Goal: Task Accomplishment & Management: Use online tool/utility

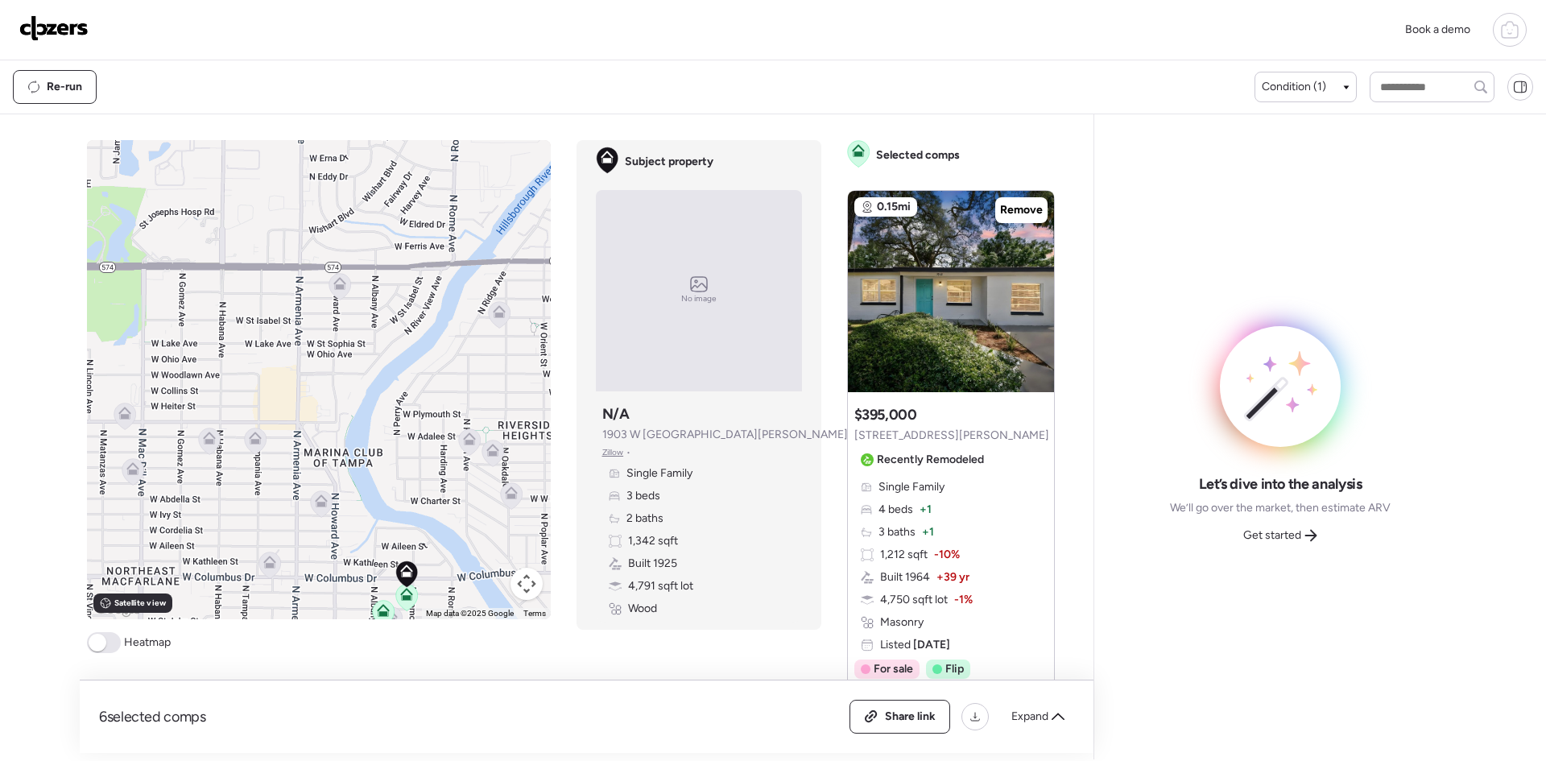
click at [56, 29] on img at bounding box center [53, 28] width 69 height 26
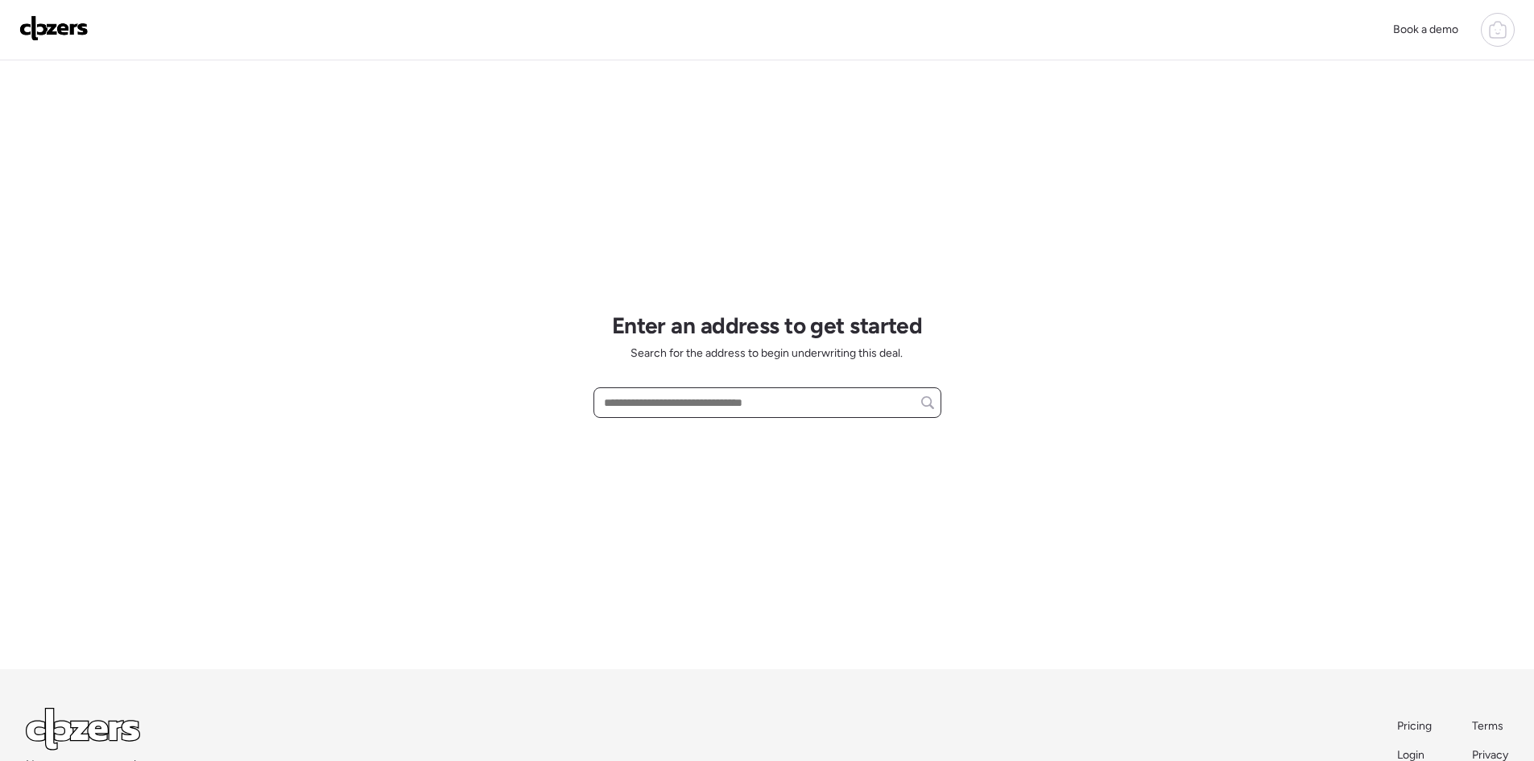
click at [681, 405] on input "text" at bounding box center [767, 402] width 333 height 23
click at [651, 405] on input "**********" at bounding box center [767, 402] width 333 height 23
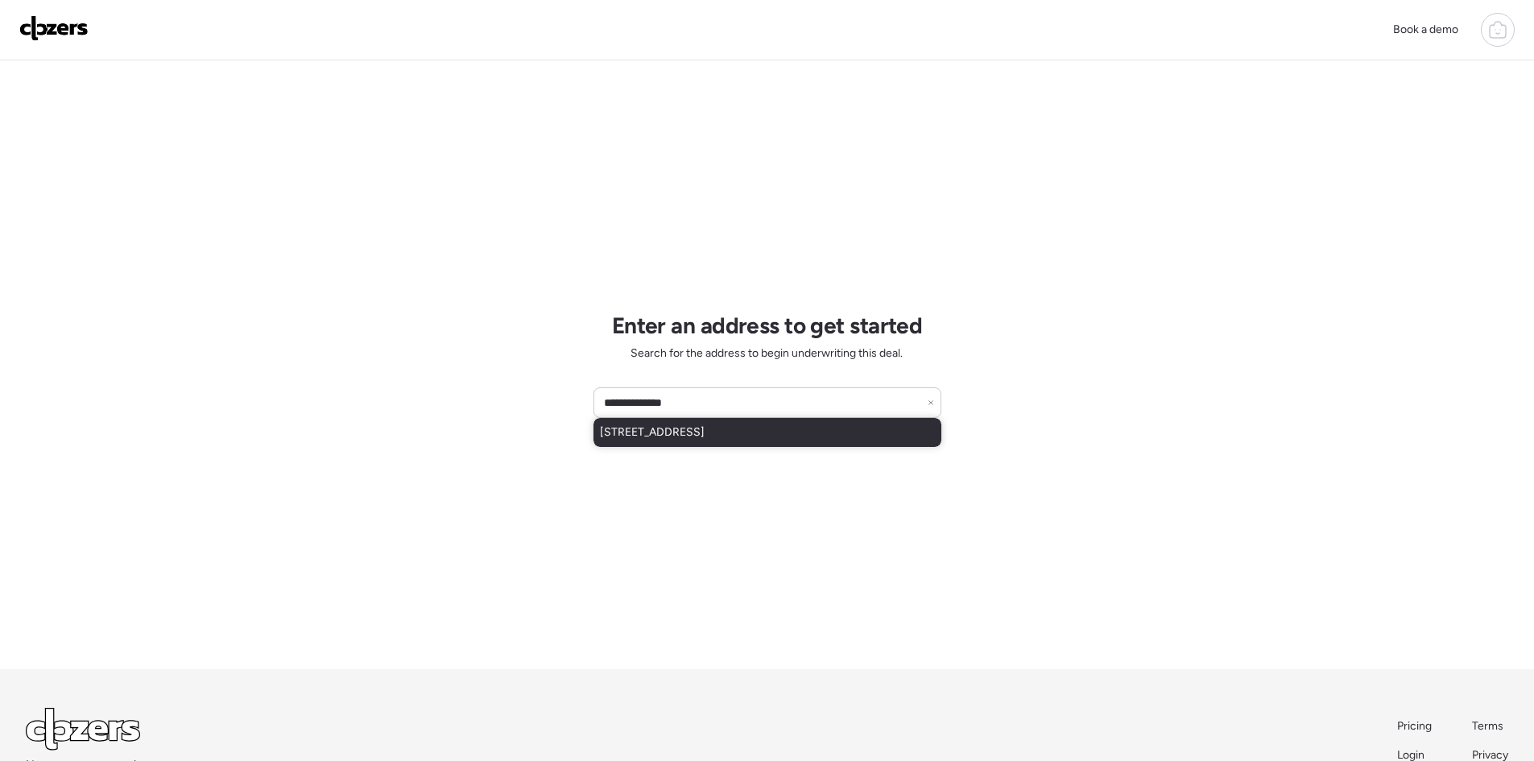
click at [701, 431] on span "[STREET_ADDRESS]" at bounding box center [652, 432] width 105 height 16
type input "**********"
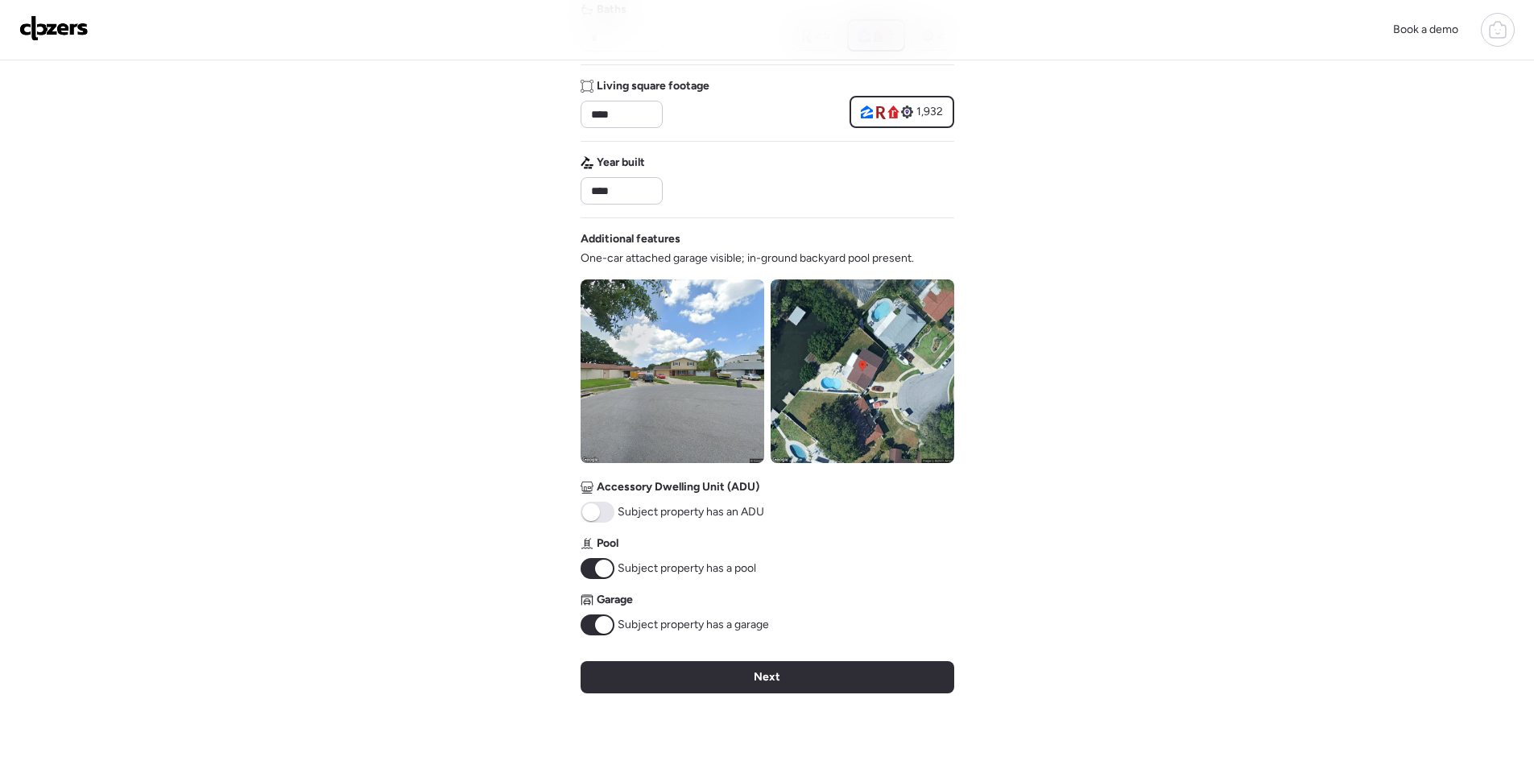
scroll to position [429, 0]
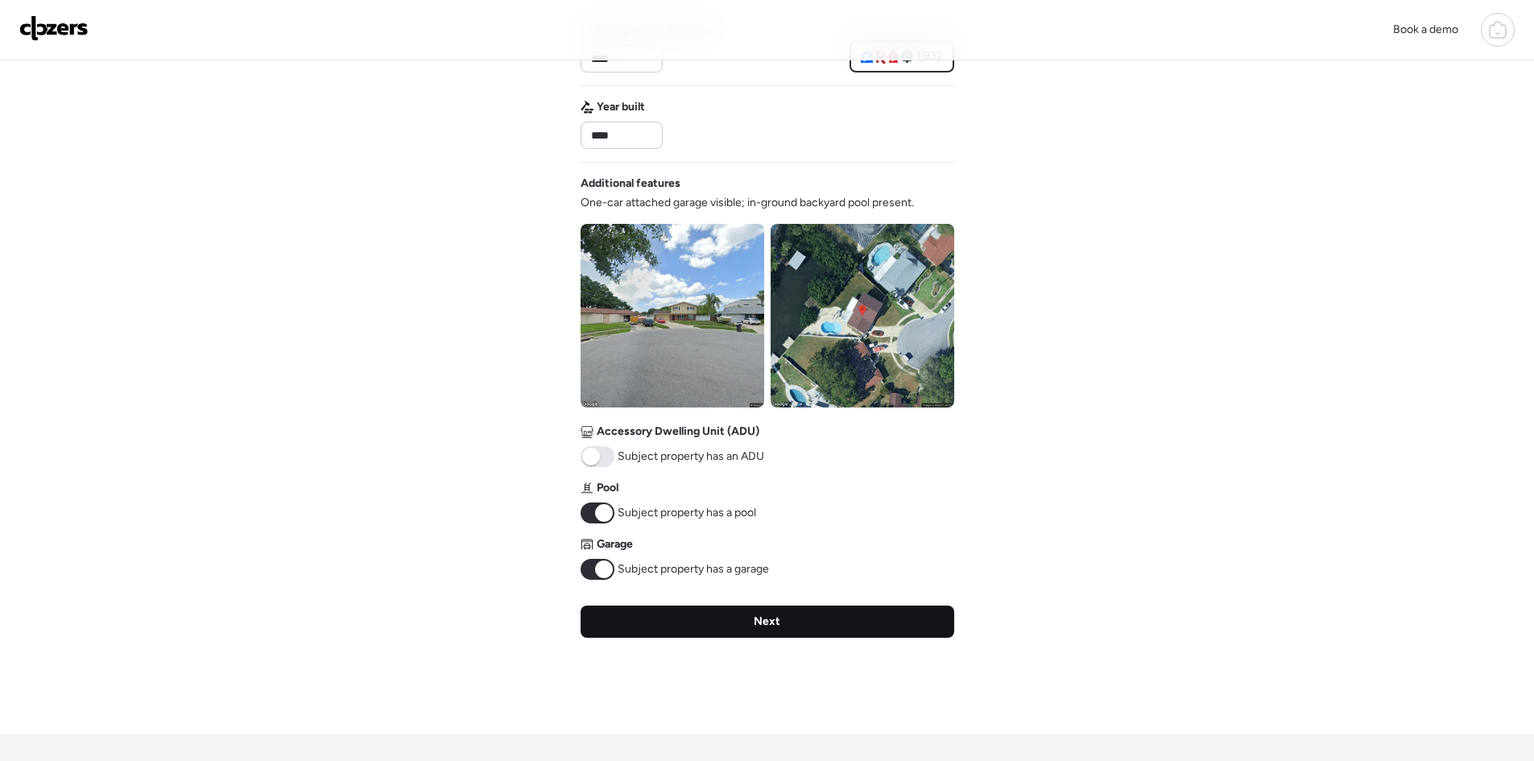
drag, startPoint x: 791, startPoint y: 624, endPoint x: 823, endPoint y: 630, distance: 32.7
click at [791, 625] on div "Next" at bounding box center [767, 621] width 374 height 32
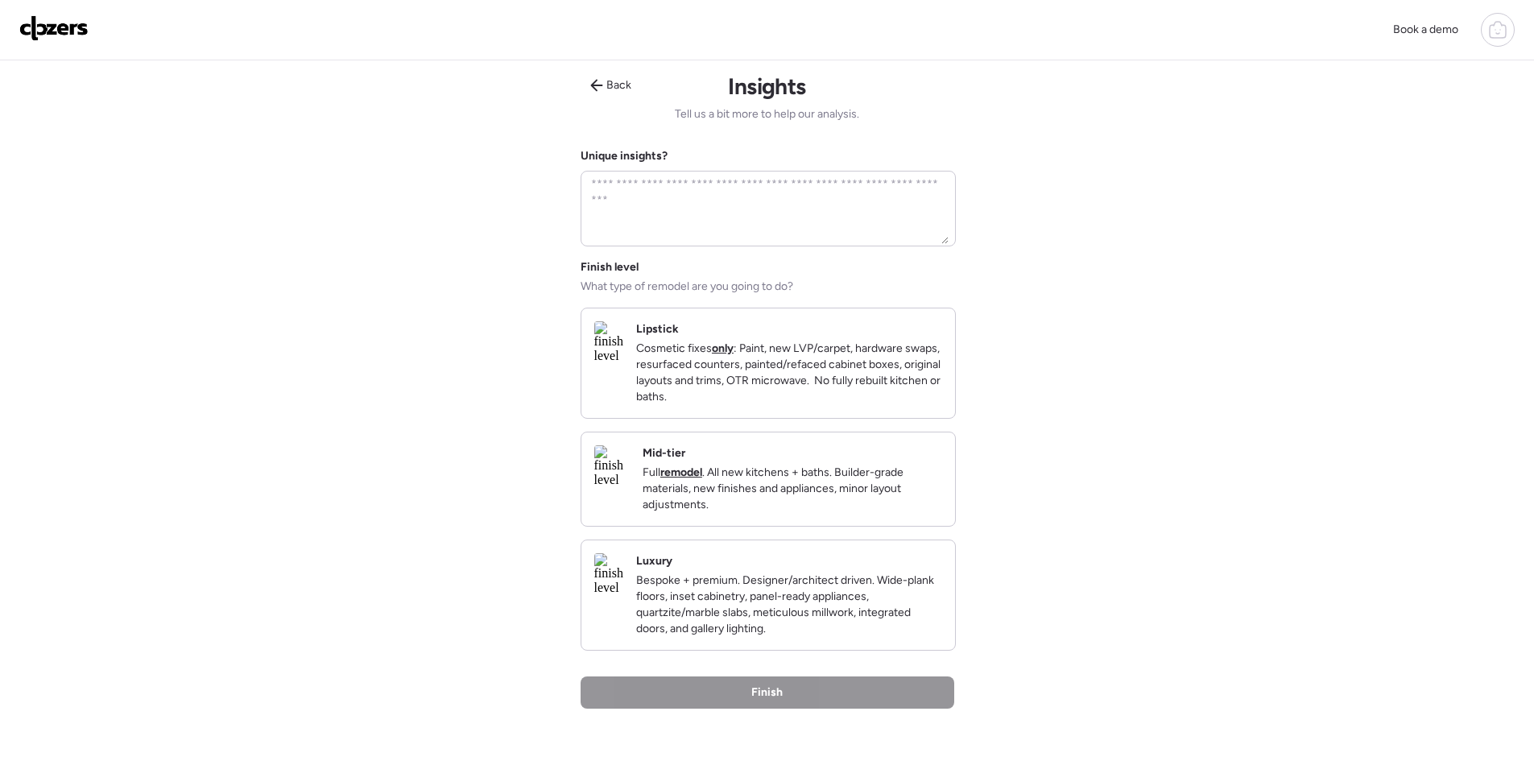
scroll to position [0, 0]
click at [841, 631] on p "Bespoke + premium. Designer/architect driven. Wide-plank floors, inset cabinetr…" at bounding box center [789, 605] width 306 height 64
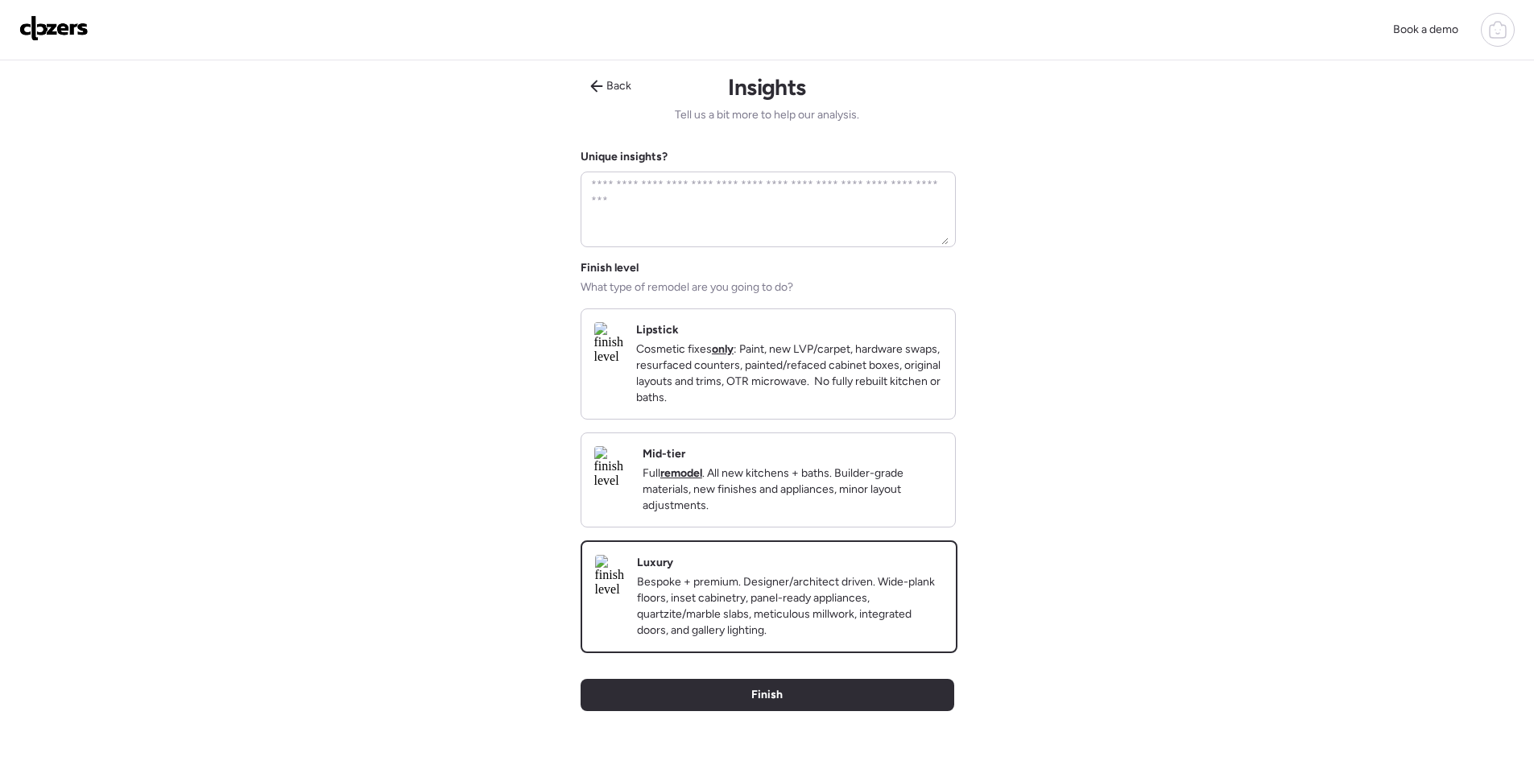
click at [765, 612] on p "Bespoke + premium. Designer/architect driven. Wide-plank floors, inset cabinetr…" at bounding box center [790, 606] width 306 height 64
click at [868, 711] on div "Finish" at bounding box center [767, 695] width 374 height 32
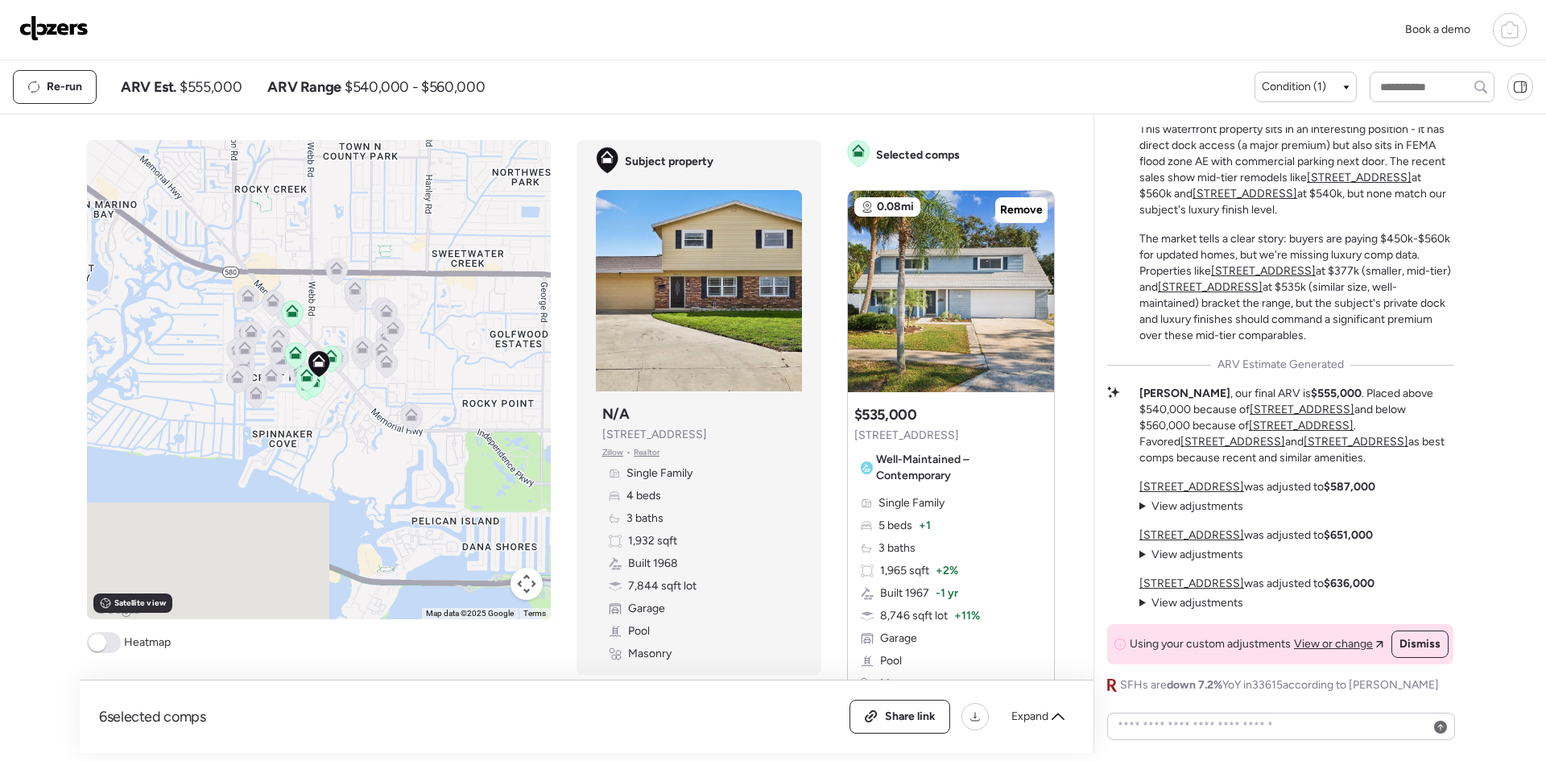
drag, startPoint x: 696, startPoint y: 432, endPoint x: 585, endPoint y: 432, distance: 111.1
click at [585, 432] on div "Subject property Subject property N/A [STREET_ADDRESS] • Realtor Single Family …" at bounding box center [698, 407] width 245 height 535
copy span "[STREET_ADDRESS]"
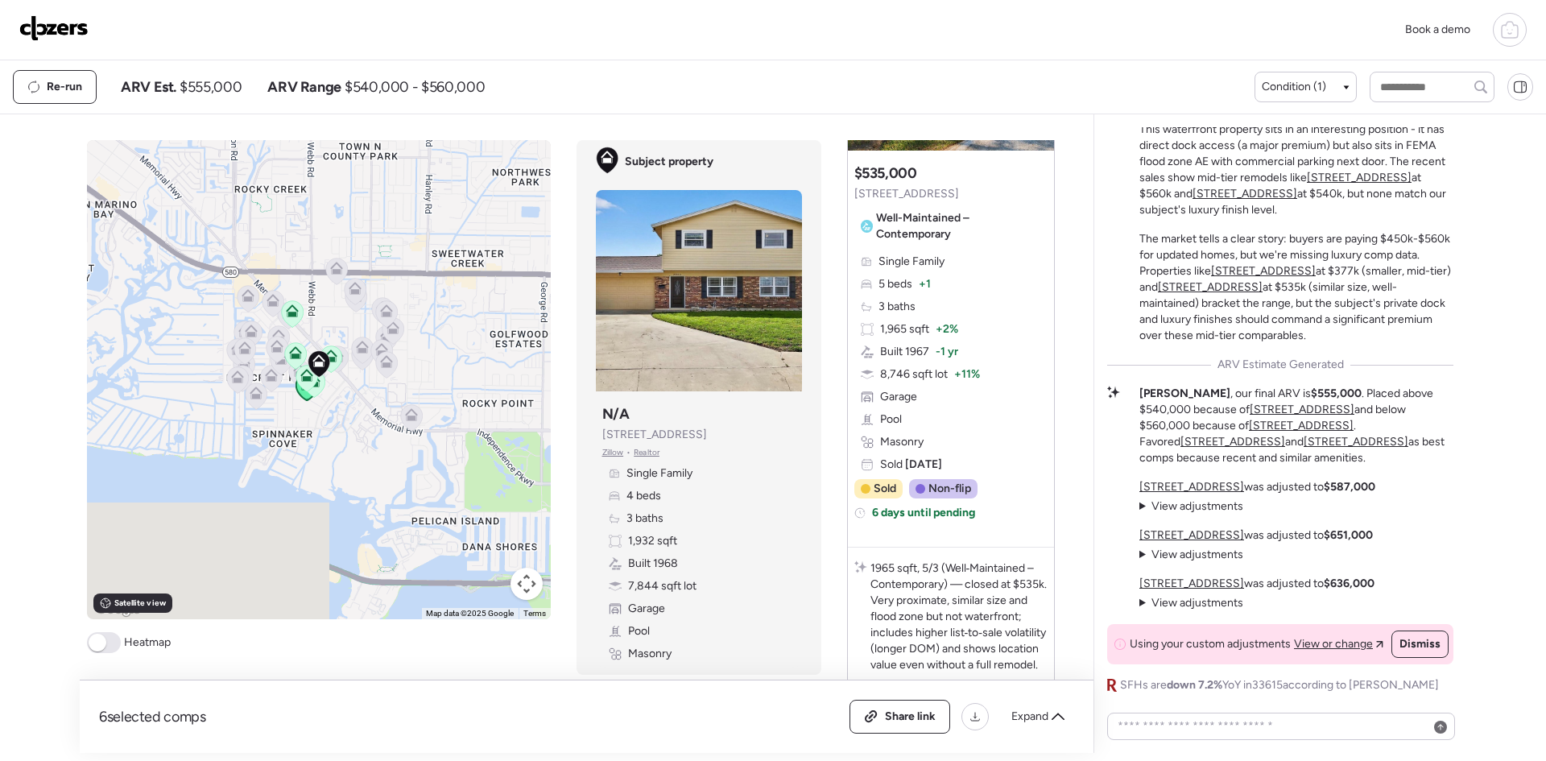
scroll to position [122, 0]
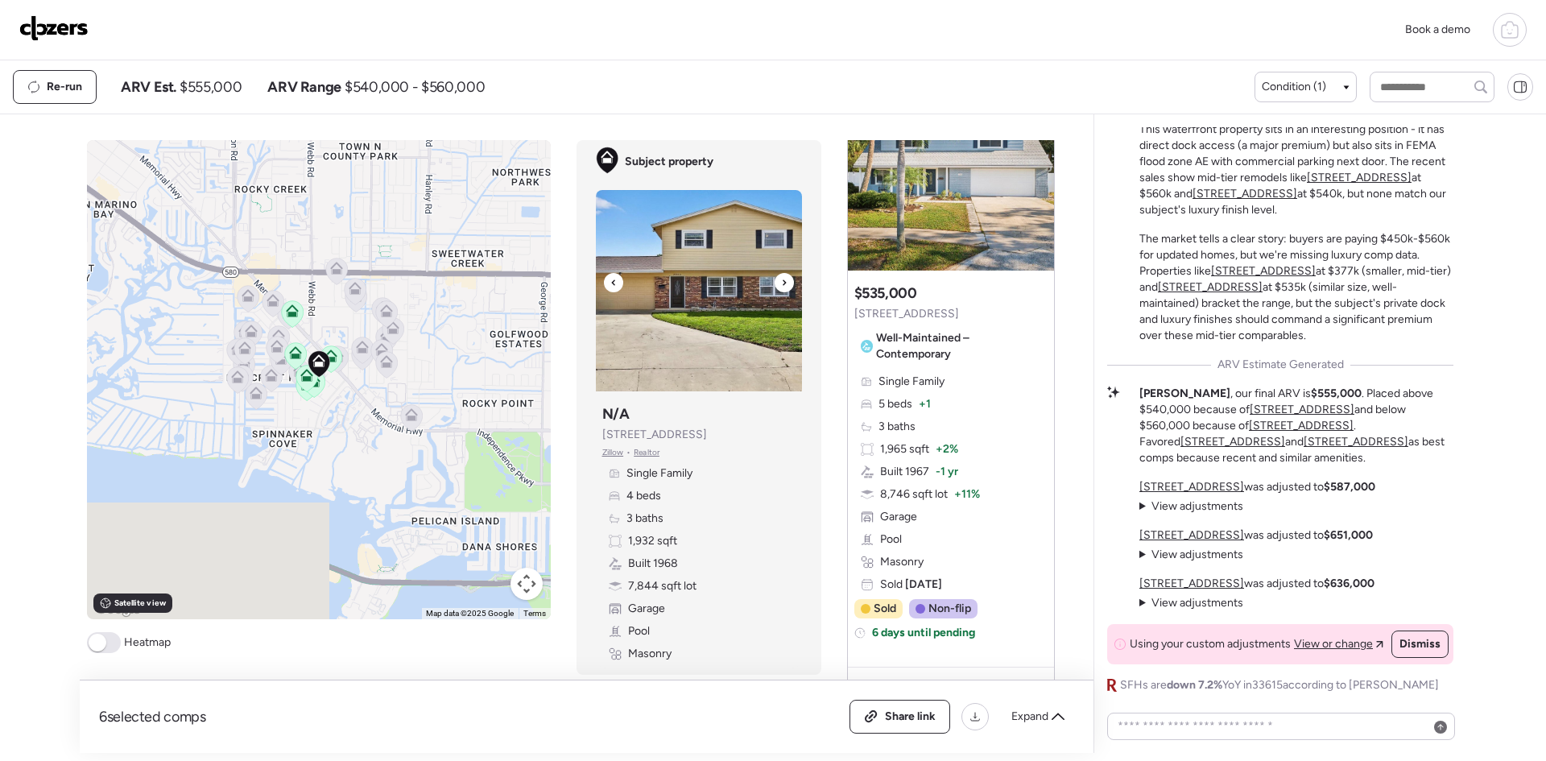
click at [775, 279] on div at bounding box center [784, 282] width 19 height 19
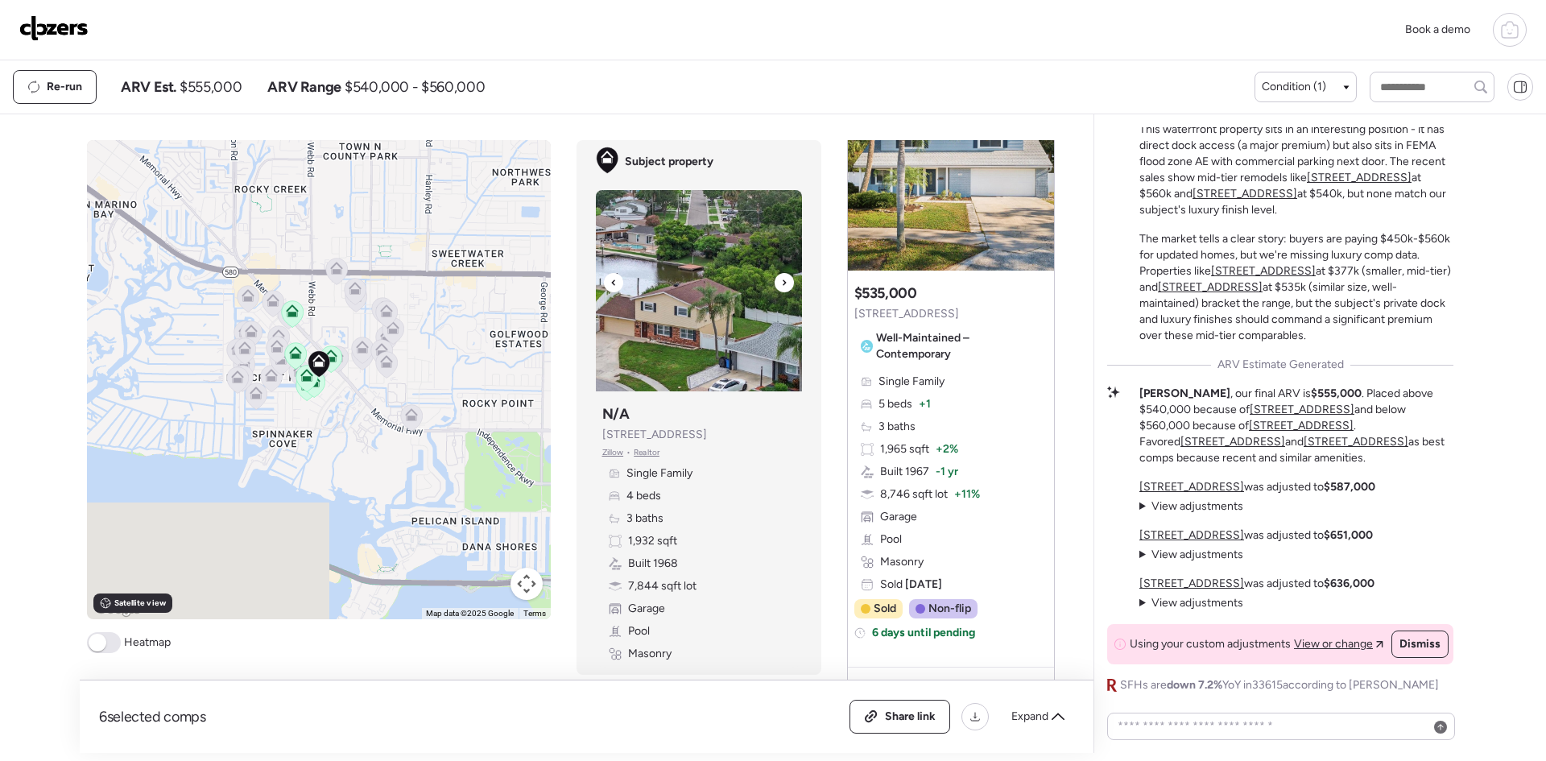
click at [613, 276] on div at bounding box center [613, 282] width 19 height 19
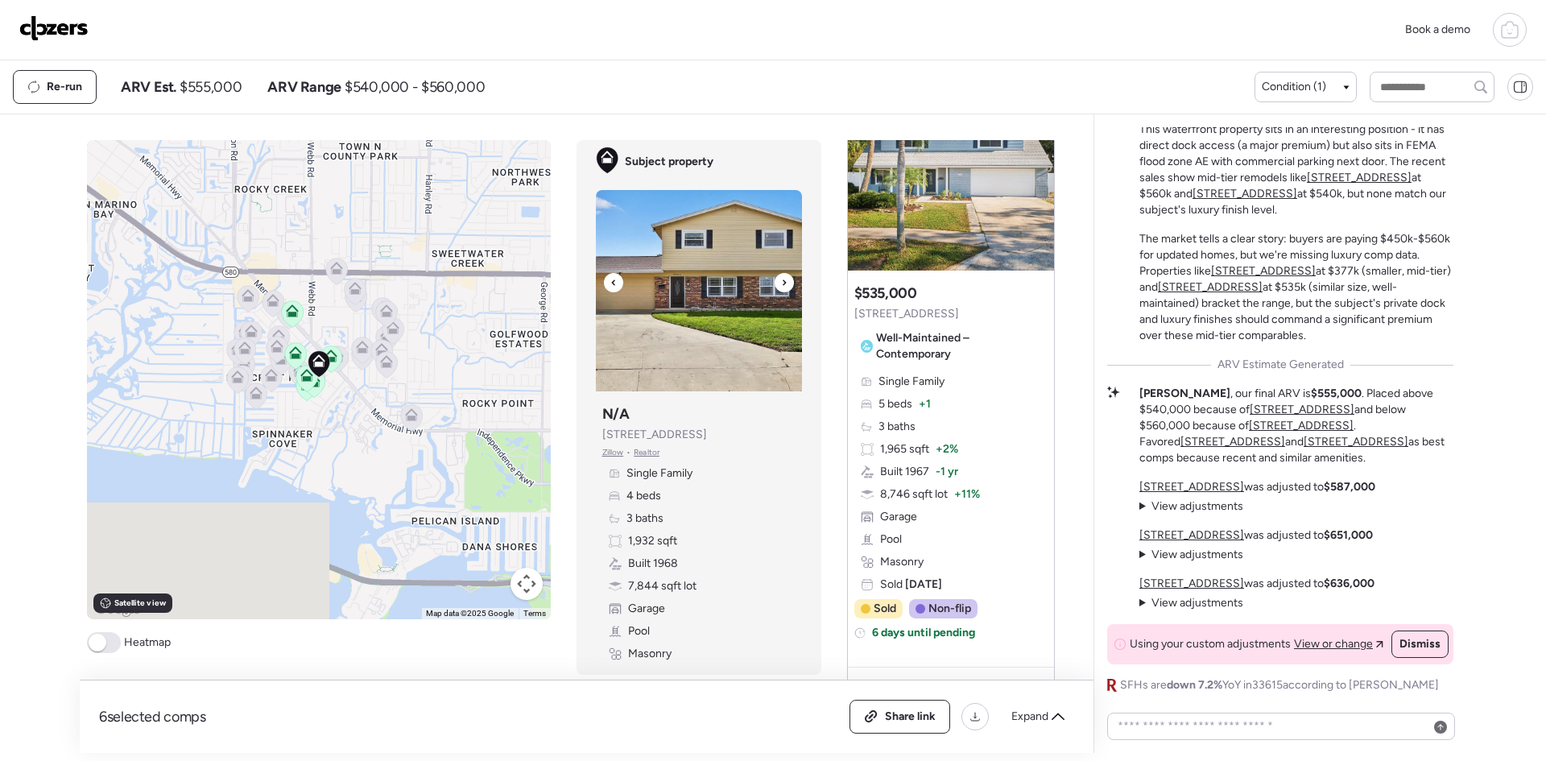
click at [781, 279] on icon at bounding box center [784, 282] width 6 height 19
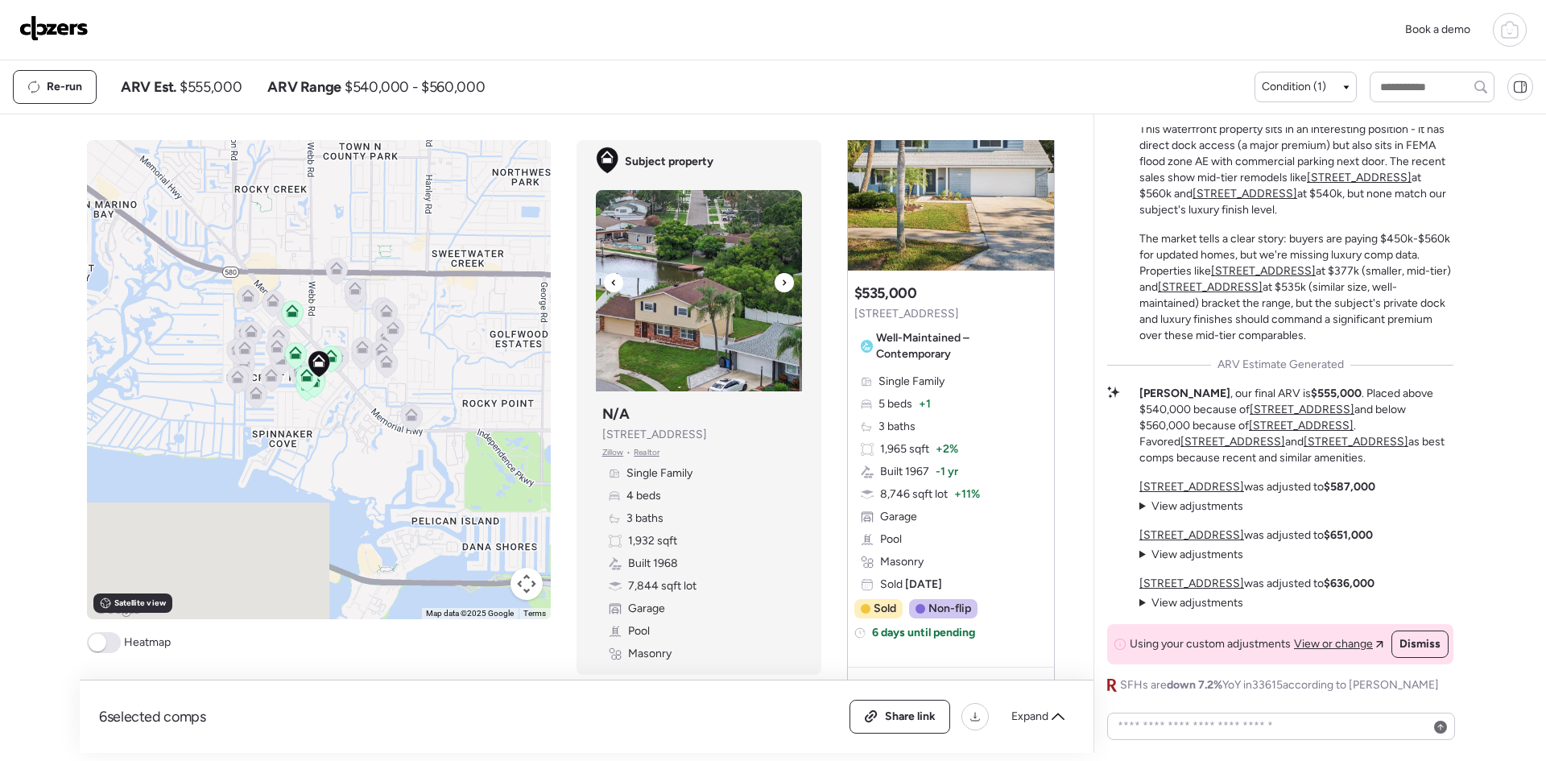
click at [781, 279] on icon at bounding box center [784, 282] width 6 height 19
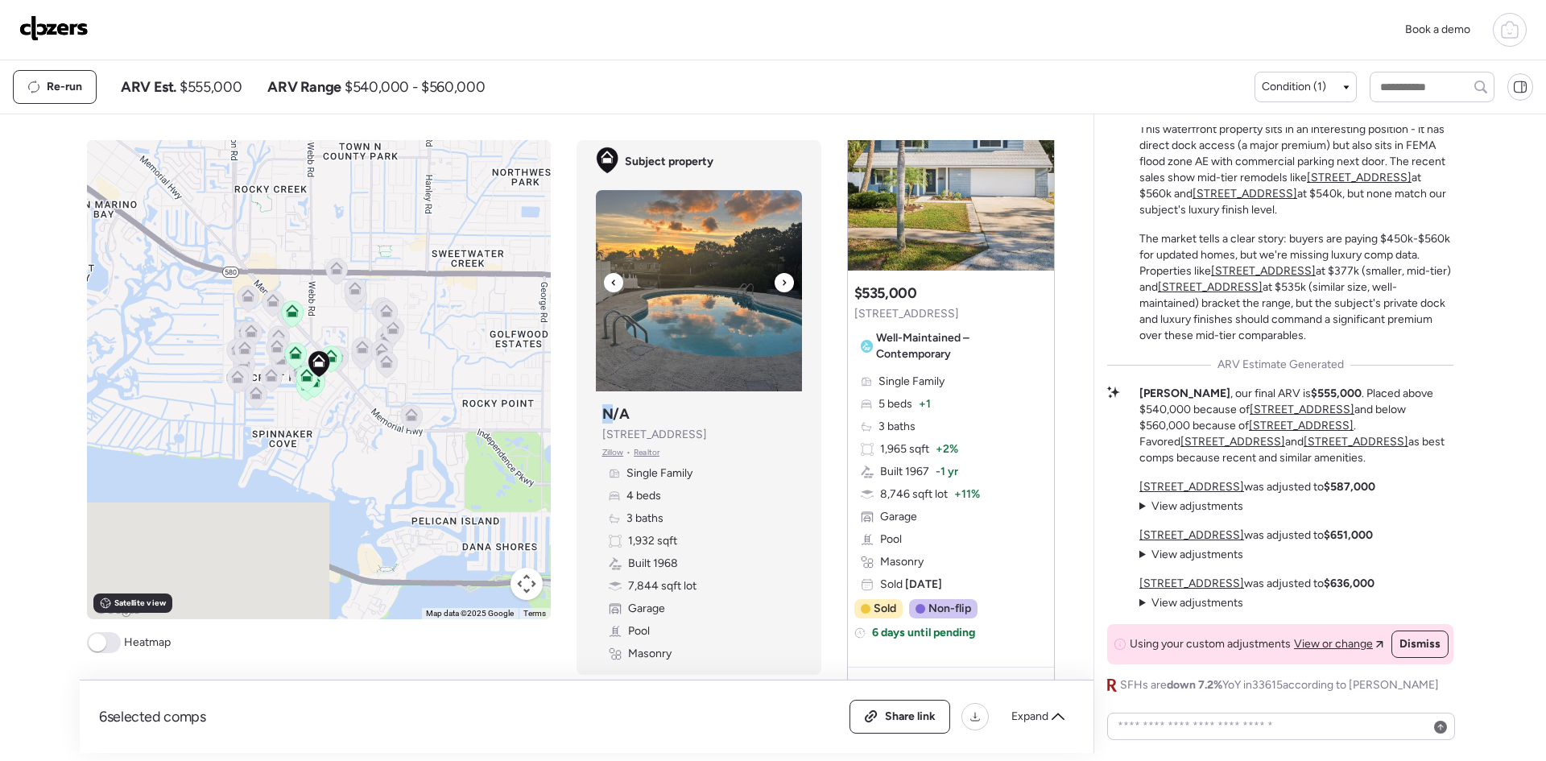
click at [781, 279] on icon at bounding box center [784, 282] width 6 height 19
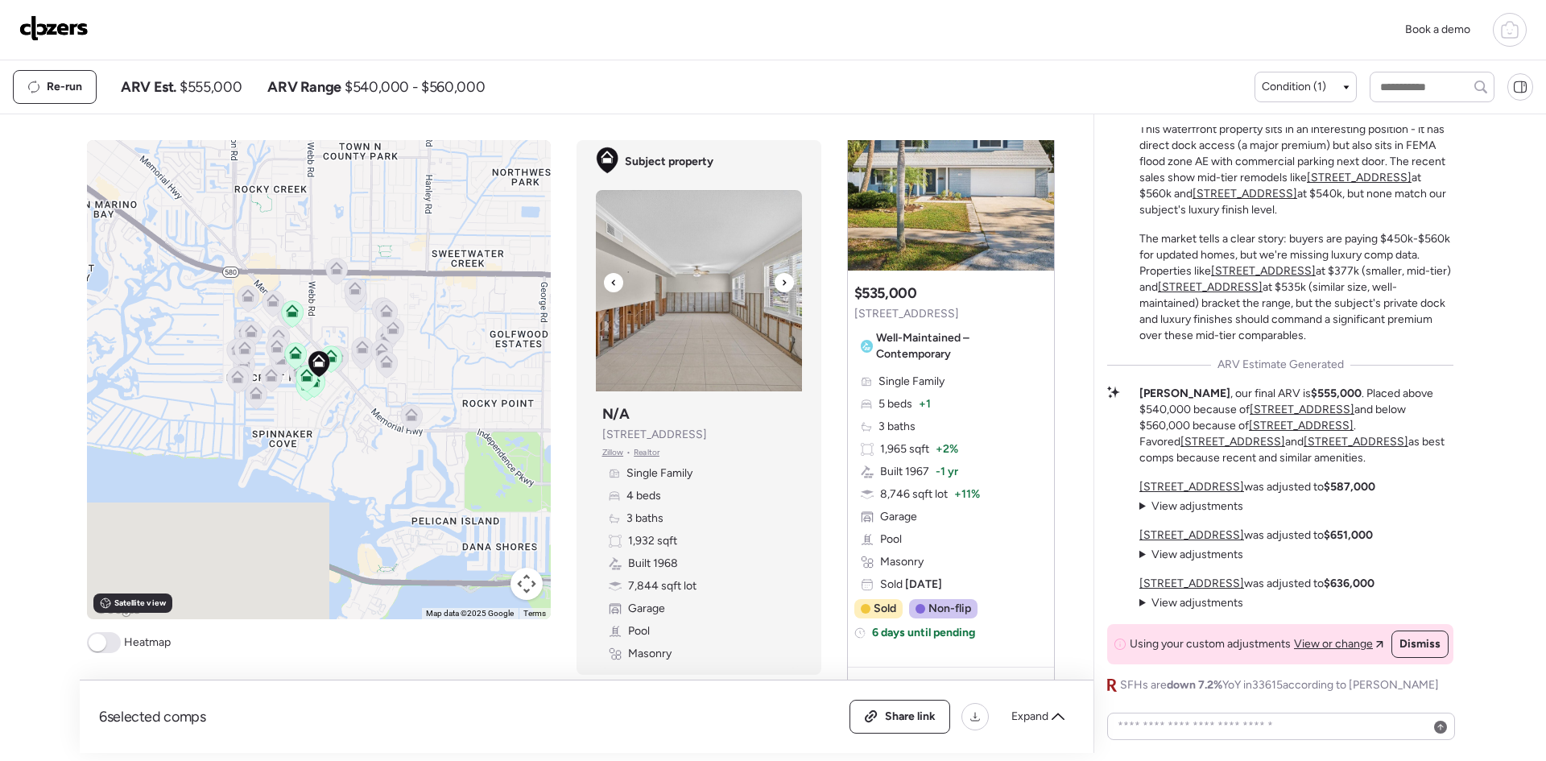
click at [781, 279] on icon at bounding box center [784, 282] width 6 height 19
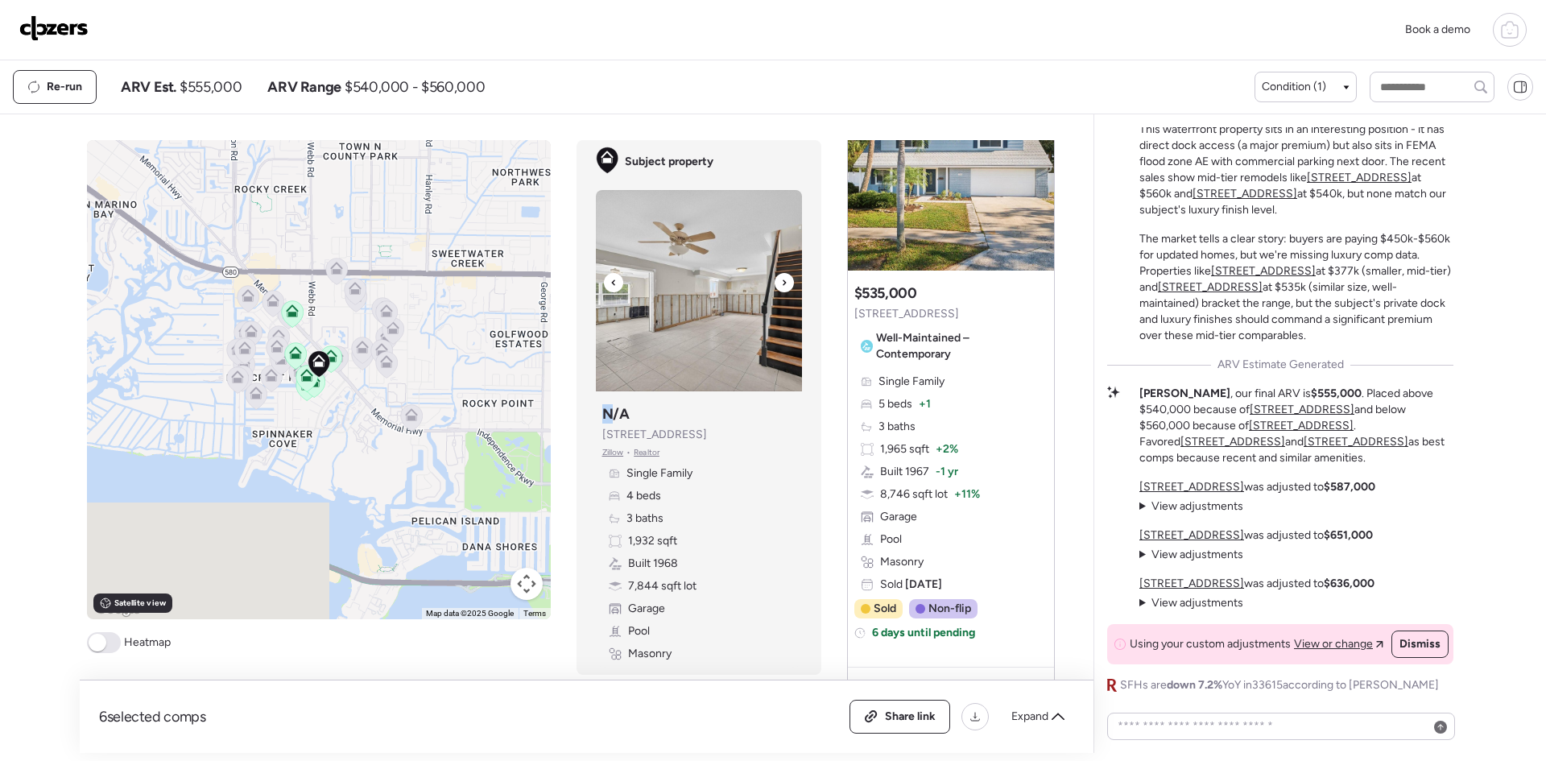
click at [781, 279] on icon at bounding box center [784, 282] width 6 height 19
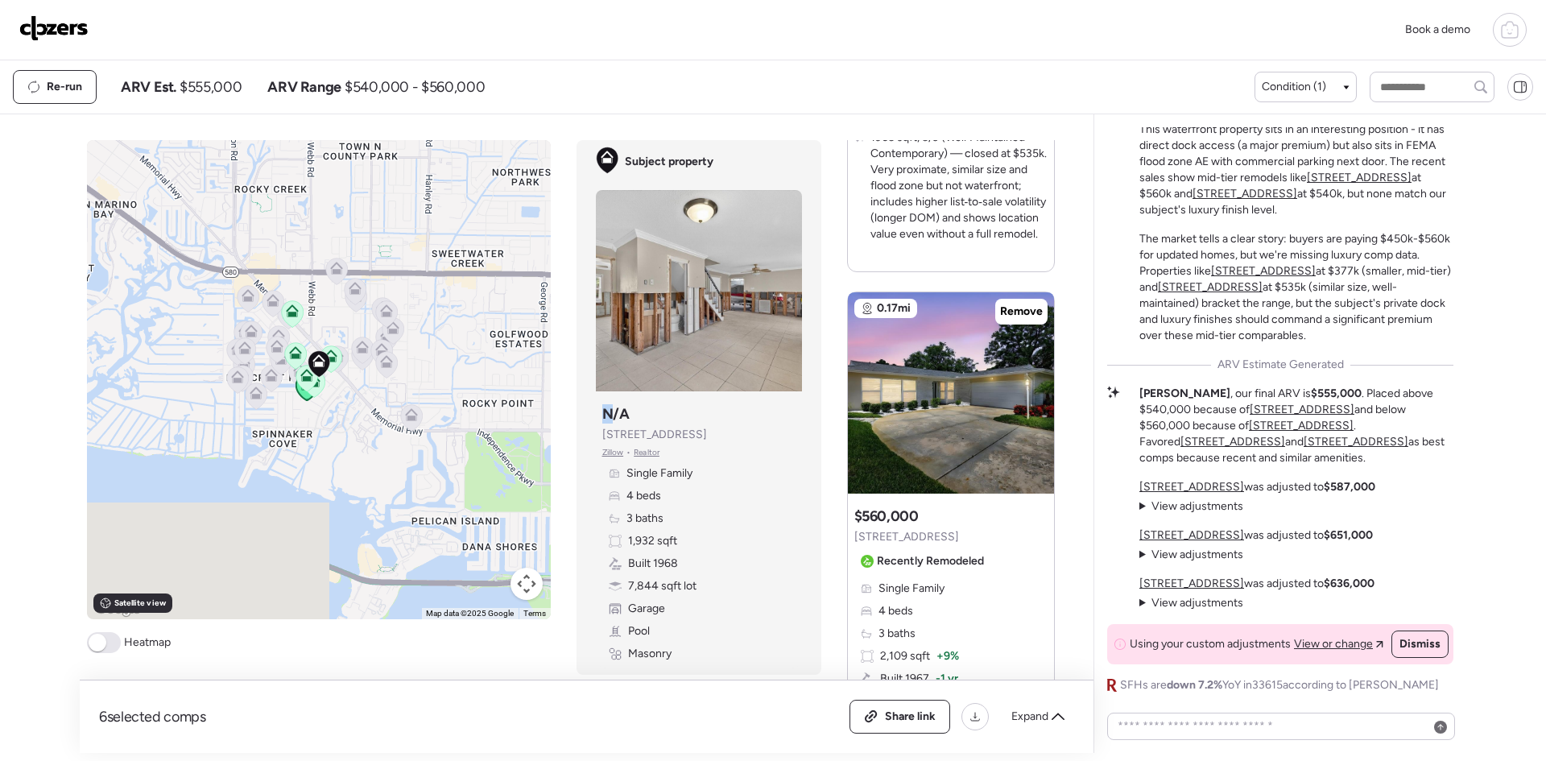
scroll to position [658, 0]
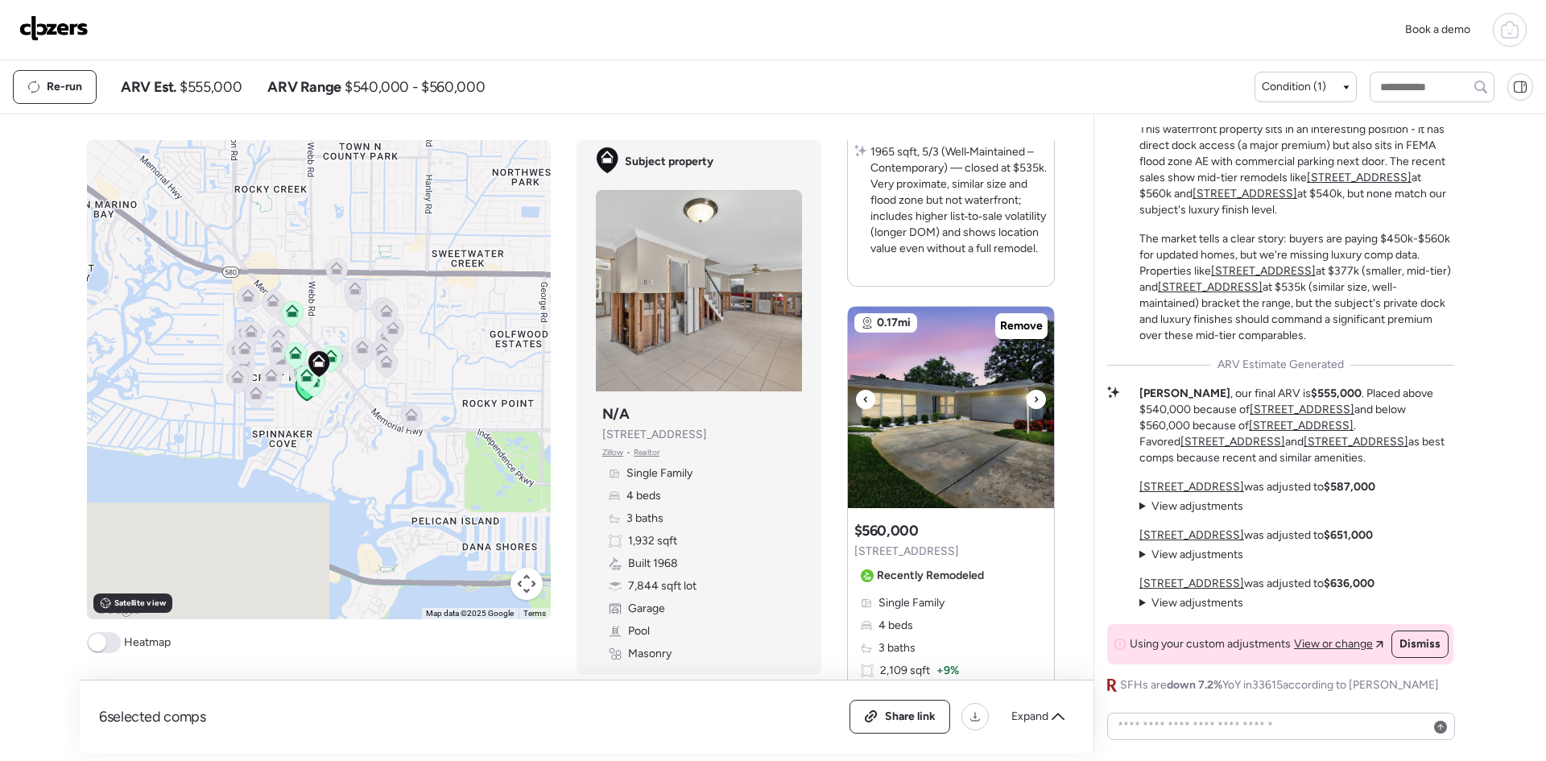
click at [1026, 402] on div at bounding box center [1035, 399] width 19 height 19
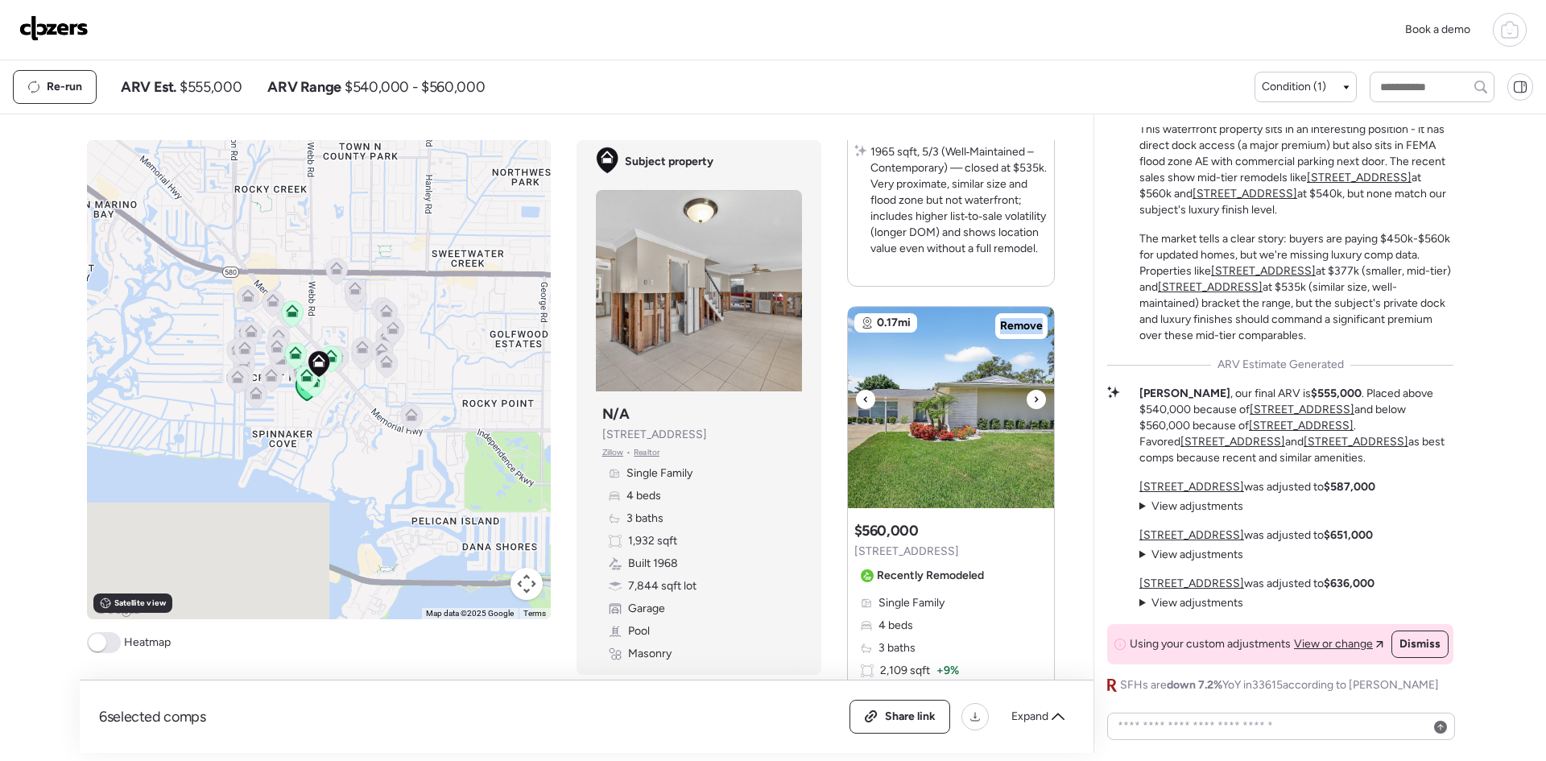
click at [1026, 402] on div at bounding box center [1035, 399] width 19 height 19
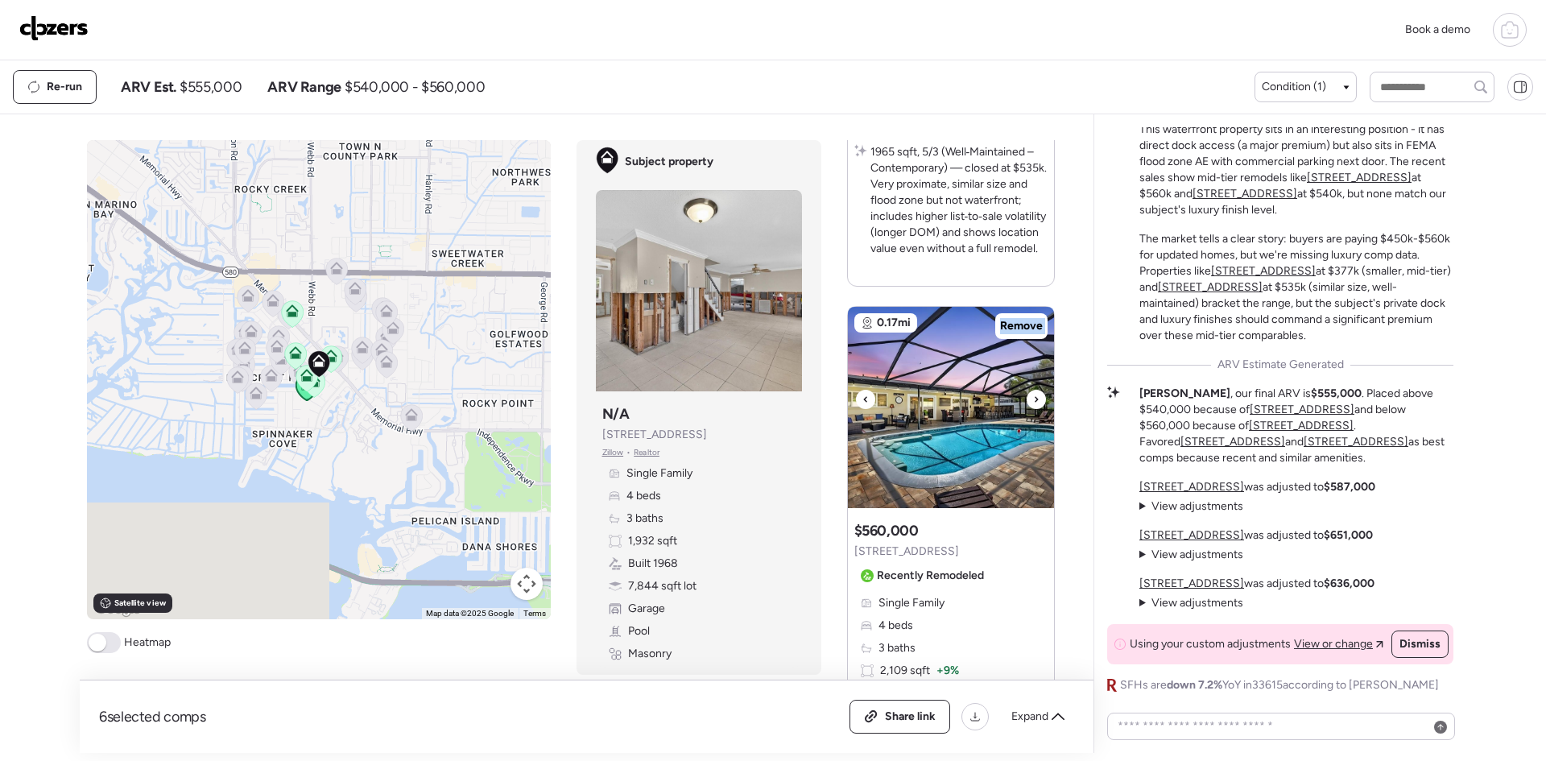
click at [1026, 402] on div at bounding box center [1035, 399] width 19 height 19
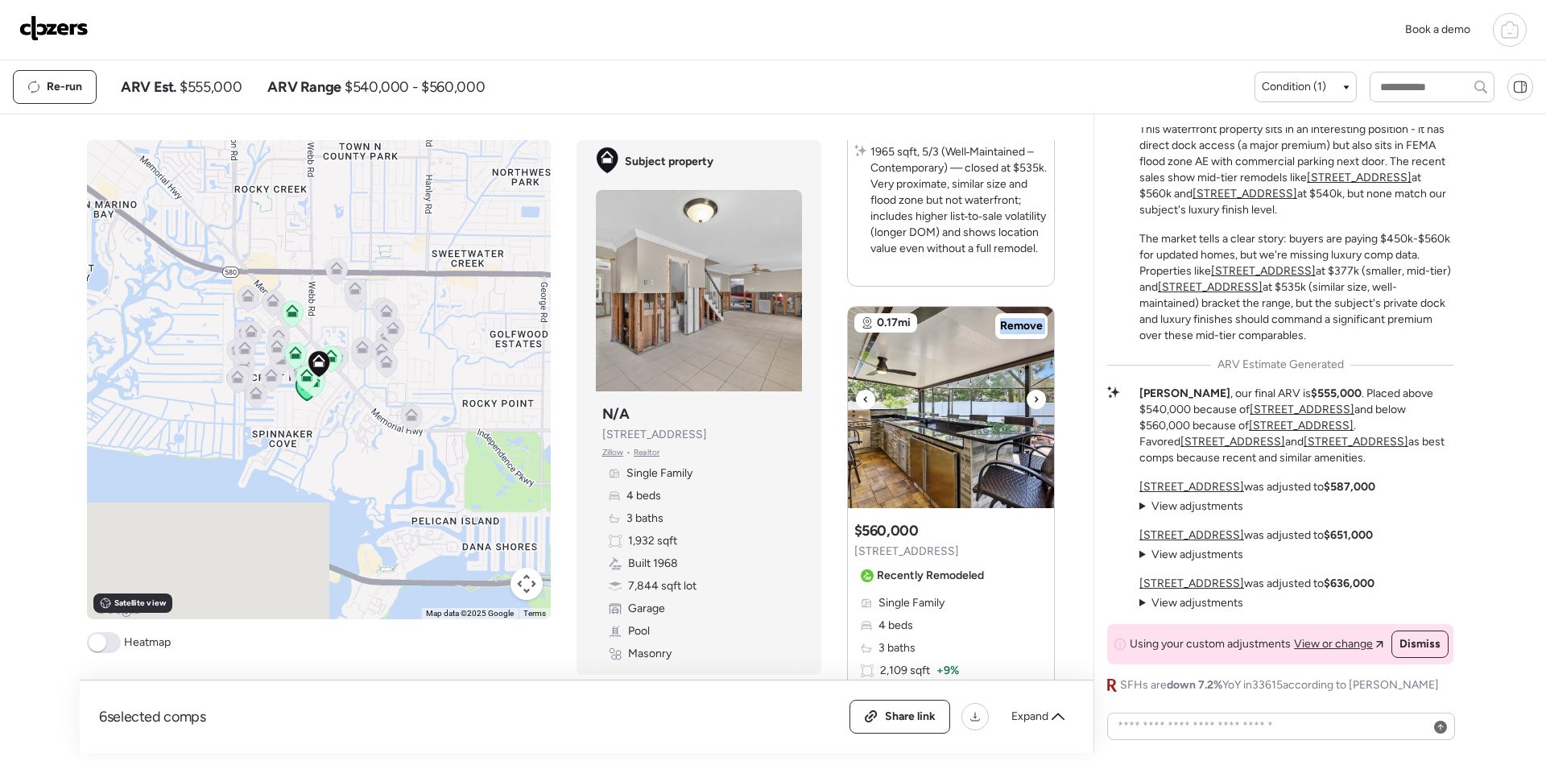
click at [1026, 402] on div at bounding box center [1035, 399] width 19 height 19
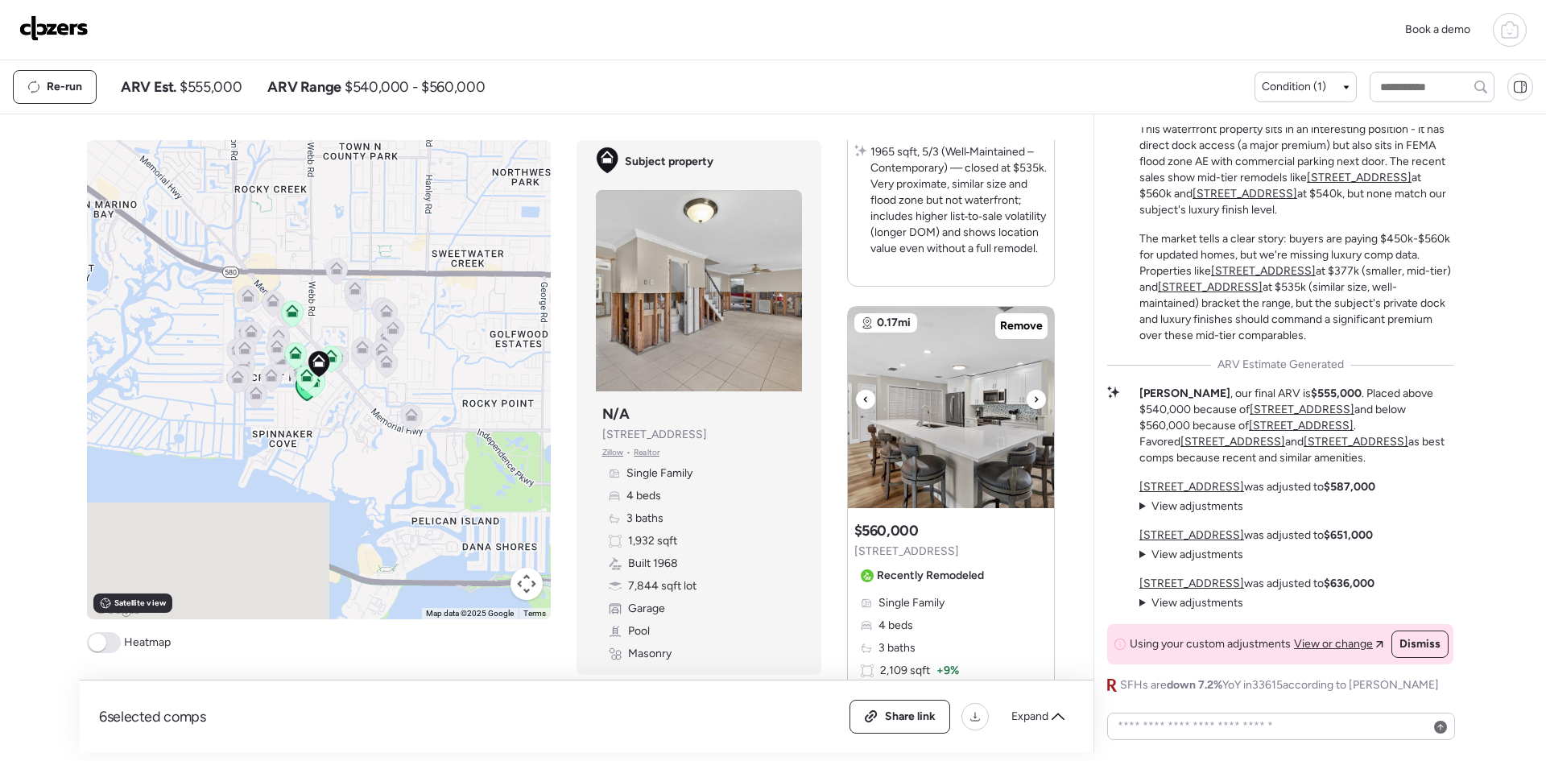
click at [862, 397] on icon at bounding box center [865, 399] width 6 height 19
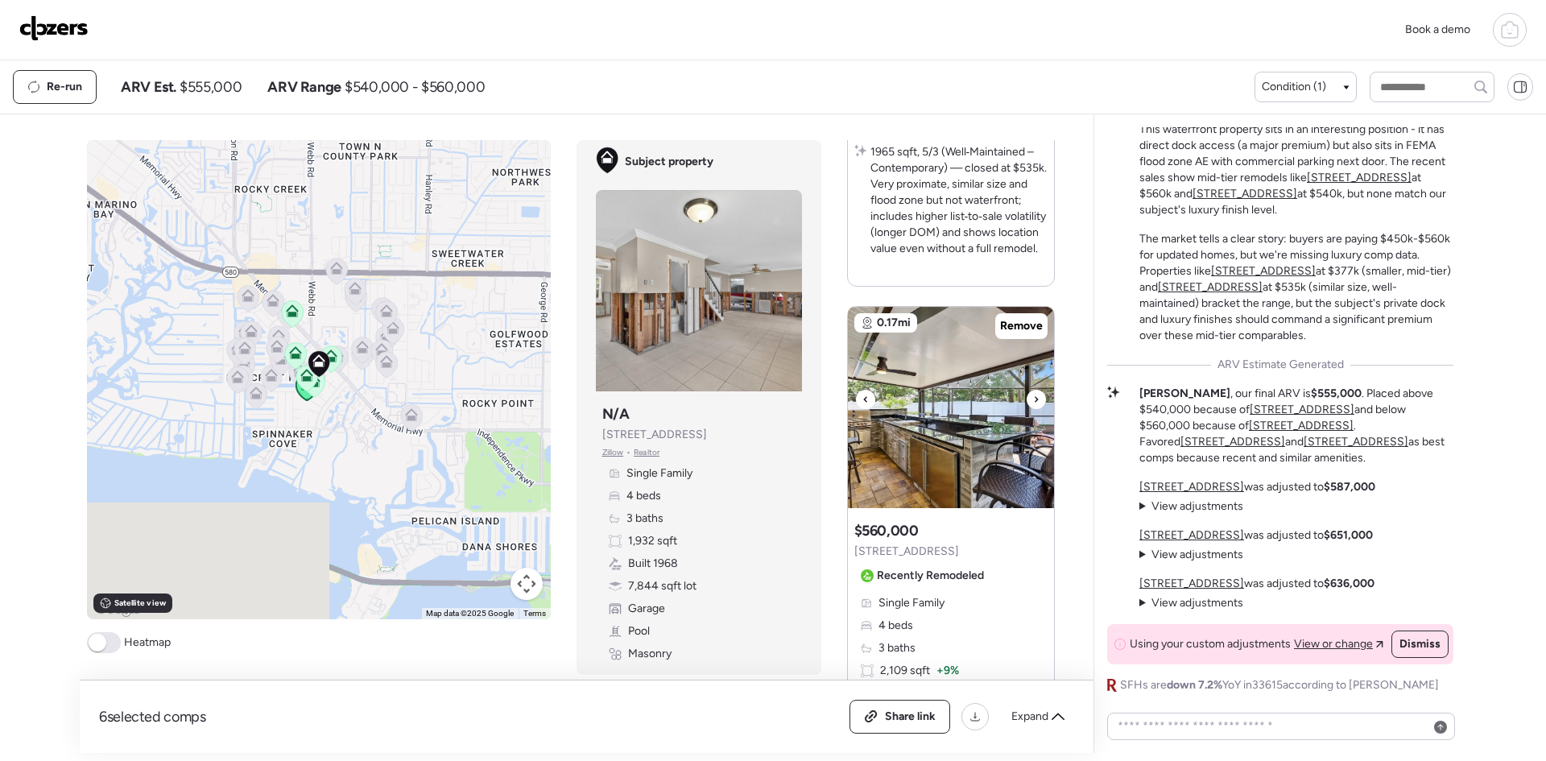
click at [1026, 394] on div at bounding box center [1035, 399] width 19 height 19
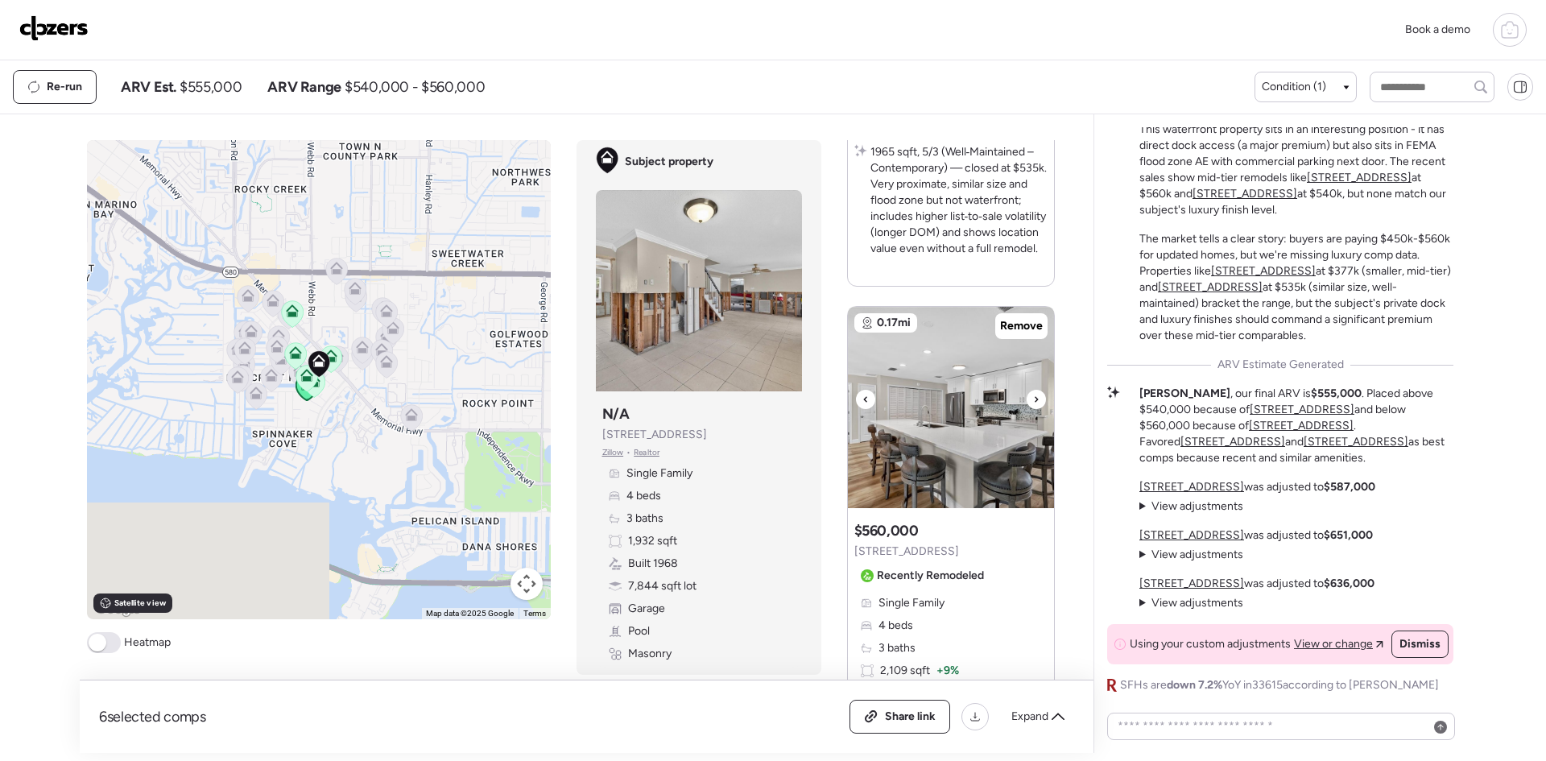
click at [848, 390] on img at bounding box center [951, 407] width 206 height 201
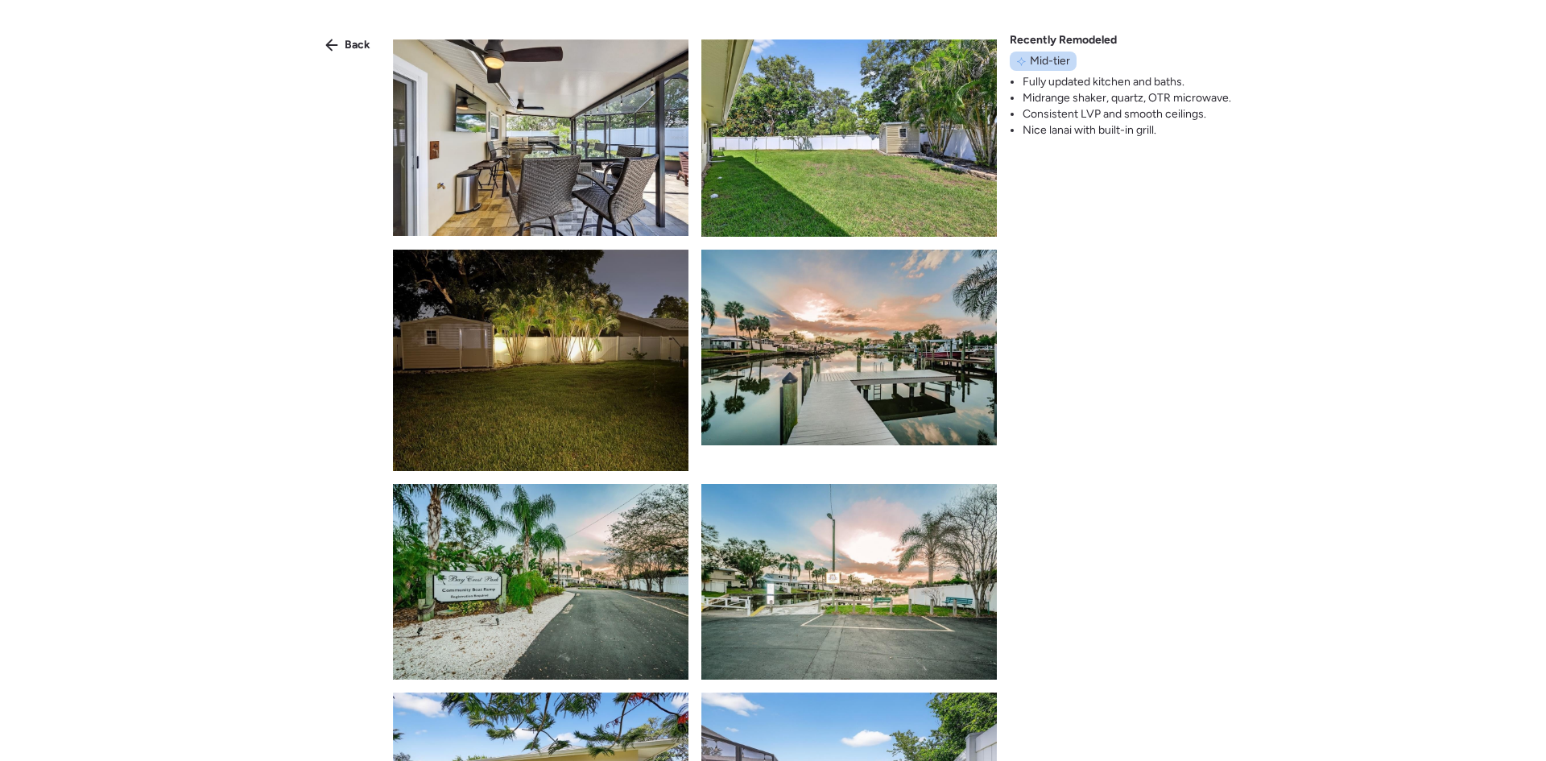
scroll to position [6012, 0]
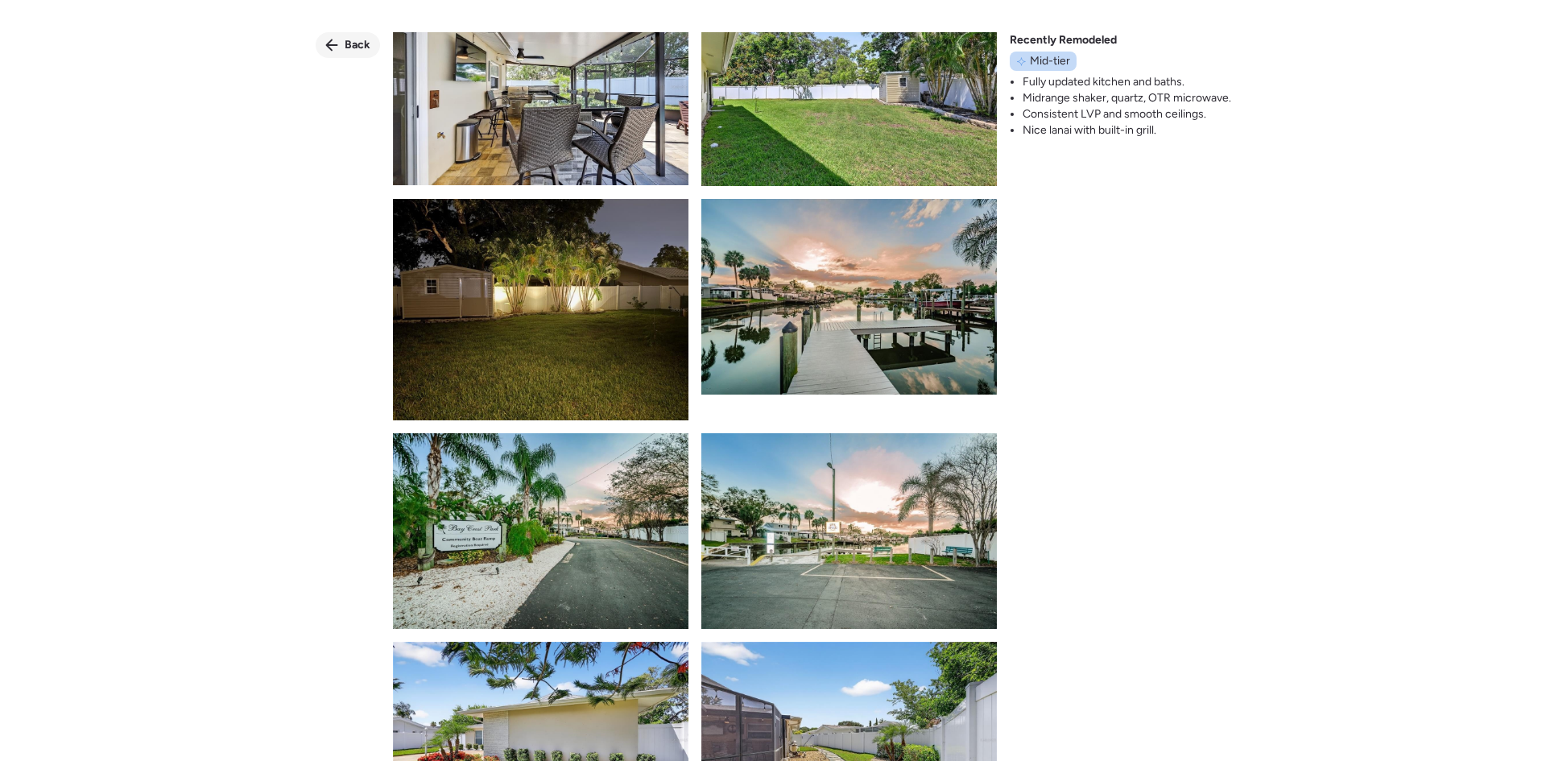
click at [367, 41] on span "Back" at bounding box center [358, 45] width 26 height 16
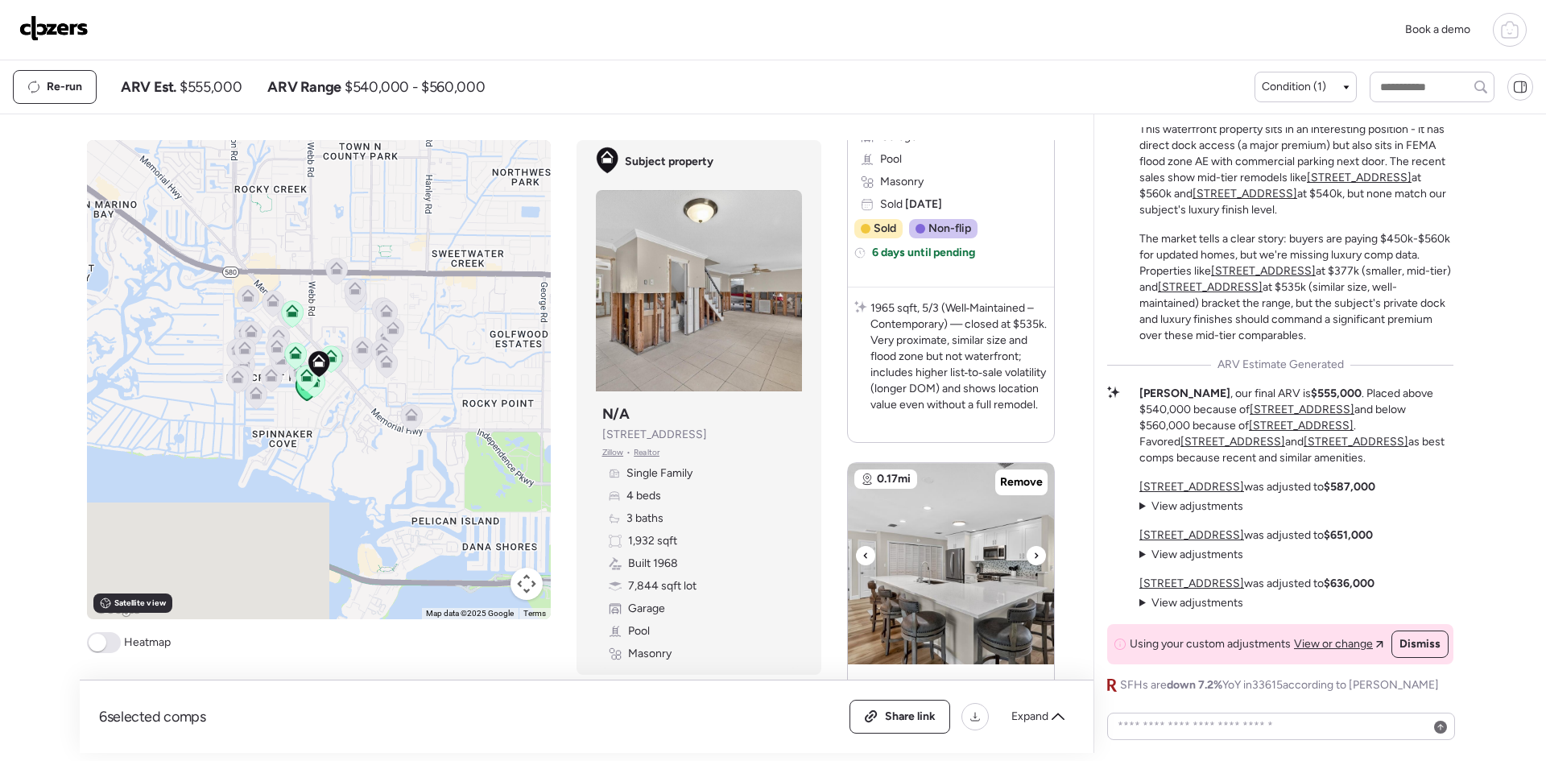
scroll to position [0, 0]
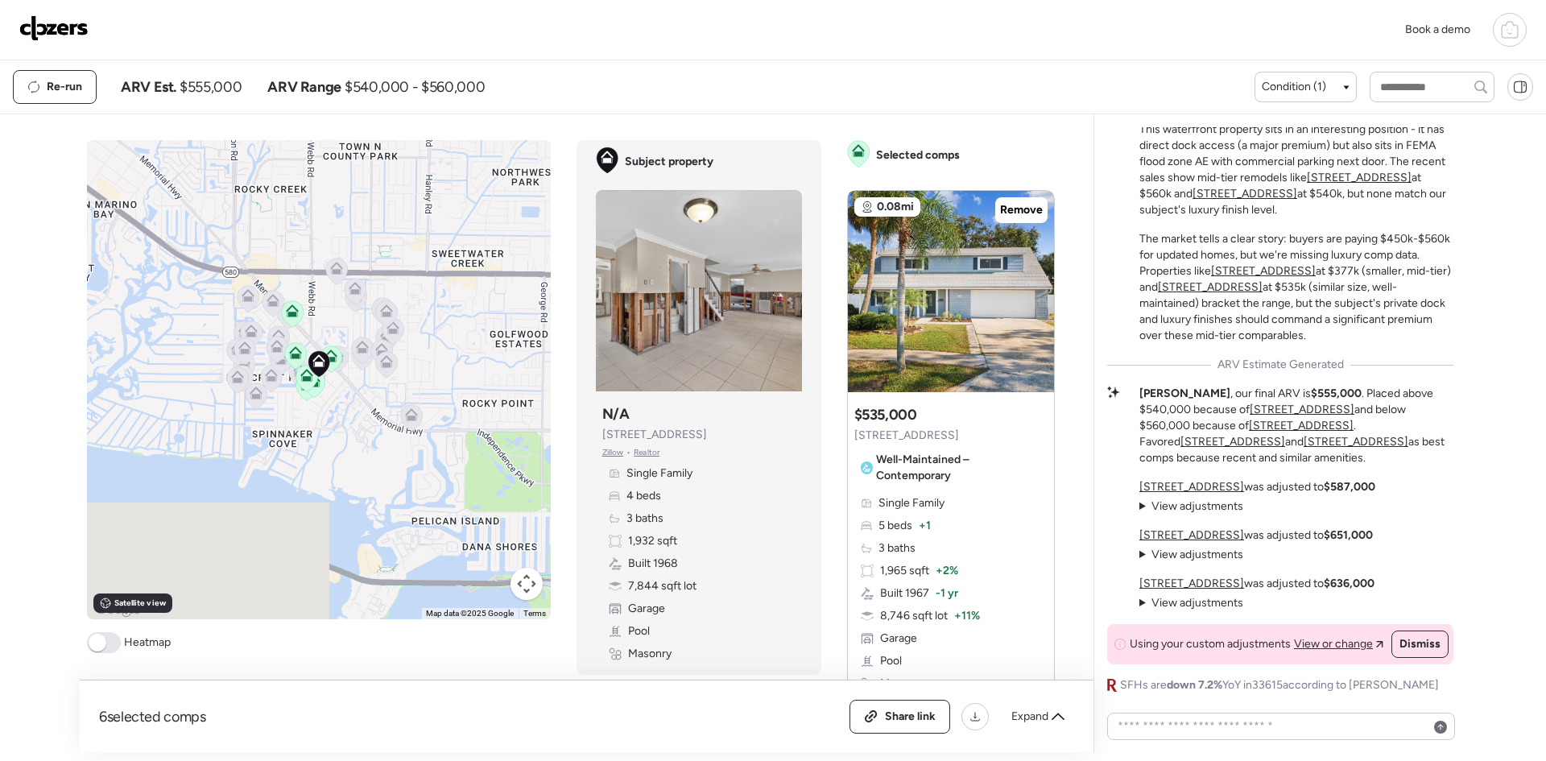
drag, startPoint x: 696, startPoint y: 435, endPoint x: 576, endPoint y: 444, distance: 121.1
click at [576, 444] on div "Subject property Subject property N/A [STREET_ADDRESS] • Realtor Single Family …" at bounding box center [698, 407] width 245 height 535
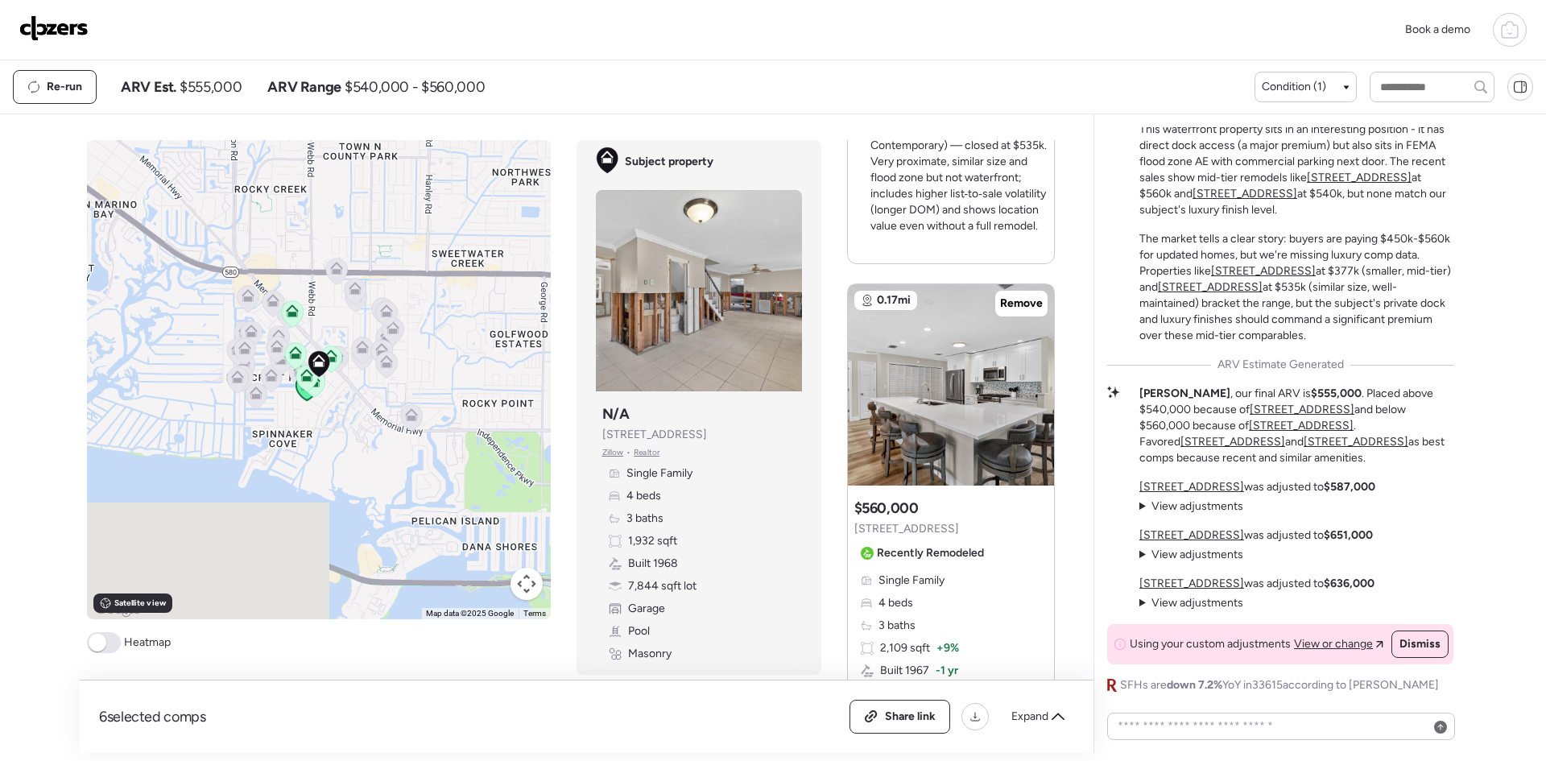
scroll to position [644, 0]
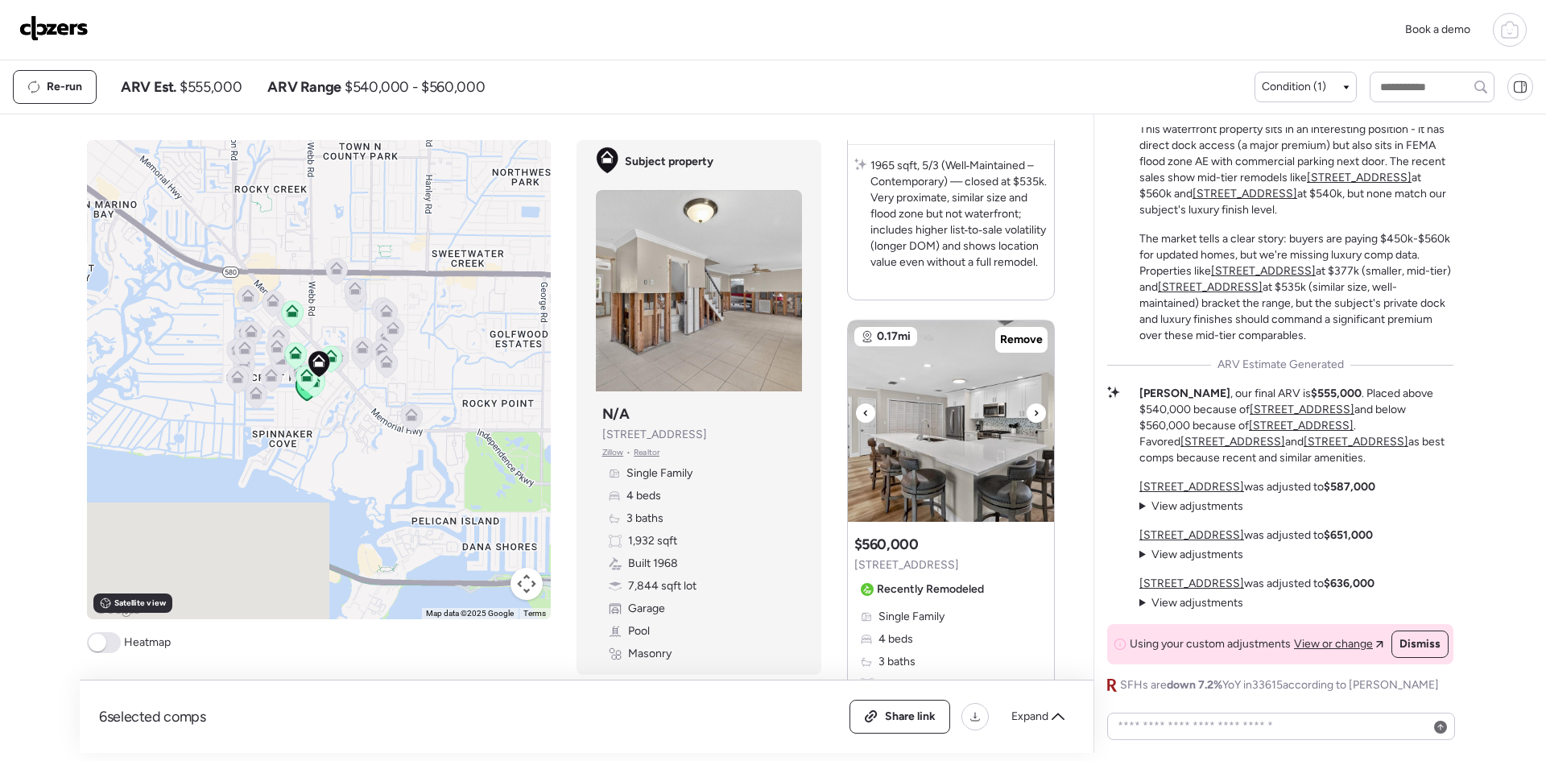
click at [1026, 413] on div at bounding box center [1035, 412] width 19 height 19
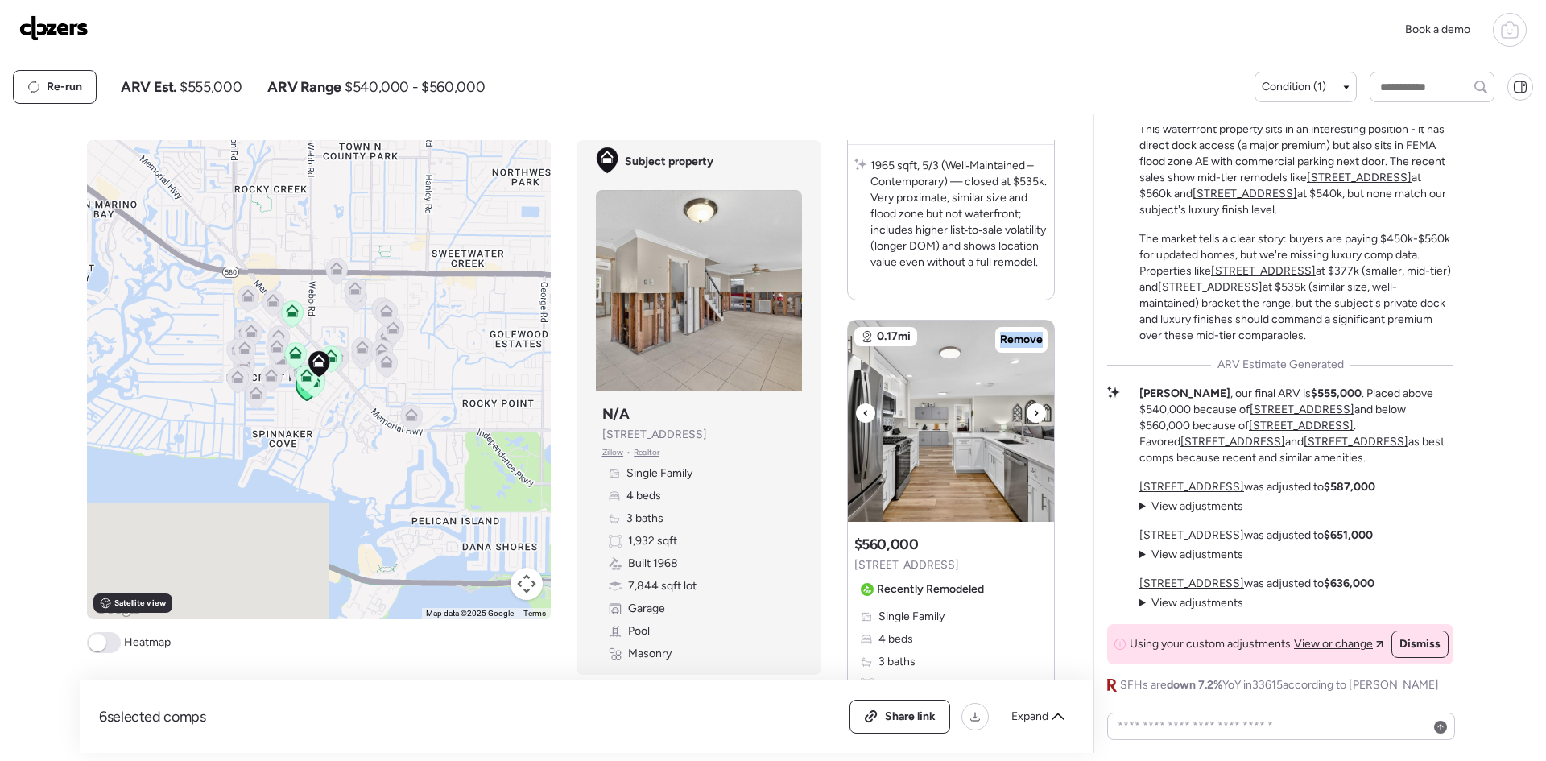
click at [1026, 413] on div at bounding box center [1035, 412] width 19 height 19
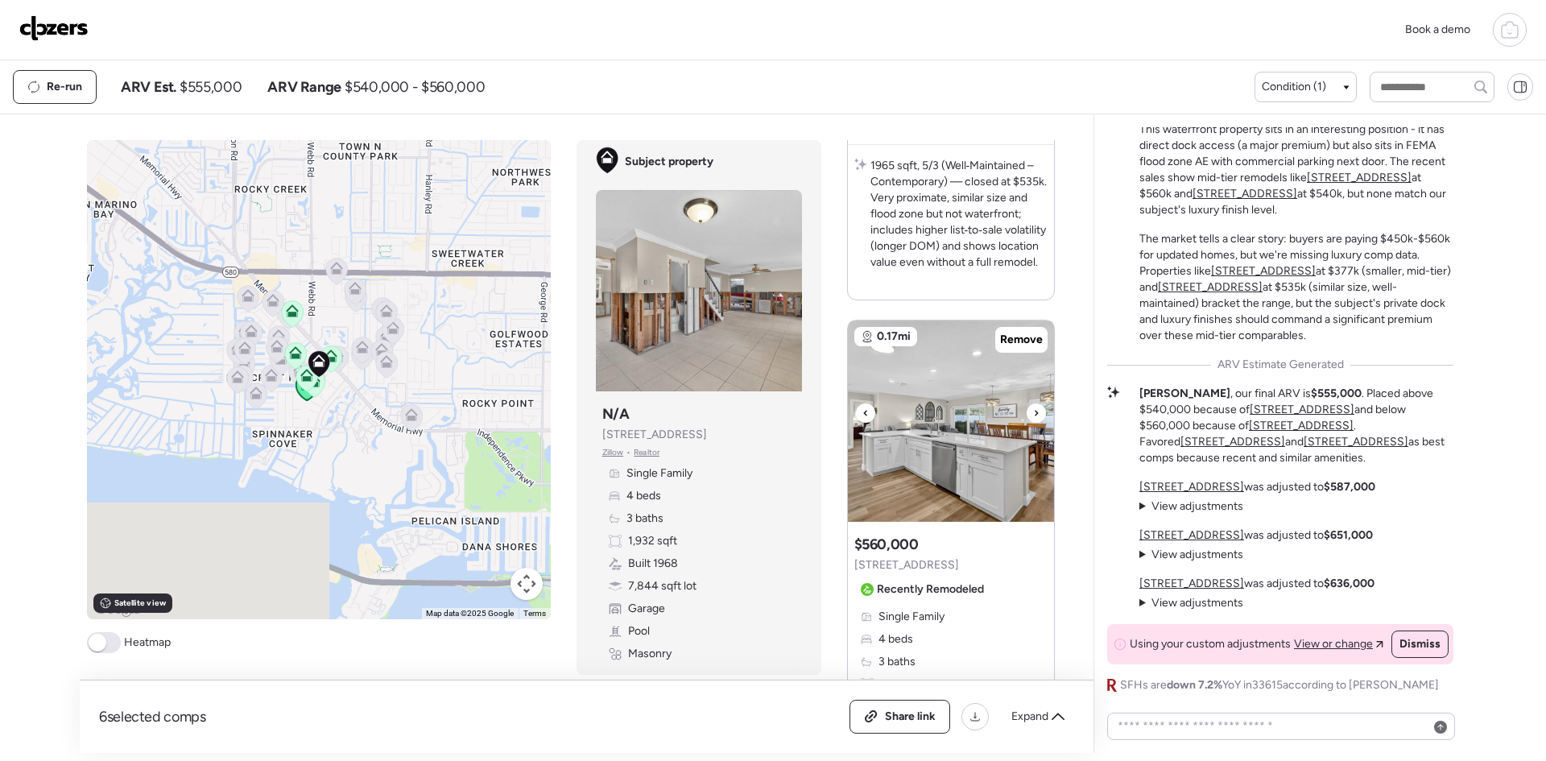
click at [1026, 413] on div at bounding box center [1035, 412] width 19 height 19
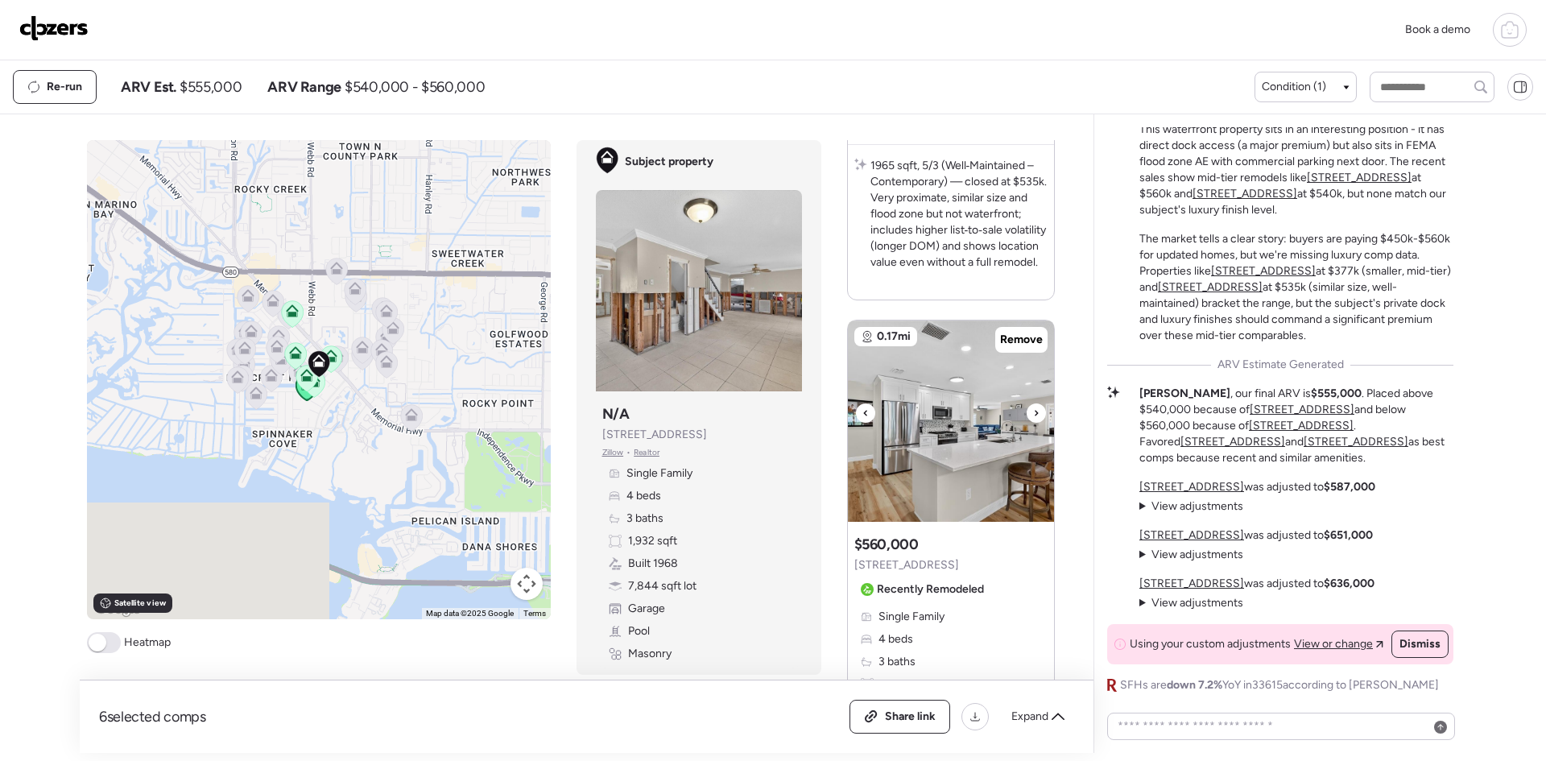
click at [1026, 413] on div at bounding box center [1035, 412] width 19 height 19
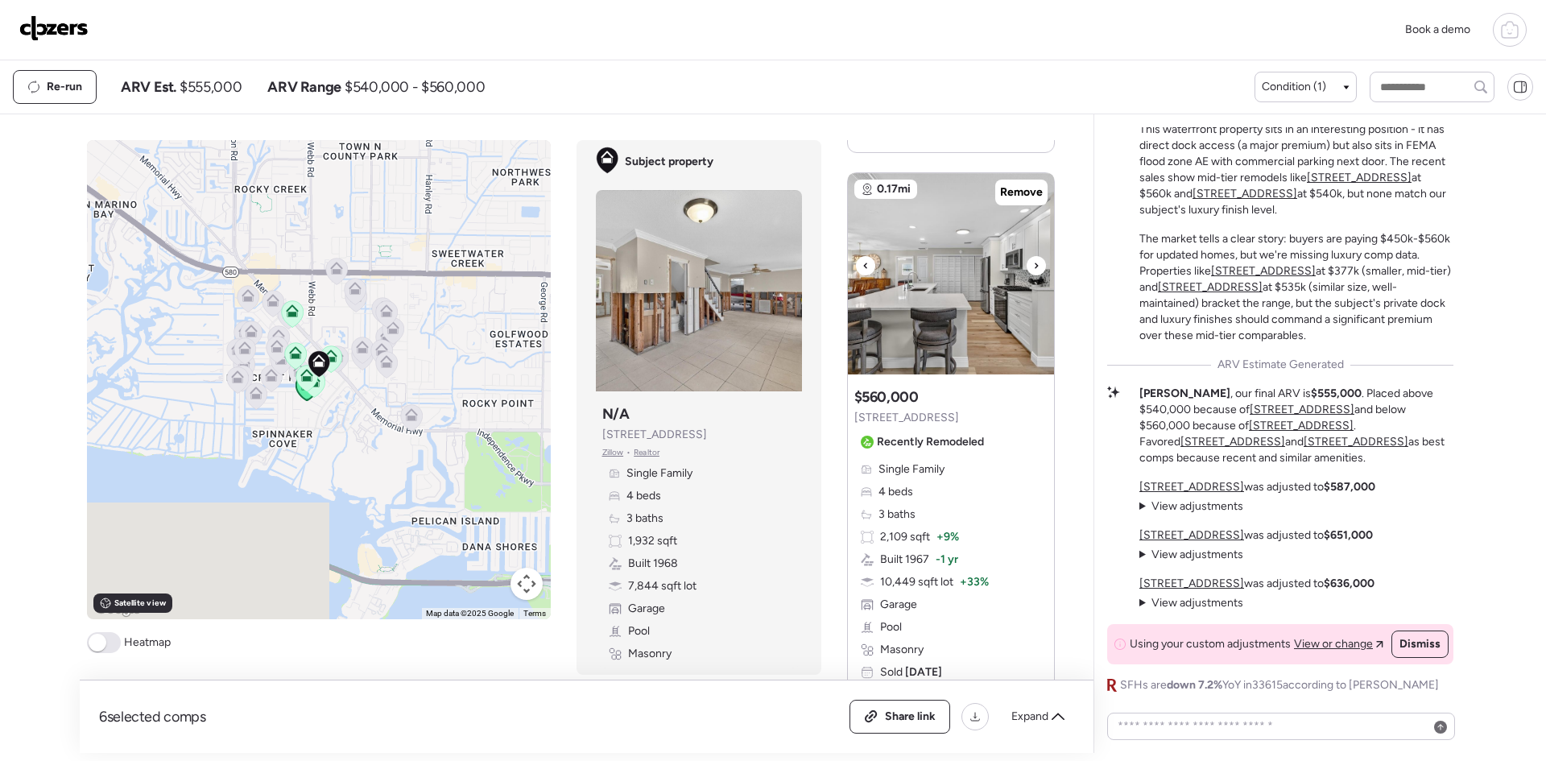
scroll to position [859, 0]
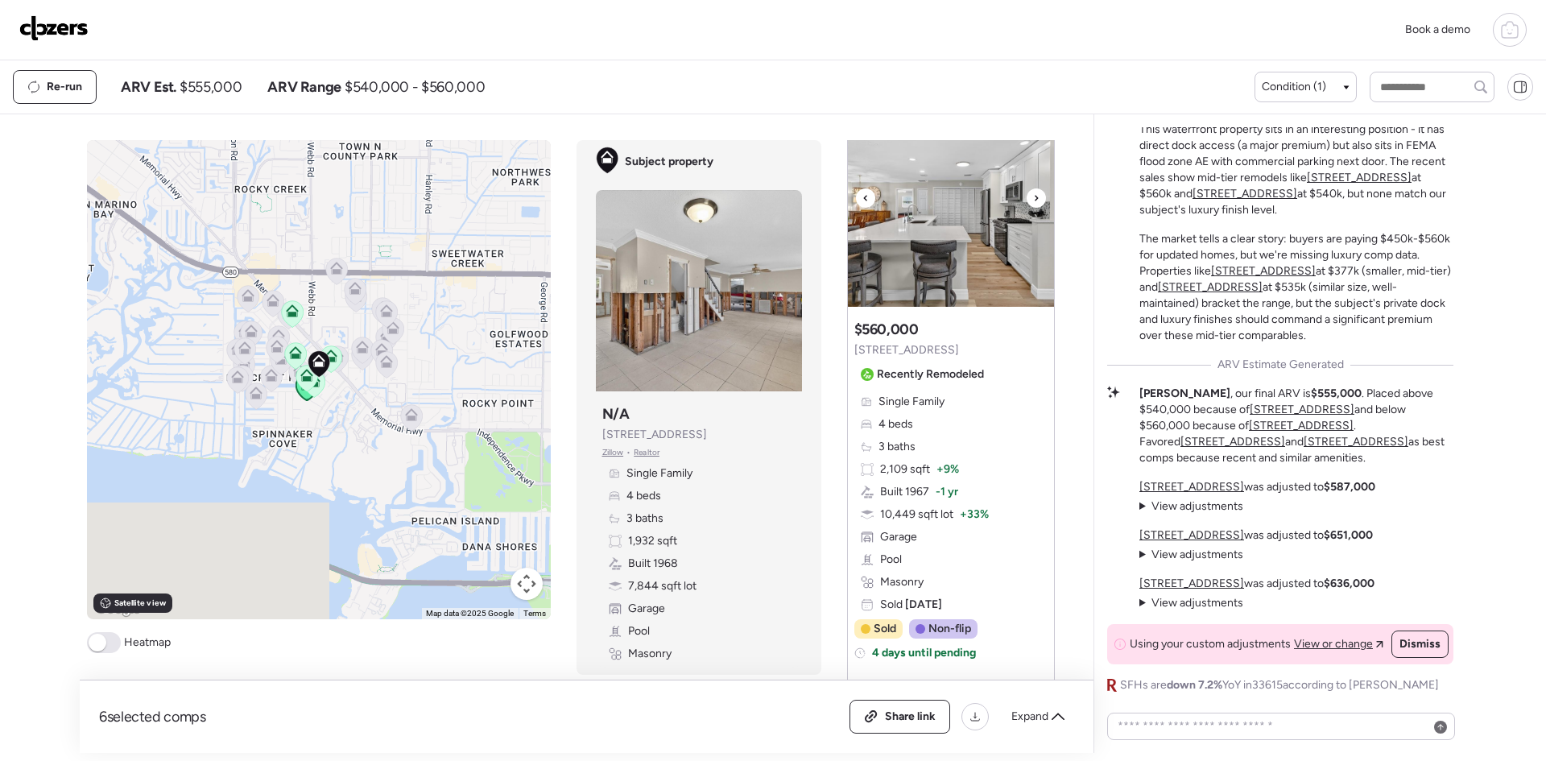
click at [1033, 198] on icon at bounding box center [1036, 197] width 6 height 19
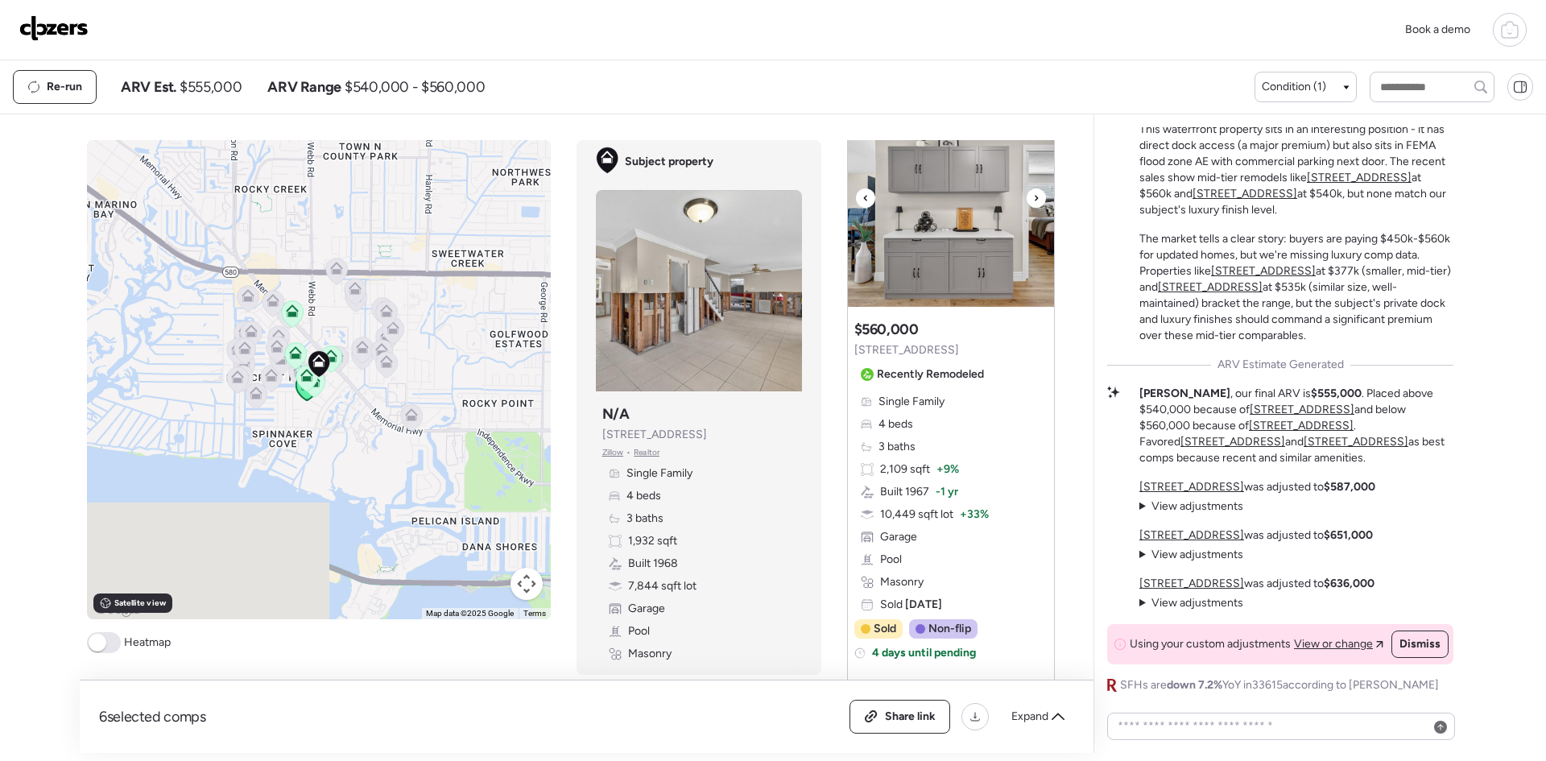
click at [1033, 198] on icon at bounding box center [1036, 197] width 6 height 19
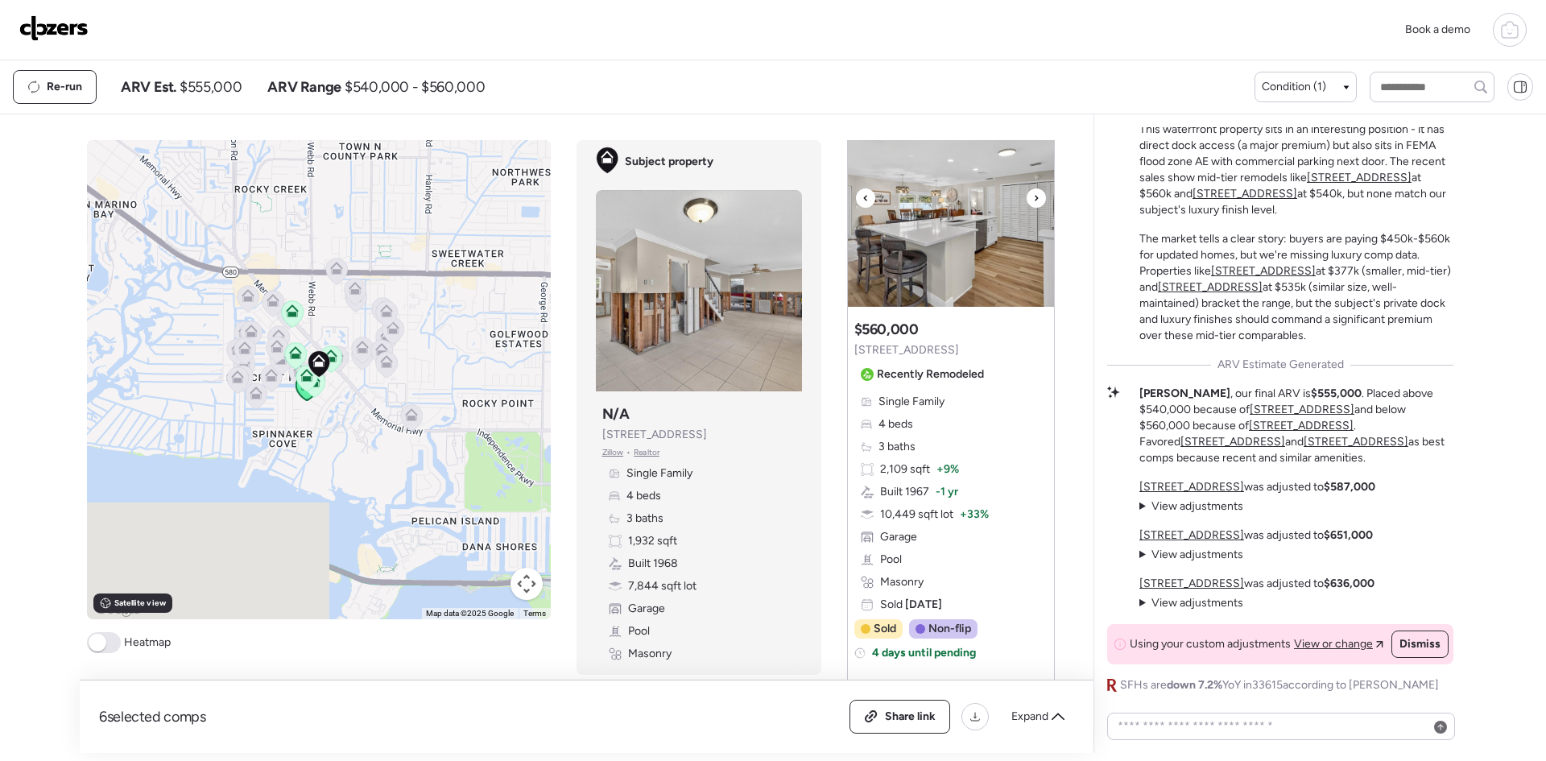
click at [1033, 198] on icon at bounding box center [1036, 197] width 6 height 19
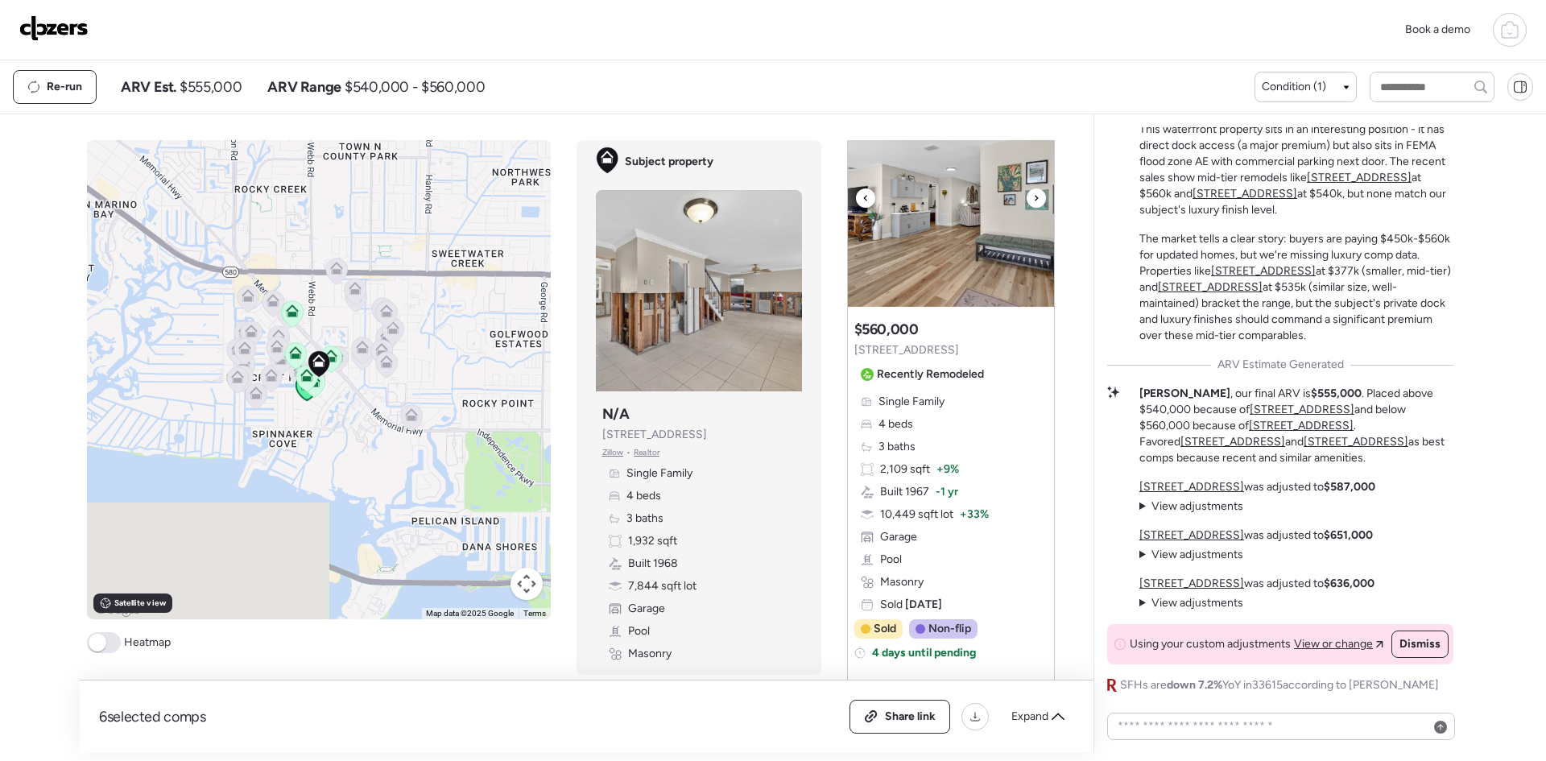
click at [1033, 198] on icon at bounding box center [1036, 197] width 6 height 19
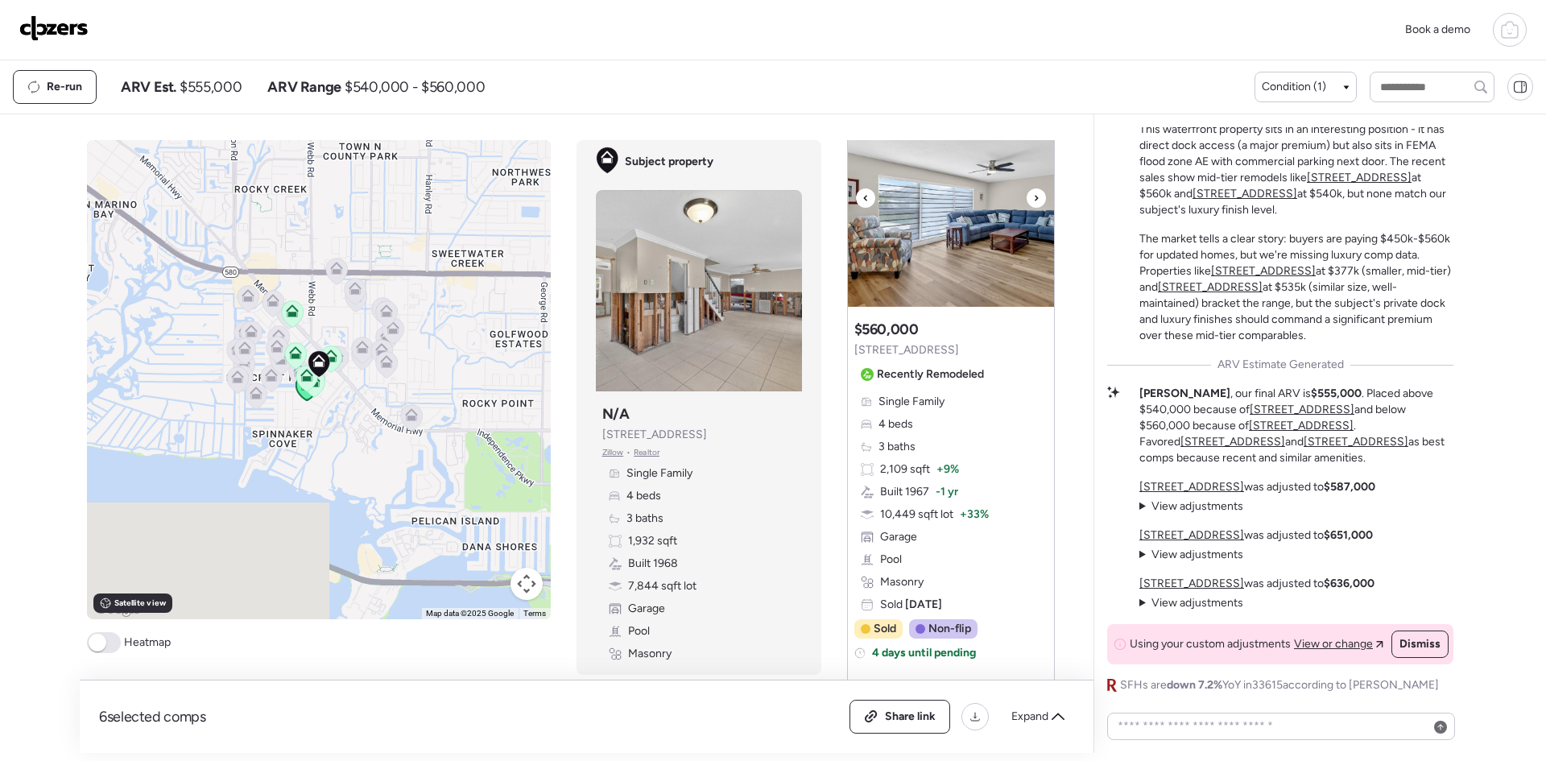
click at [1033, 198] on icon at bounding box center [1036, 197] width 6 height 19
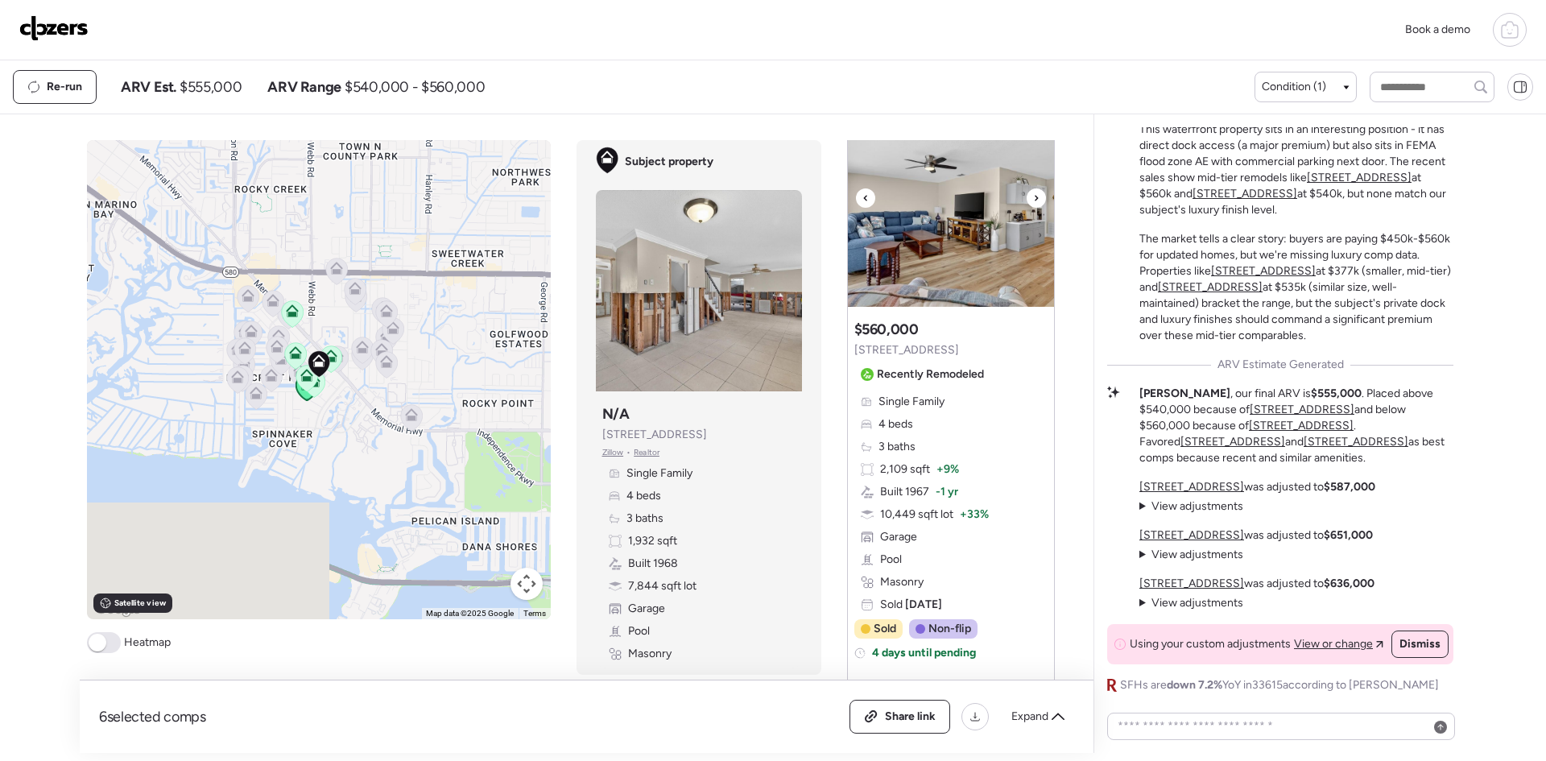
click at [1033, 198] on icon at bounding box center [1036, 197] width 6 height 19
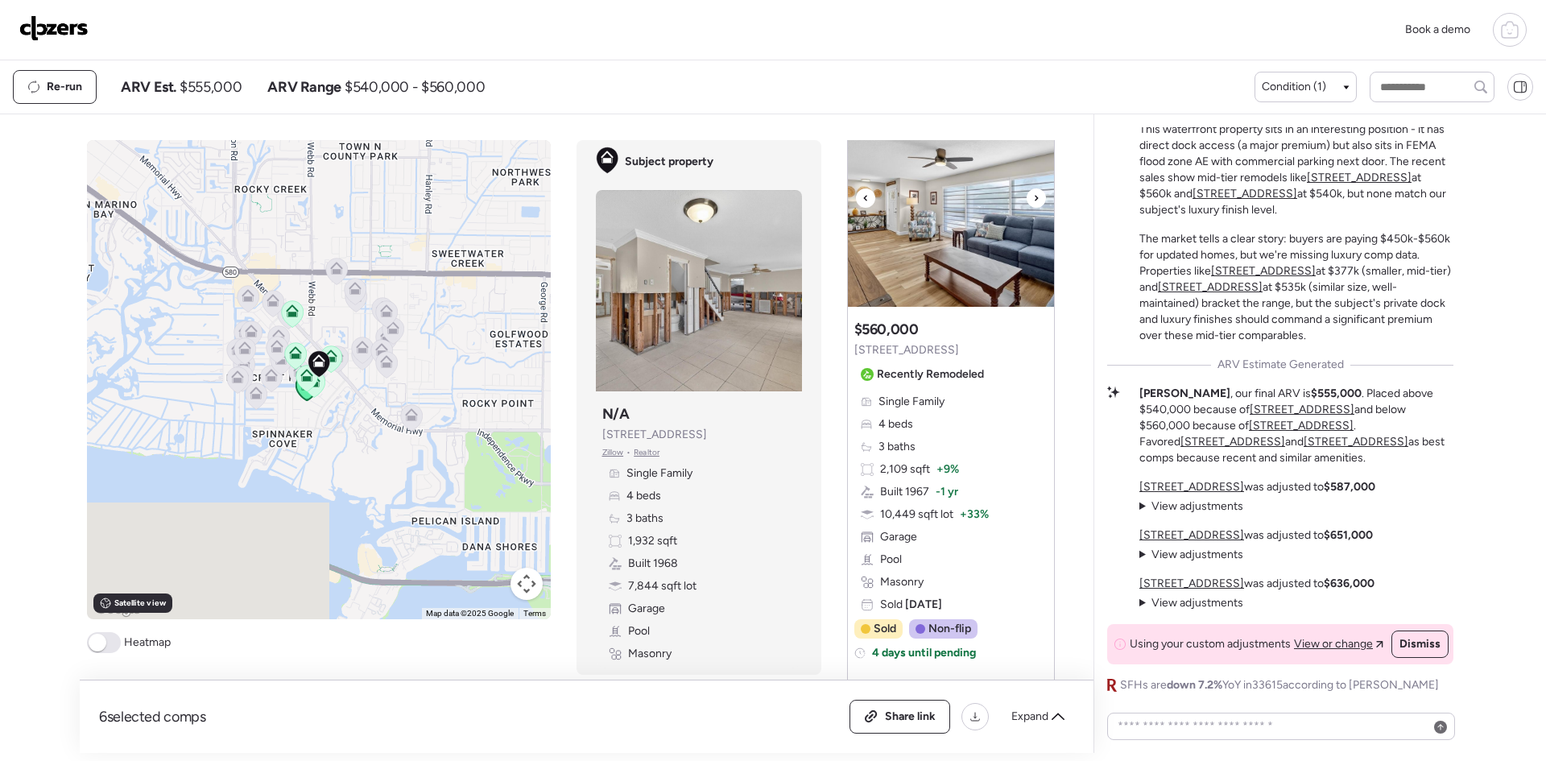
click at [1033, 198] on icon at bounding box center [1036, 197] width 6 height 19
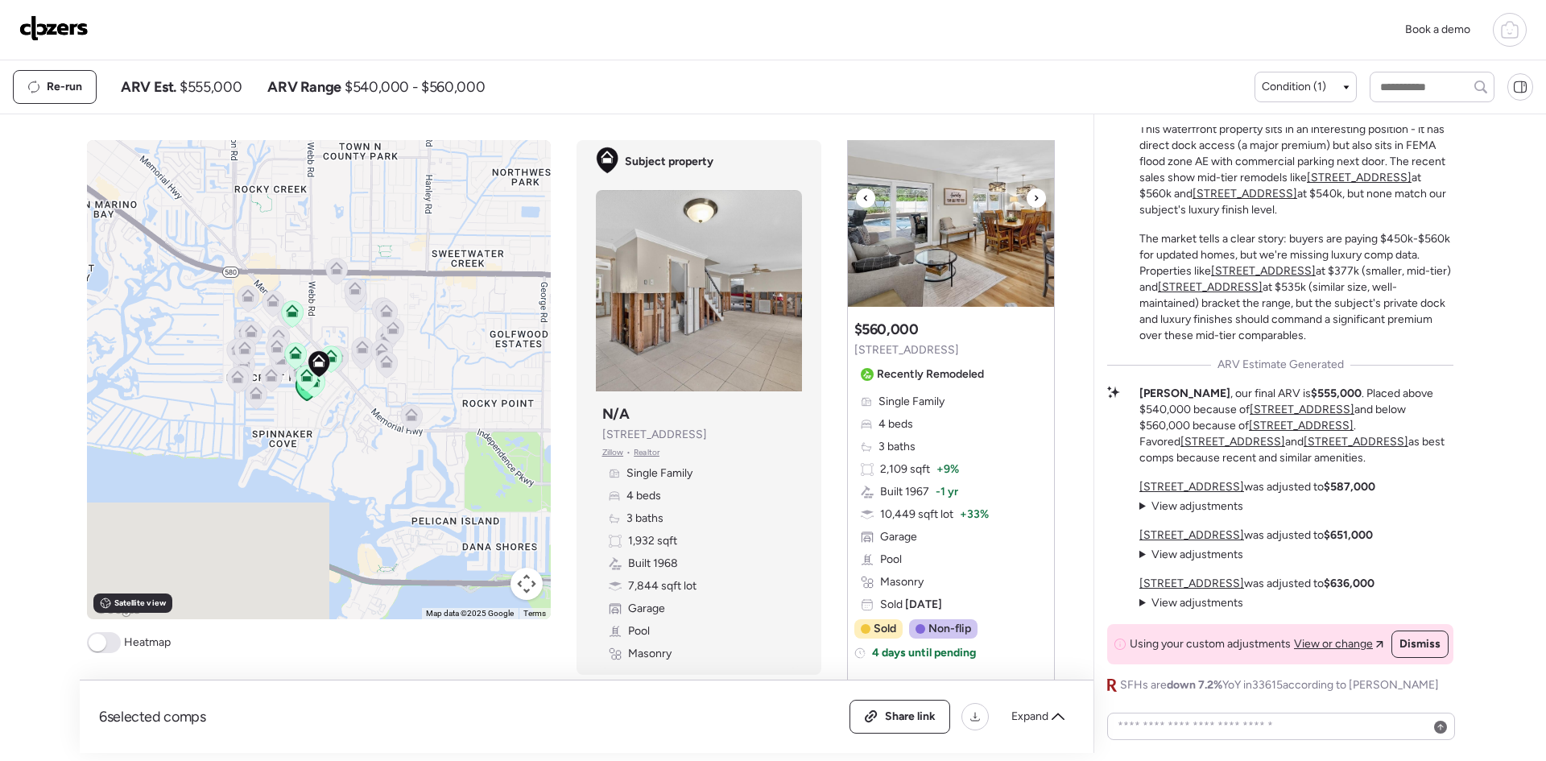
click at [1033, 198] on icon at bounding box center [1036, 197] width 6 height 19
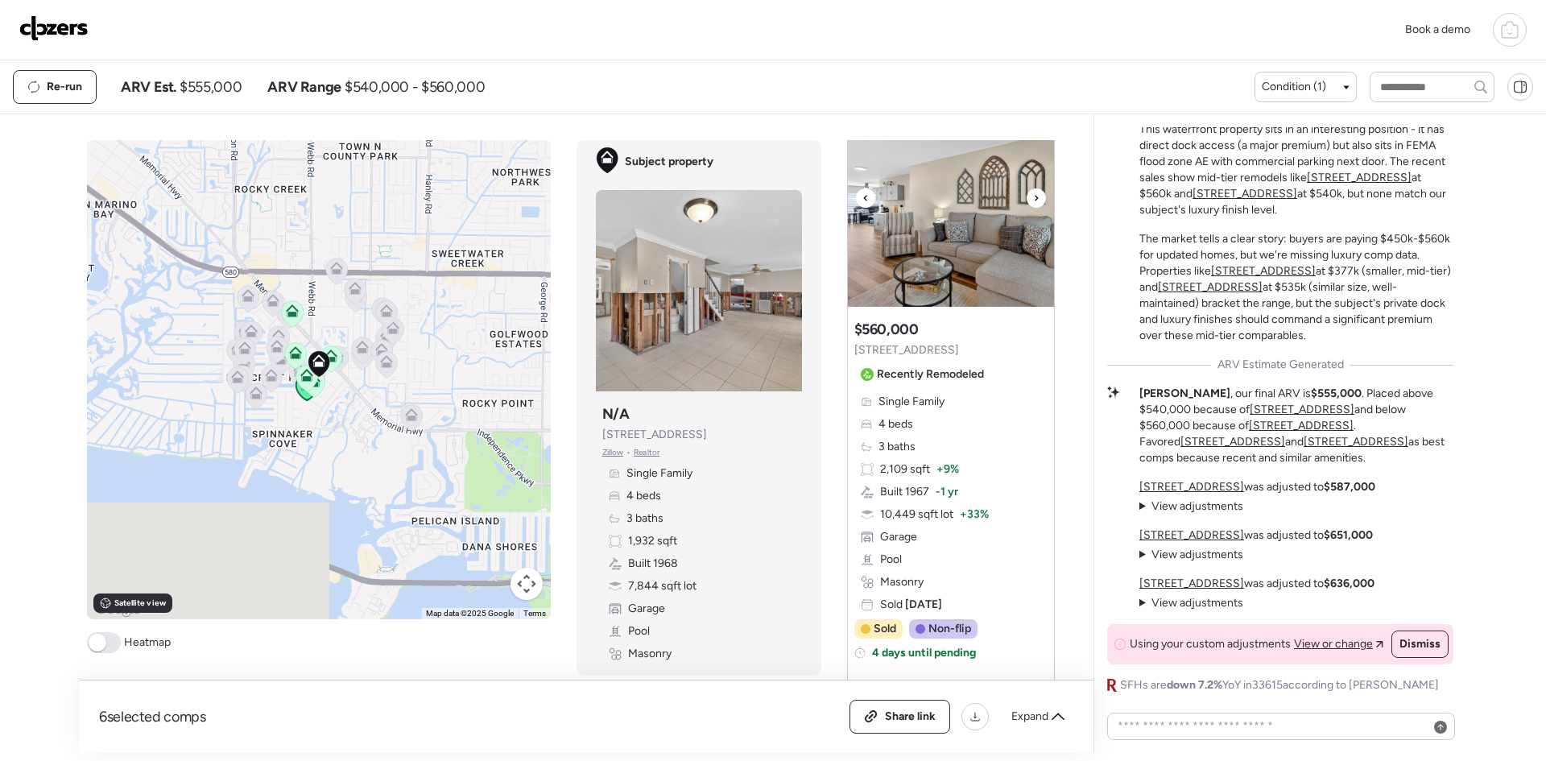
click at [1033, 198] on icon at bounding box center [1036, 197] width 6 height 19
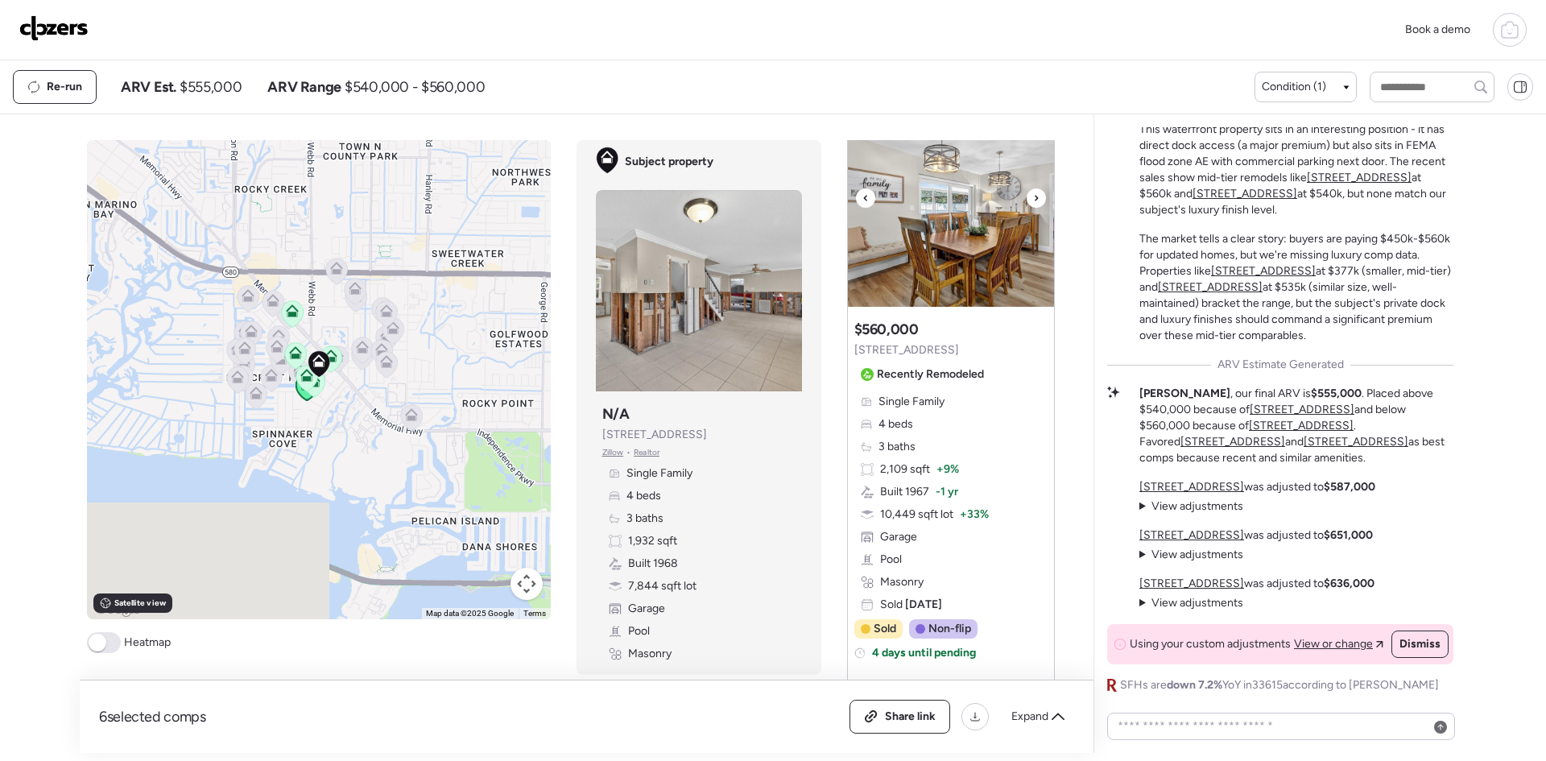
click at [1033, 198] on icon at bounding box center [1036, 197] width 6 height 19
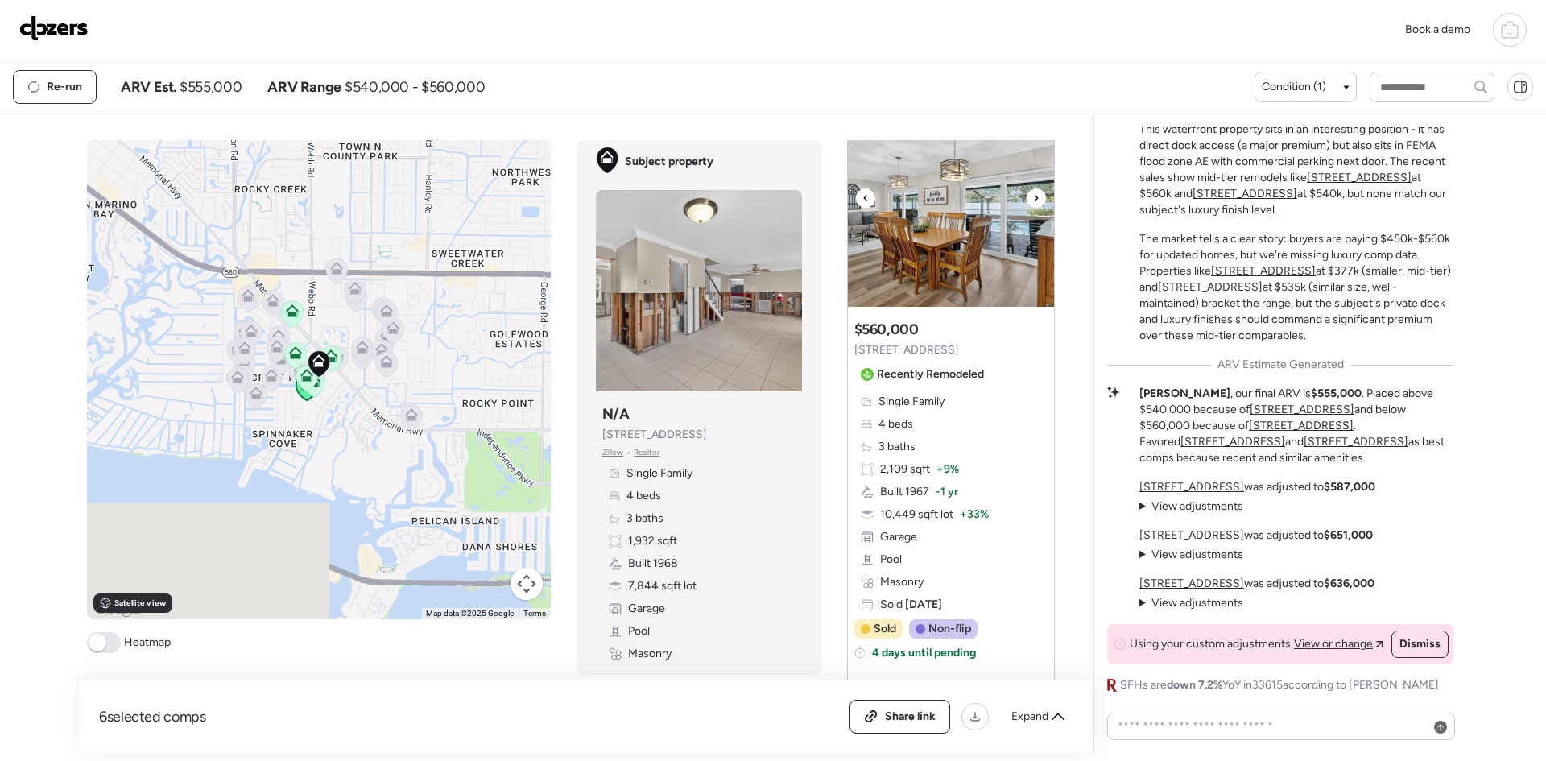
click at [1033, 198] on icon at bounding box center [1036, 197] width 6 height 19
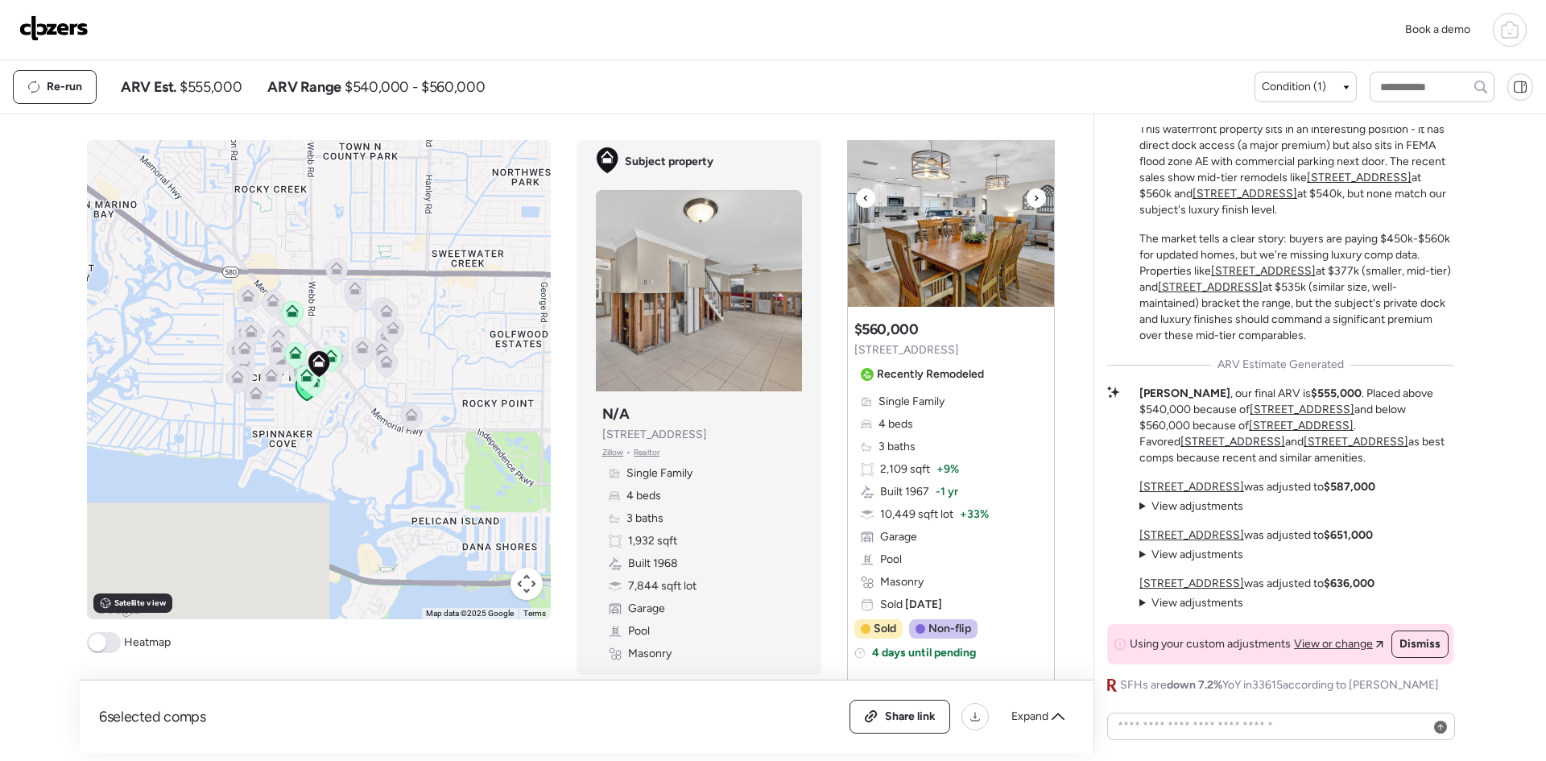
click at [1033, 198] on icon at bounding box center [1036, 197] width 6 height 19
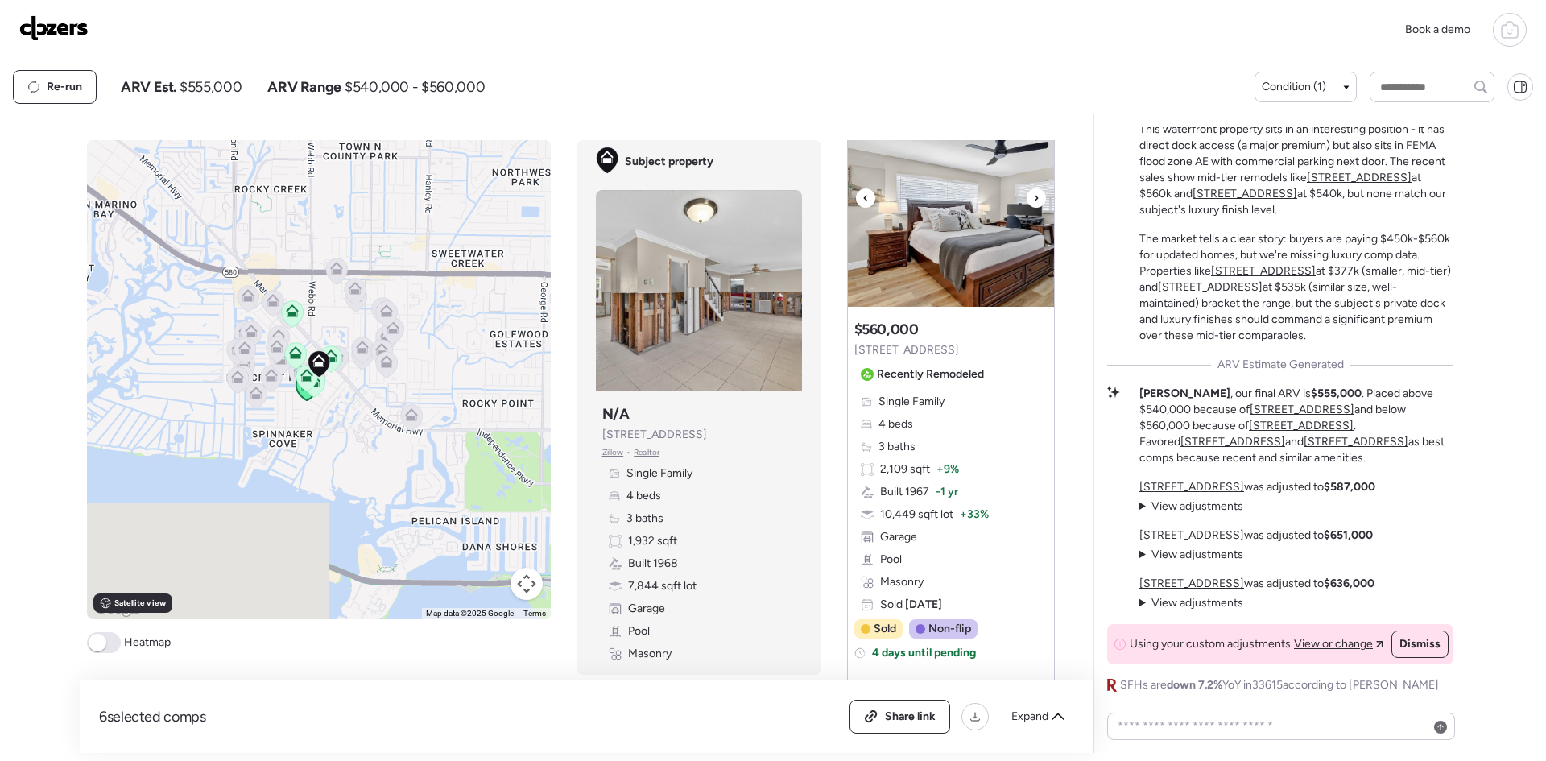
click at [1033, 198] on icon at bounding box center [1036, 197] width 6 height 19
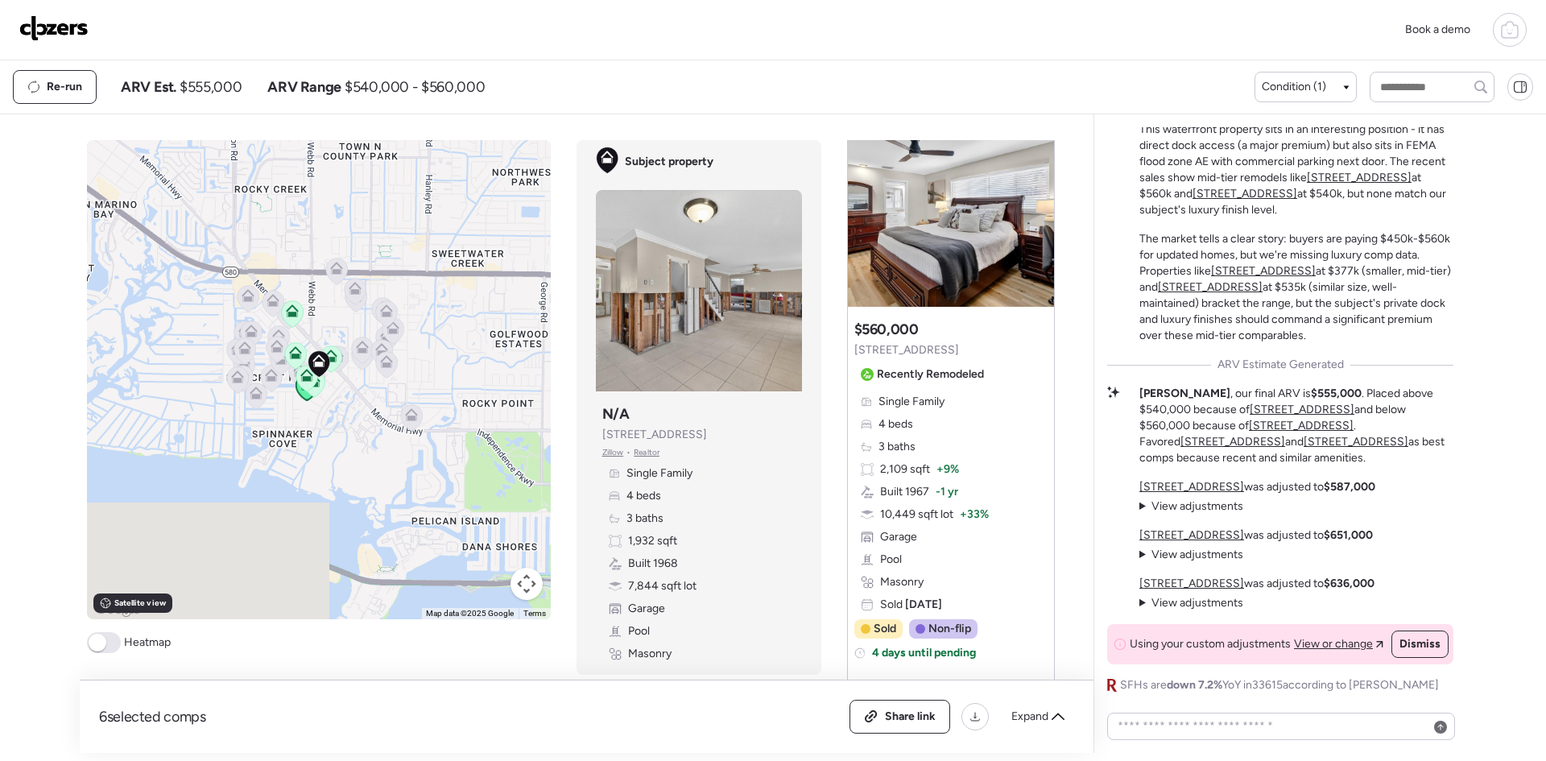
scroll to position [644, 0]
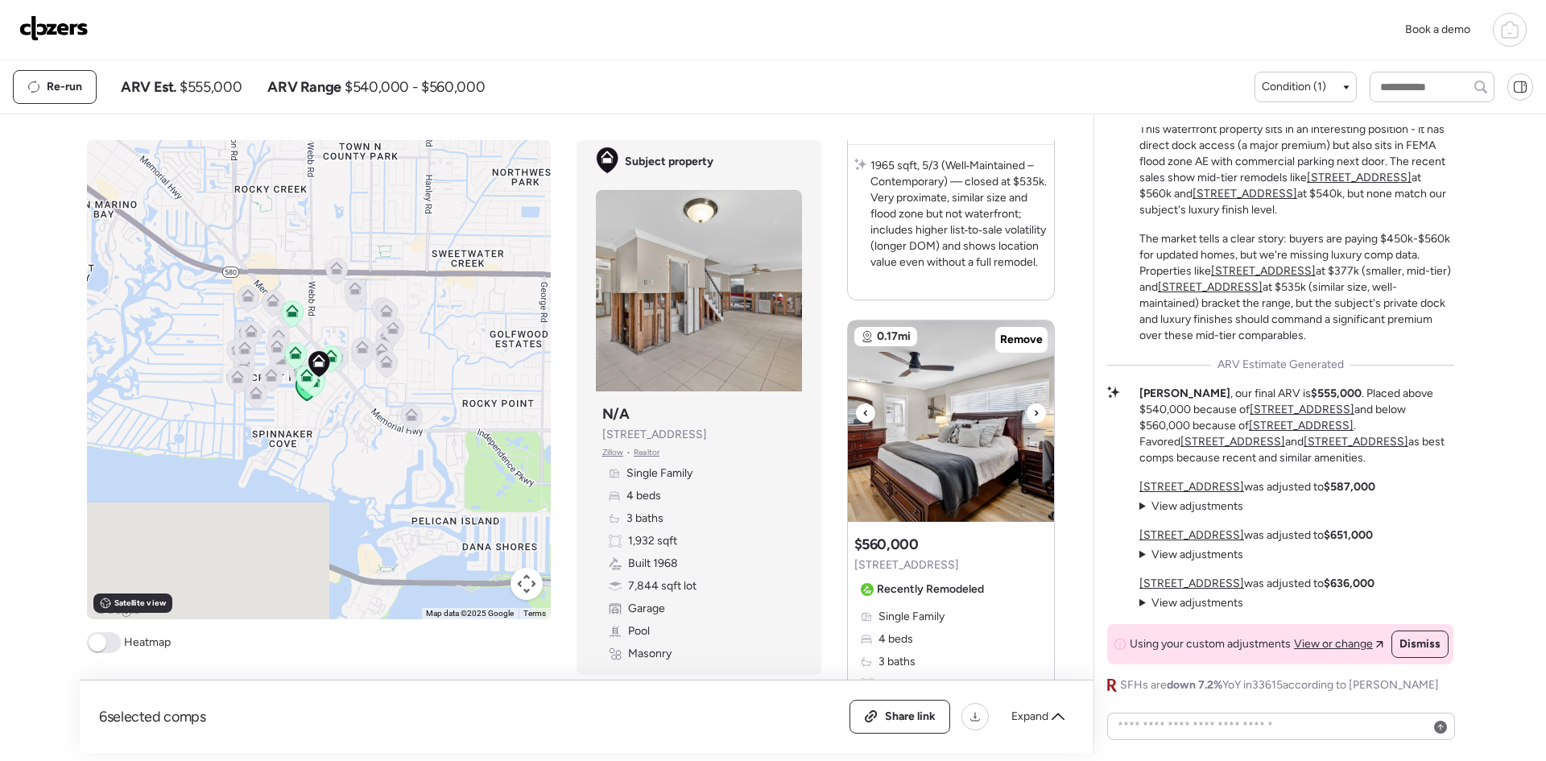
click at [1033, 406] on icon at bounding box center [1036, 412] width 6 height 19
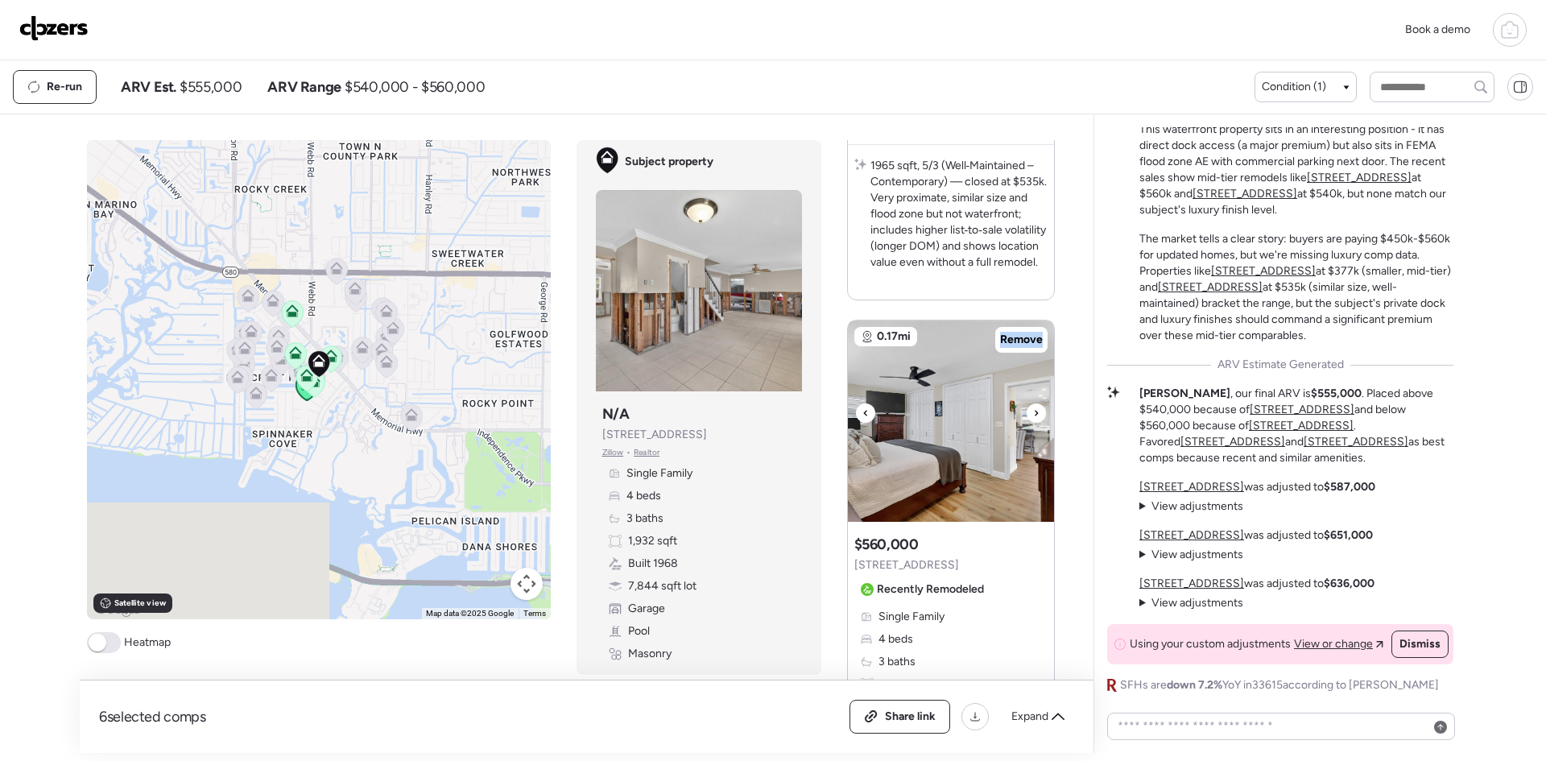
click at [1033, 406] on icon at bounding box center [1036, 412] width 6 height 19
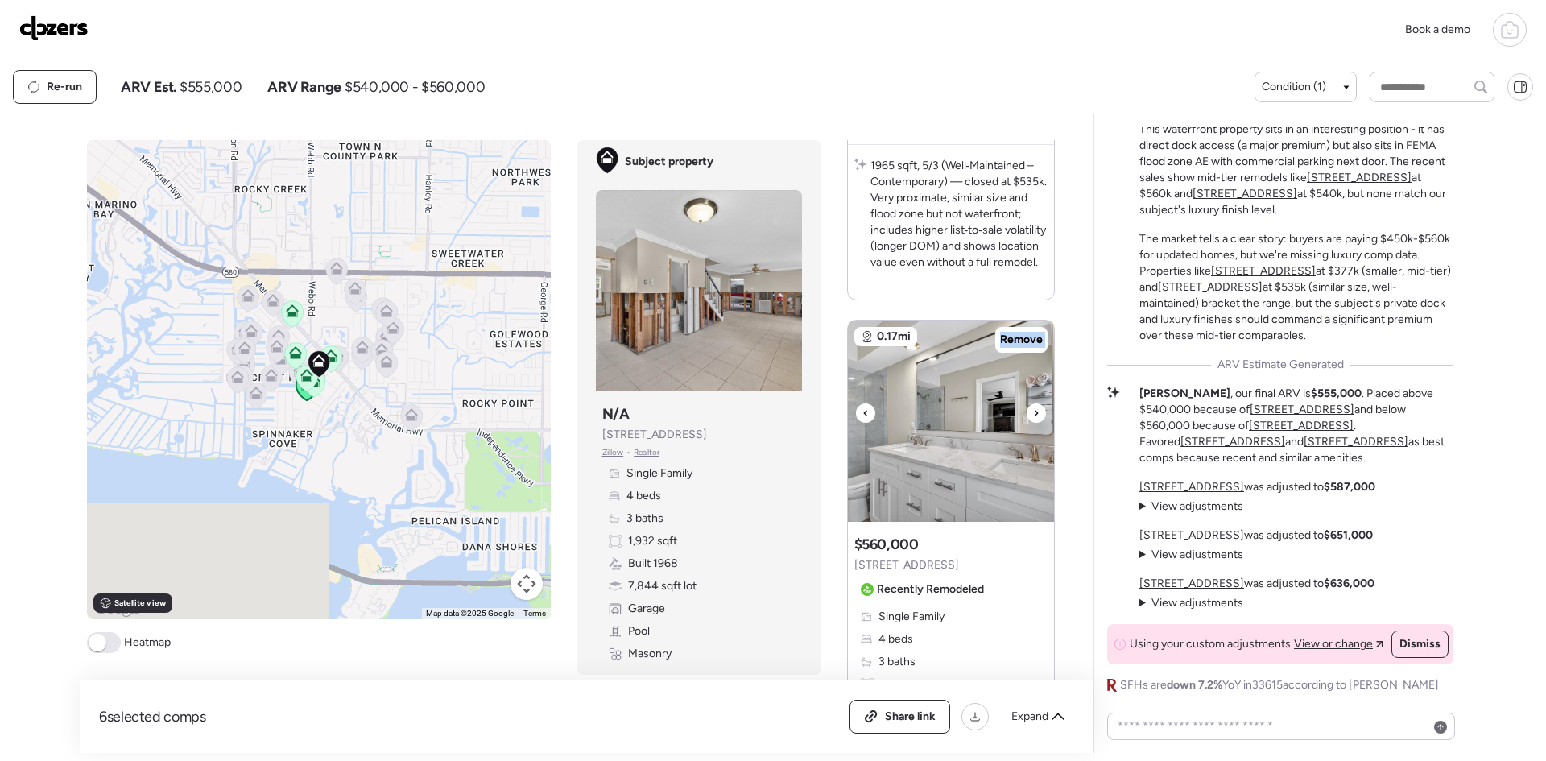
click at [1033, 406] on icon at bounding box center [1036, 412] width 6 height 19
click at [1033, 405] on icon at bounding box center [1036, 412] width 6 height 19
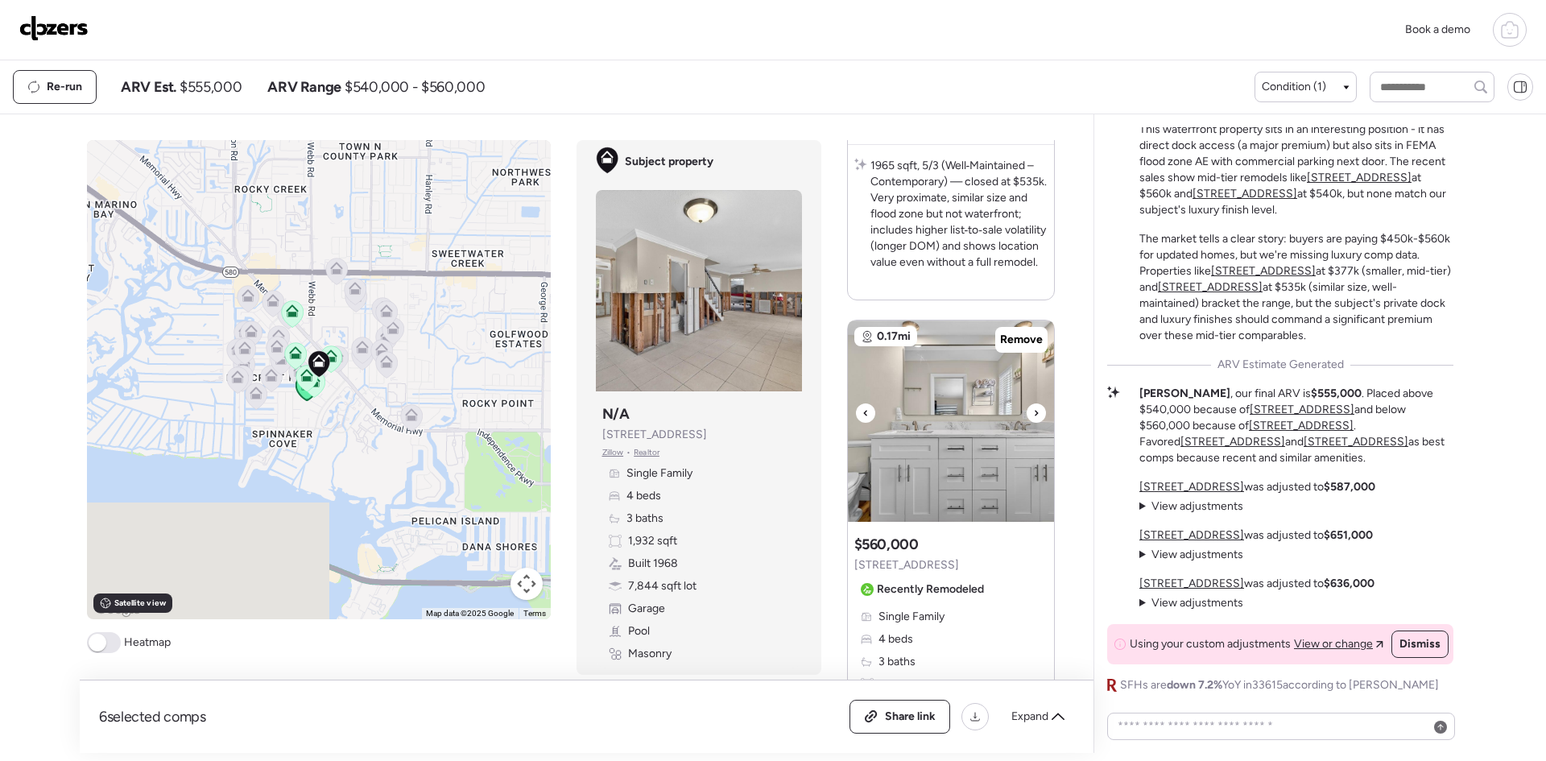
click at [1033, 405] on icon at bounding box center [1036, 412] width 6 height 19
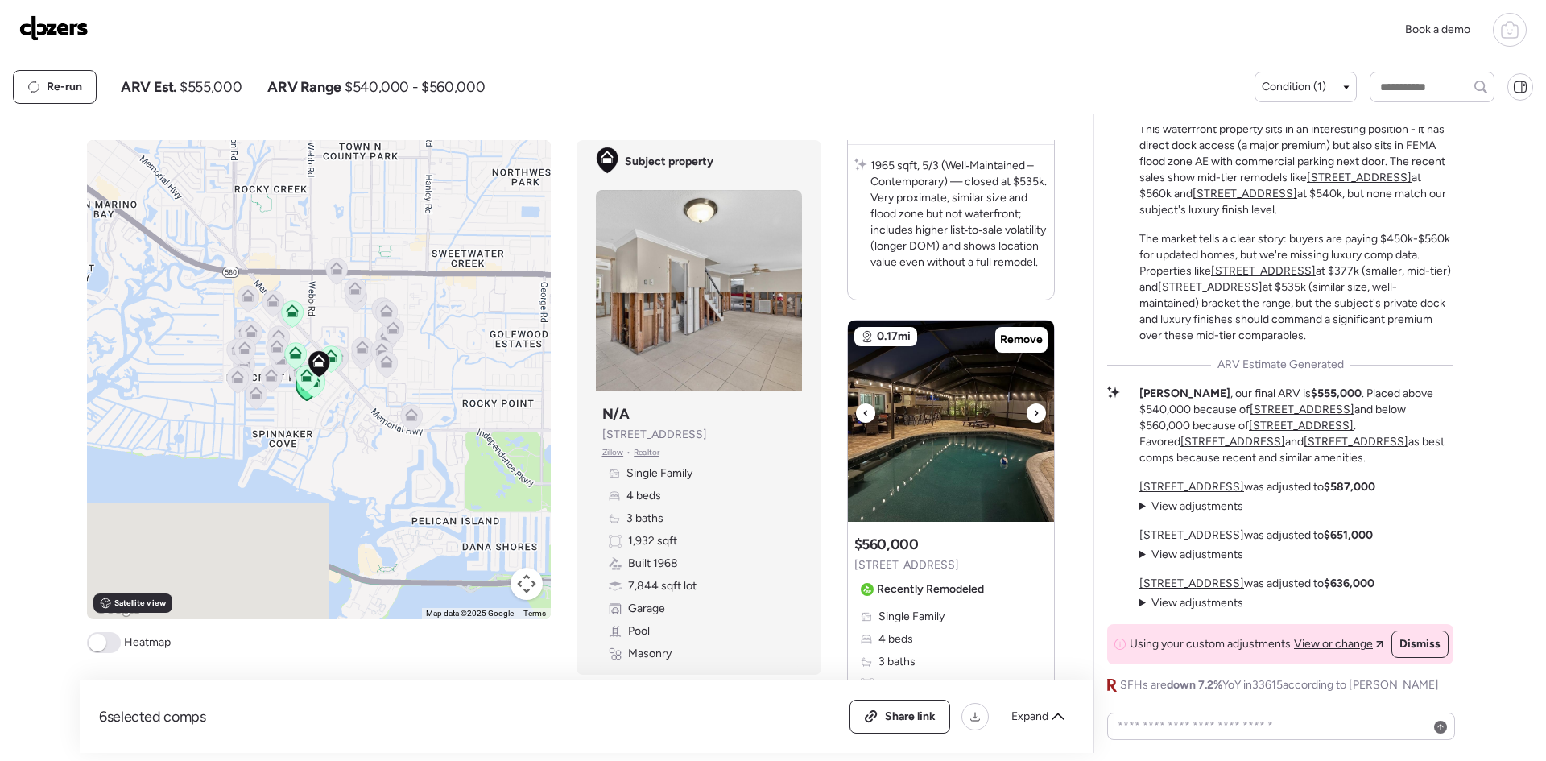
click at [1033, 405] on icon at bounding box center [1036, 412] width 6 height 19
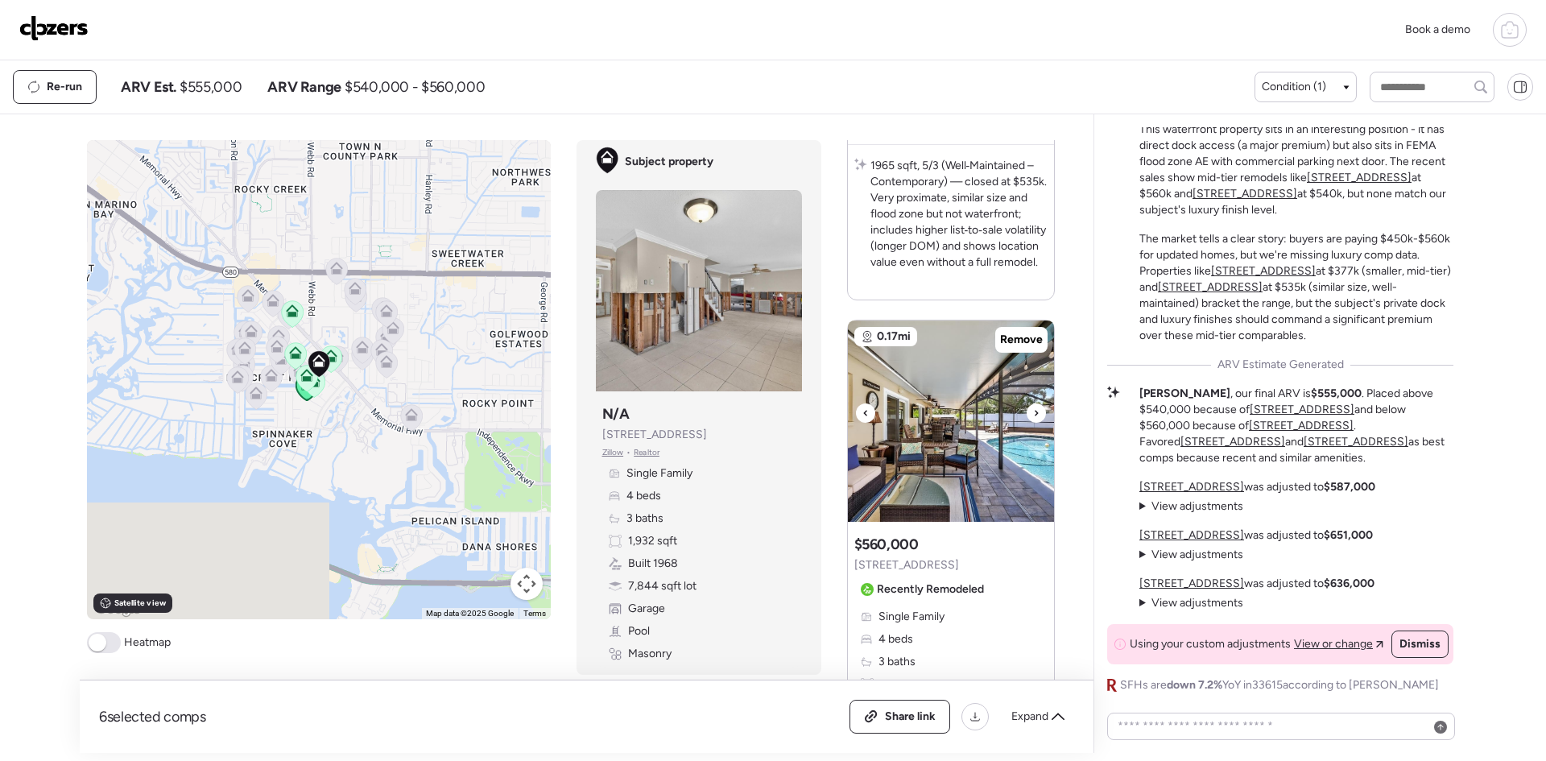
click at [1033, 411] on icon at bounding box center [1036, 412] width 6 height 19
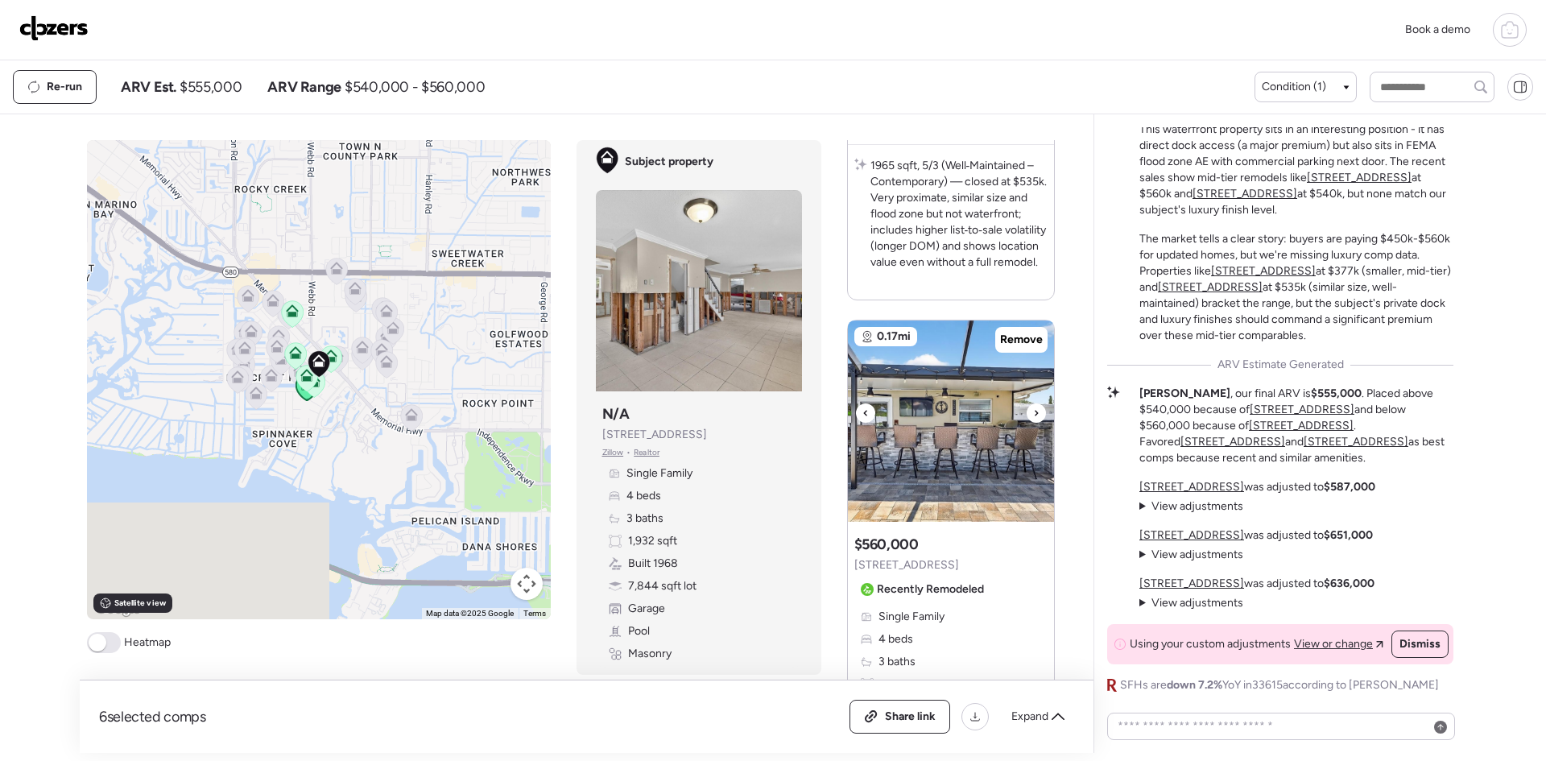
click at [1033, 411] on icon at bounding box center [1036, 412] width 6 height 19
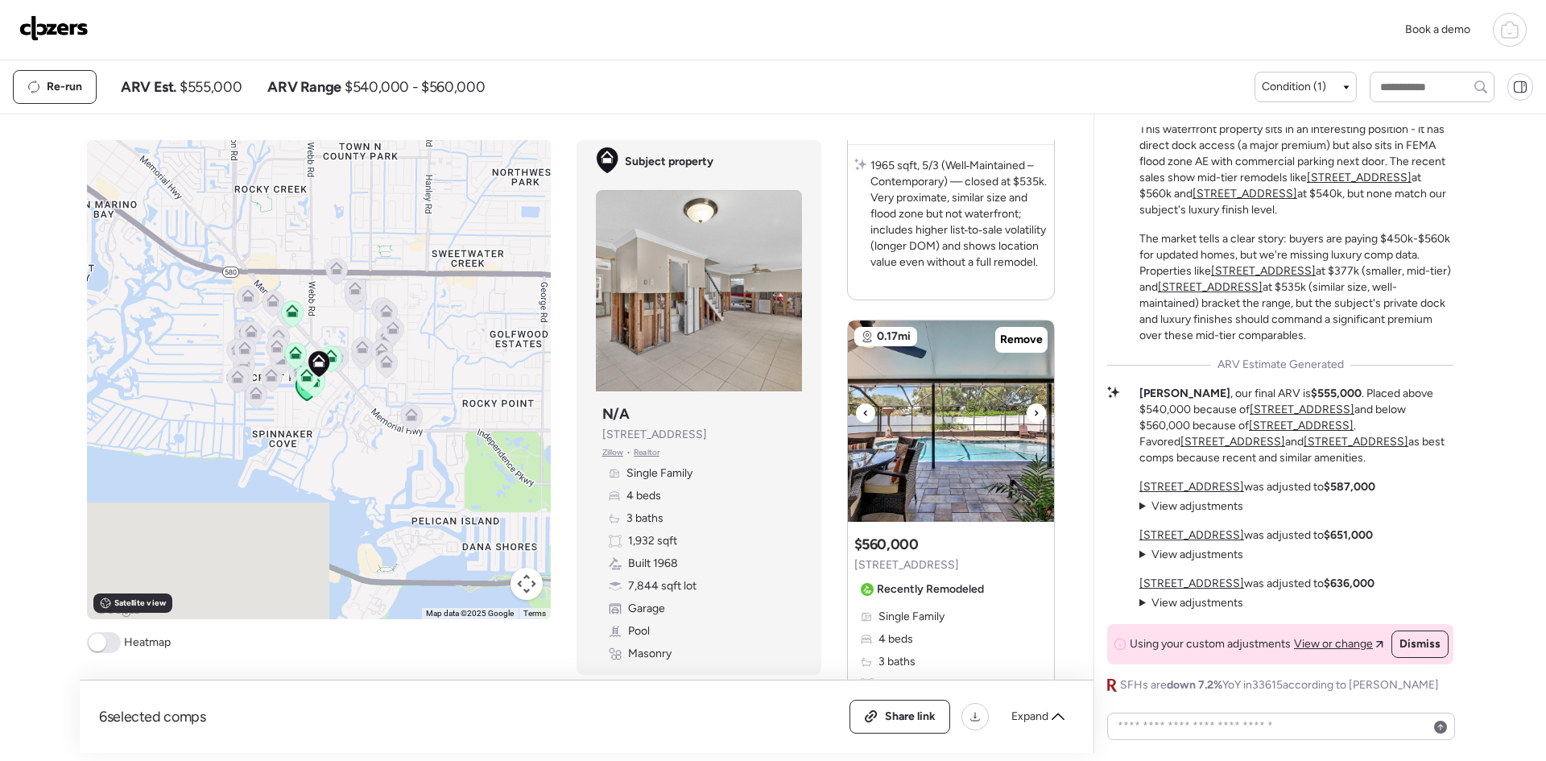
click at [1033, 411] on icon at bounding box center [1036, 412] width 6 height 19
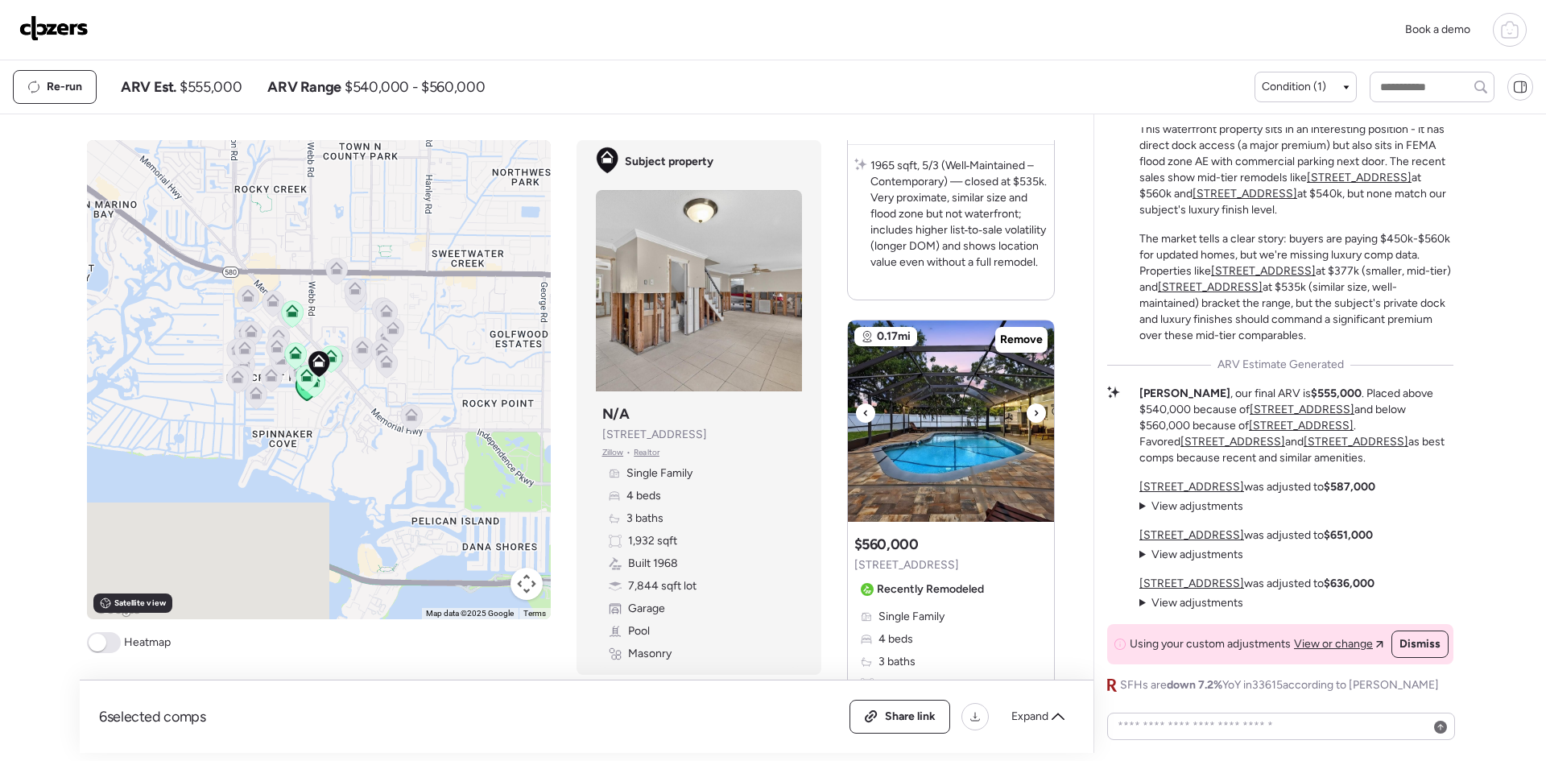
click at [1033, 411] on icon at bounding box center [1036, 412] width 6 height 19
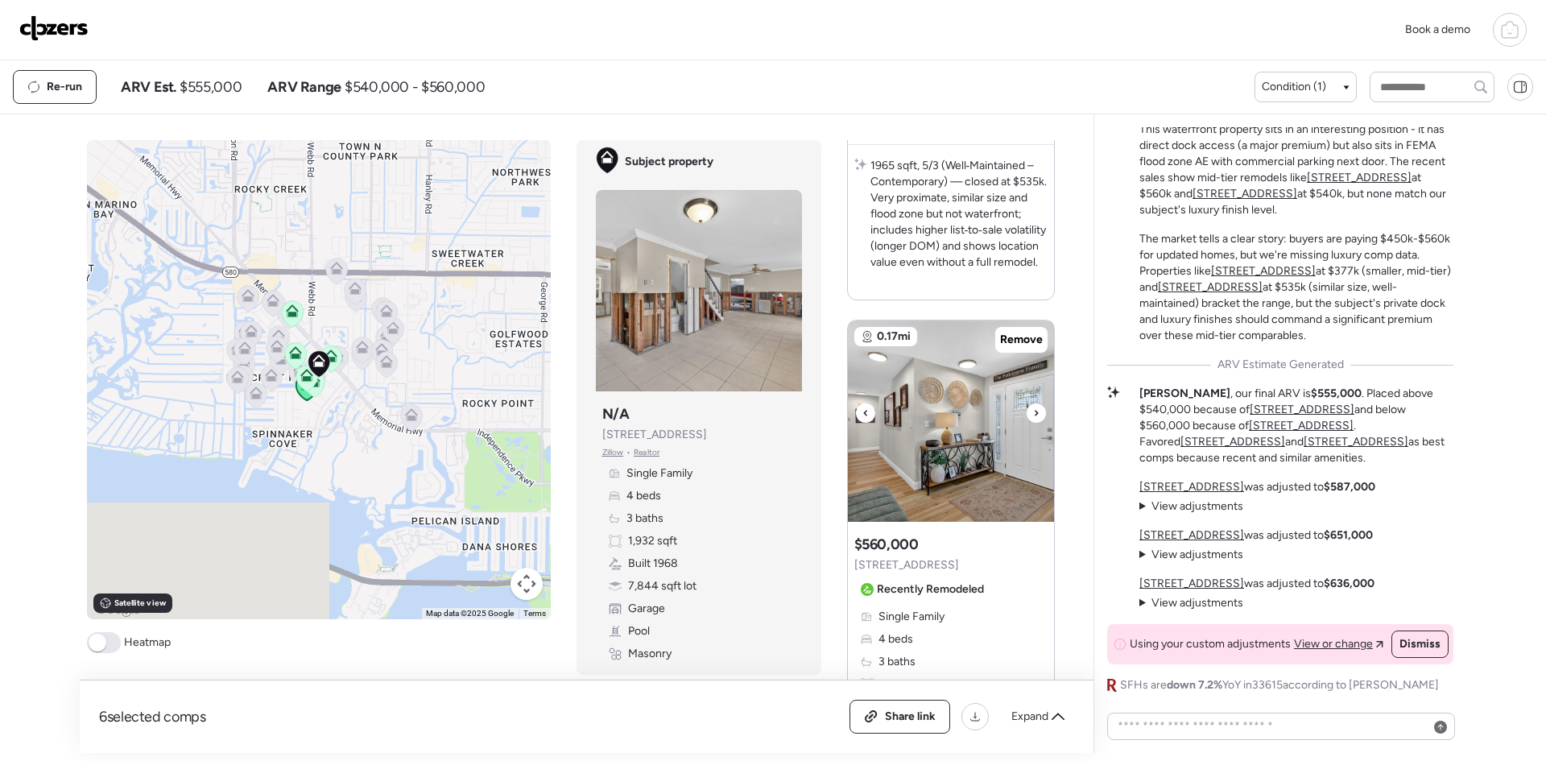
click at [1033, 411] on icon at bounding box center [1036, 412] width 6 height 19
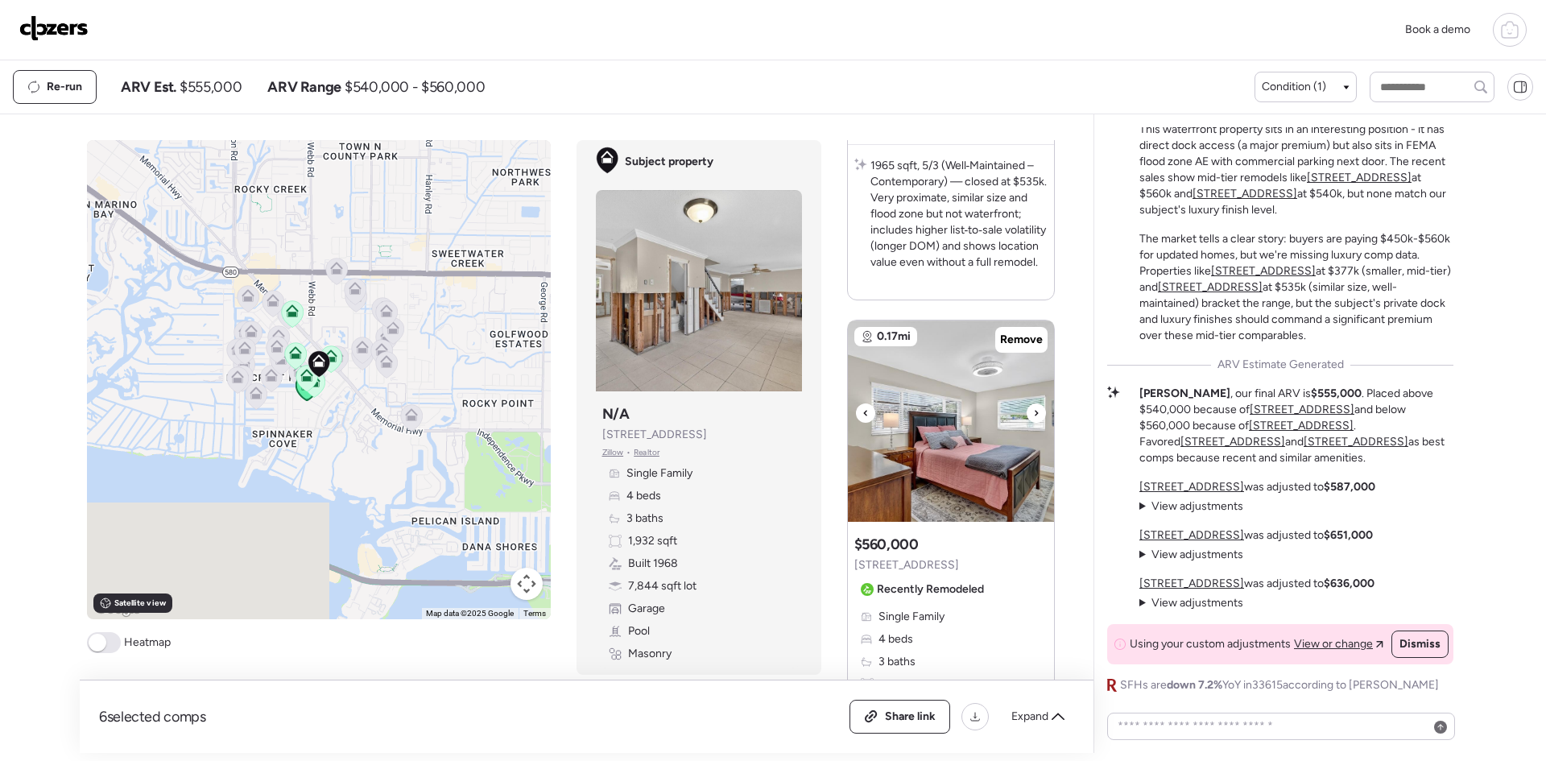
click at [1033, 411] on icon at bounding box center [1036, 412] width 6 height 19
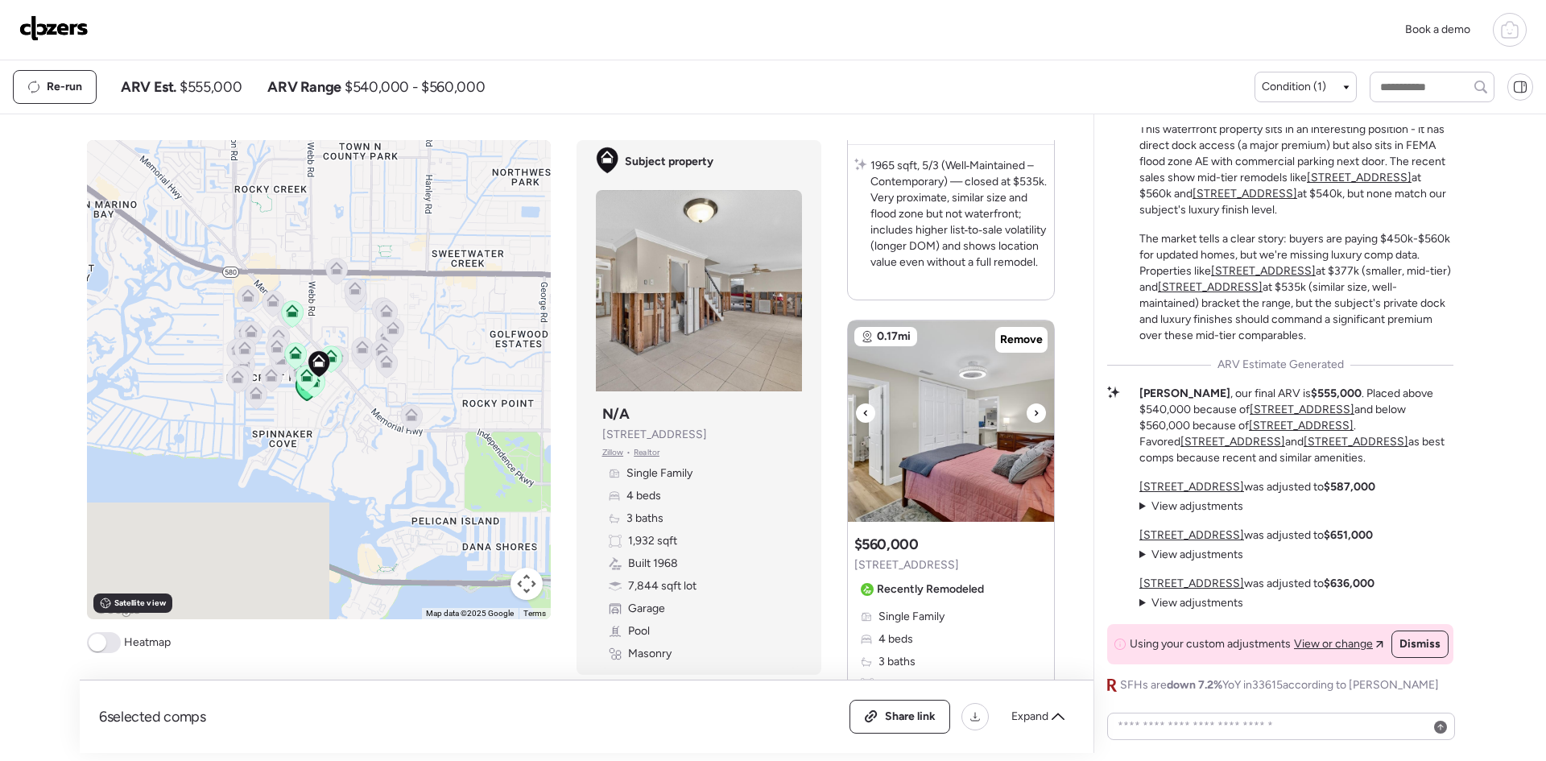
click at [1033, 411] on icon at bounding box center [1036, 412] width 6 height 19
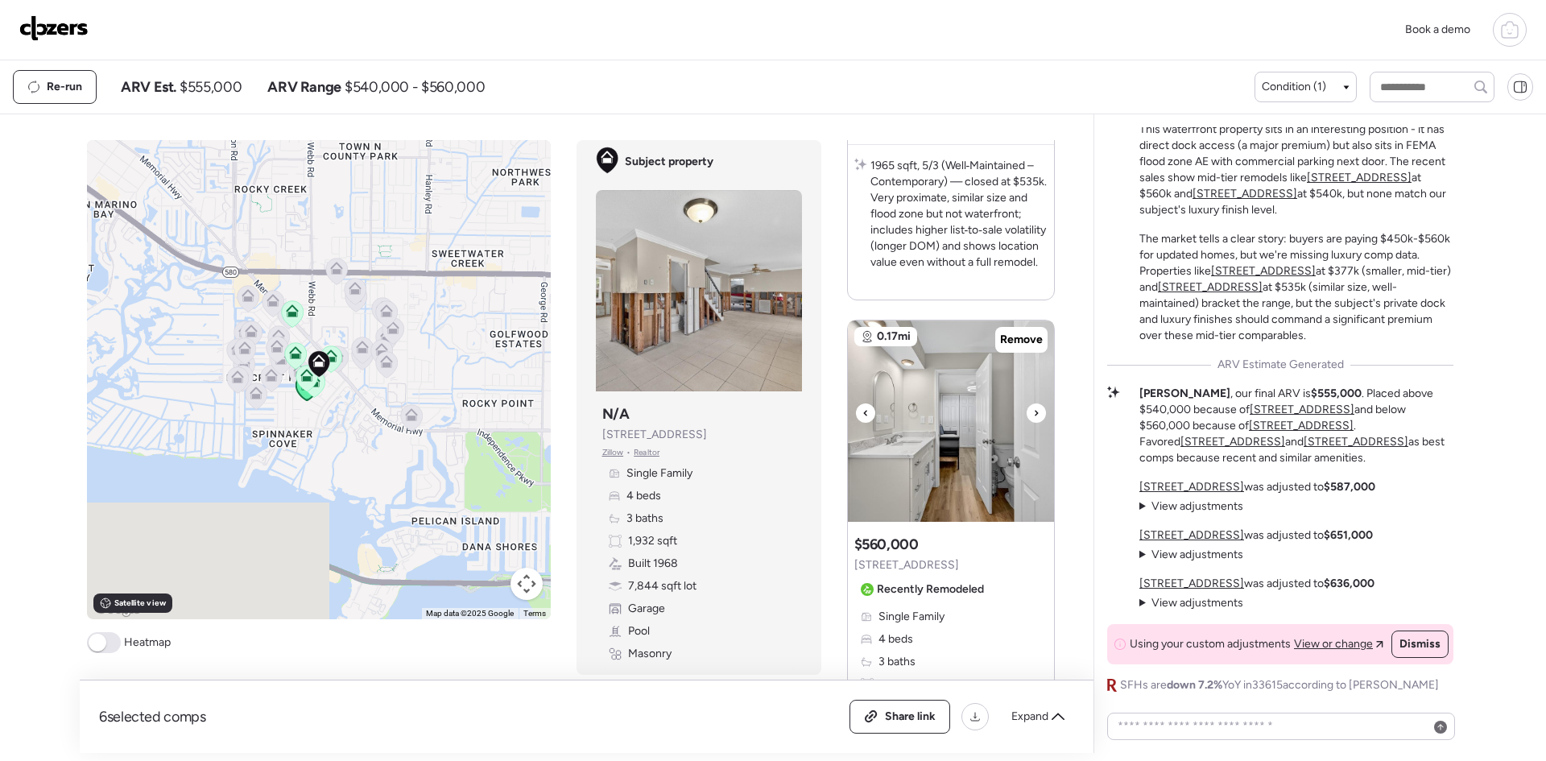
click at [1033, 411] on icon at bounding box center [1036, 412] width 6 height 19
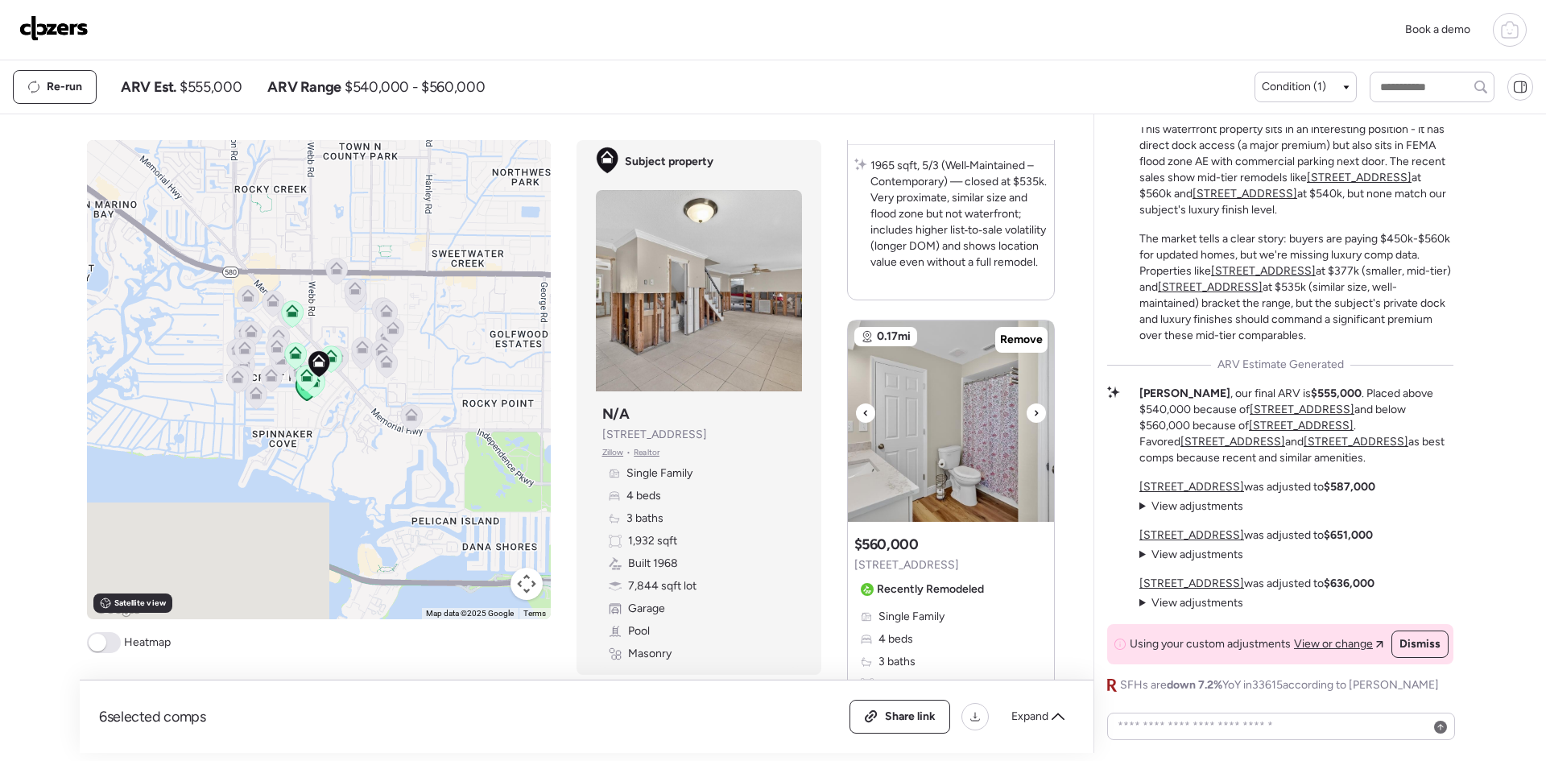
click at [1033, 411] on icon at bounding box center [1036, 412] width 6 height 19
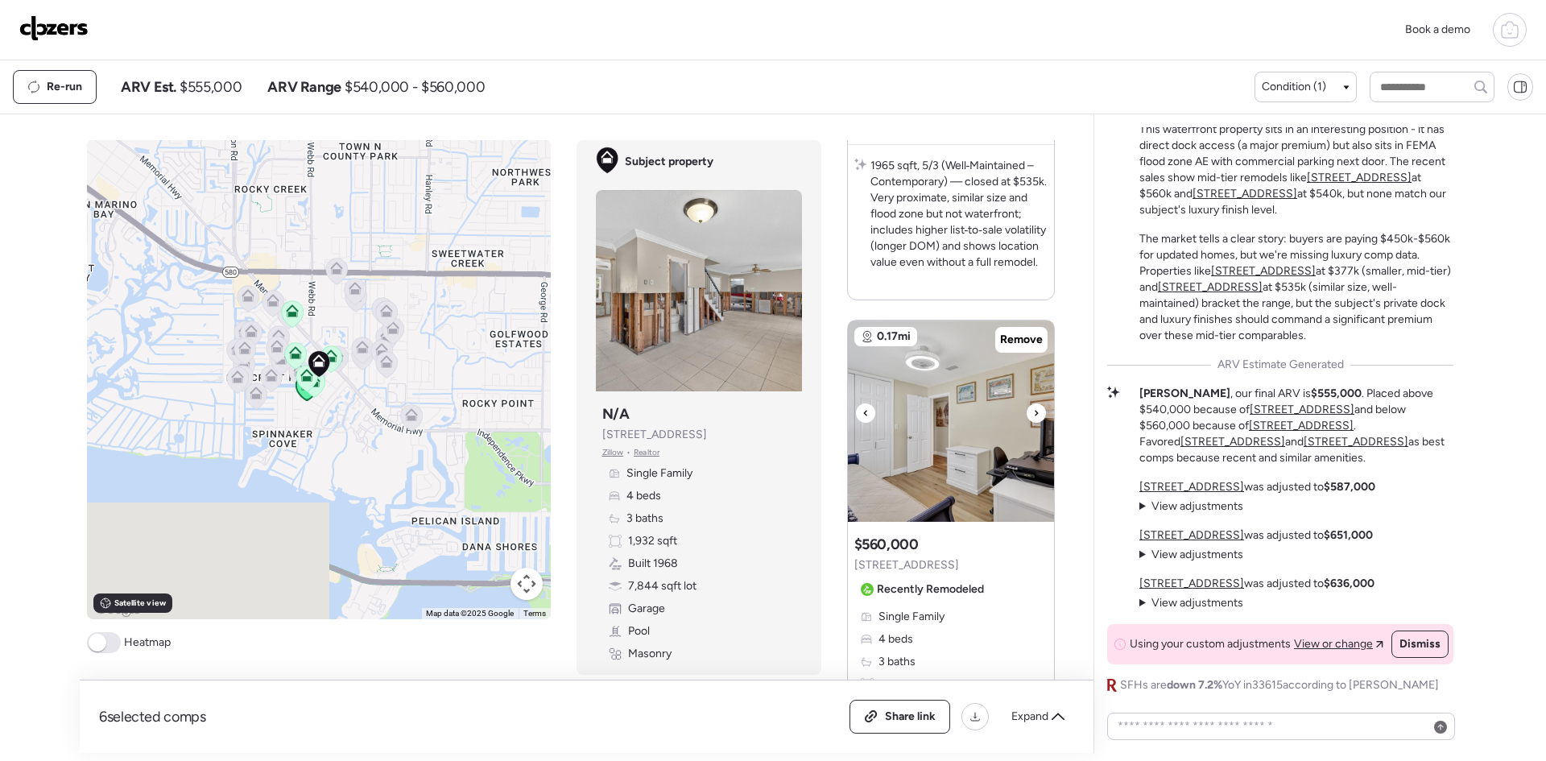
click at [1033, 411] on icon at bounding box center [1036, 412] width 6 height 19
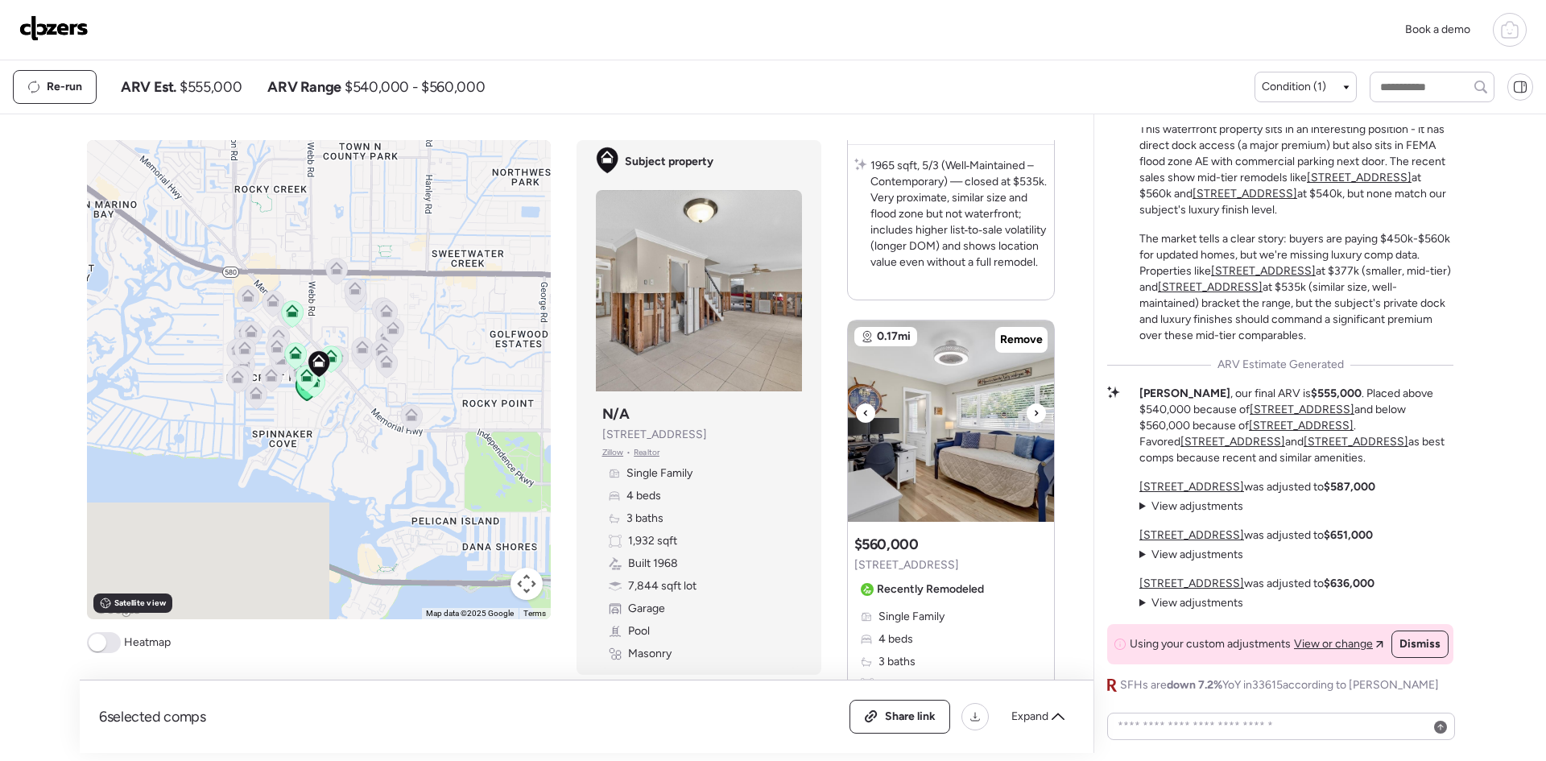
click at [1033, 411] on icon at bounding box center [1036, 412] width 6 height 19
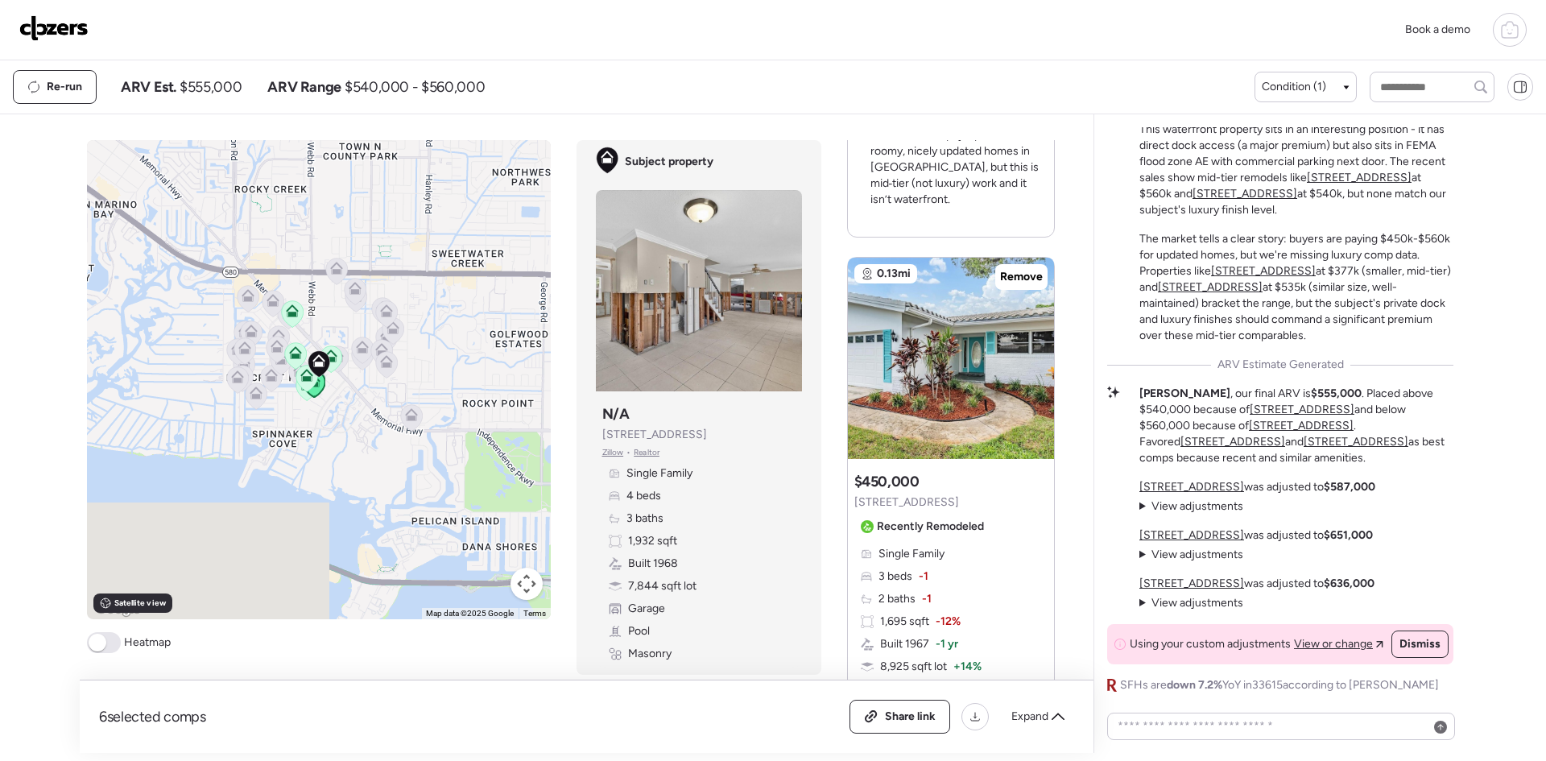
scroll to position [1503, 0]
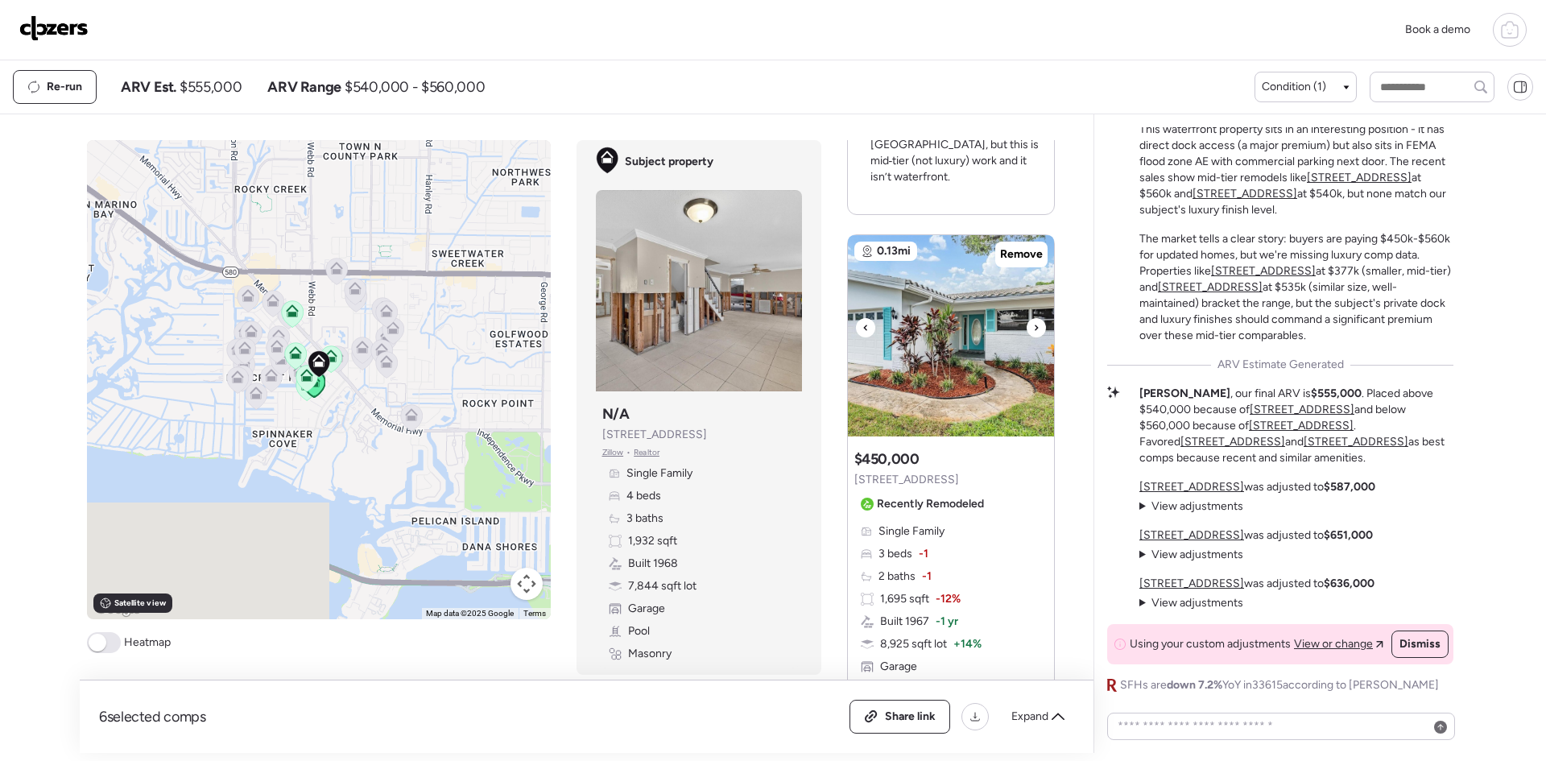
click at [1033, 318] on icon at bounding box center [1036, 327] width 6 height 19
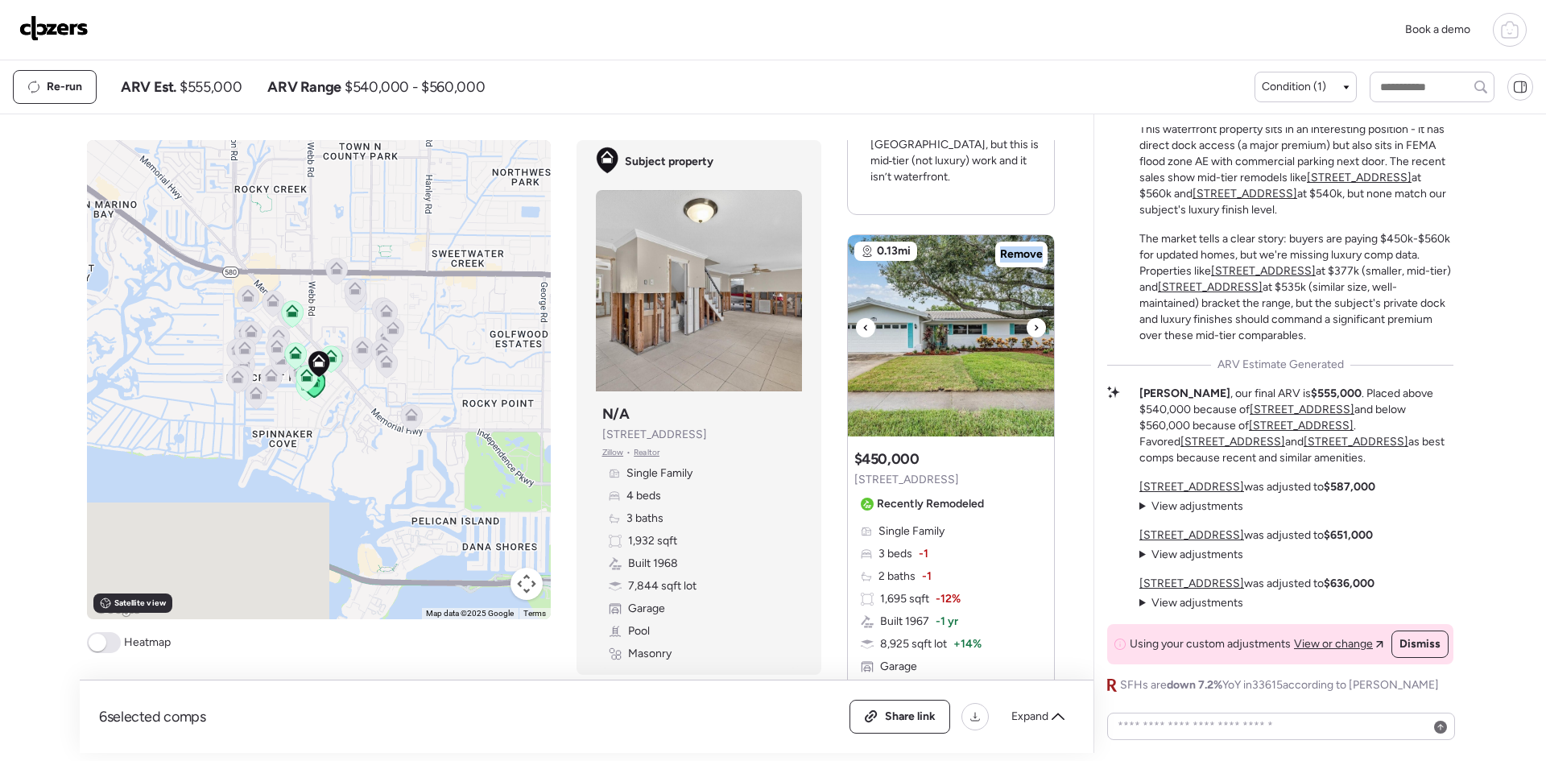
click at [1033, 318] on icon at bounding box center [1036, 327] width 6 height 19
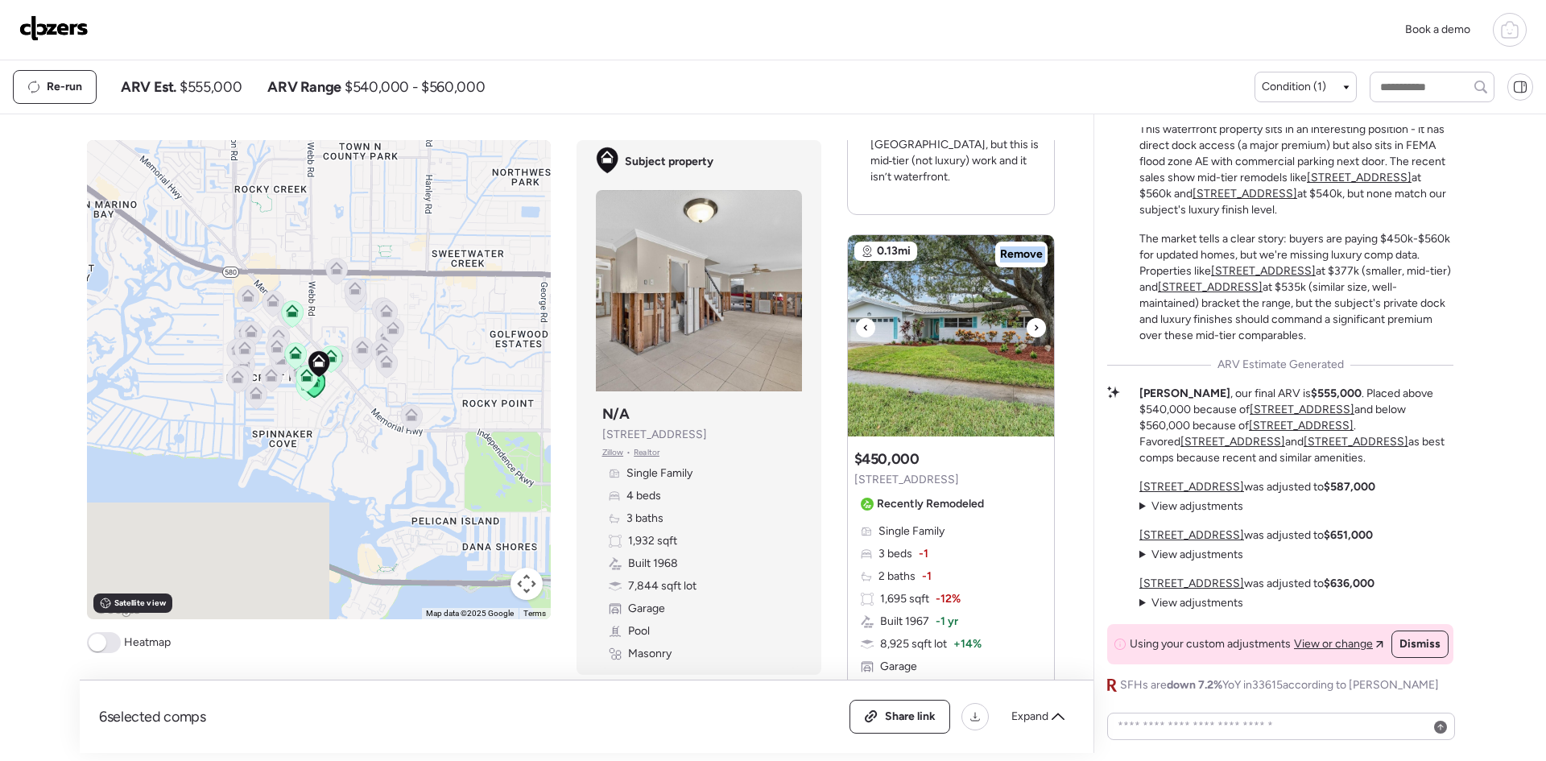
click at [1033, 318] on icon at bounding box center [1036, 327] width 6 height 19
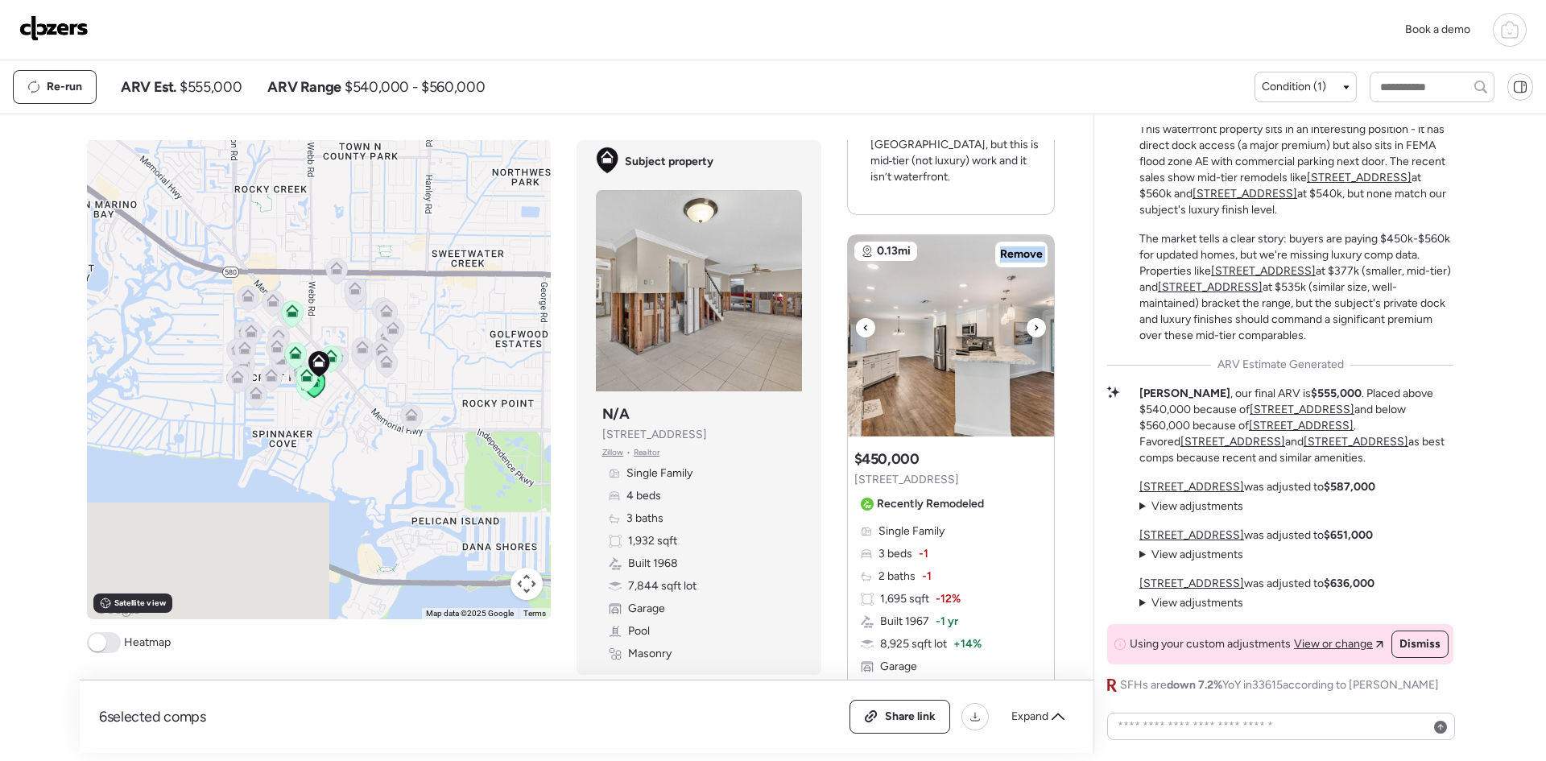
click at [1033, 318] on icon at bounding box center [1036, 327] width 6 height 19
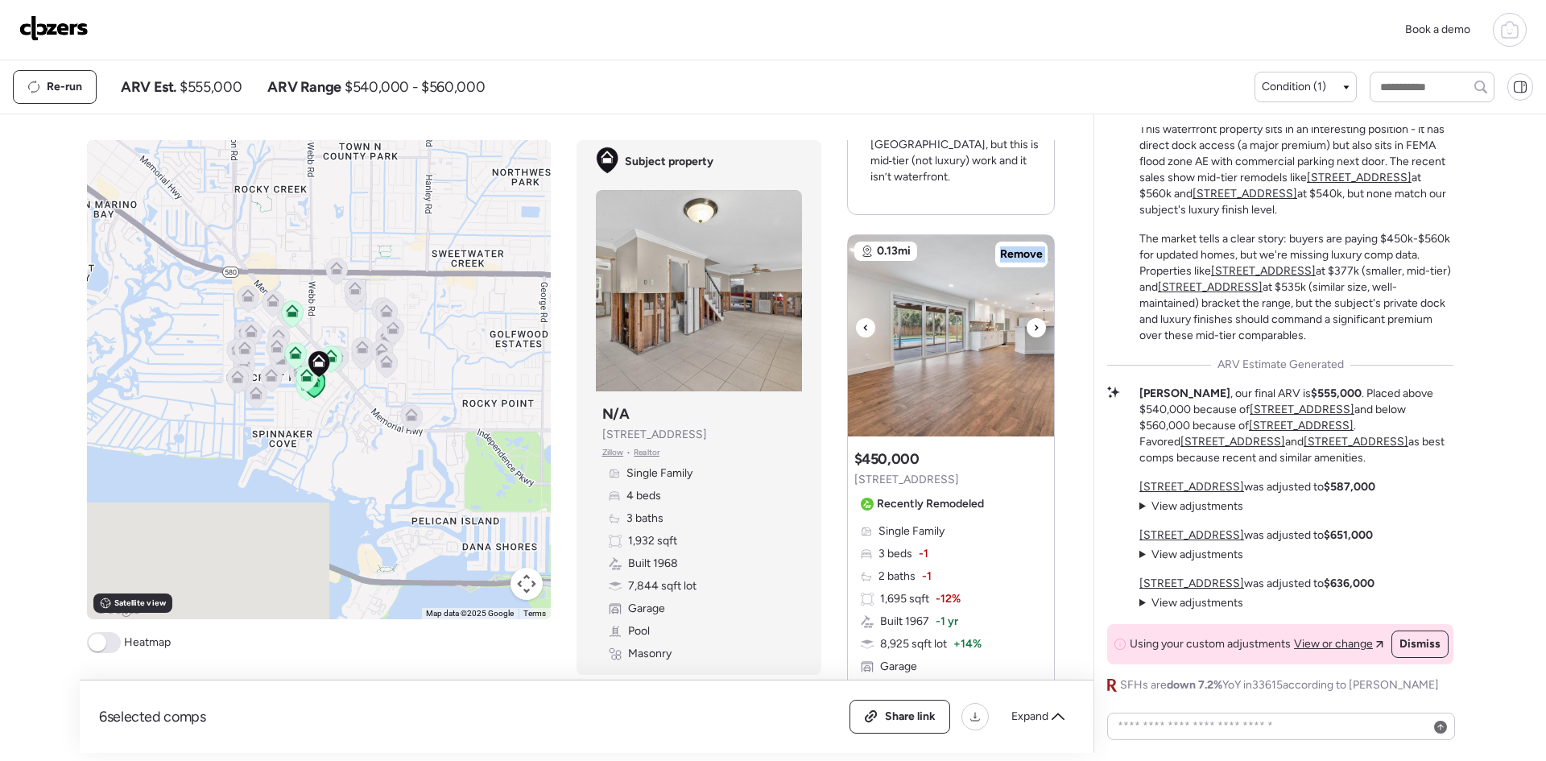
click at [1033, 318] on icon at bounding box center [1036, 327] width 6 height 19
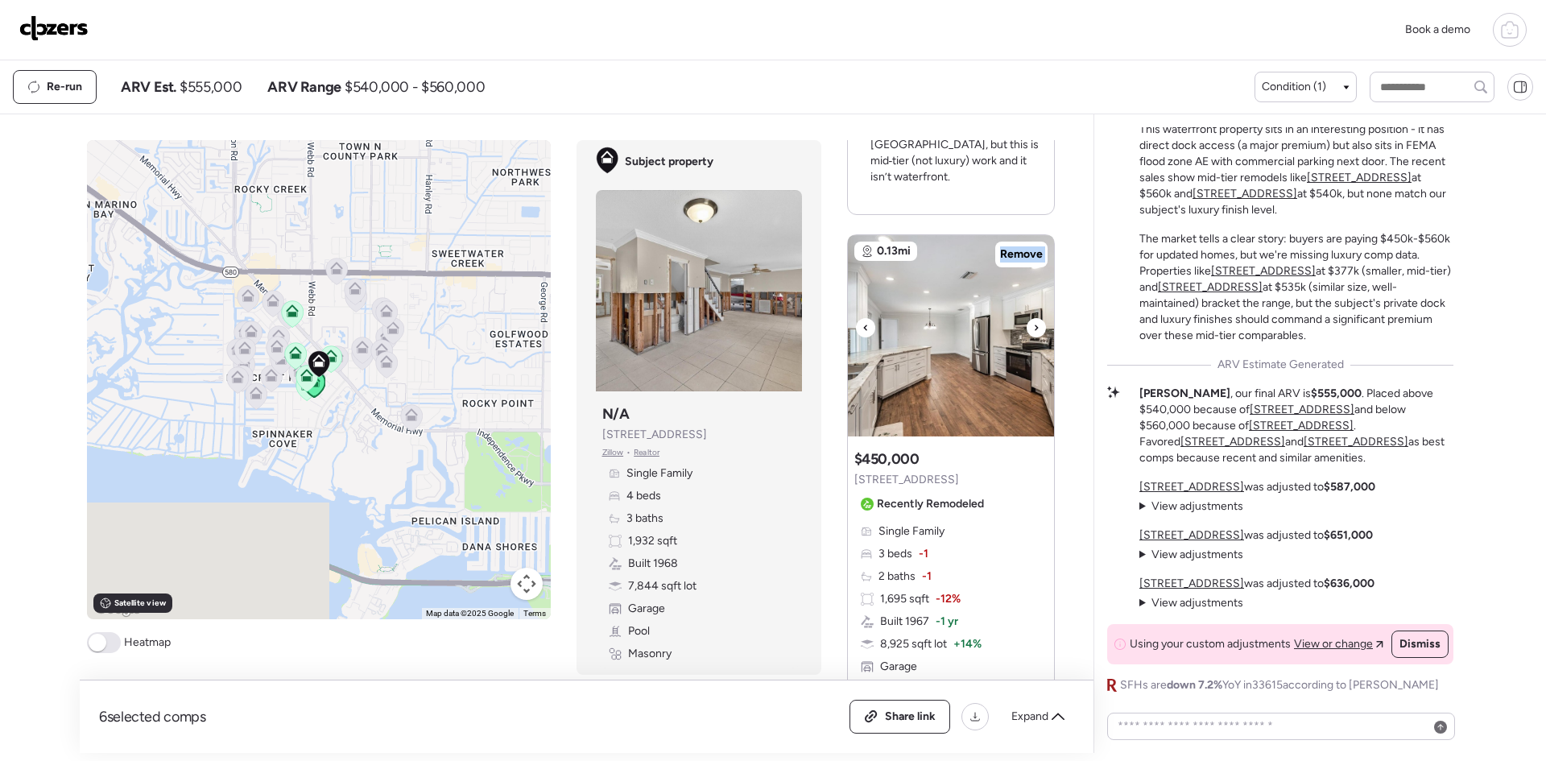
click at [1033, 318] on icon at bounding box center [1036, 327] width 6 height 19
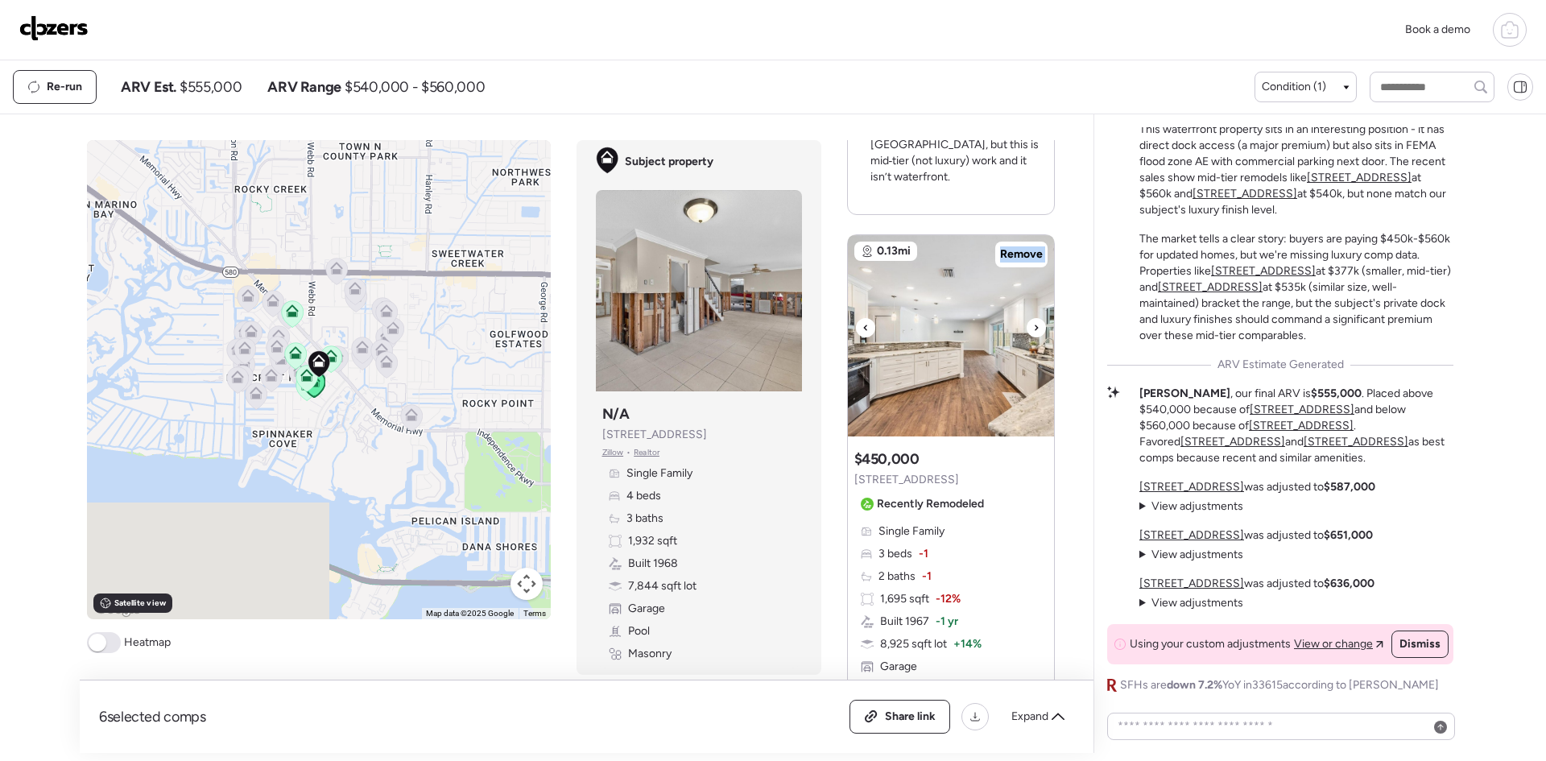
click at [1033, 318] on icon at bounding box center [1036, 327] width 6 height 19
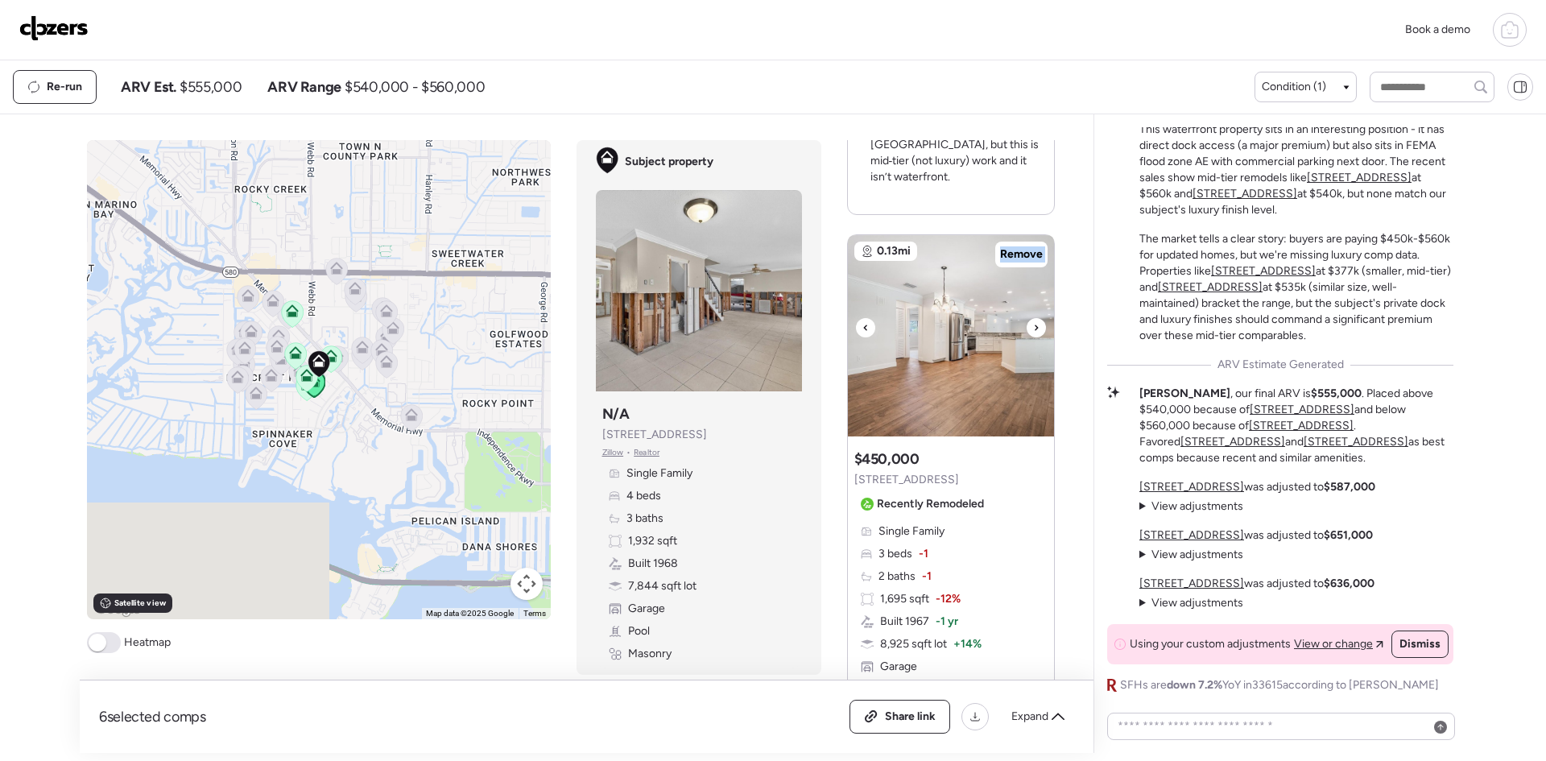
click at [1033, 318] on icon at bounding box center [1036, 327] width 6 height 19
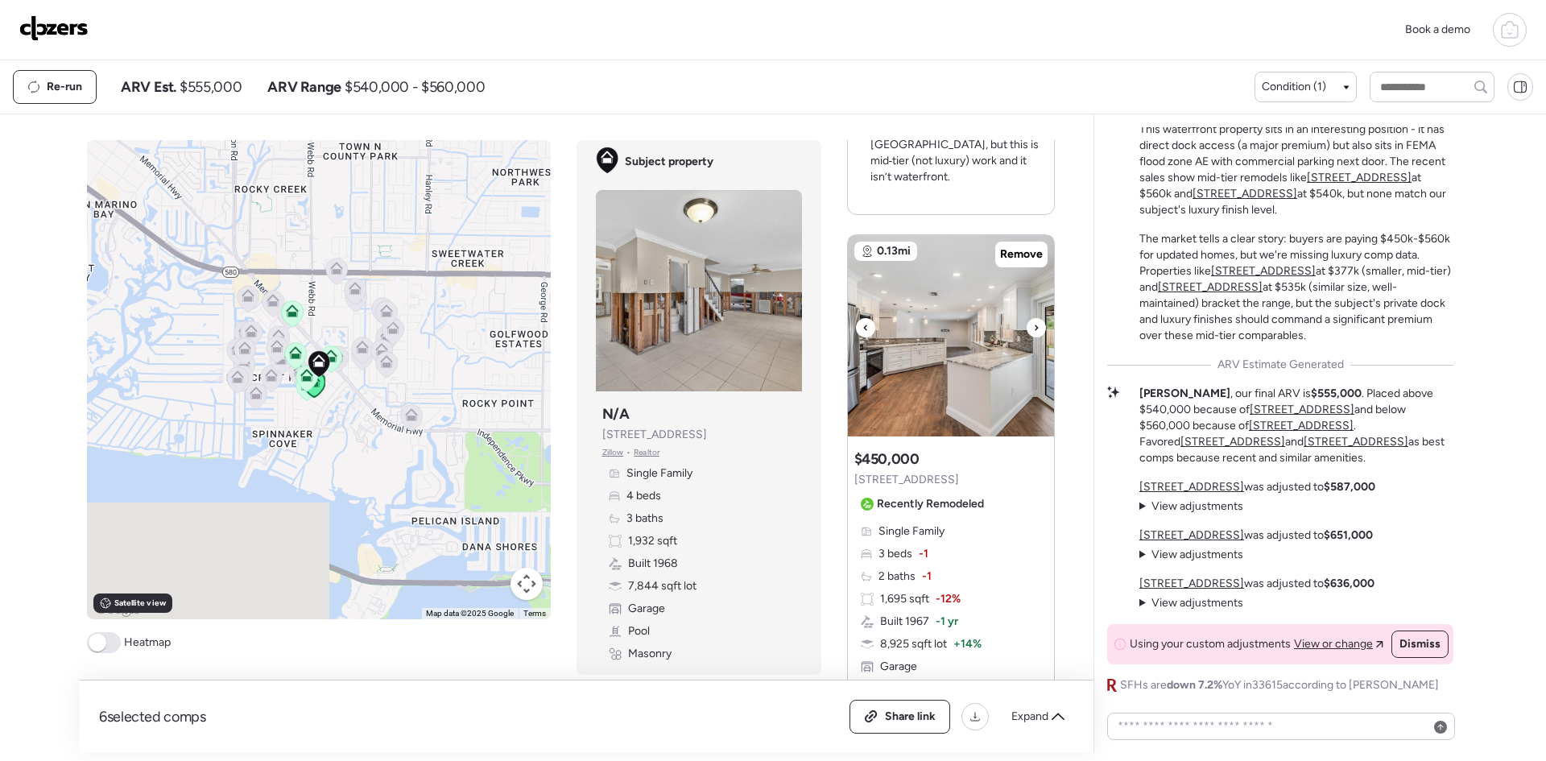
click at [1033, 318] on icon at bounding box center [1036, 327] width 6 height 19
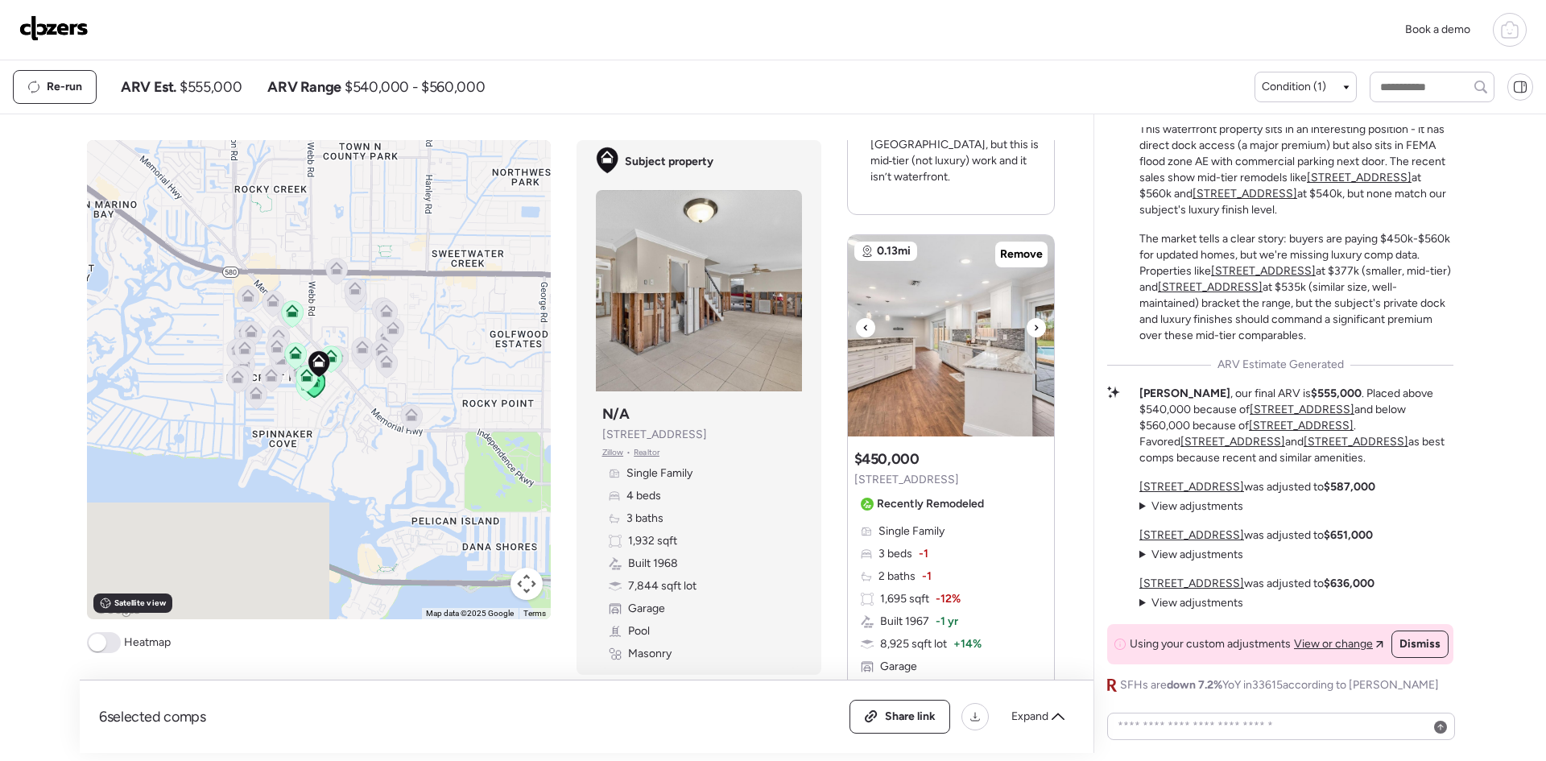
click at [1033, 318] on icon at bounding box center [1036, 327] width 6 height 19
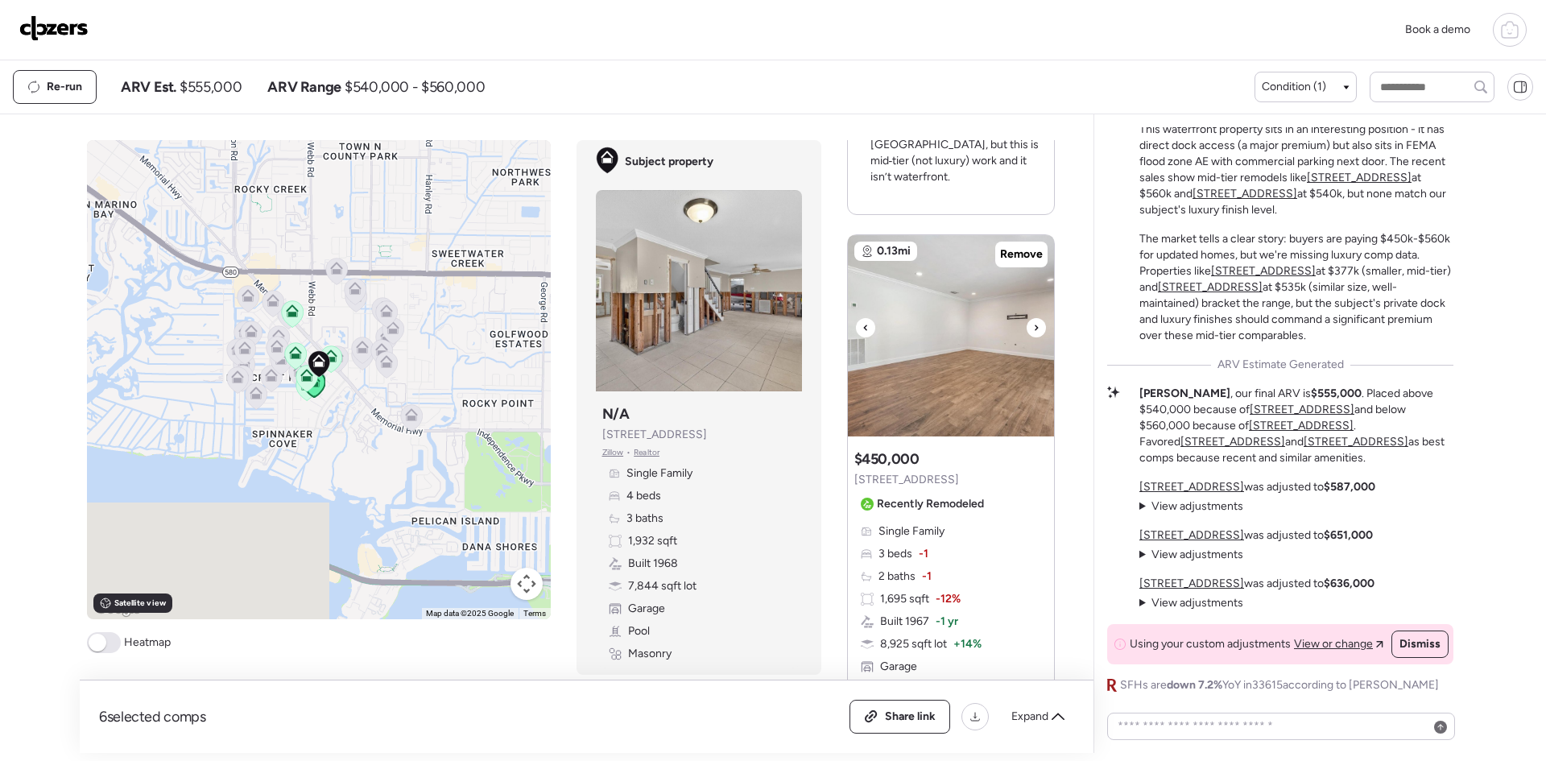
click at [1033, 318] on icon at bounding box center [1036, 327] width 6 height 19
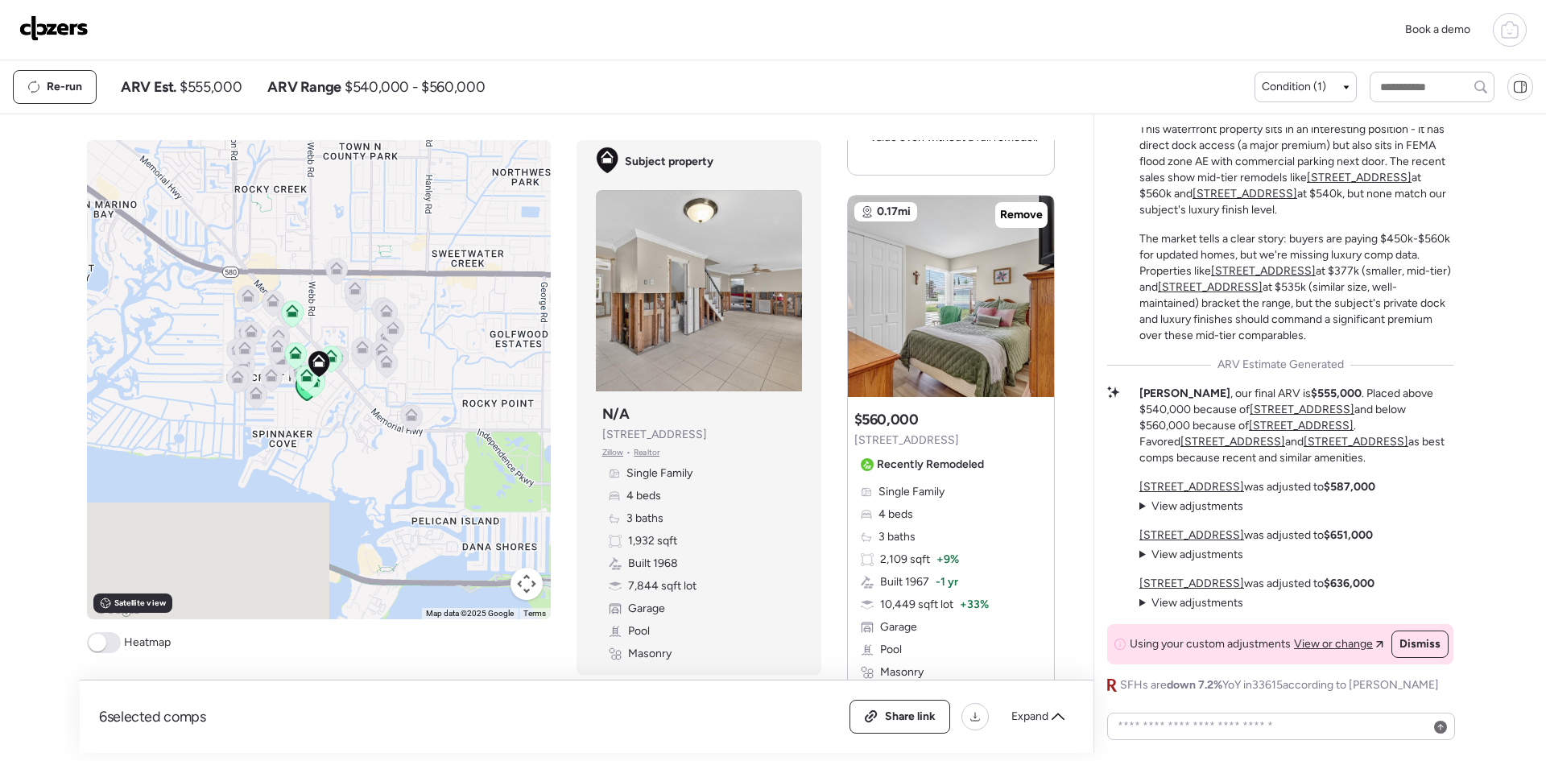
scroll to position [751, 0]
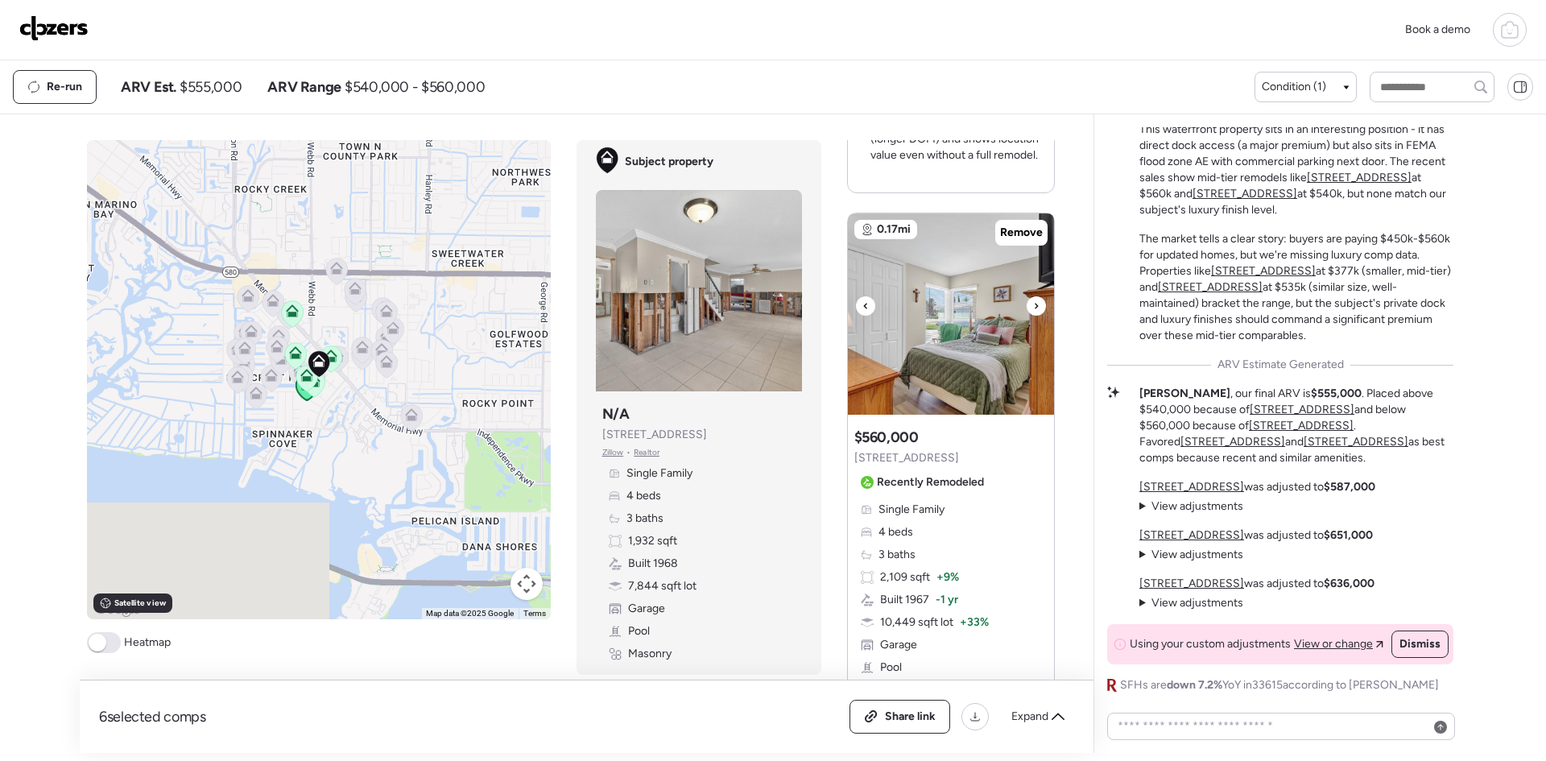
click at [1026, 310] on div at bounding box center [1035, 305] width 19 height 19
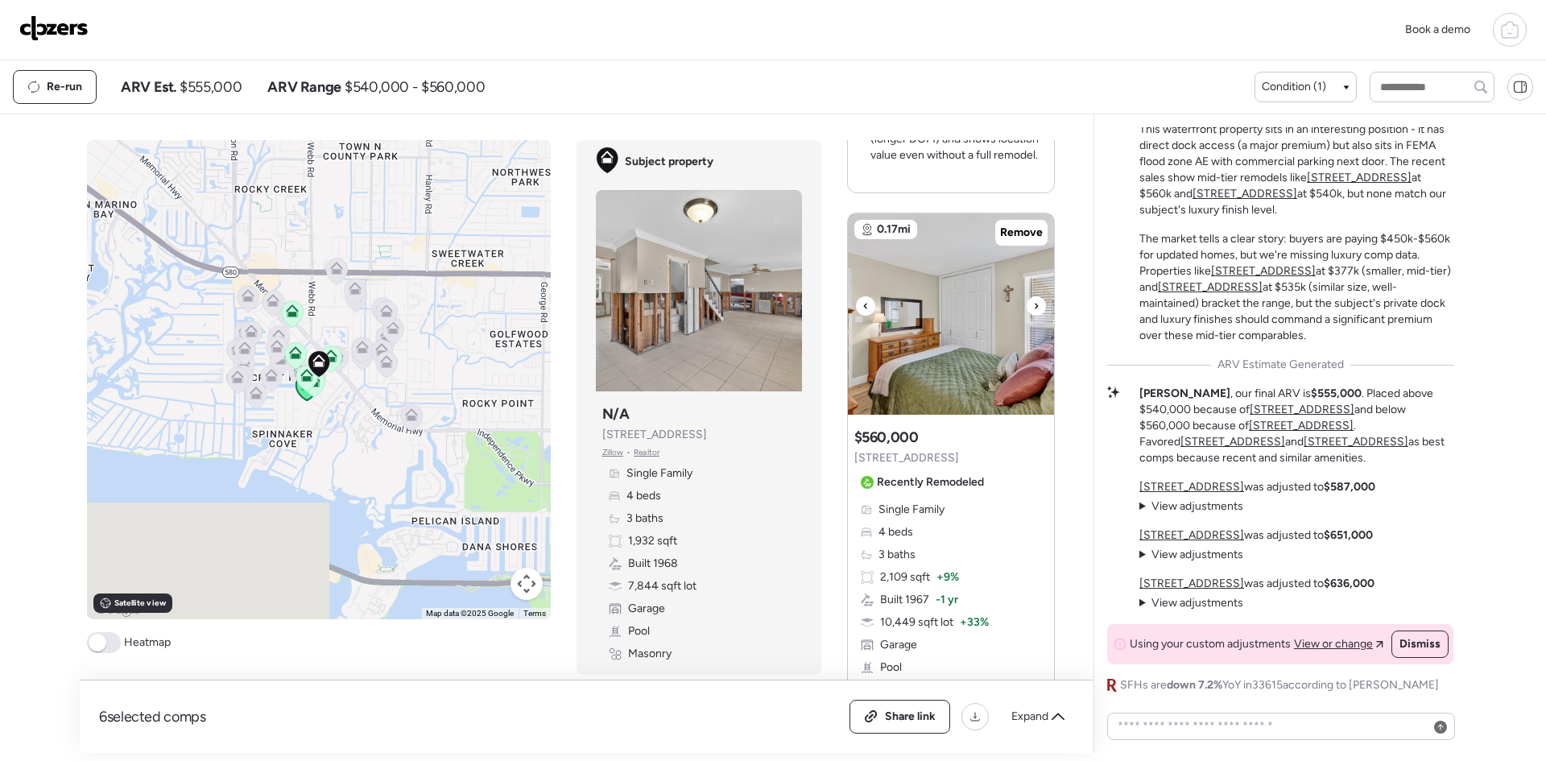
click at [1026, 310] on div at bounding box center [1035, 305] width 19 height 19
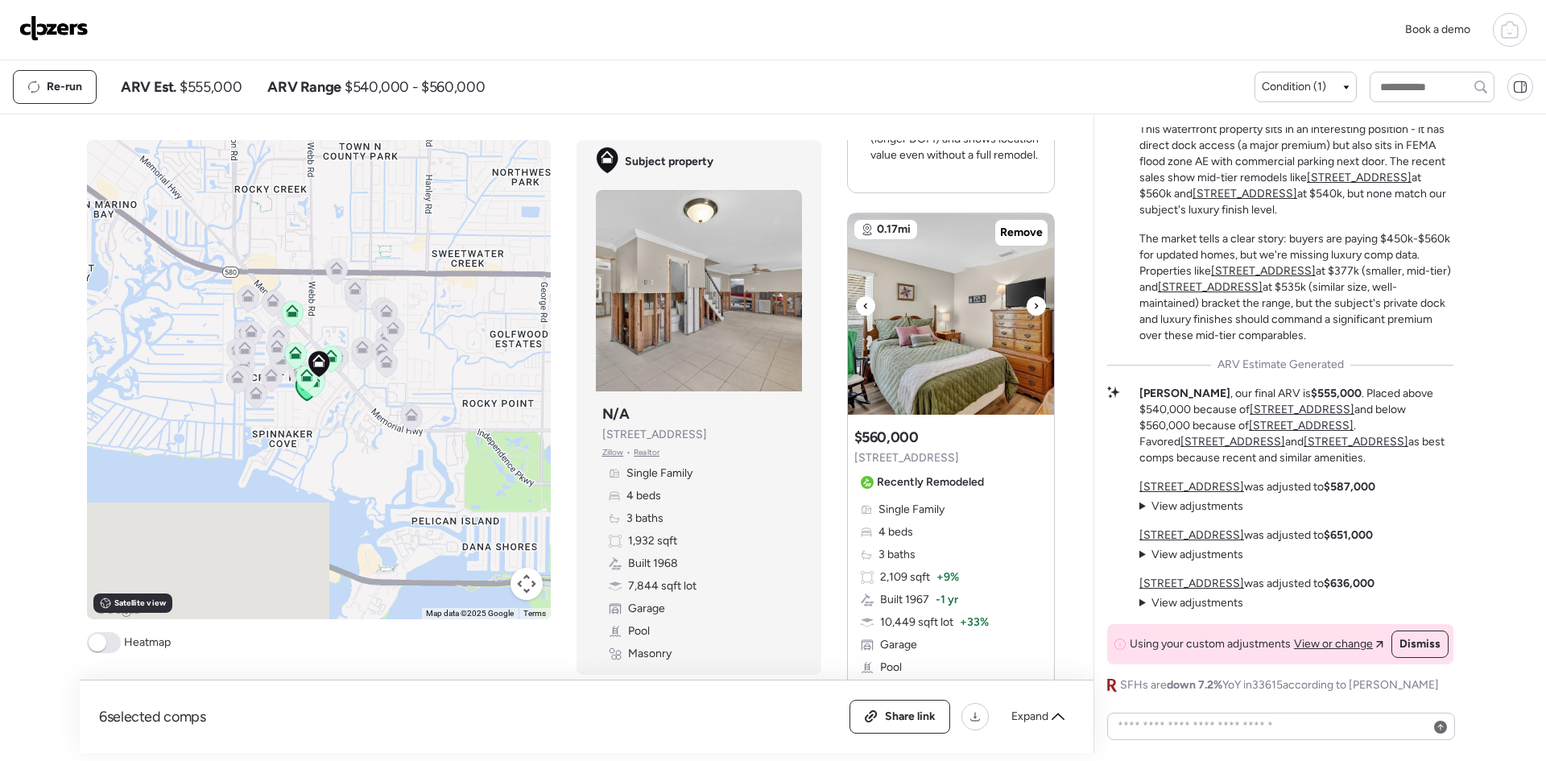
click at [1033, 311] on icon at bounding box center [1036, 305] width 6 height 19
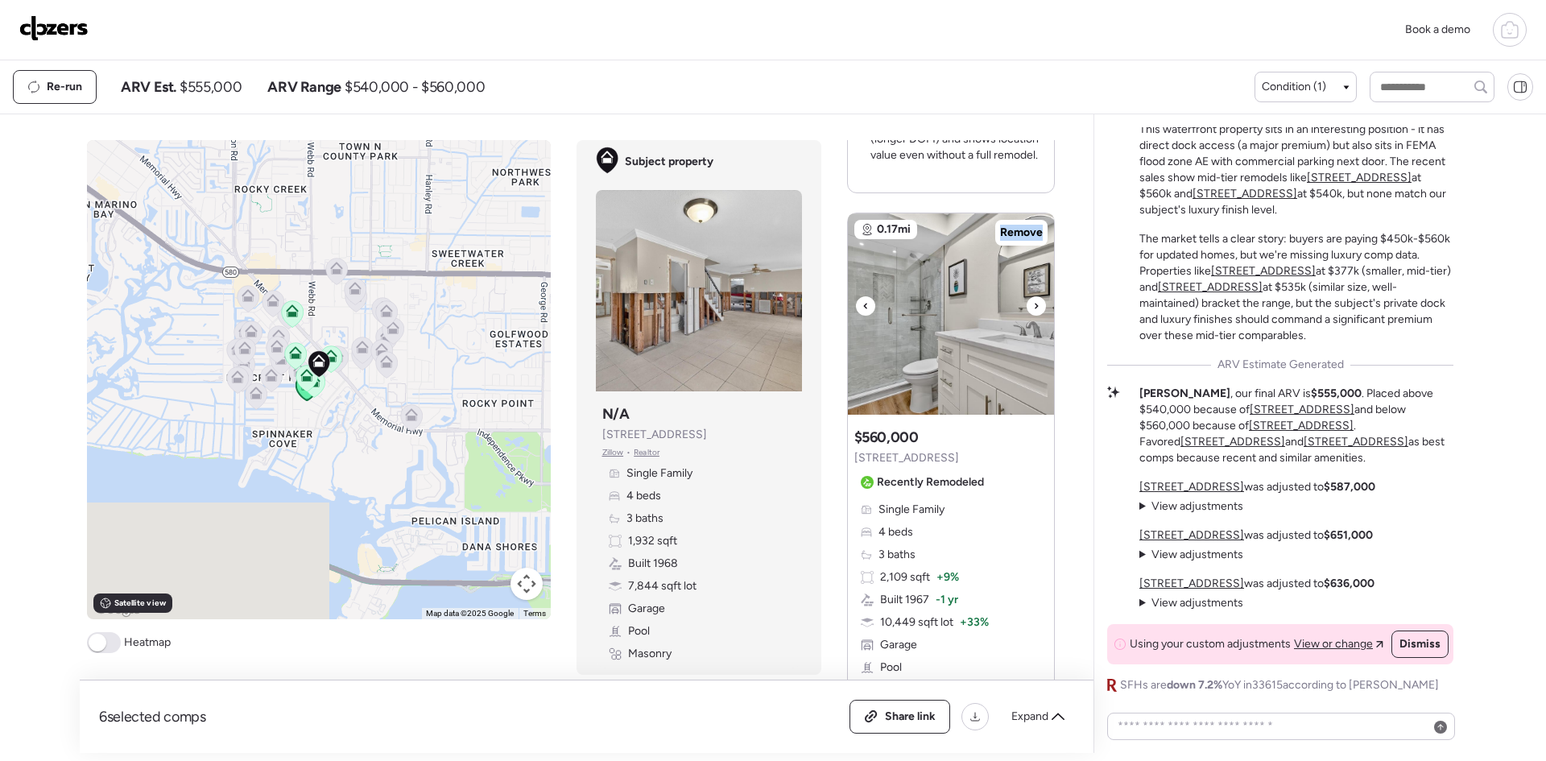
click at [1033, 311] on icon at bounding box center [1036, 305] width 6 height 19
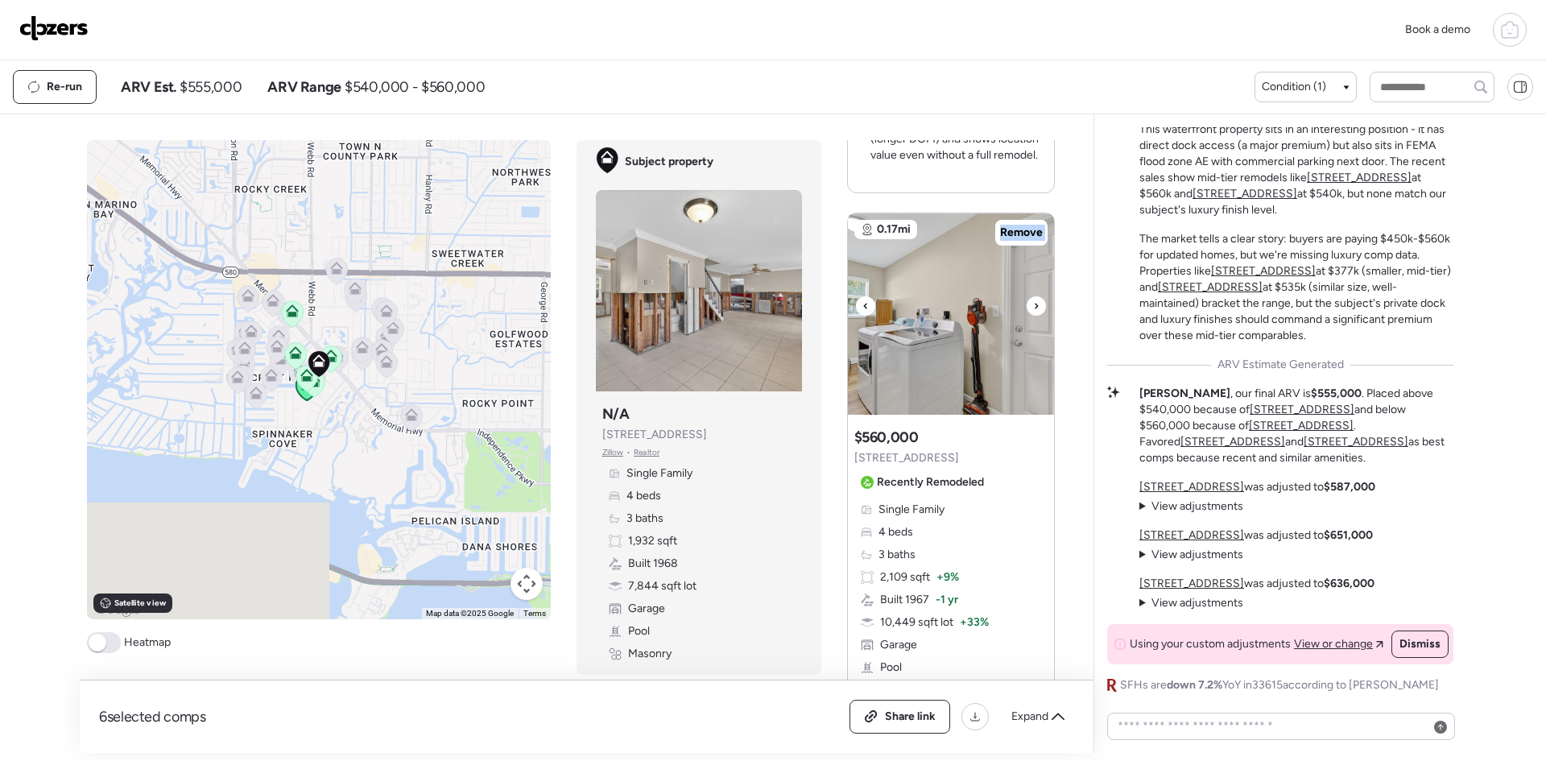
click at [1033, 311] on icon at bounding box center [1036, 305] width 6 height 19
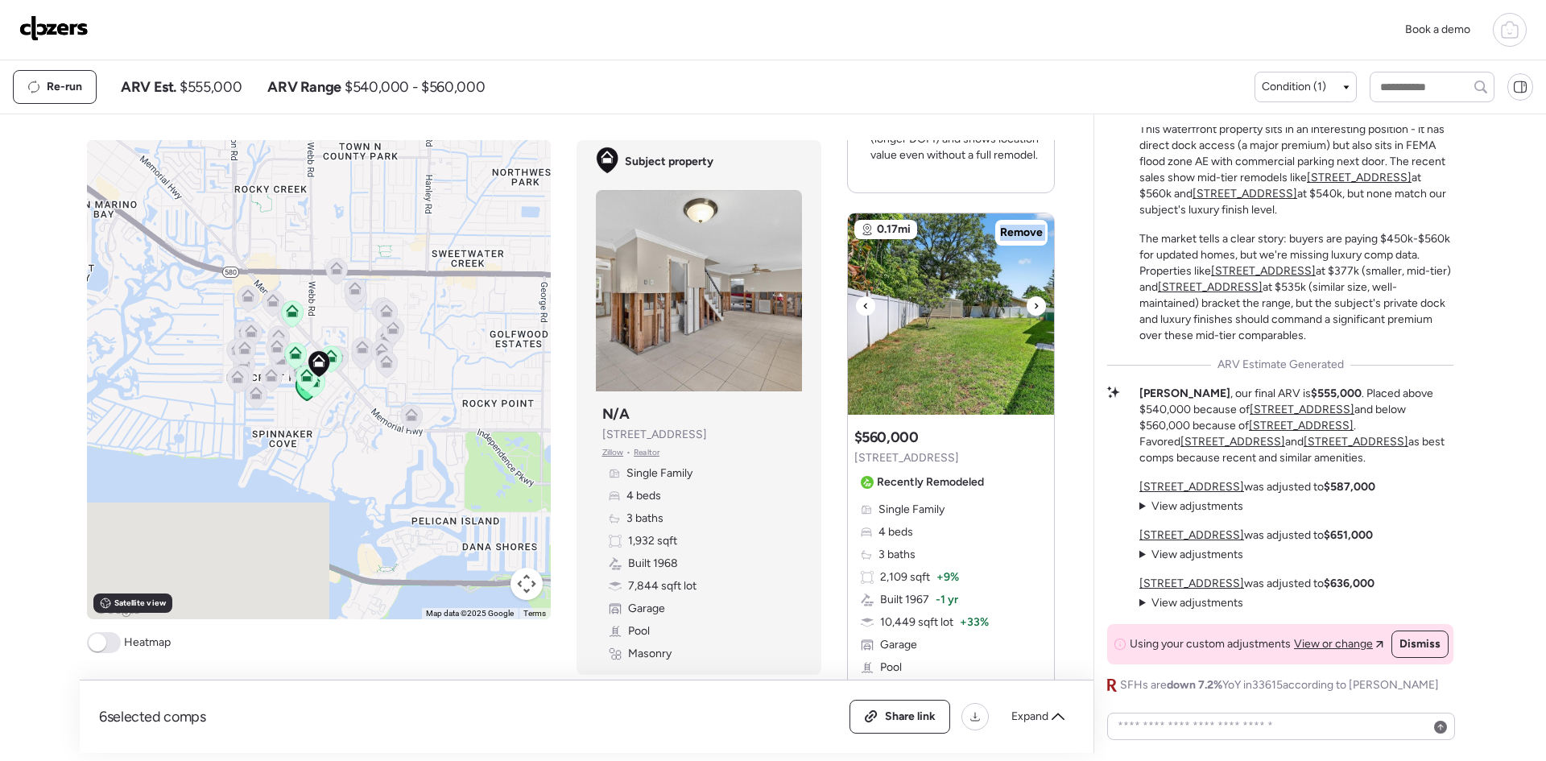
click at [1033, 311] on icon at bounding box center [1036, 305] width 6 height 19
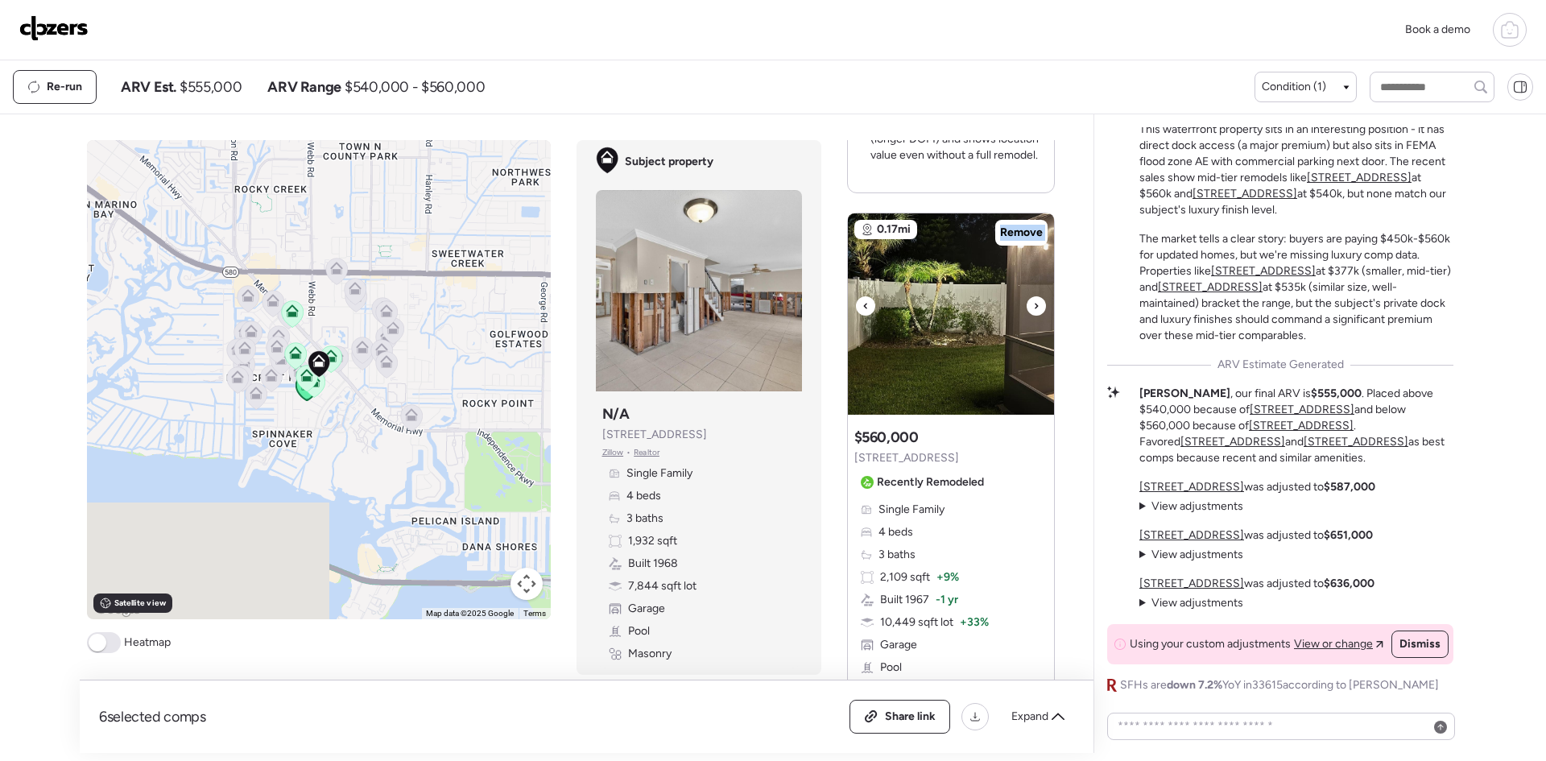
click at [1033, 311] on icon at bounding box center [1036, 305] width 6 height 19
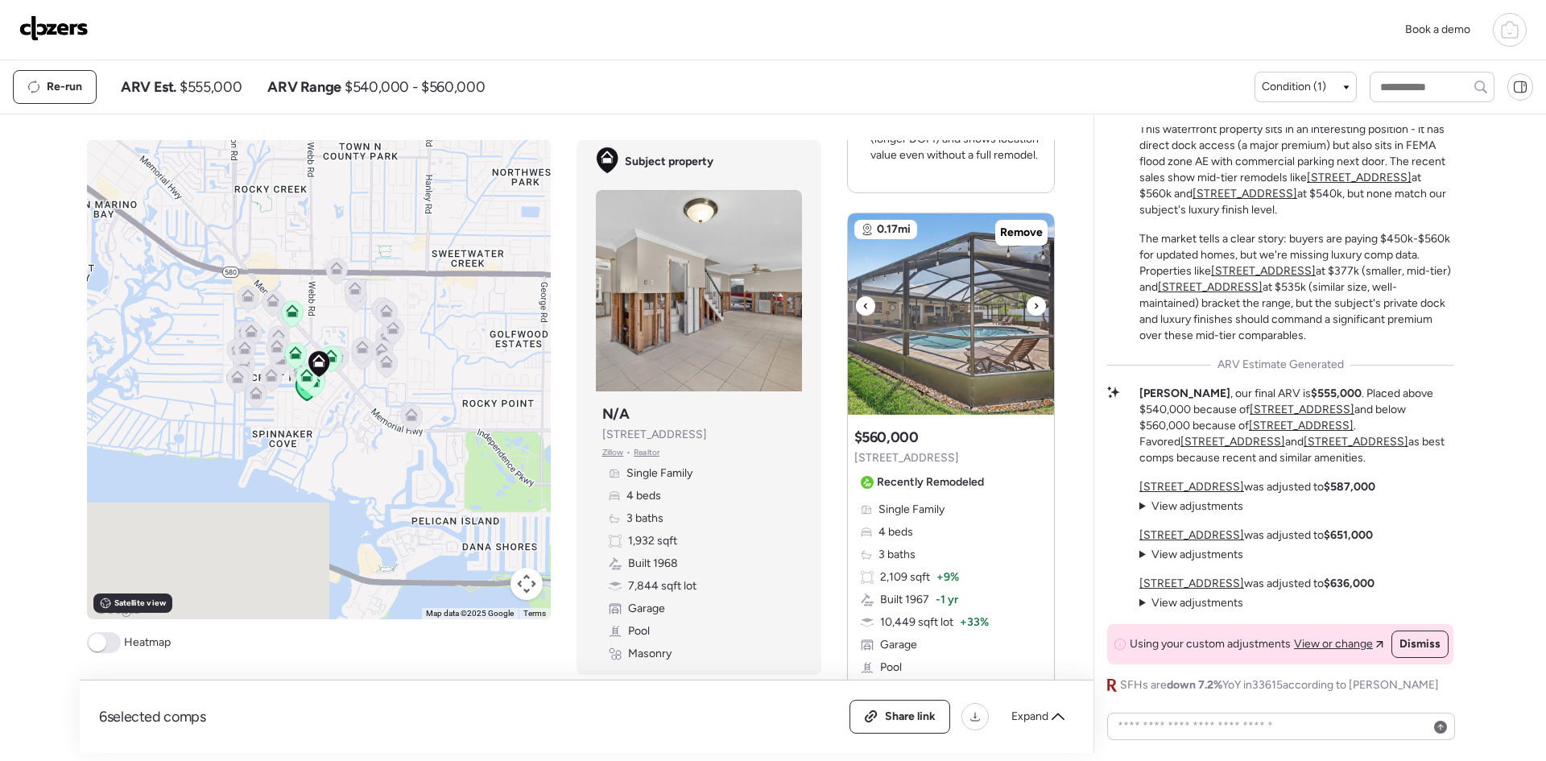
click at [1033, 311] on icon at bounding box center [1036, 305] width 6 height 19
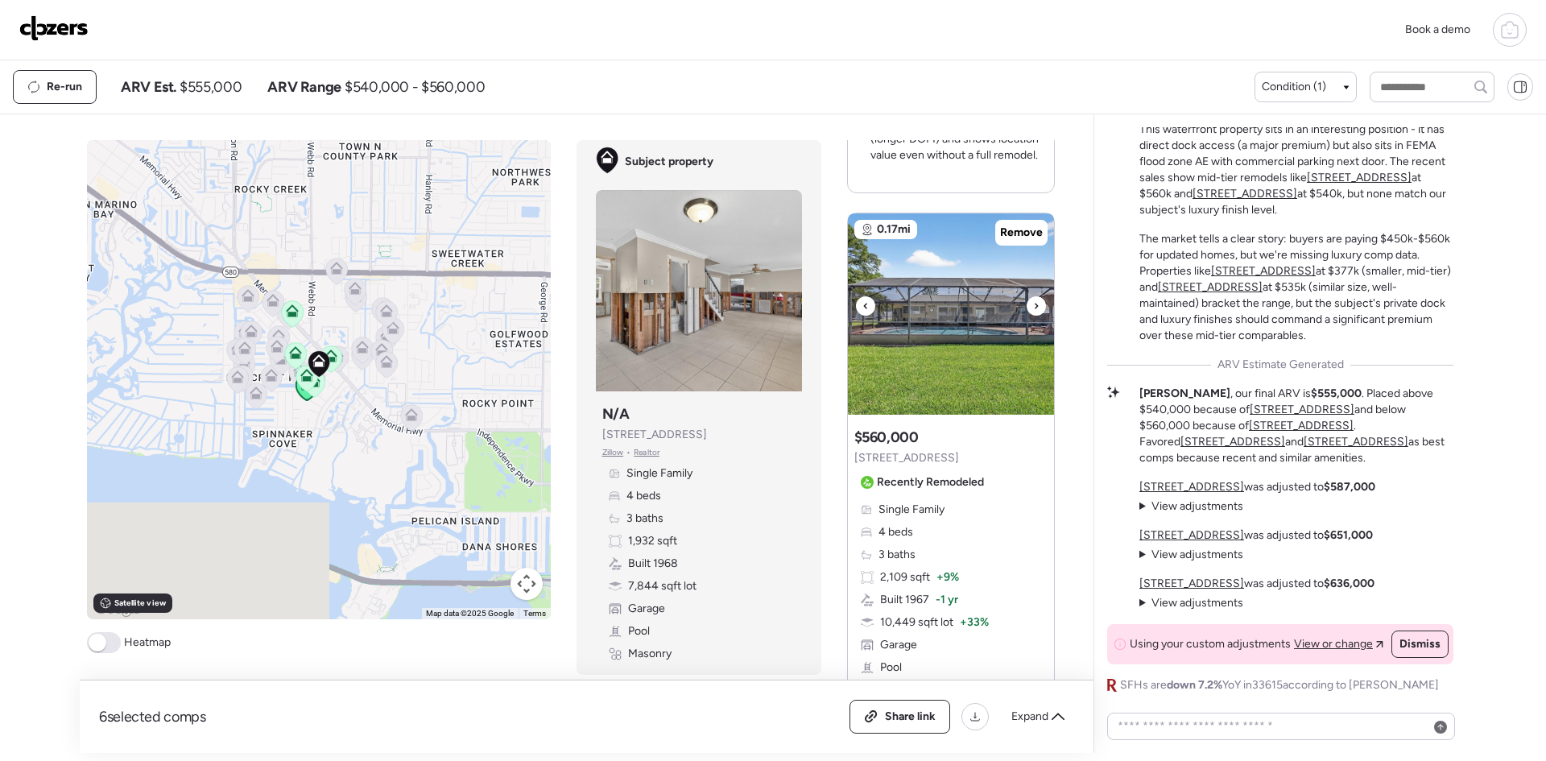
click at [1033, 311] on icon at bounding box center [1036, 305] width 6 height 19
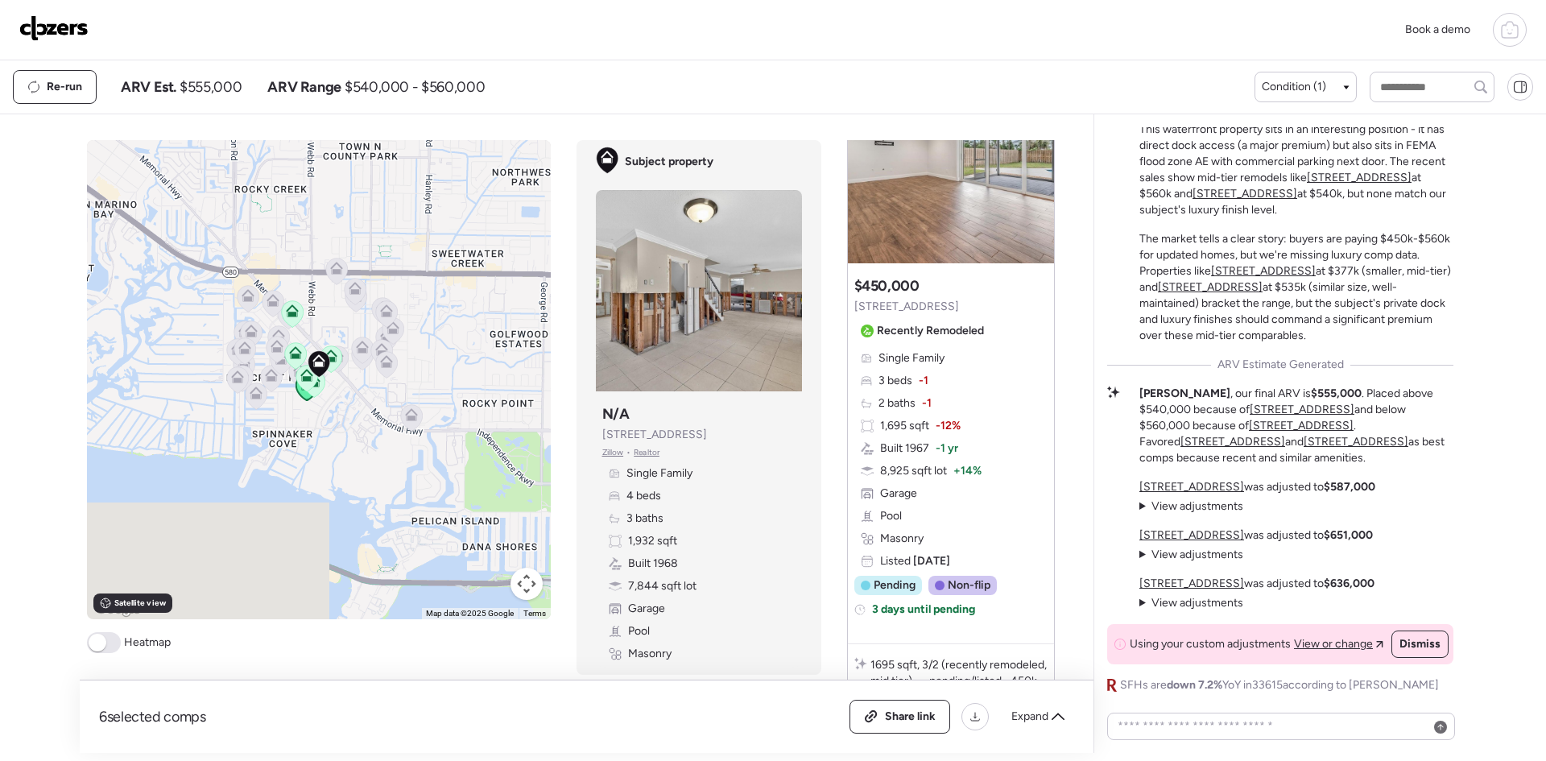
scroll to position [1717, 0]
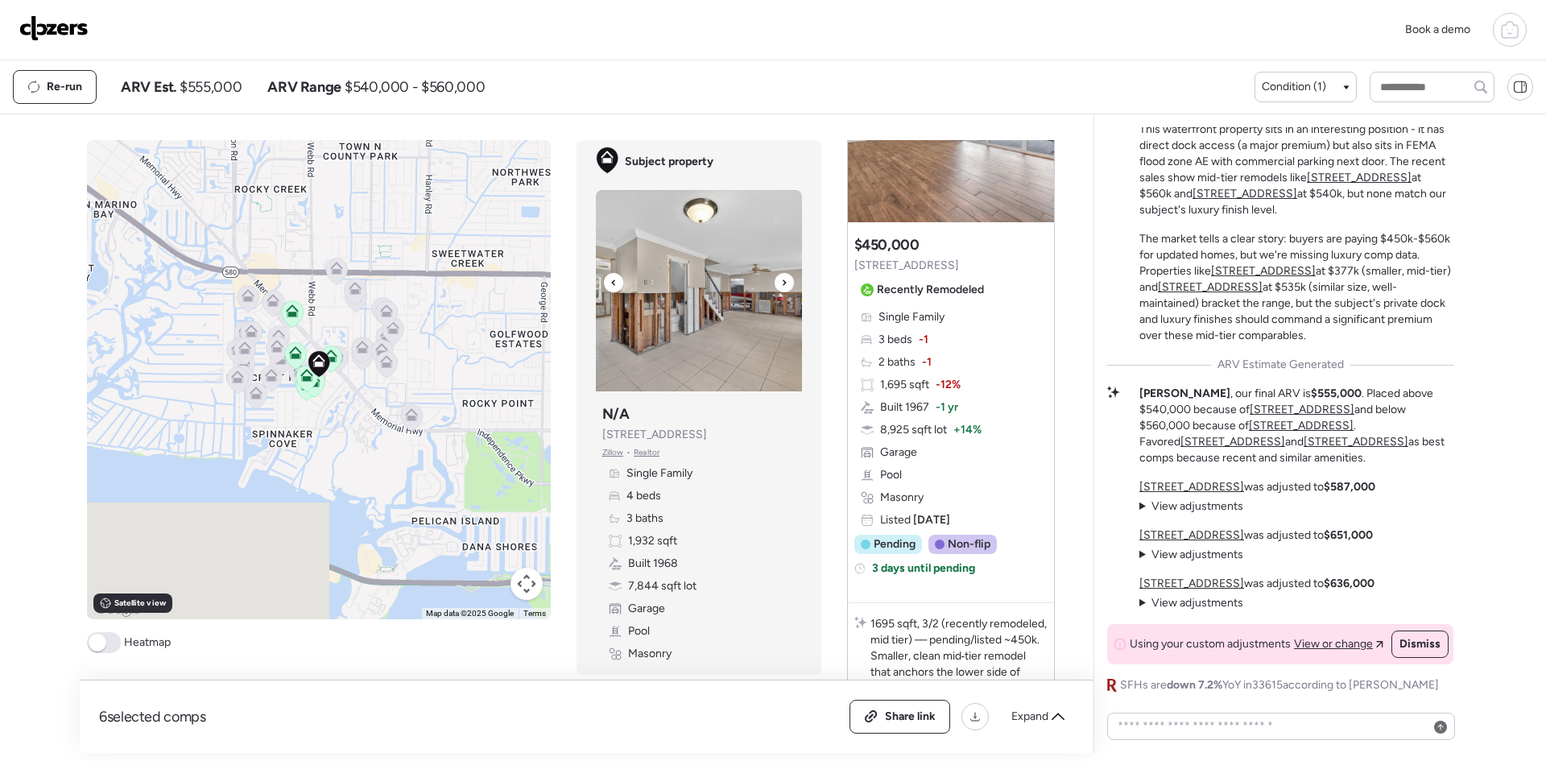
click at [781, 280] on icon at bounding box center [784, 282] width 6 height 19
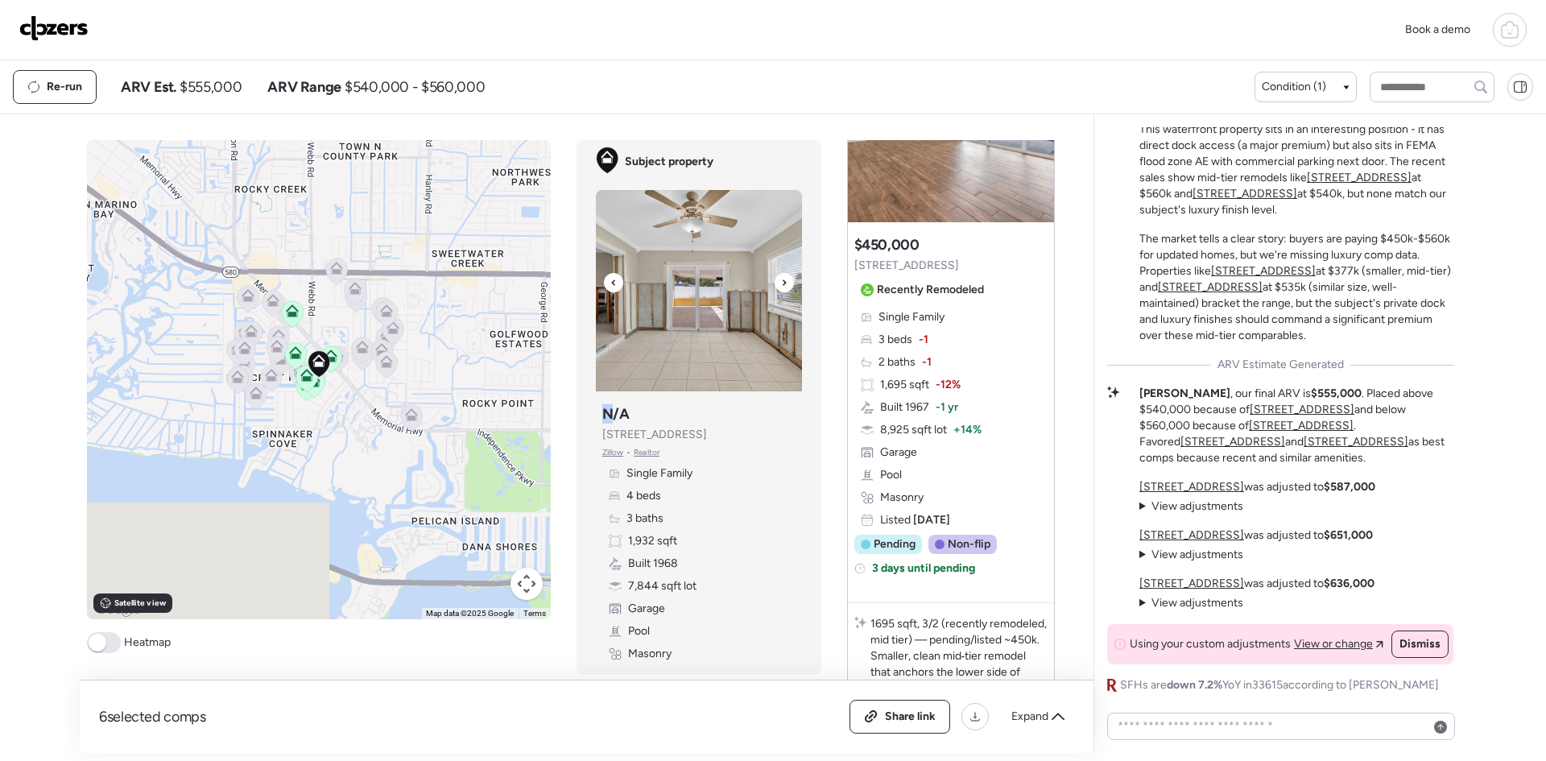
click at [781, 280] on icon at bounding box center [784, 282] width 6 height 19
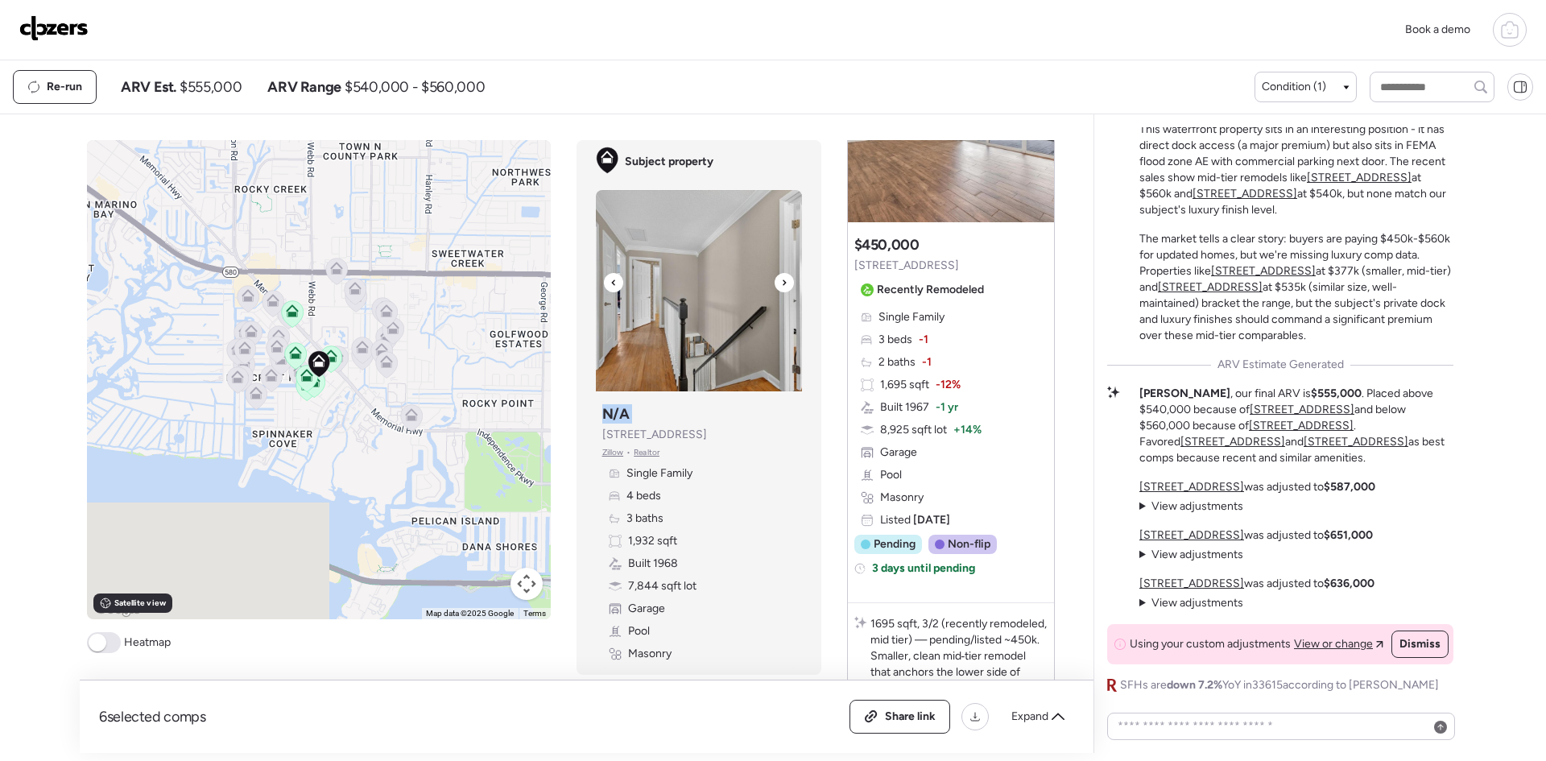
click at [781, 280] on icon at bounding box center [784, 282] width 6 height 19
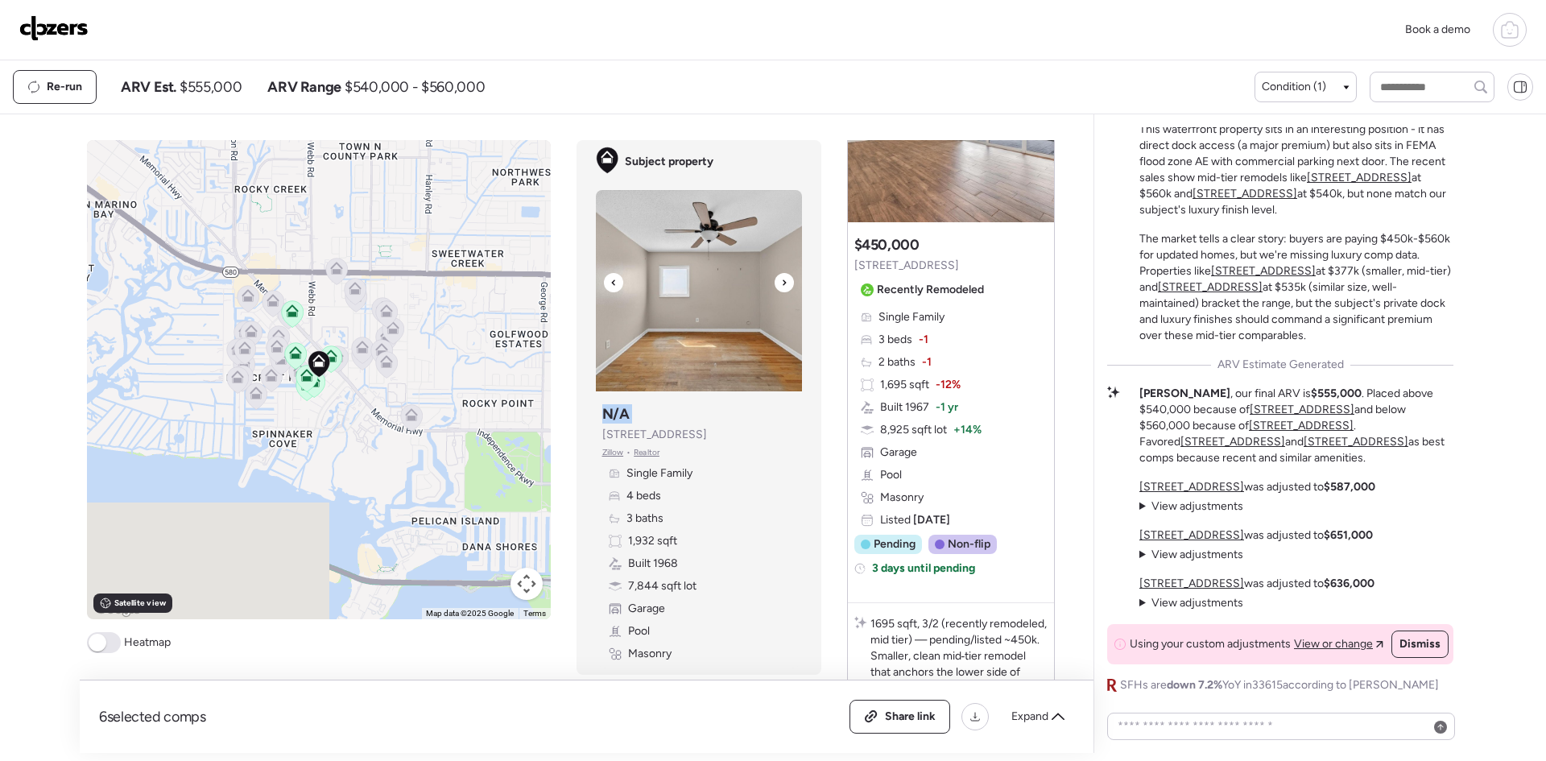
click at [781, 280] on icon at bounding box center [784, 282] width 6 height 19
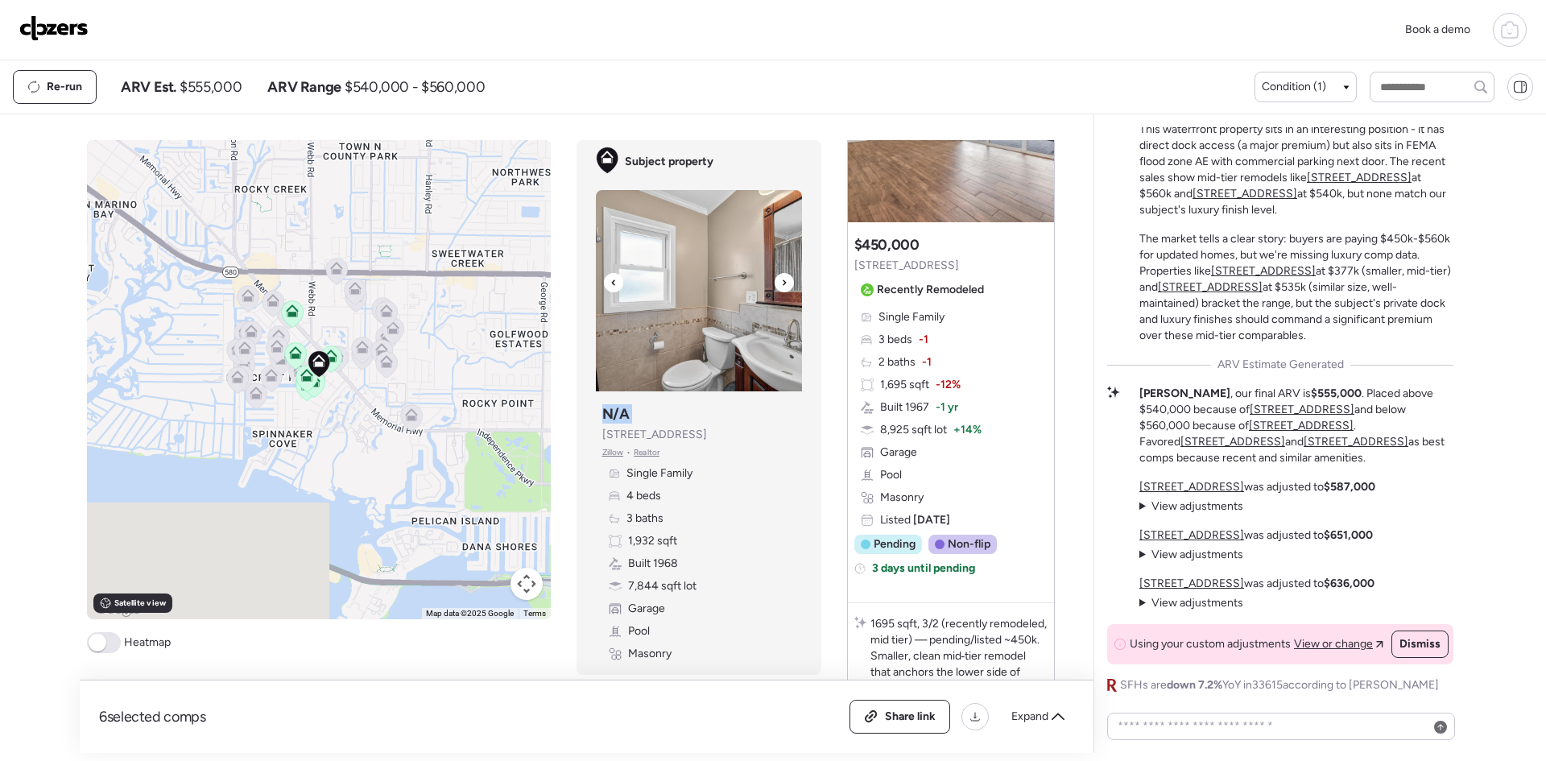
click at [781, 280] on icon at bounding box center [784, 282] width 6 height 19
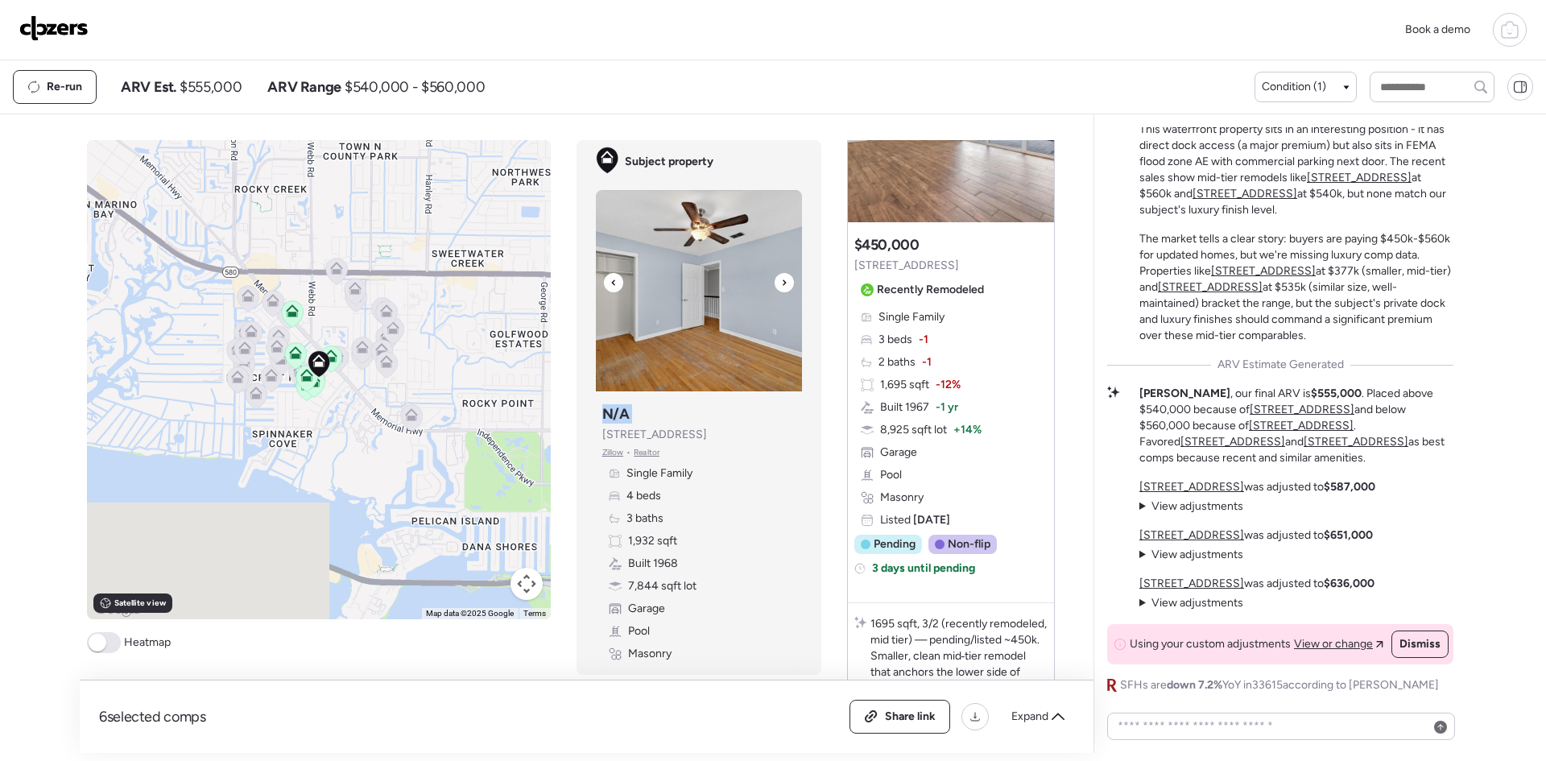
click at [781, 280] on icon at bounding box center [784, 282] width 6 height 19
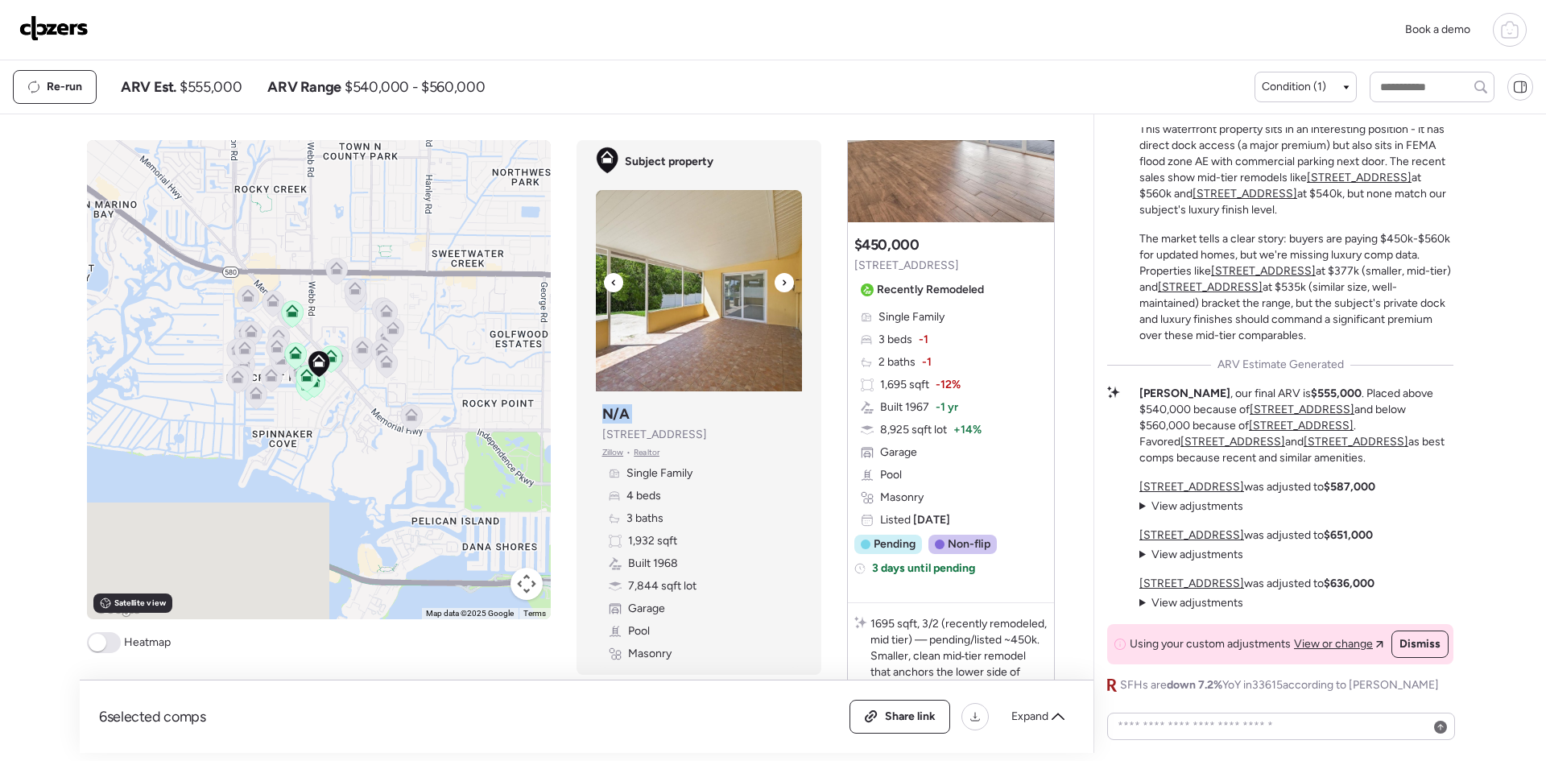
click at [781, 280] on icon at bounding box center [784, 282] width 6 height 19
click at [781, 279] on icon at bounding box center [784, 282] width 6 height 19
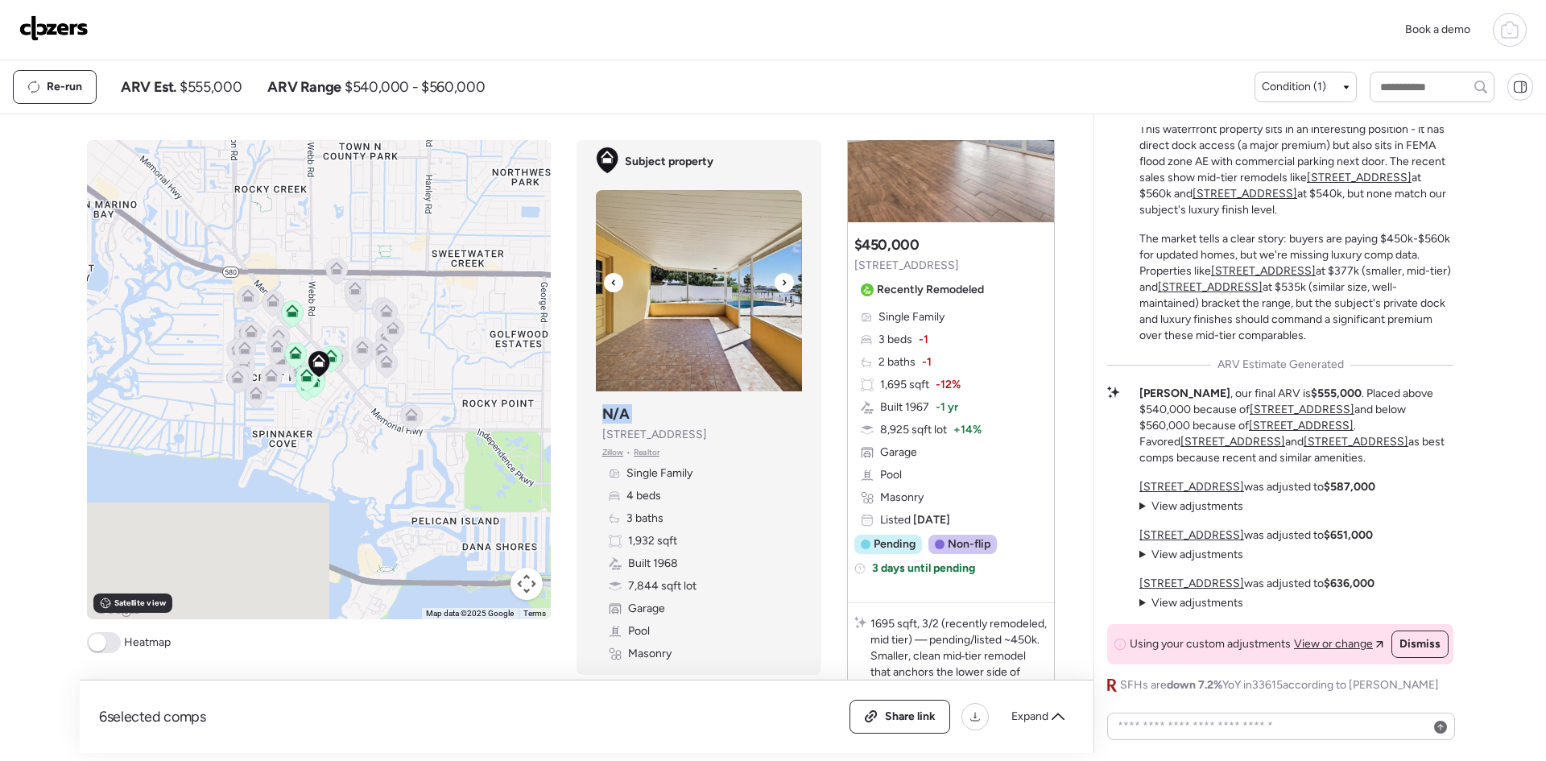
click at [781, 279] on icon at bounding box center [784, 282] width 6 height 19
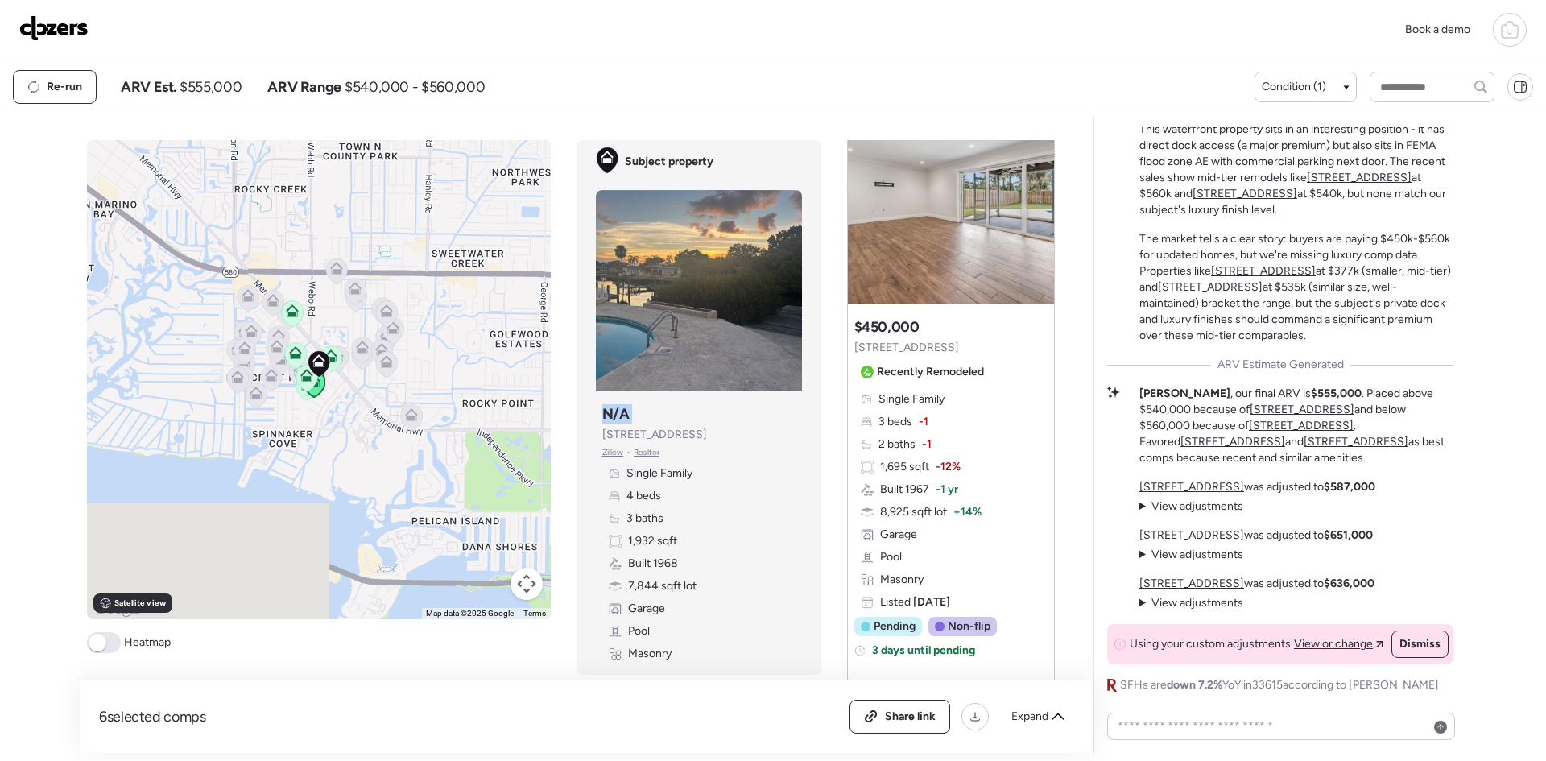
scroll to position [1503, 0]
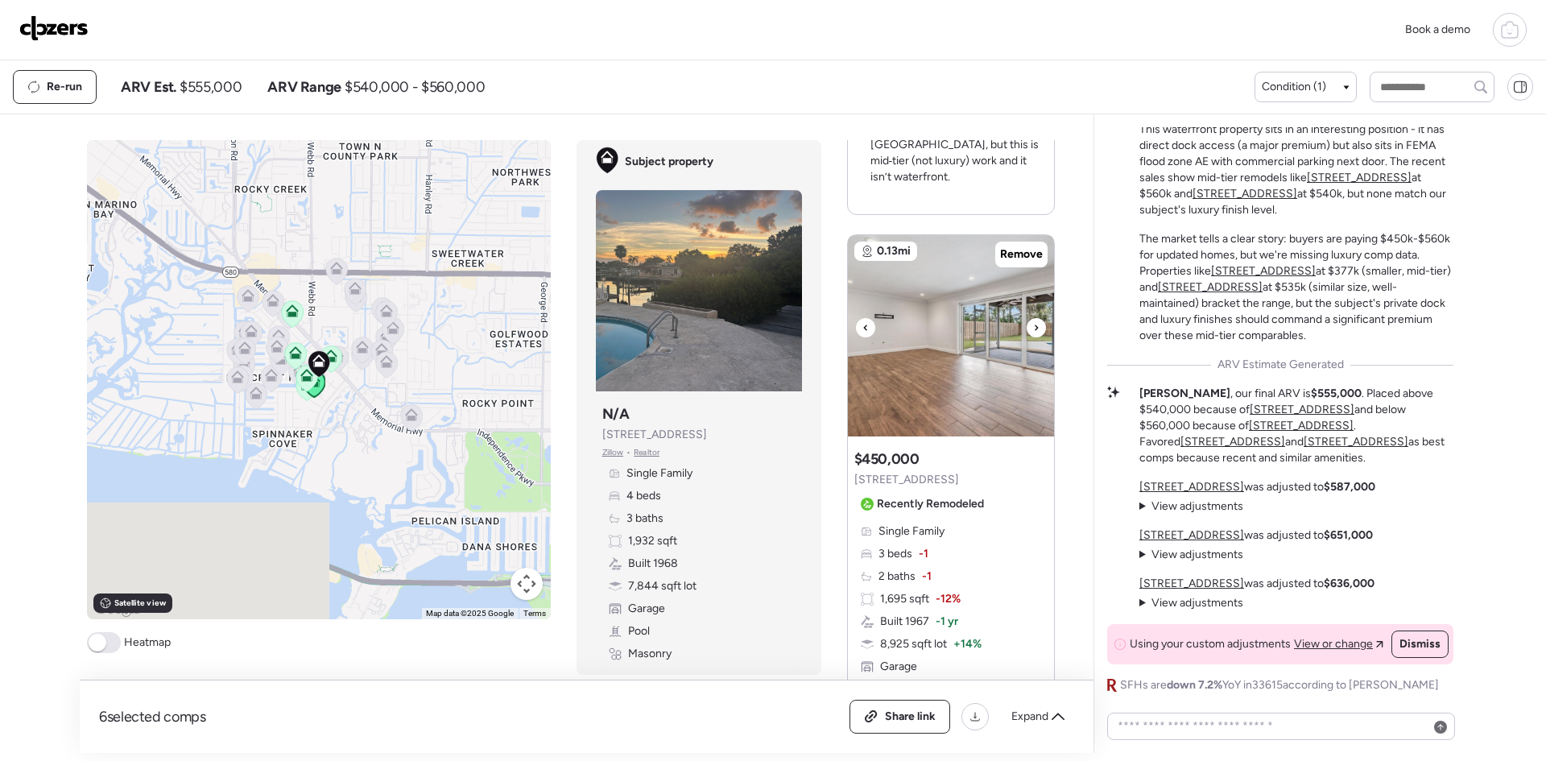
click at [1026, 318] on div at bounding box center [1035, 327] width 19 height 19
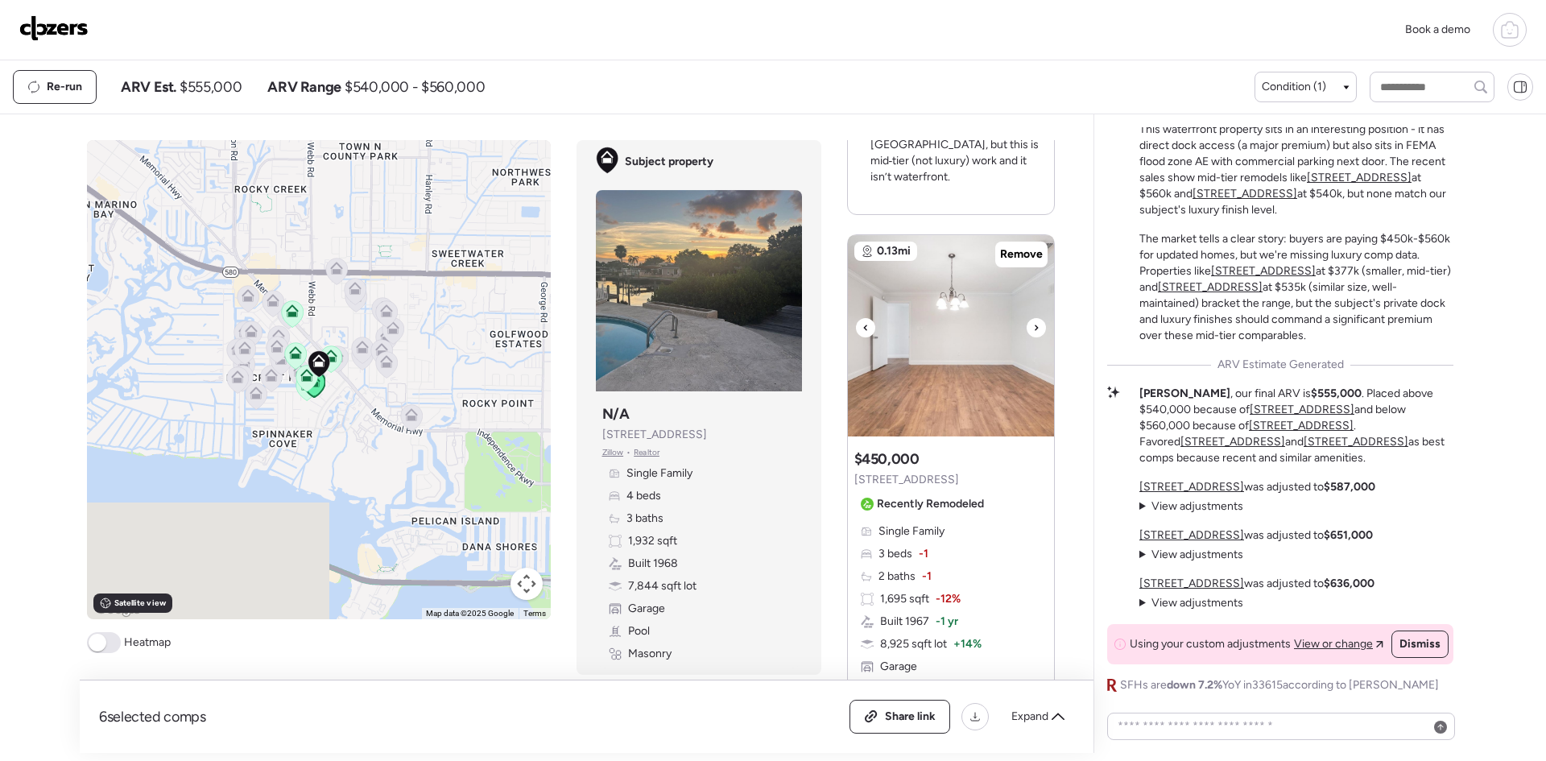
click at [1026, 318] on div at bounding box center [1035, 327] width 19 height 19
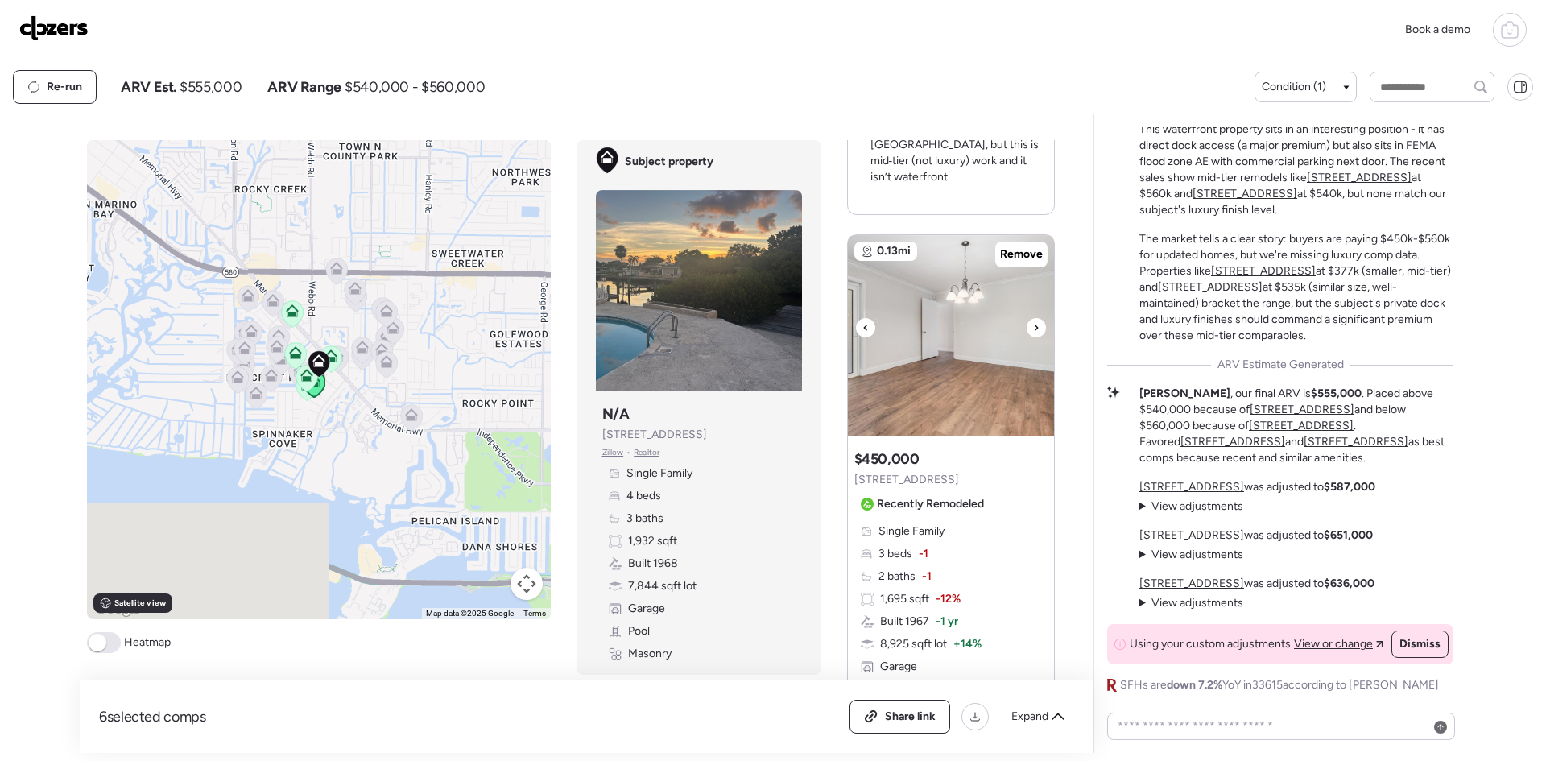
click at [1026, 318] on div at bounding box center [1035, 327] width 19 height 19
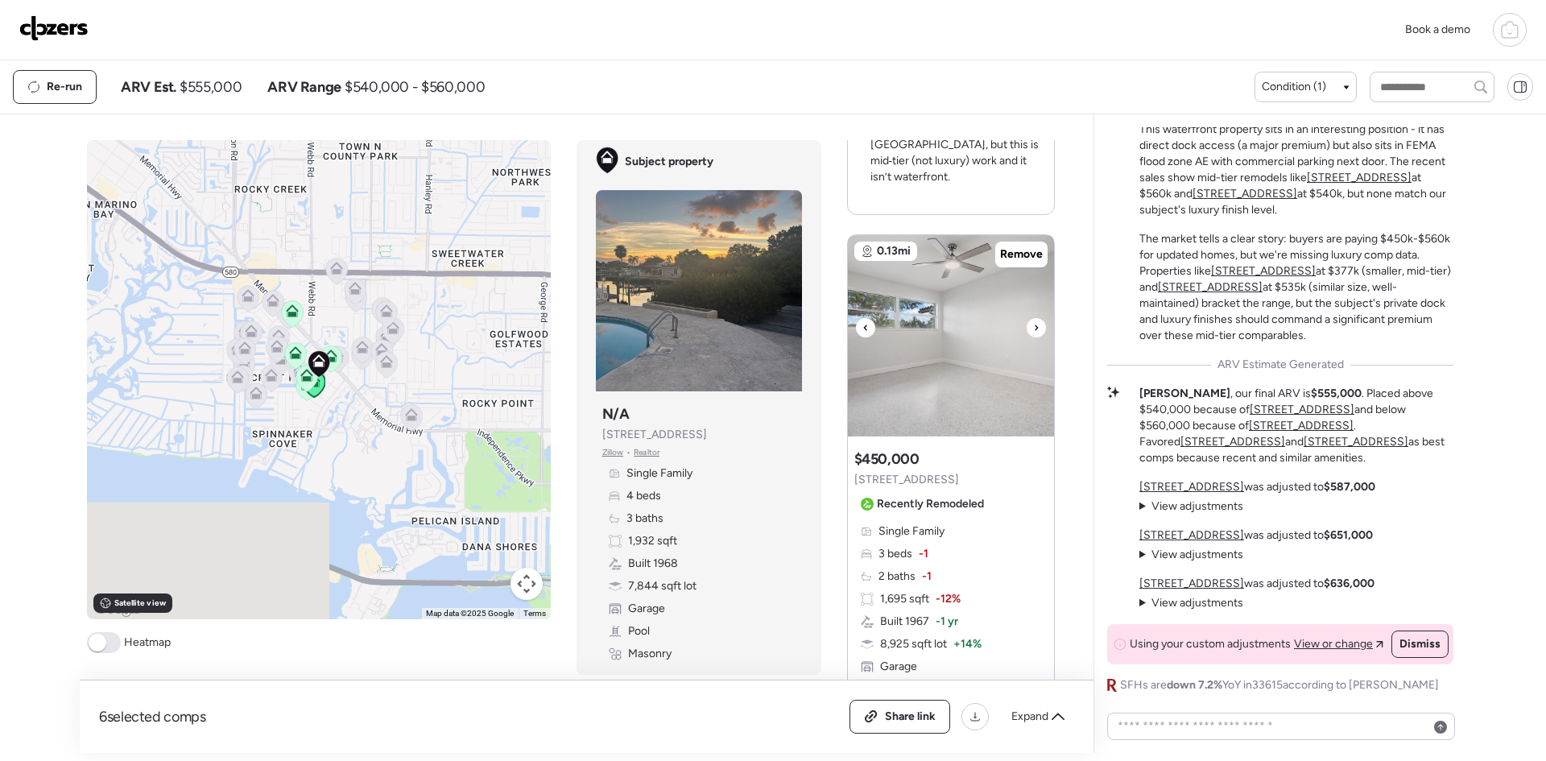
click at [1026, 318] on div at bounding box center [1035, 327] width 19 height 19
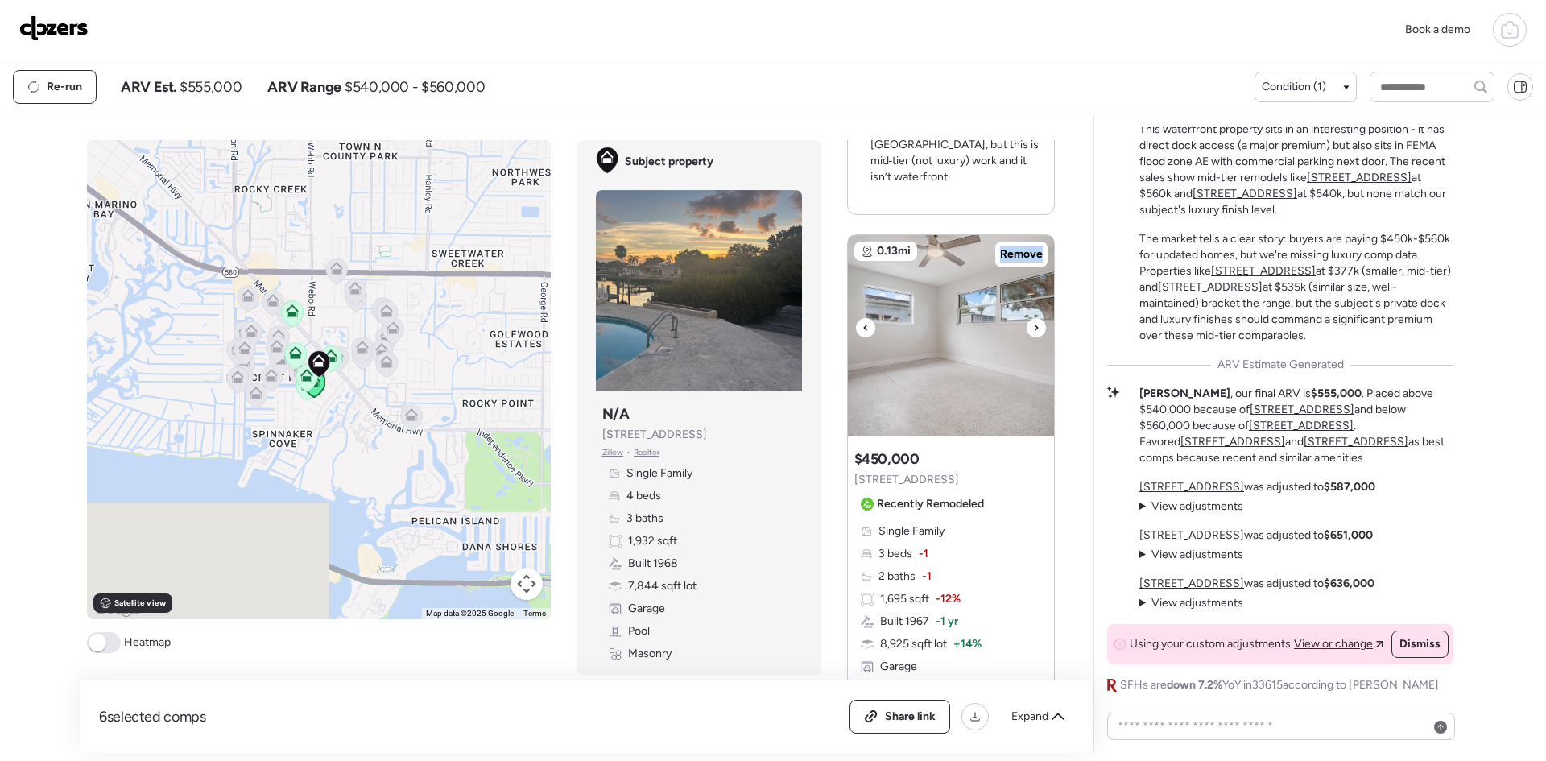
click at [1026, 318] on div at bounding box center [1035, 327] width 19 height 19
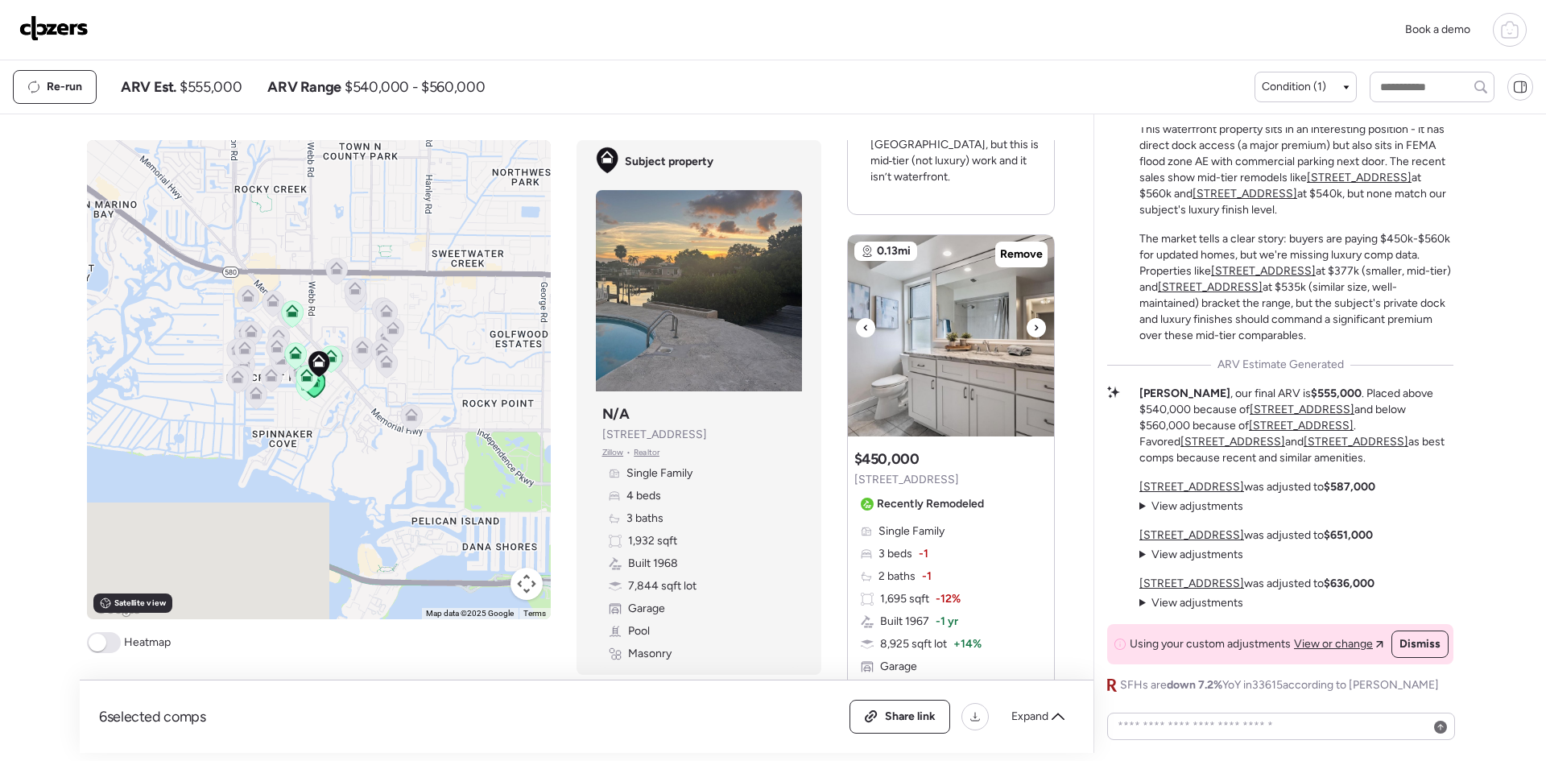
click at [1026, 318] on div at bounding box center [1035, 327] width 19 height 19
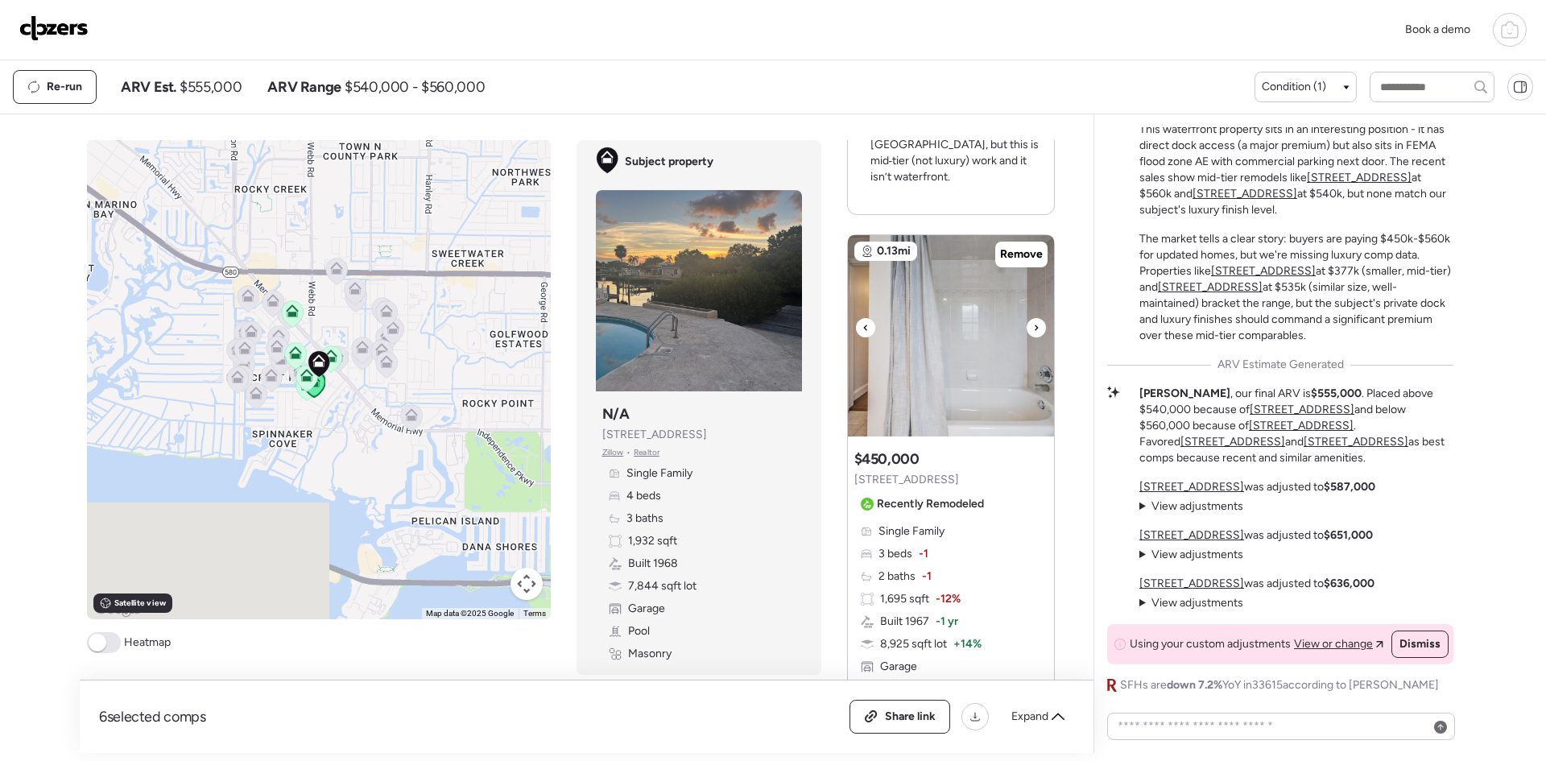
click at [1026, 318] on div at bounding box center [1035, 327] width 19 height 19
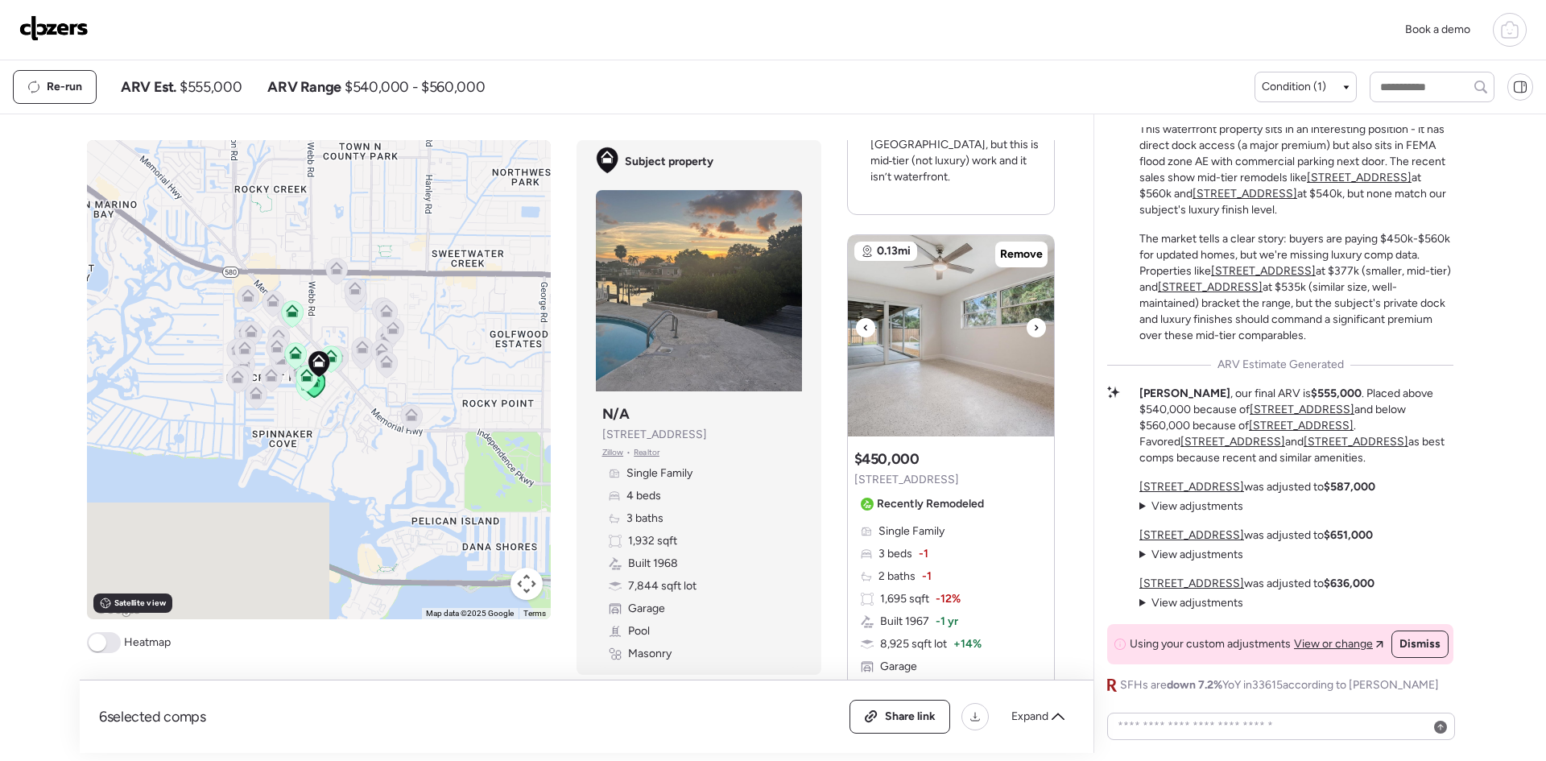
click at [1026, 318] on div at bounding box center [1035, 327] width 19 height 19
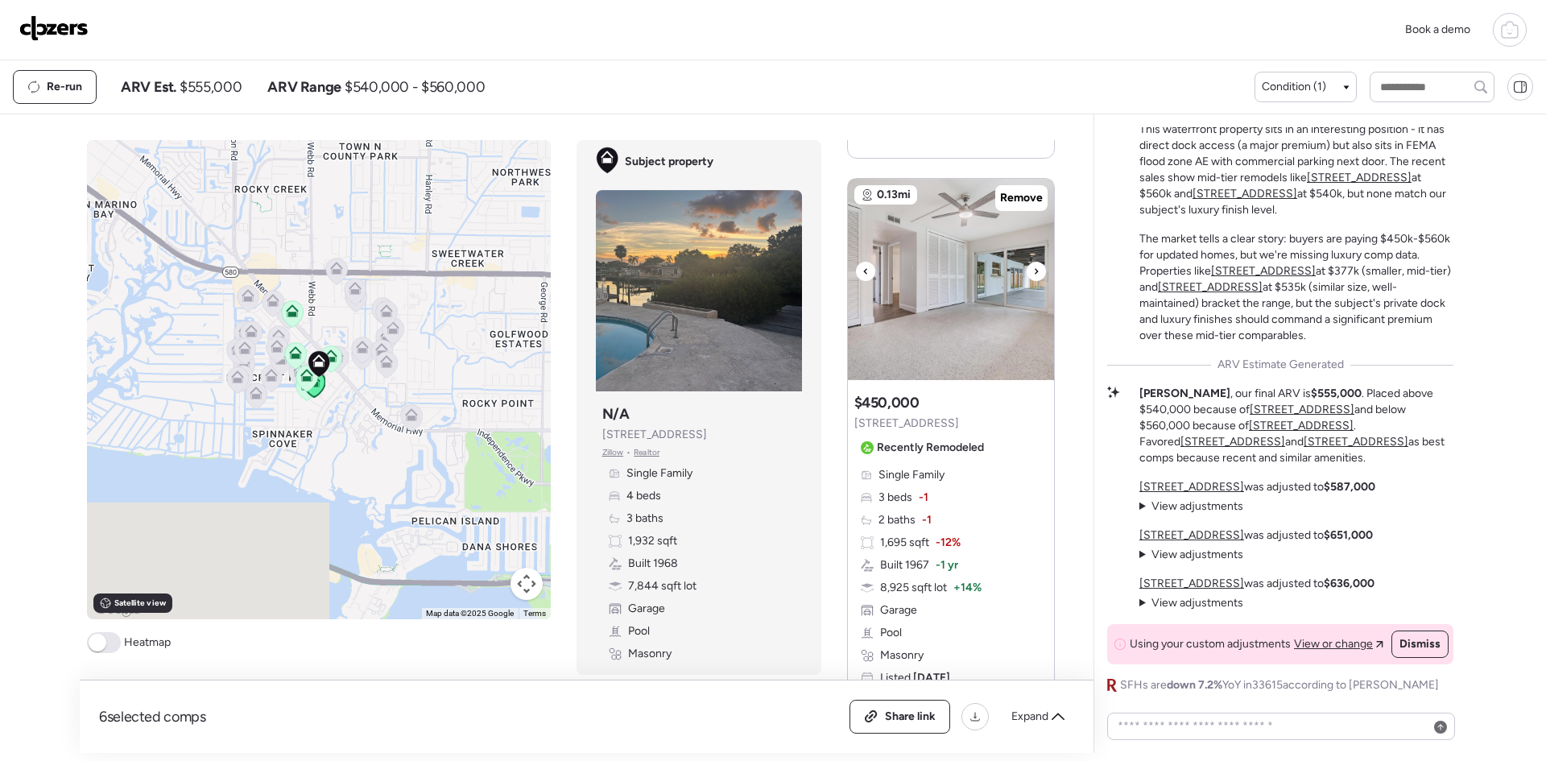
scroll to position [1610, 0]
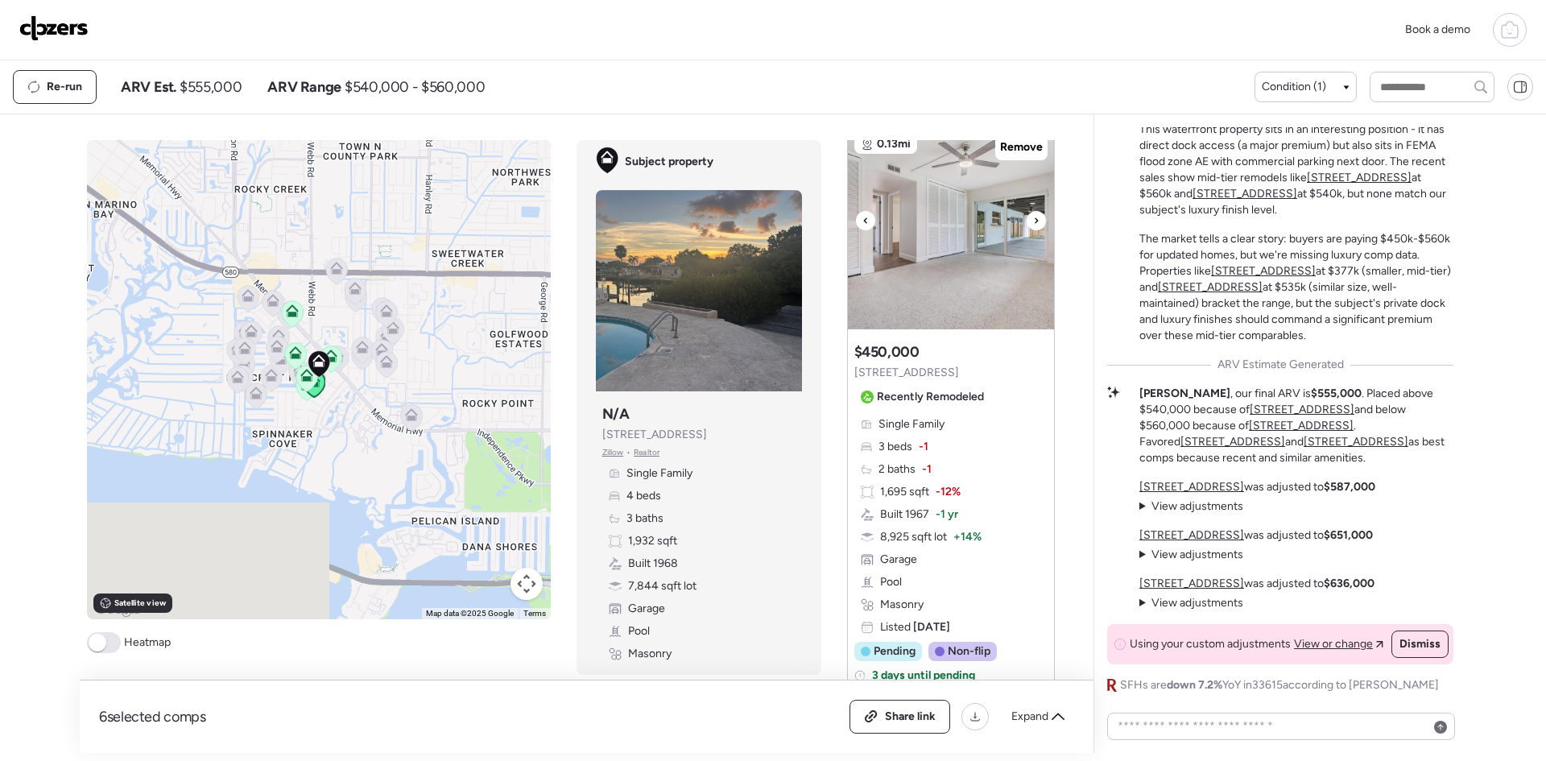
click at [1033, 211] on icon at bounding box center [1036, 220] width 6 height 19
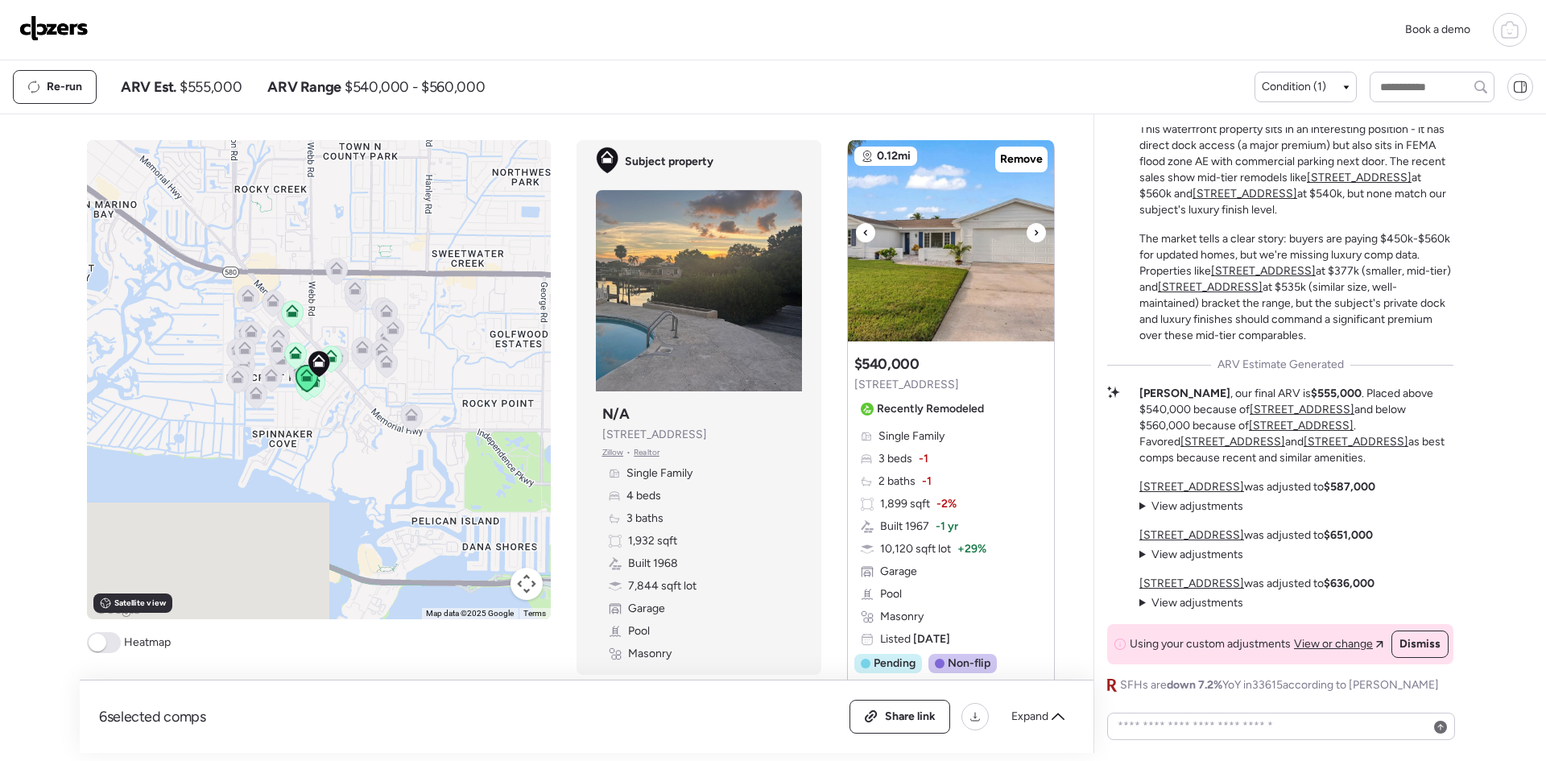
scroll to position [3257, 0]
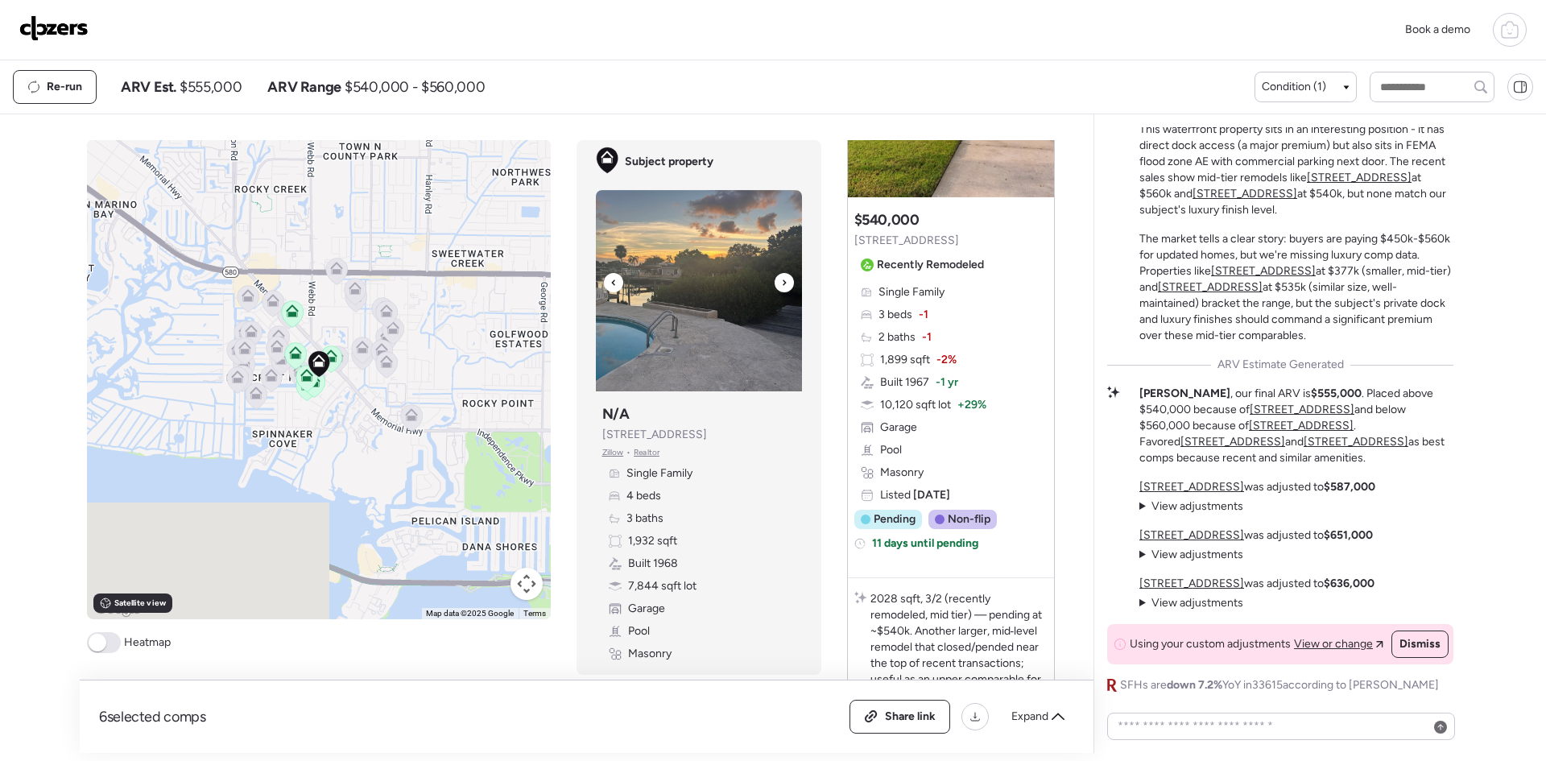
click at [781, 279] on icon at bounding box center [784, 282] width 6 height 19
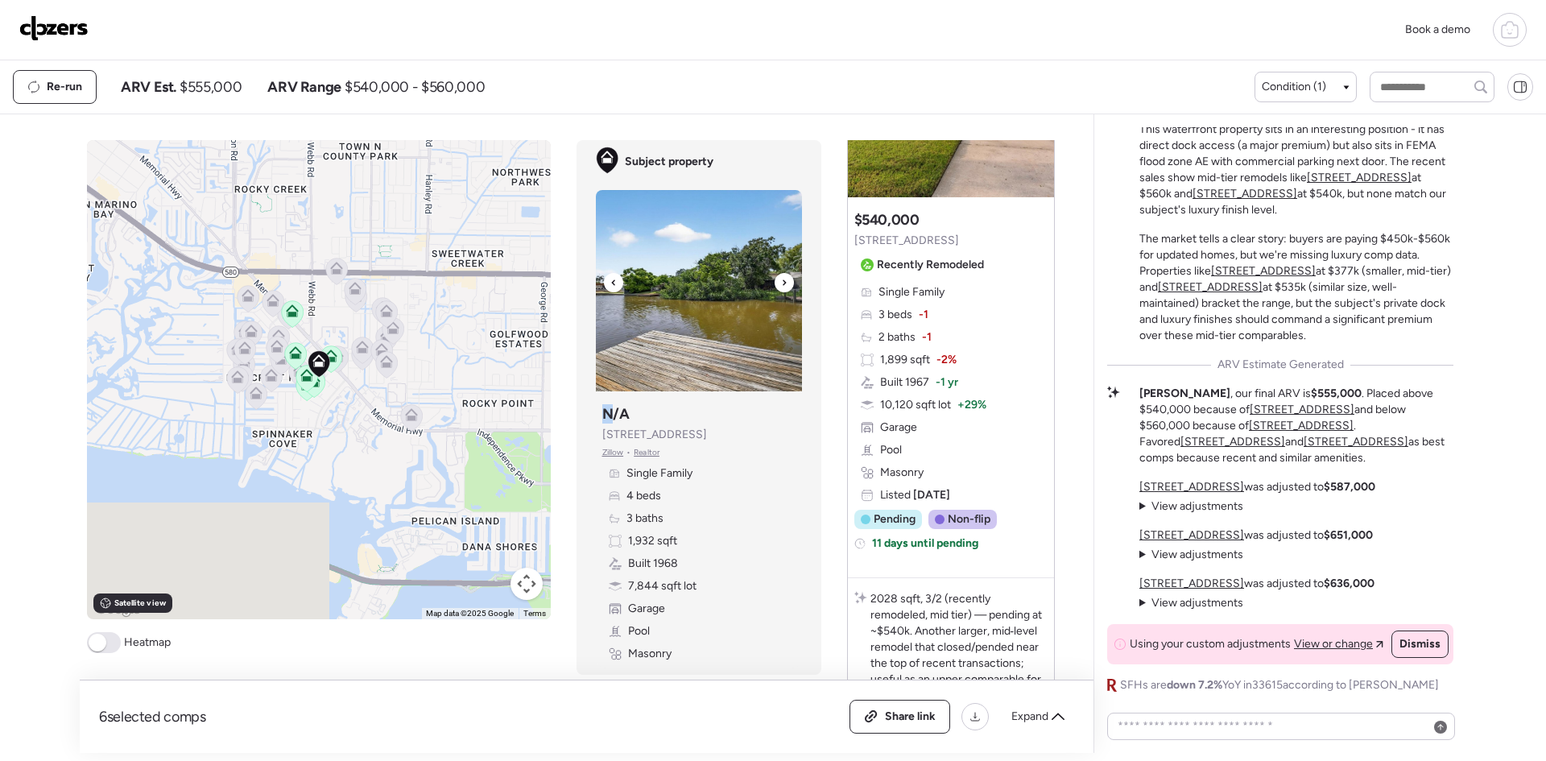
click at [781, 279] on icon at bounding box center [784, 282] width 6 height 19
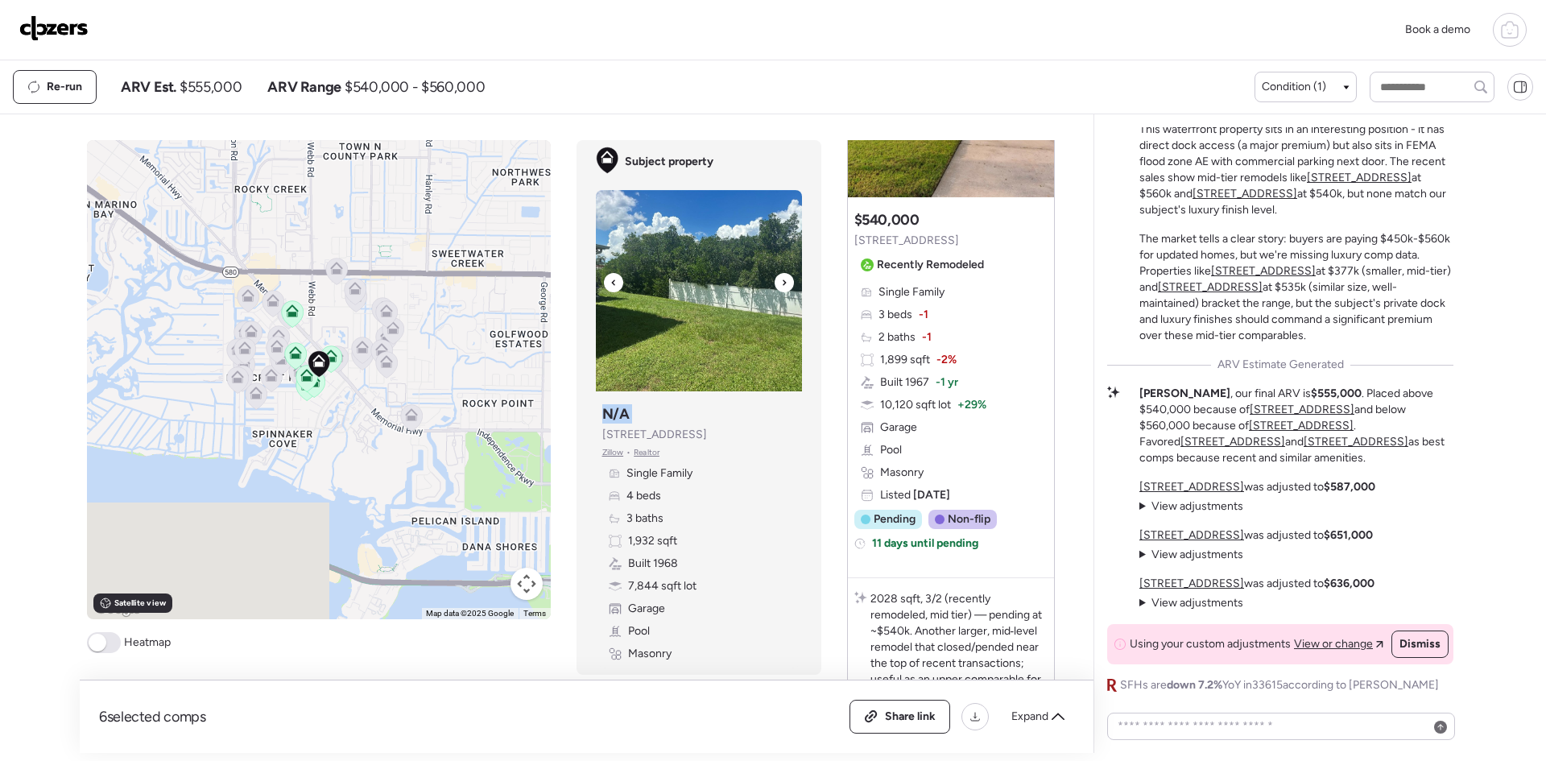
click at [781, 279] on icon at bounding box center [784, 282] width 6 height 19
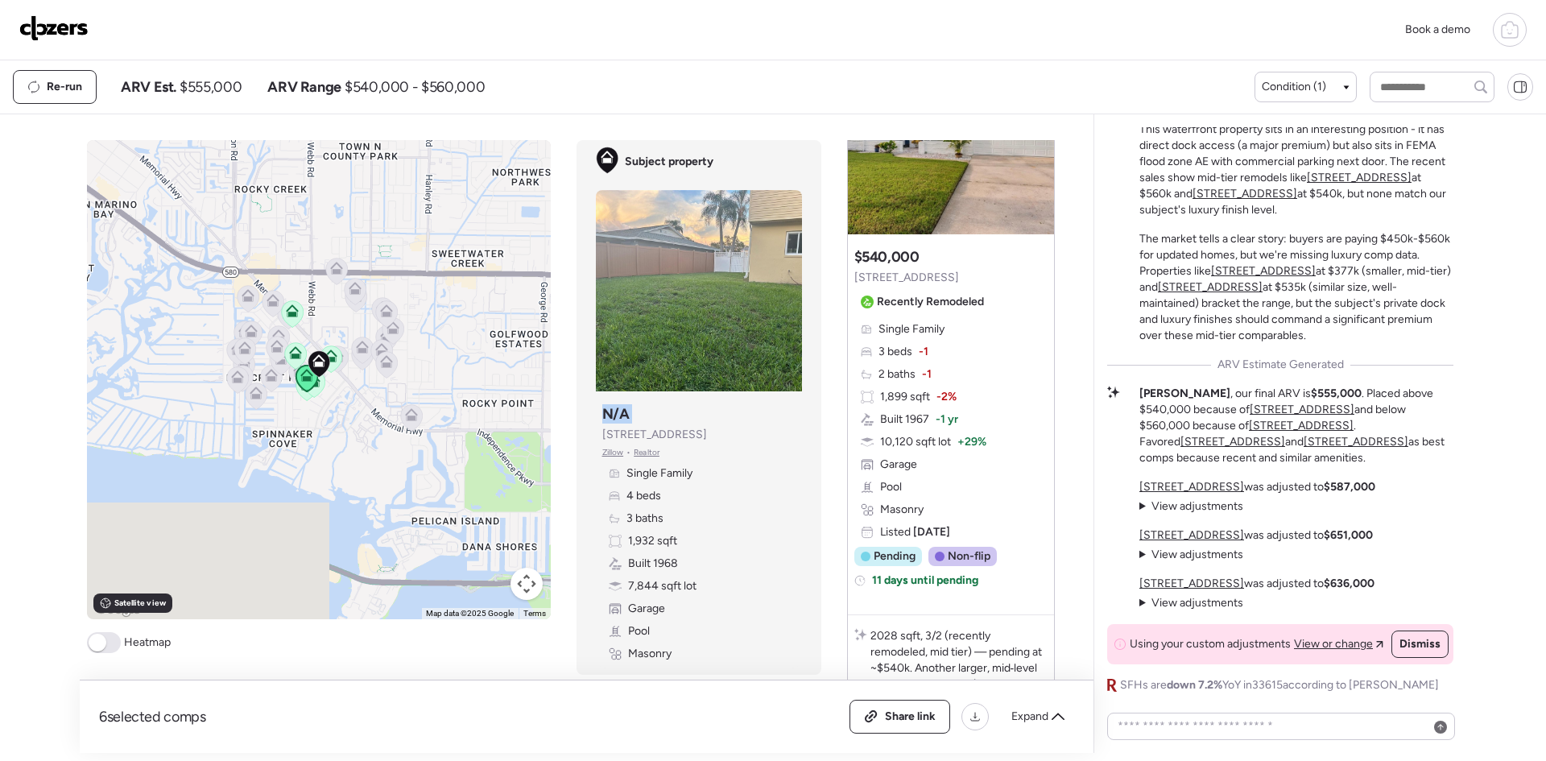
scroll to position [3005, 0]
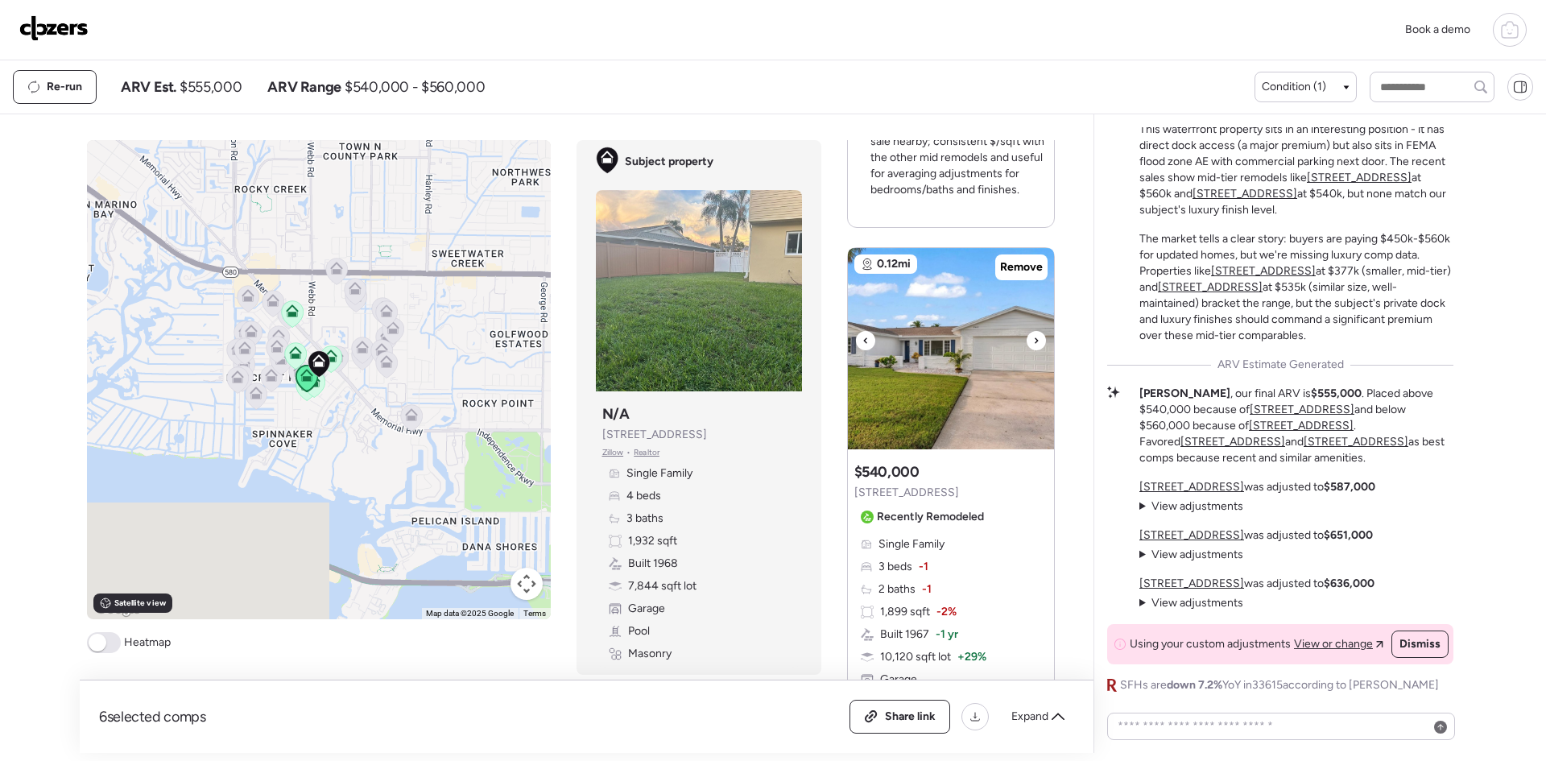
click at [1033, 331] on icon at bounding box center [1036, 340] width 6 height 19
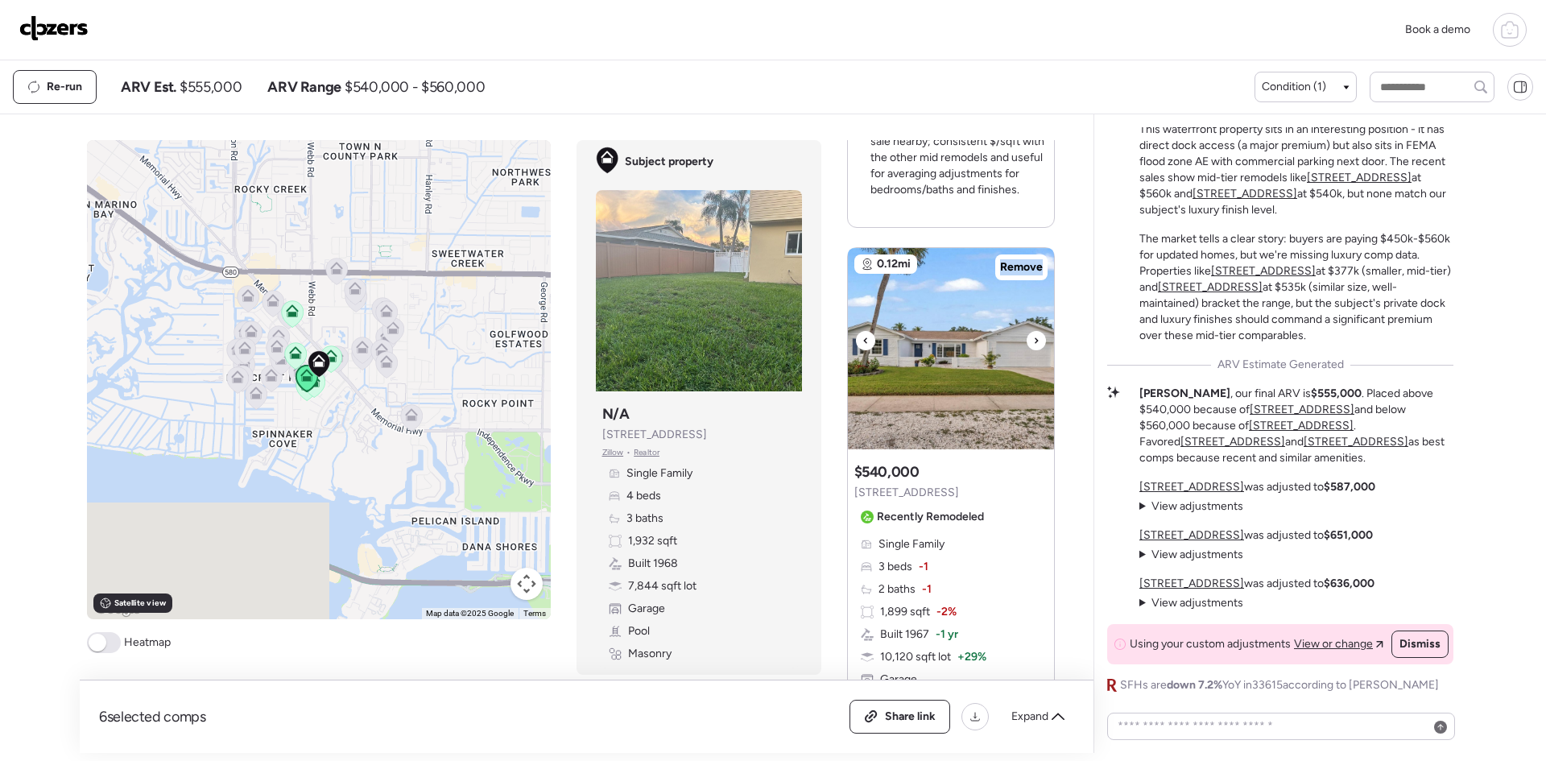
click at [1033, 331] on icon at bounding box center [1036, 340] width 6 height 19
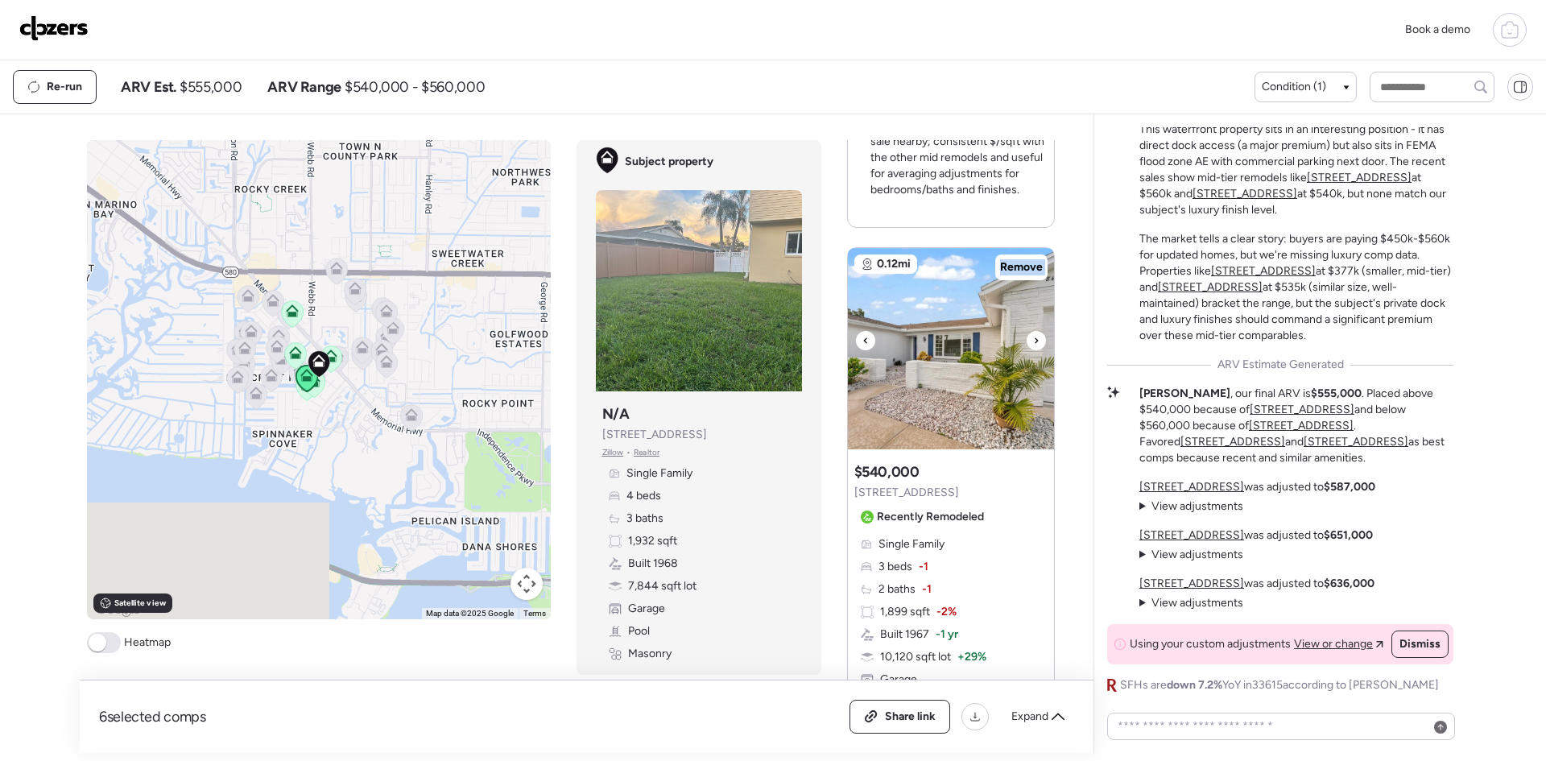
click at [1033, 331] on icon at bounding box center [1036, 340] width 6 height 19
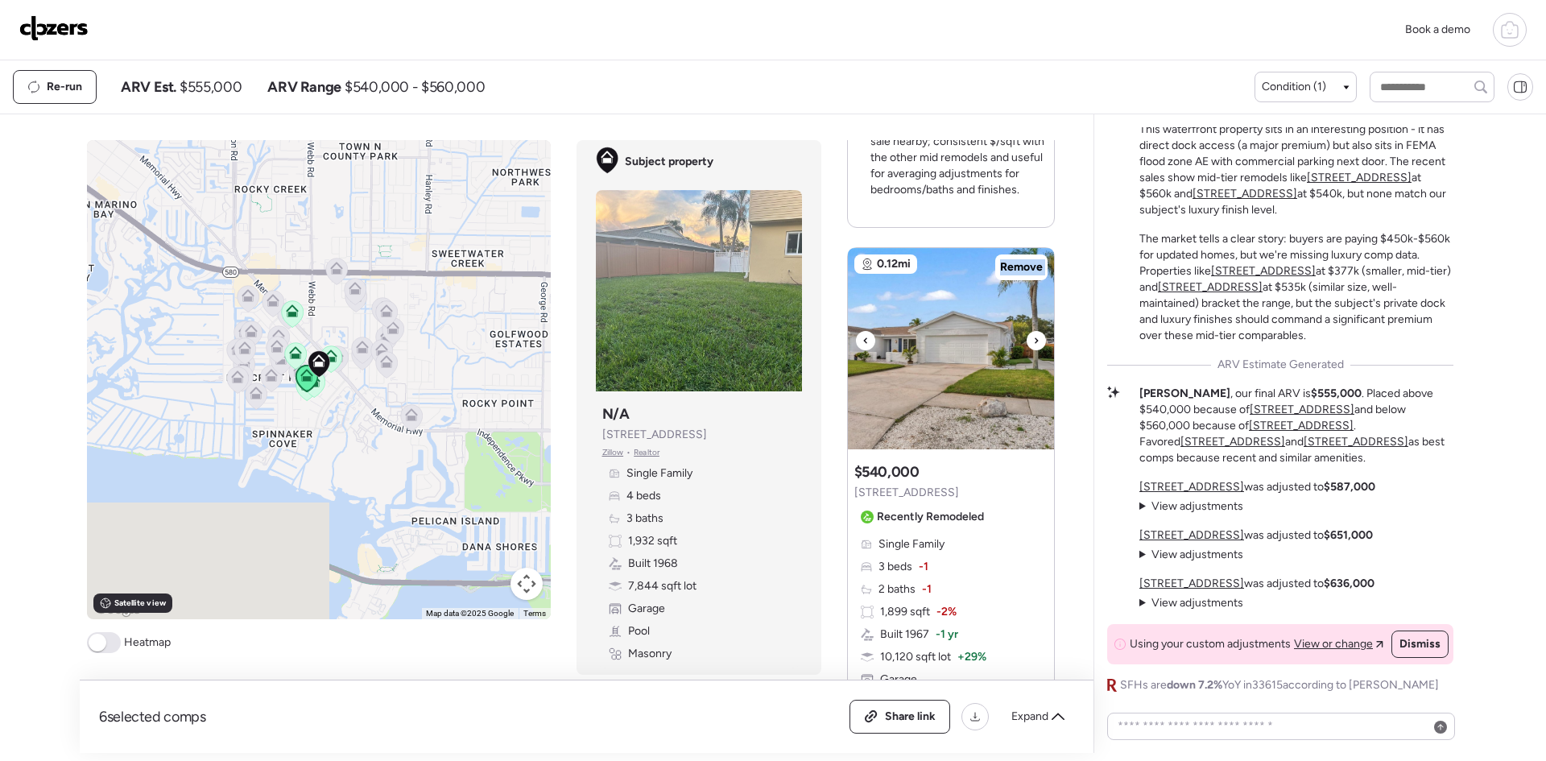
click at [1033, 331] on icon at bounding box center [1036, 340] width 6 height 19
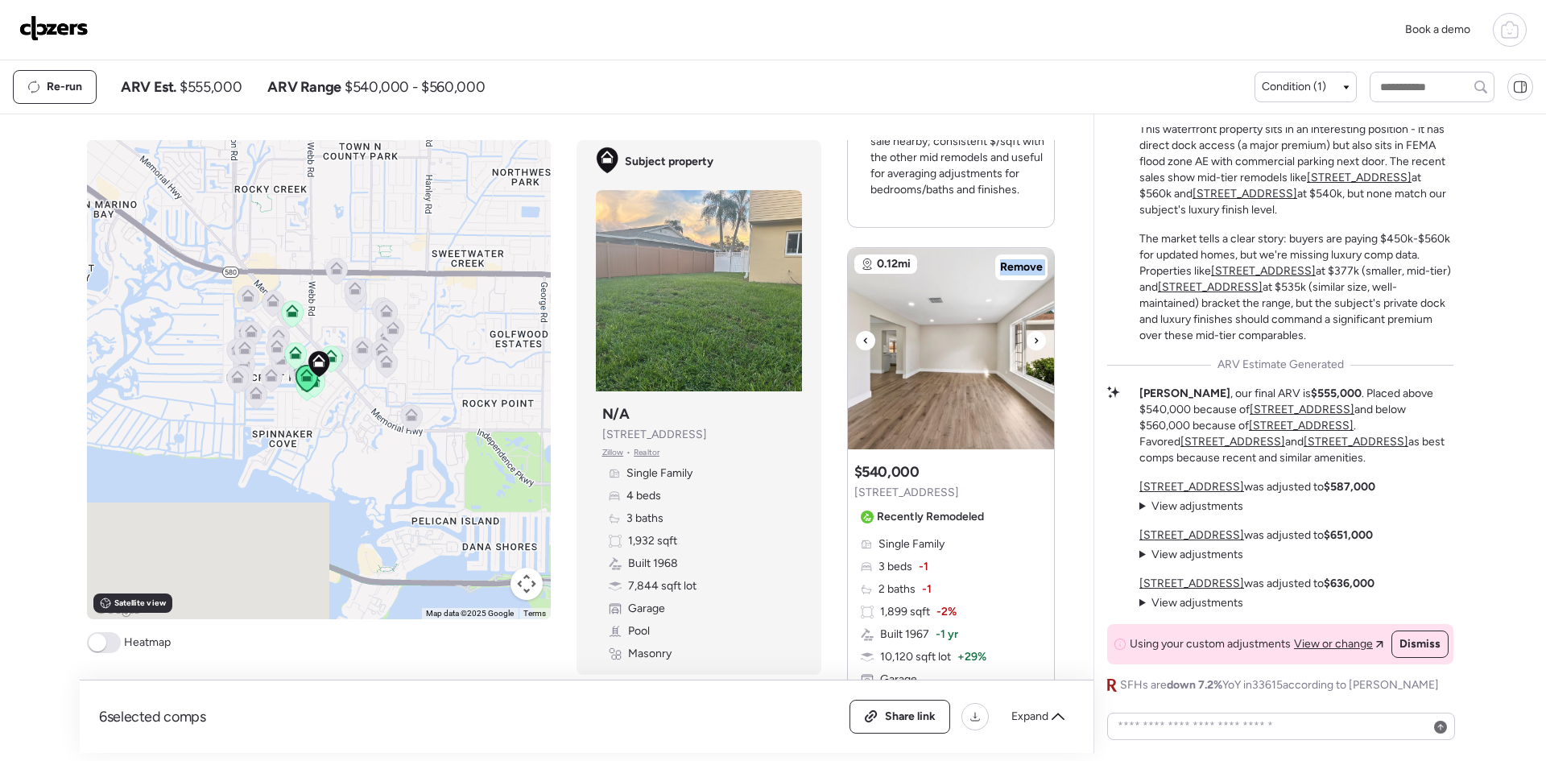
click at [1033, 331] on icon at bounding box center [1036, 340] width 6 height 19
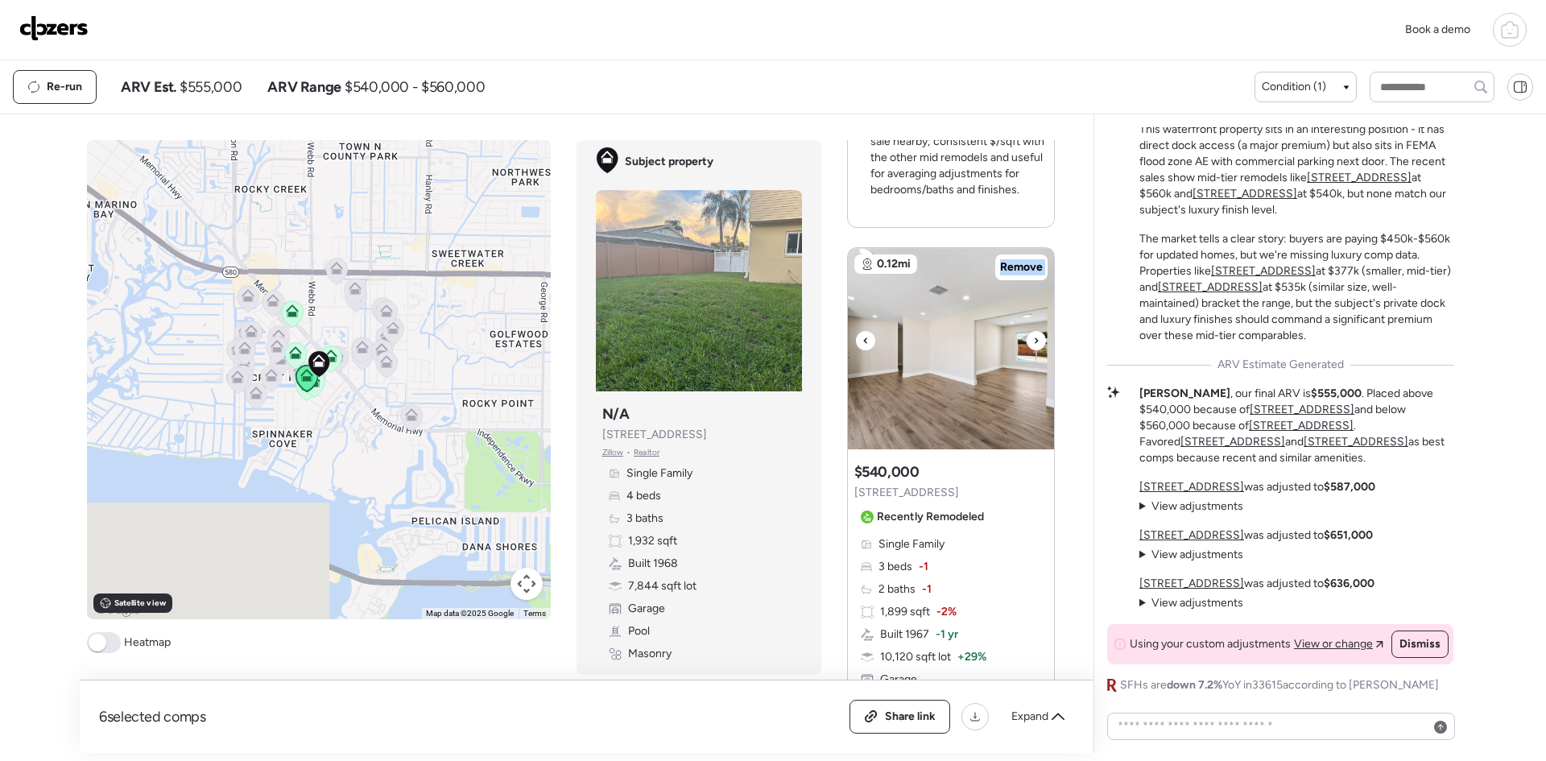
click at [1033, 331] on icon at bounding box center [1036, 340] width 6 height 19
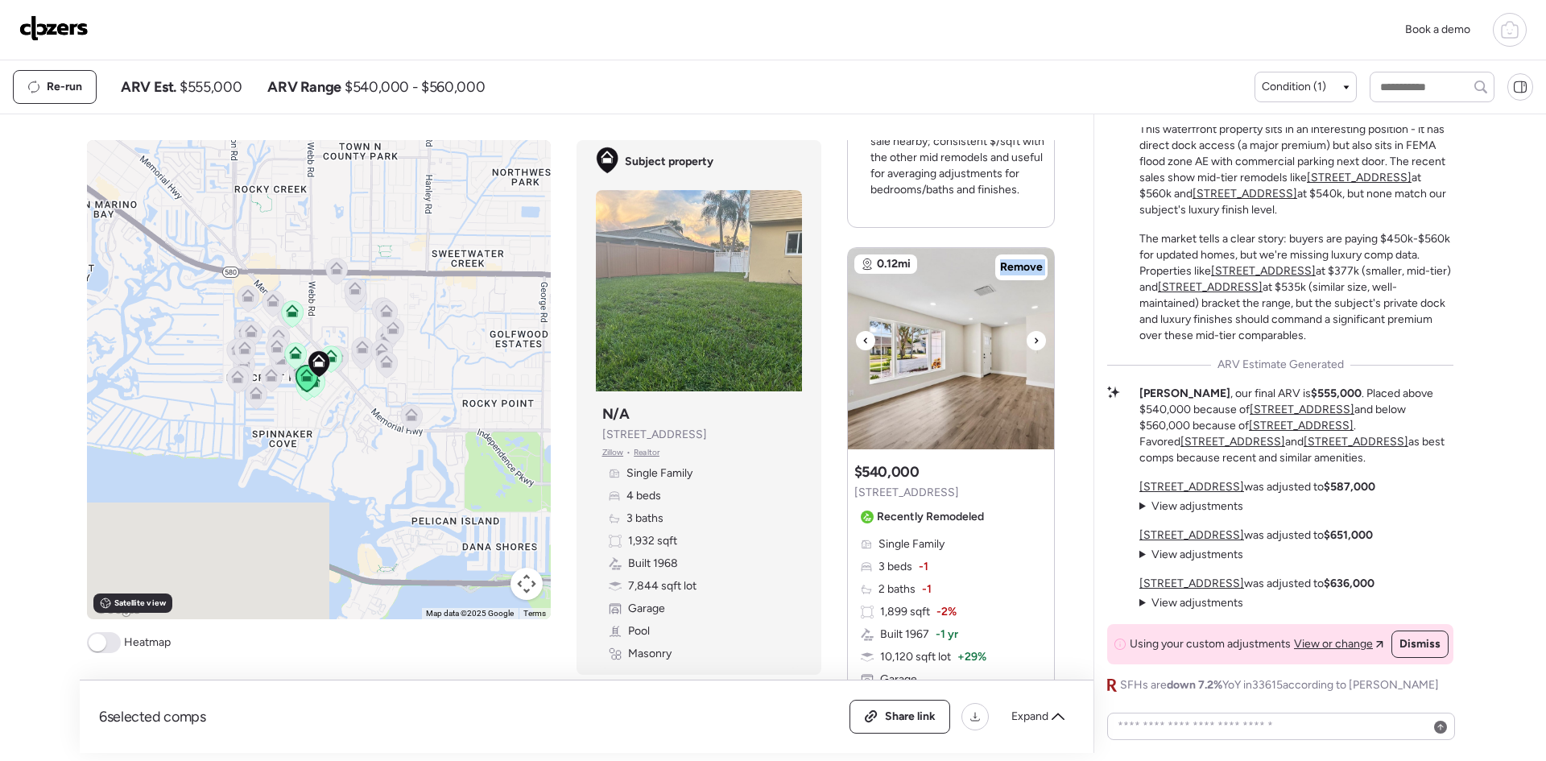
click at [1033, 331] on icon at bounding box center [1036, 340] width 6 height 19
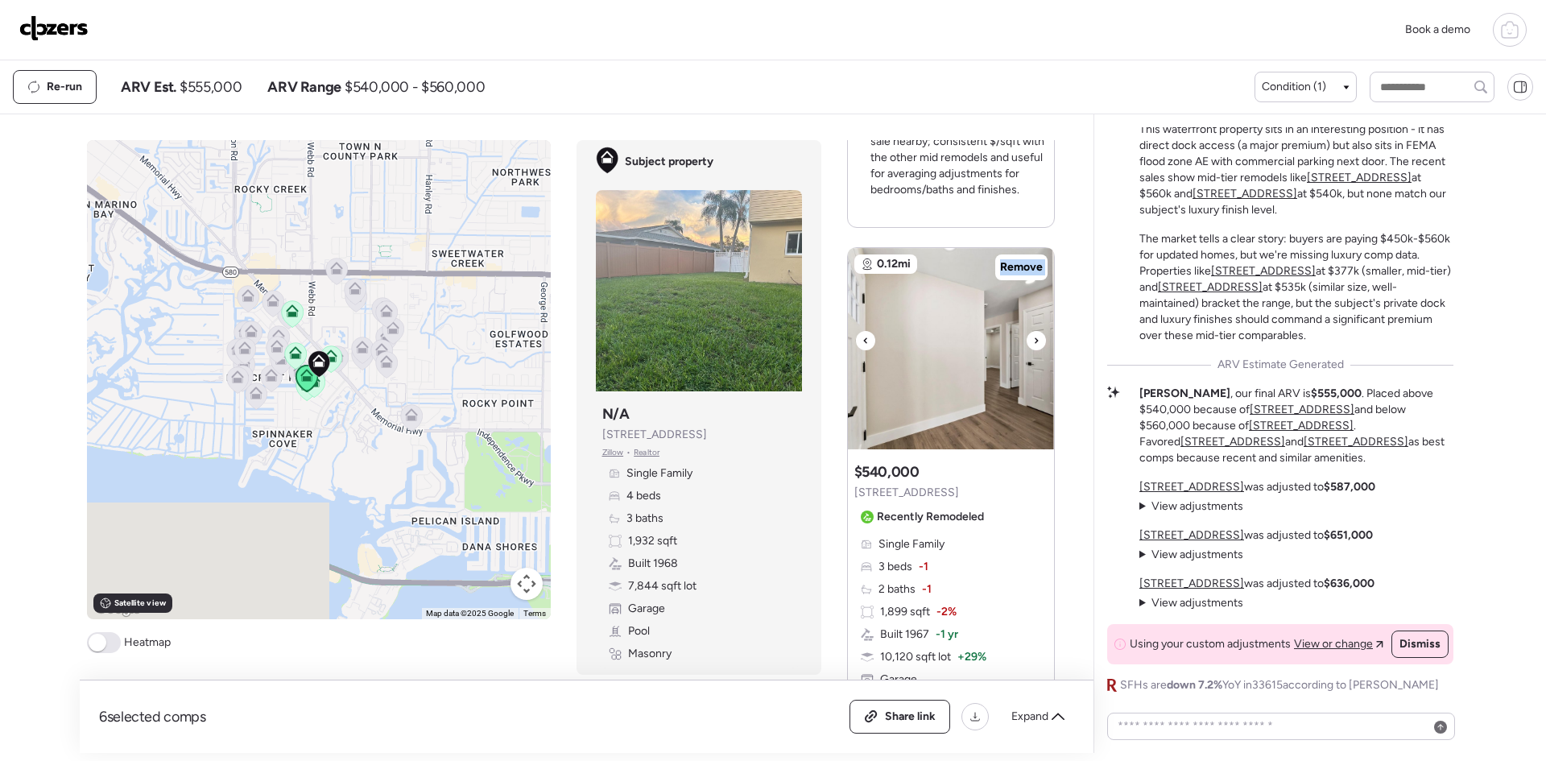
click at [1033, 331] on icon at bounding box center [1036, 340] width 6 height 19
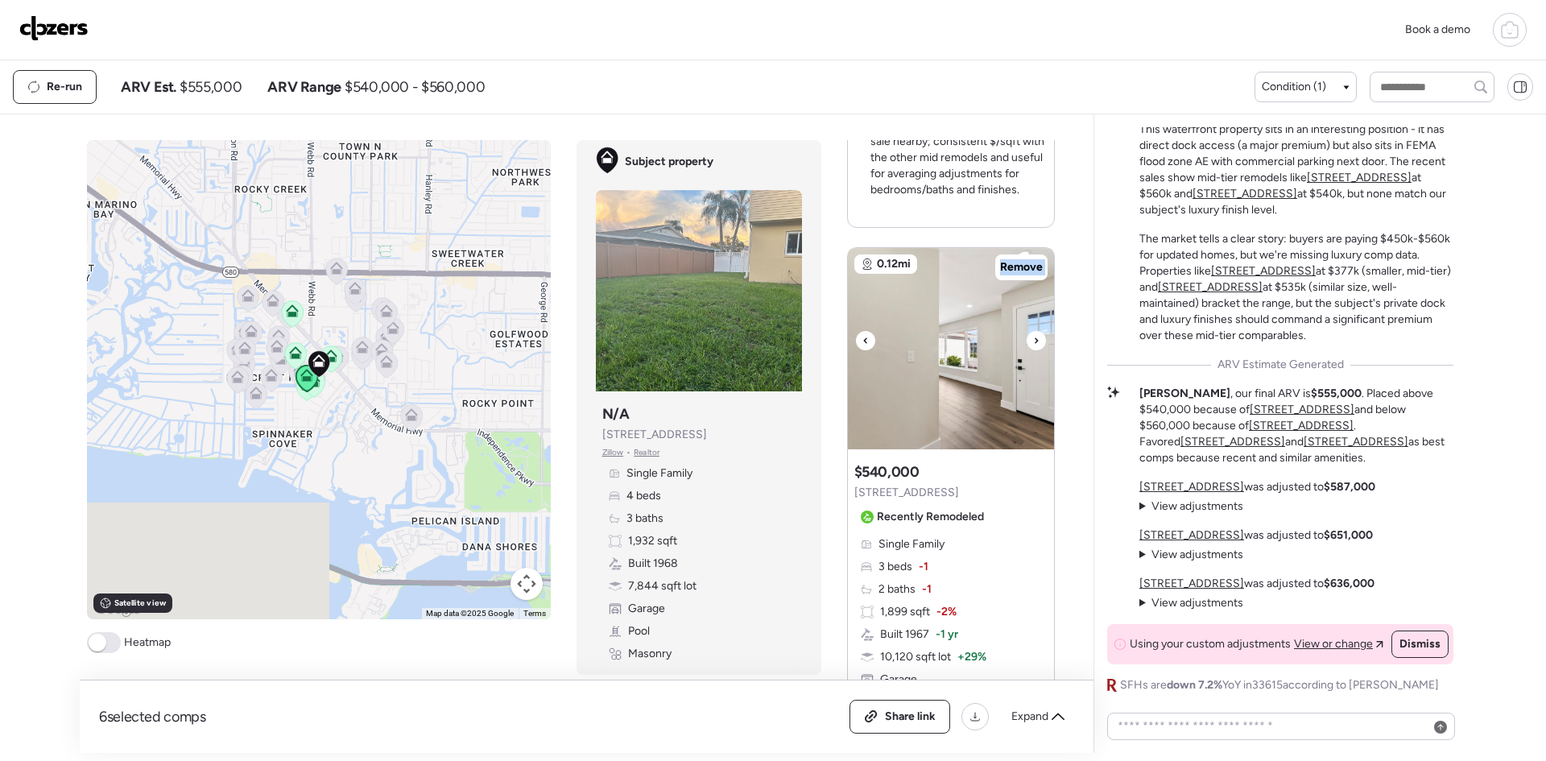
click at [1033, 331] on icon at bounding box center [1036, 340] width 6 height 19
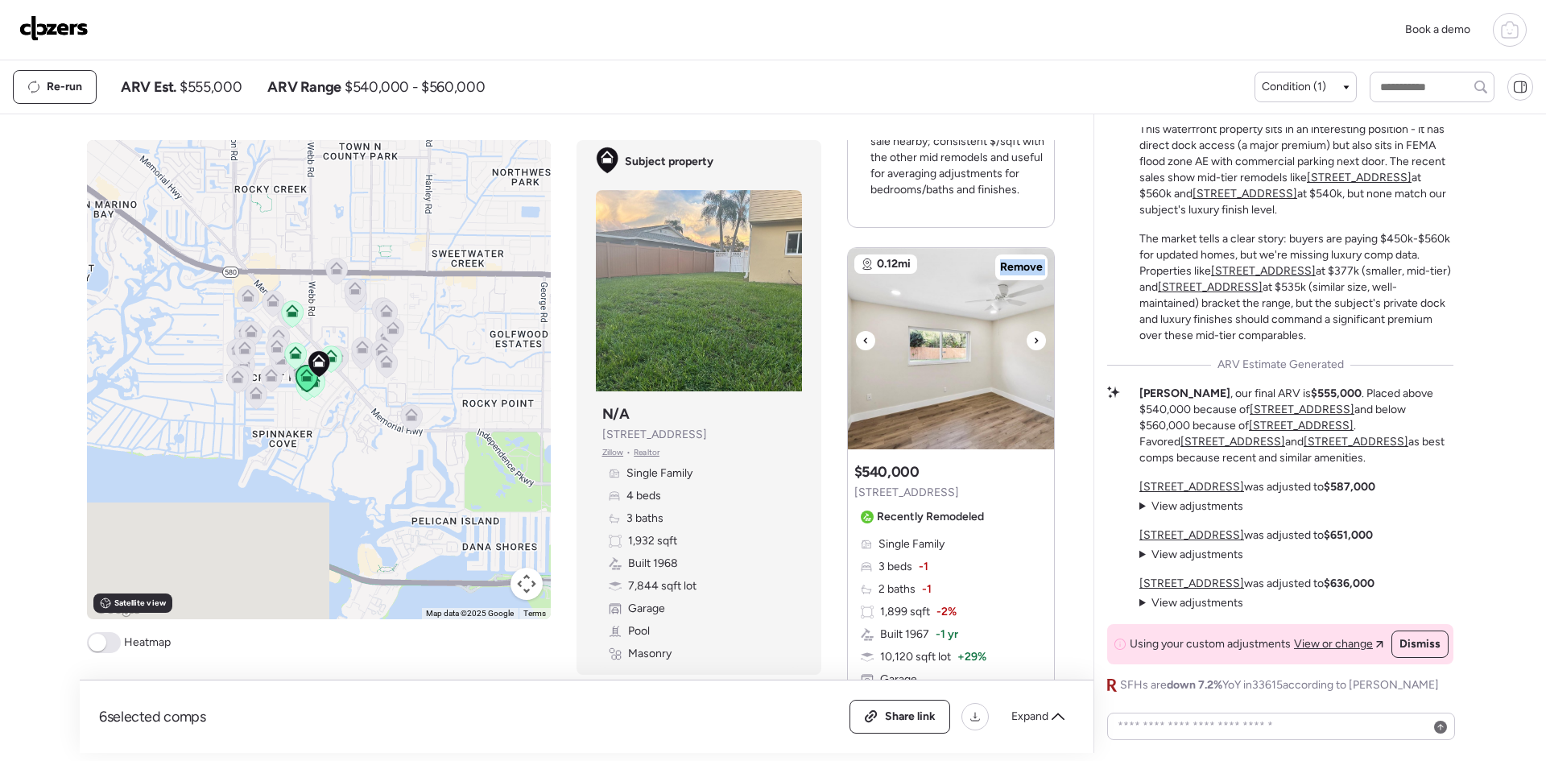
click at [1033, 331] on icon at bounding box center [1036, 340] width 6 height 19
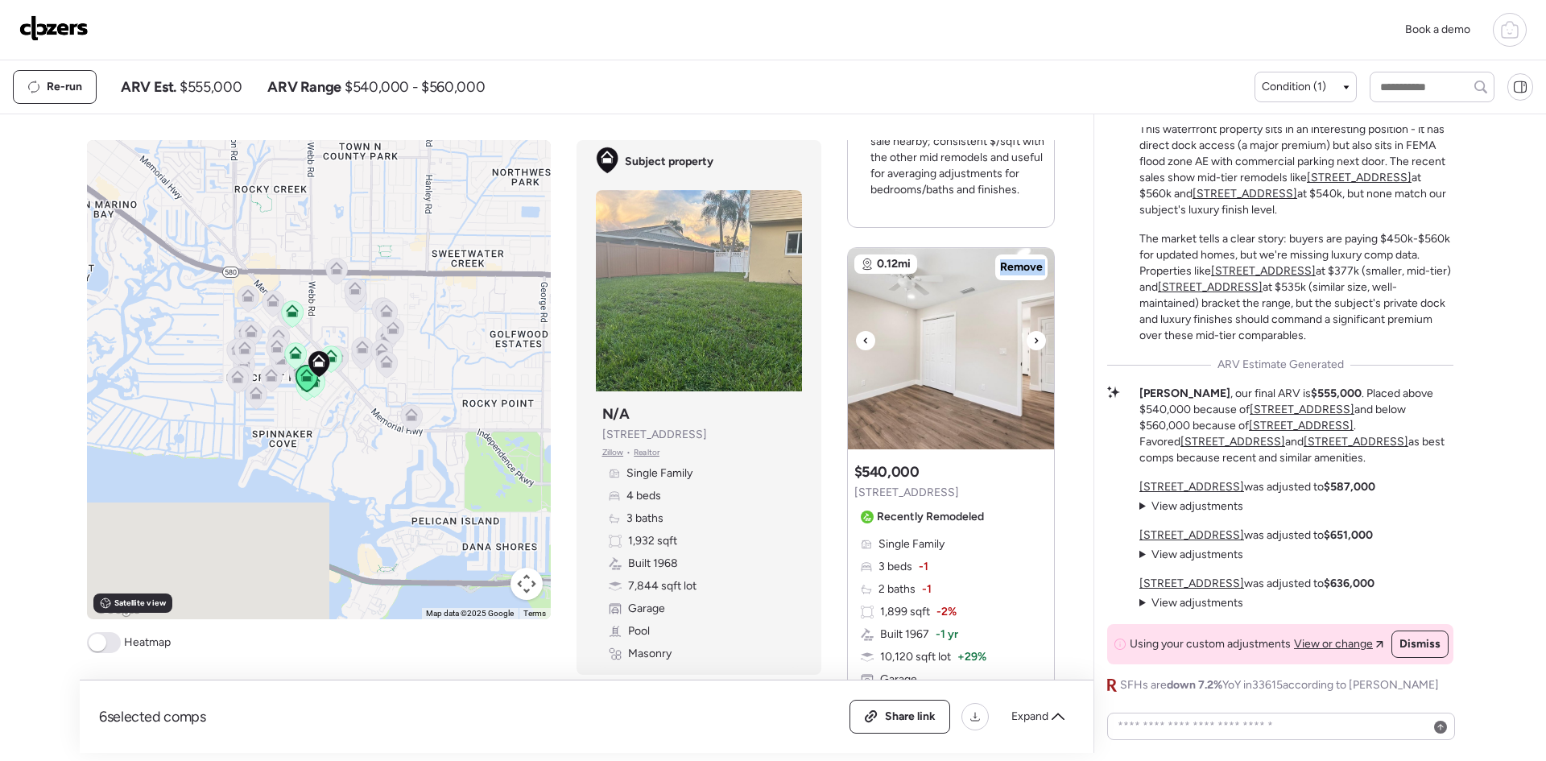
click at [1033, 331] on icon at bounding box center [1036, 340] width 6 height 19
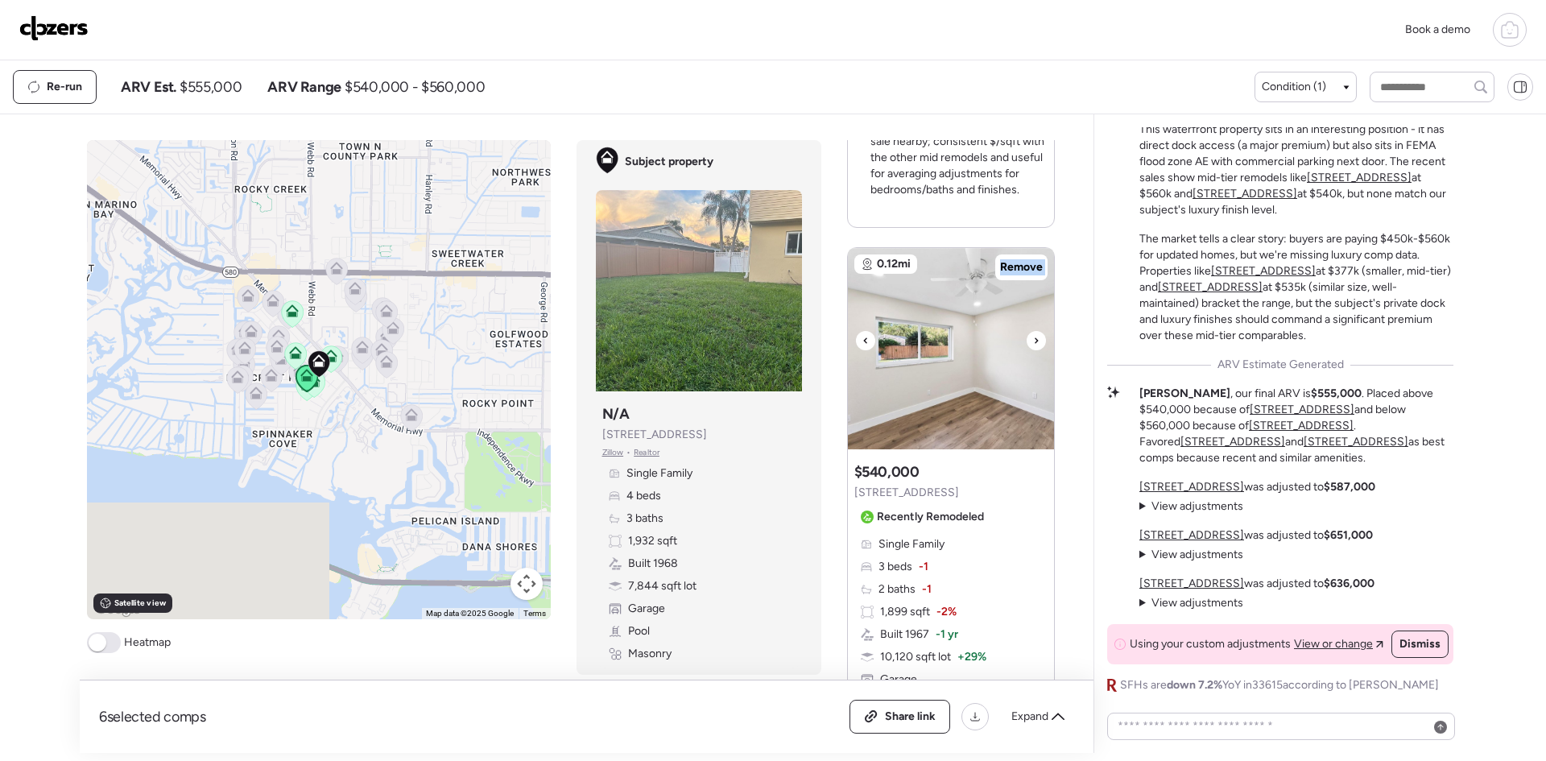
click at [1033, 331] on icon at bounding box center [1036, 340] width 6 height 19
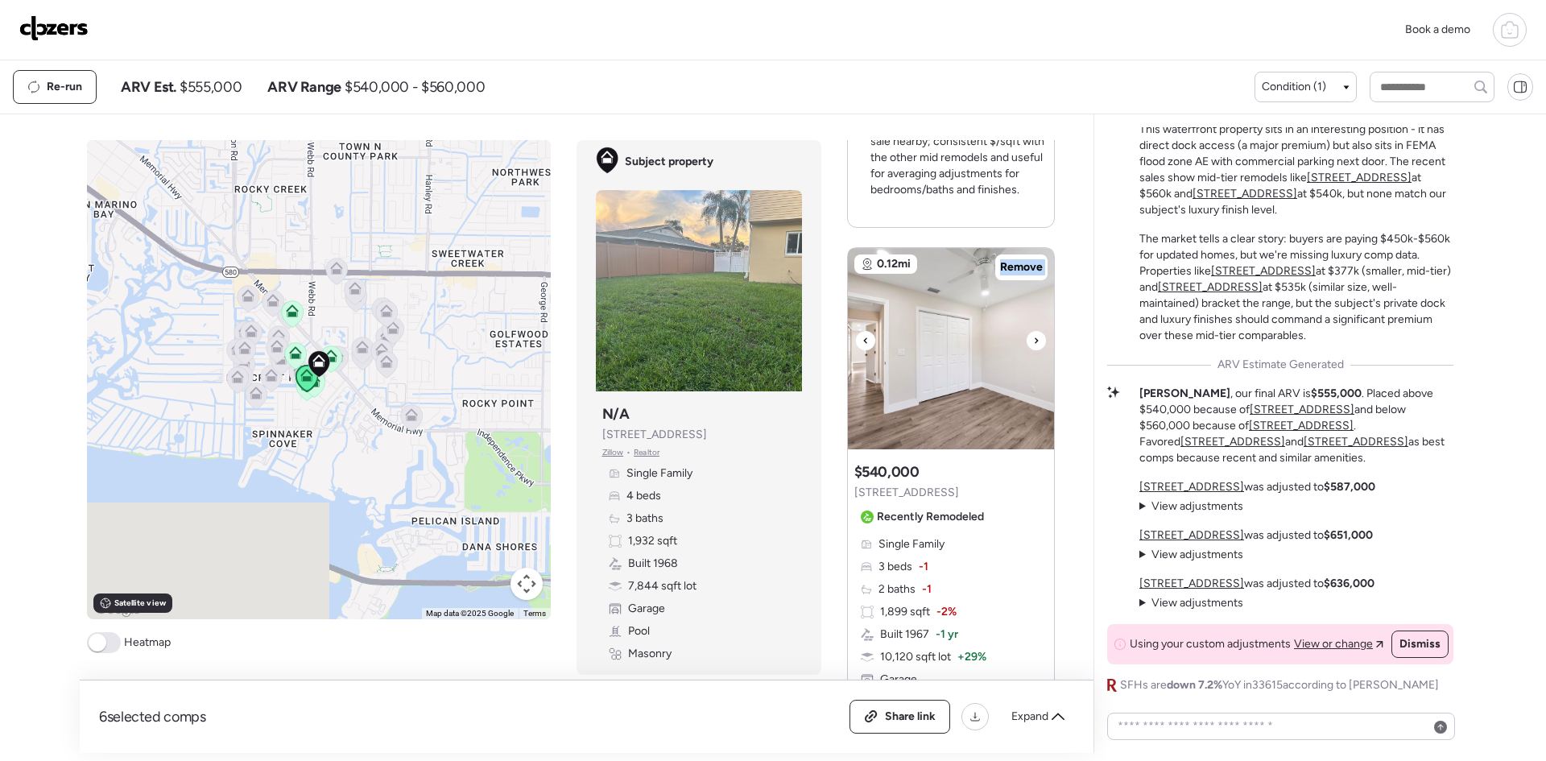
click at [1033, 331] on icon at bounding box center [1036, 340] width 6 height 19
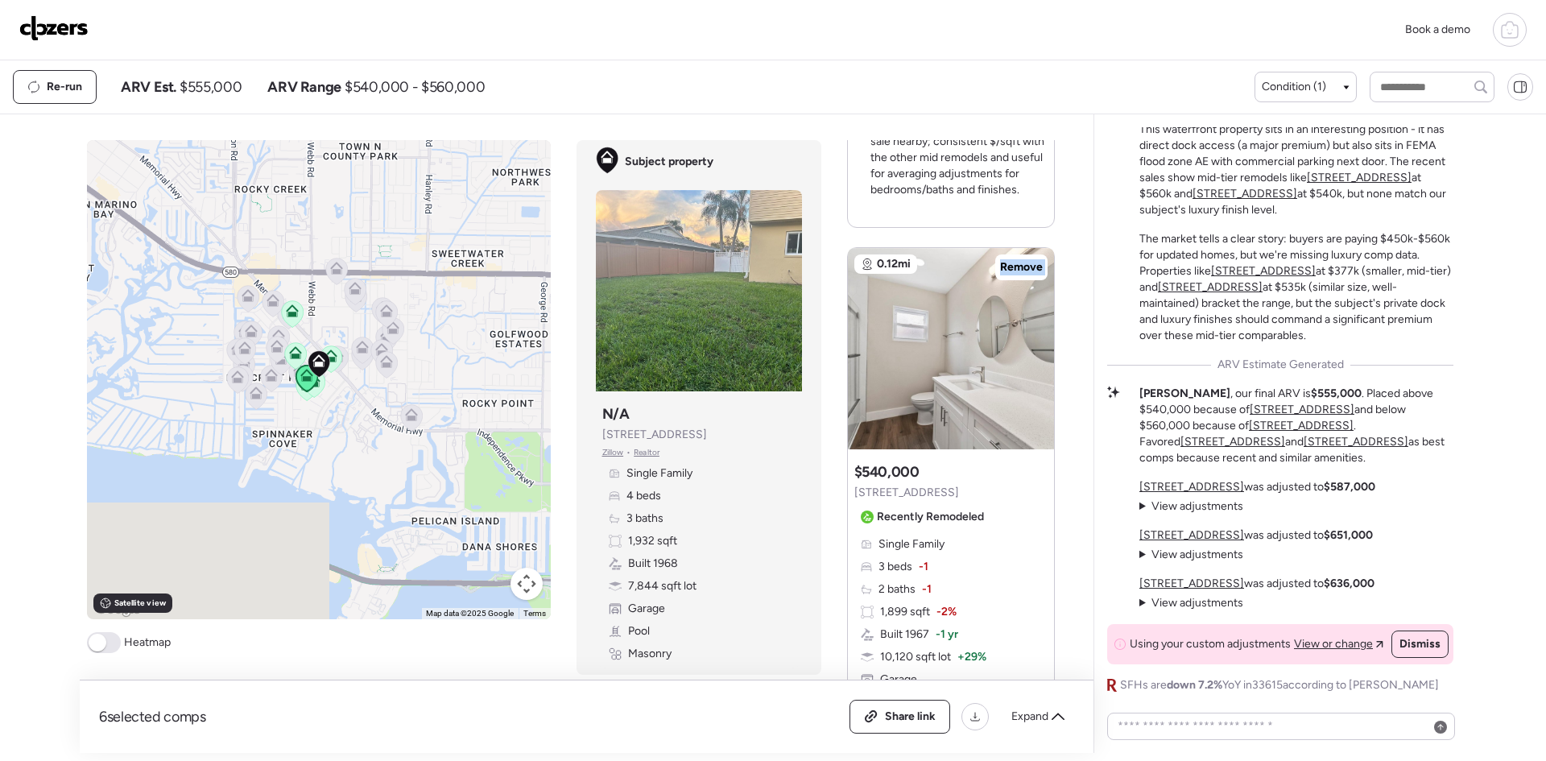
drag, startPoint x: 943, startPoint y: 473, endPoint x: 841, endPoint y: 478, distance: 101.6
click at [848, 478] on div "Suggested comp $540,000 [STREET_ADDRESS] Recently Remodeled Single Family 3 bed…" at bounding box center [951, 639] width 206 height 367
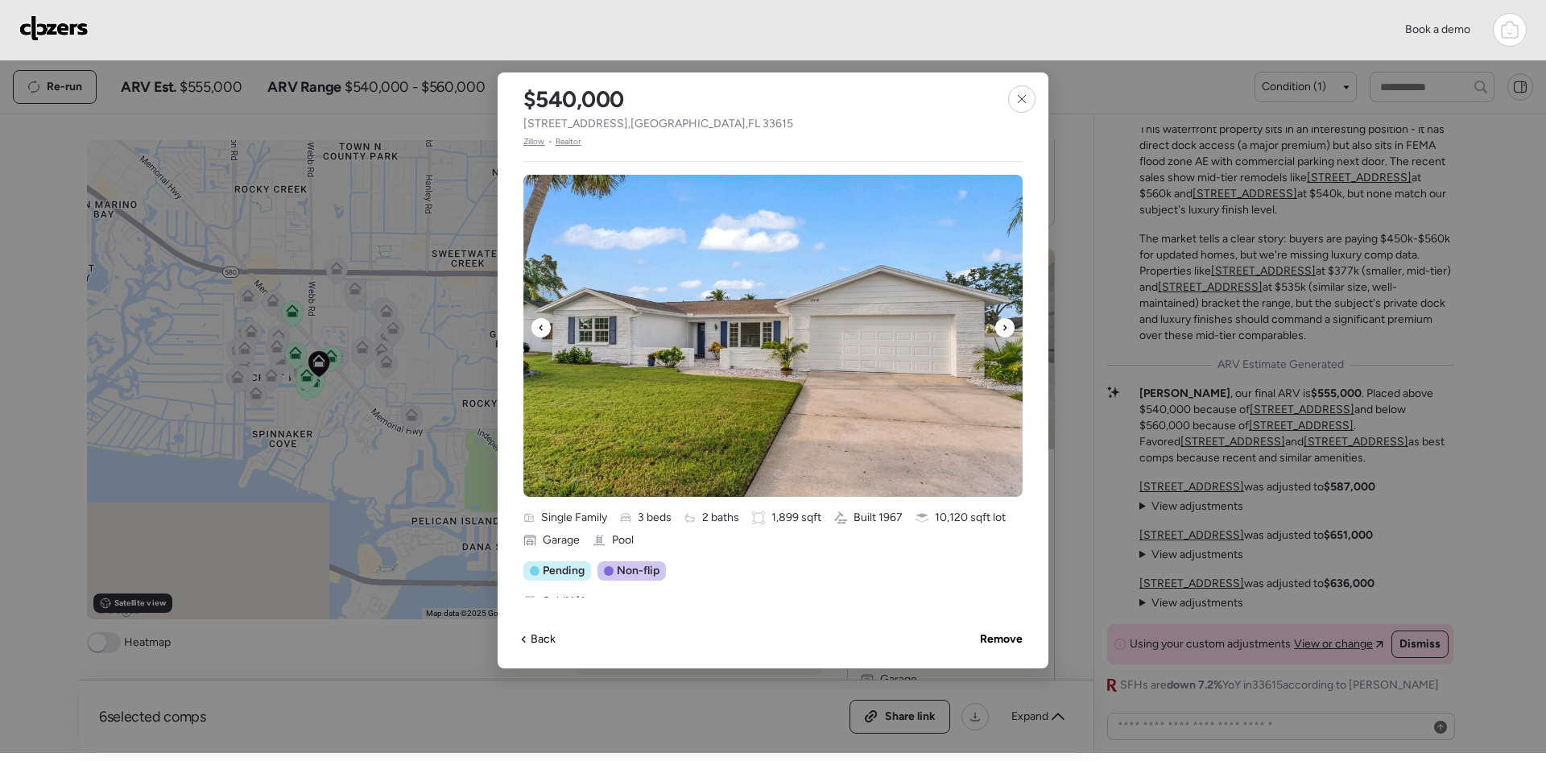
drag, startPoint x: 857, startPoint y: 477, endPoint x: 714, endPoint y: 122, distance: 381.8
click at [714, 122] on div "$540,000 [STREET_ADDRESS] • Realtor" at bounding box center [658, 110] width 321 height 76
drag, startPoint x: 700, startPoint y: 122, endPoint x: 523, endPoint y: 129, distance: 176.4
click at [523, 129] on div "$540,000 [STREET_ADDRESS] • Realtor" at bounding box center [658, 110] width 321 height 76
copy span "[STREET_ADDRESS]"
